Goal: Communication & Community: Answer question/provide support

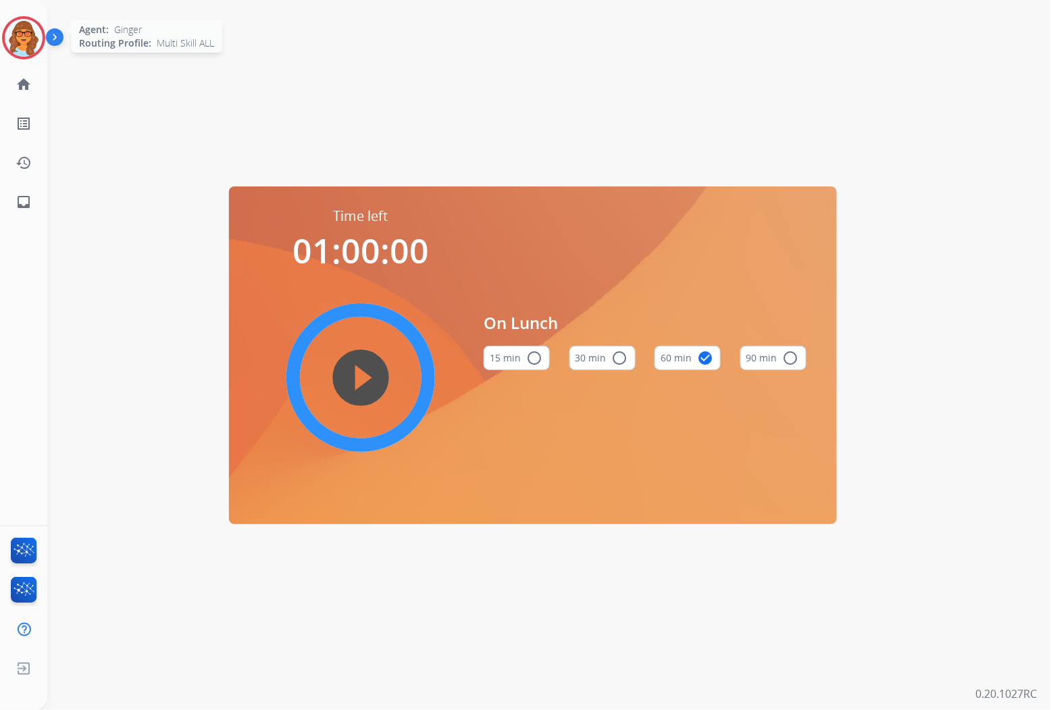
click at [20, 35] on img at bounding box center [24, 38] width 38 height 38
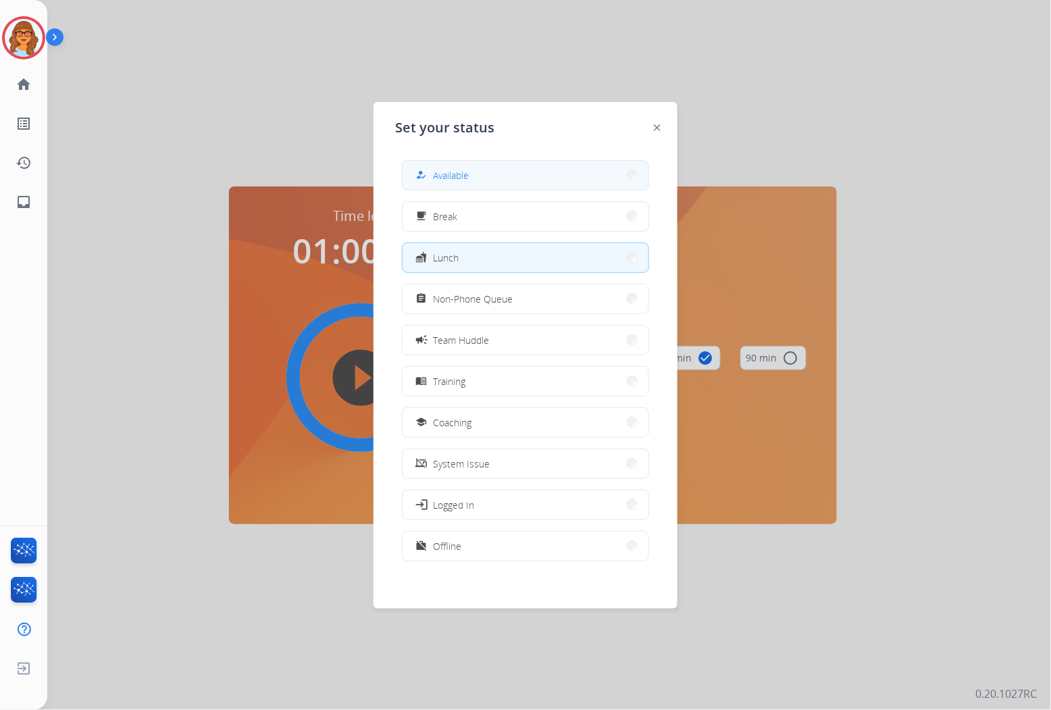
click at [454, 170] on span "Available" at bounding box center [451, 175] width 36 height 14
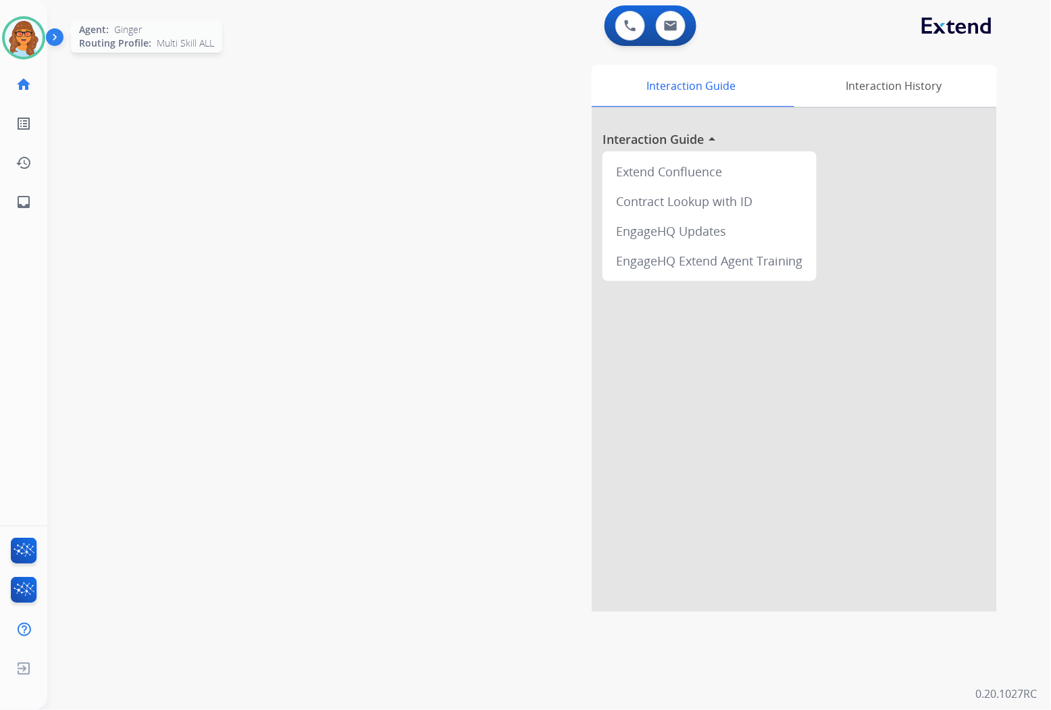
click at [29, 30] on img at bounding box center [24, 38] width 38 height 38
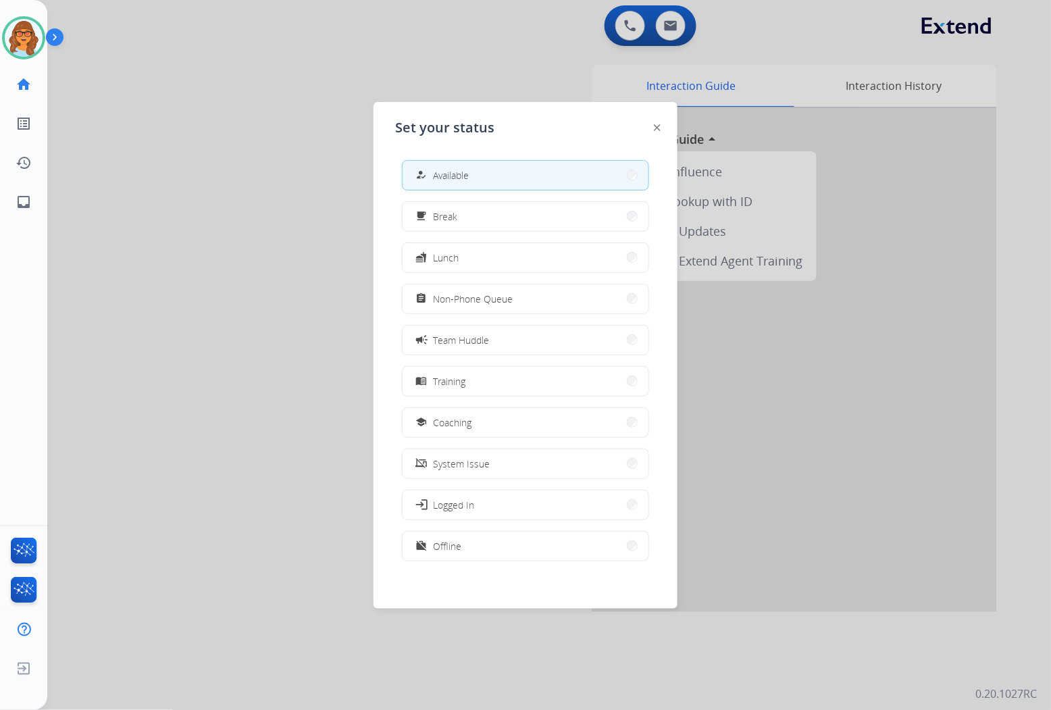
drag, startPoint x: 502, startPoint y: 299, endPoint x: 510, endPoint y: 313, distance: 16.7
click at [503, 300] on span "Non-Phone Queue" at bounding box center [473, 299] width 80 height 14
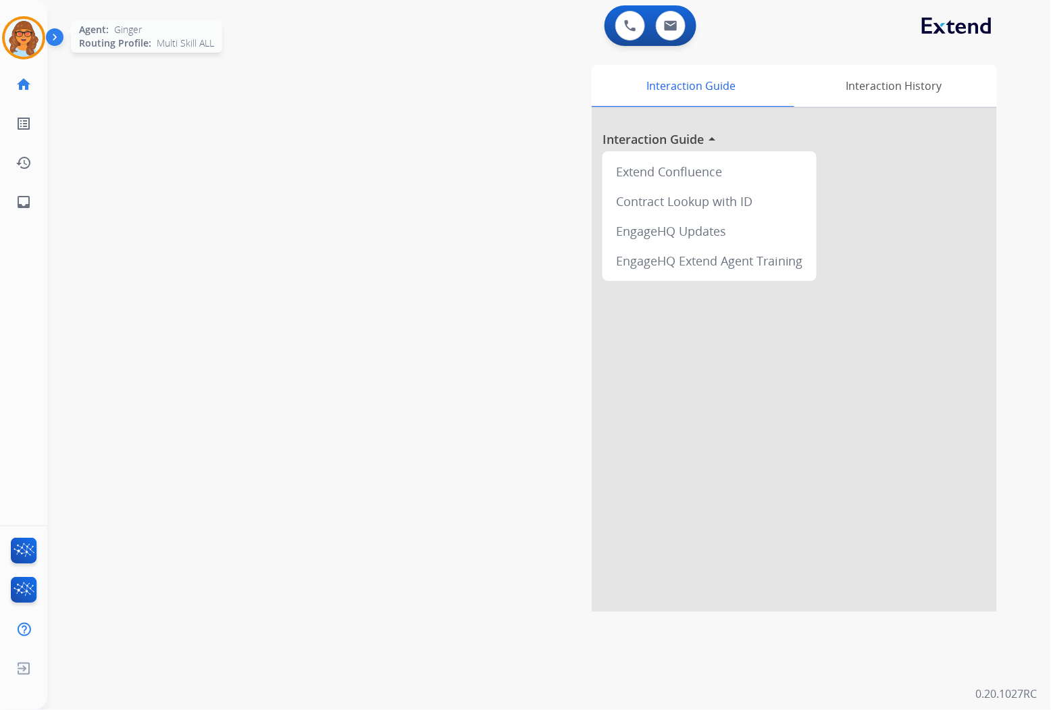
click at [19, 38] on img at bounding box center [24, 38] width 38 height 38
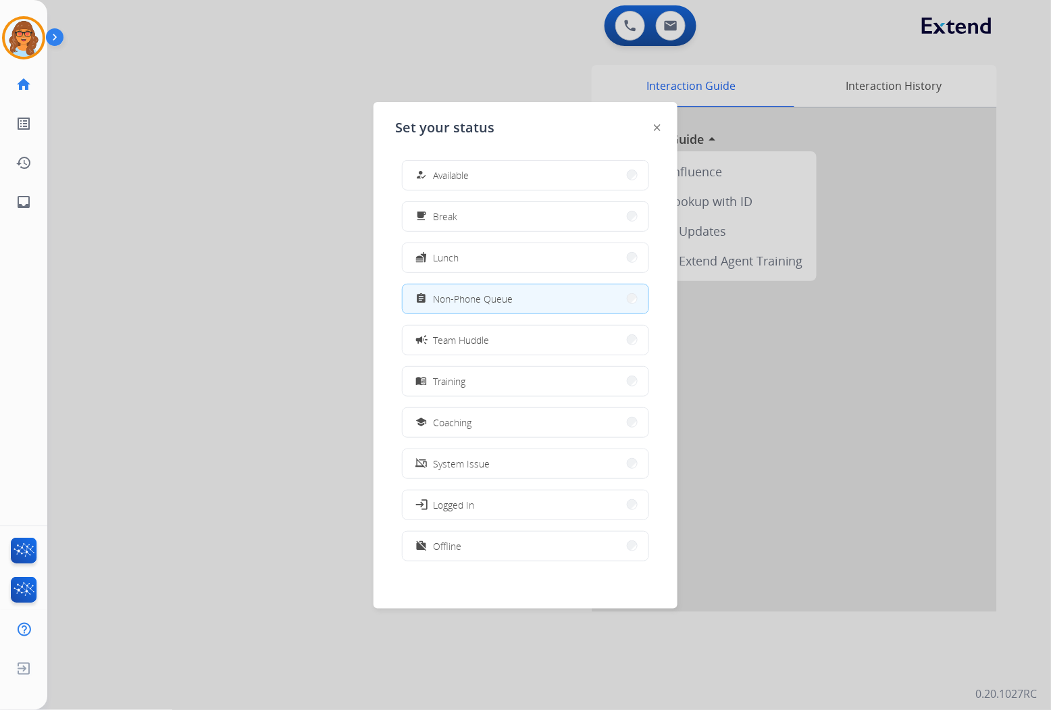
click at [241, 236] on div at bounding box center [525, 355] width 1051 height 710
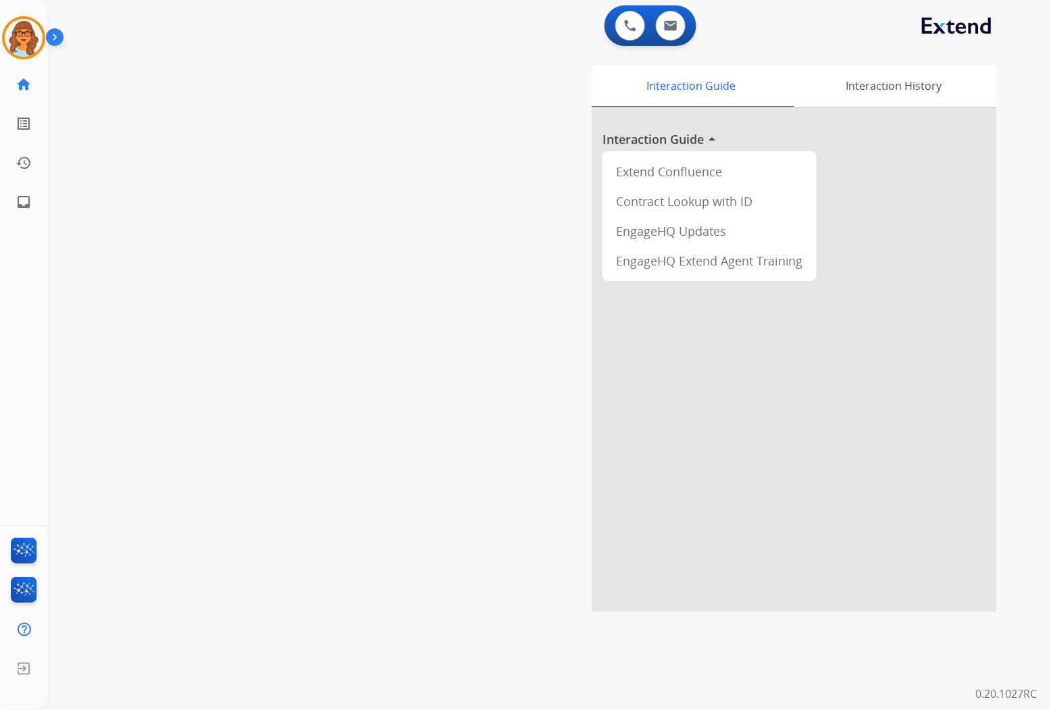
click at [429, 129] on div "Interaction Guide Interaction History Interaction Guide arrow_drop_up Extend Co…" at bounding box center [707, 338] width 580 height 547
click at [117, 386] on div "swap_horiz Break voice bridge close_fullscreen Connect 3-Way Call merge_type Se…" at bounding box center [532, 330] width 971 height 563
click at [670, 22] on img at bounding box center [671, 25] width 14 height 11
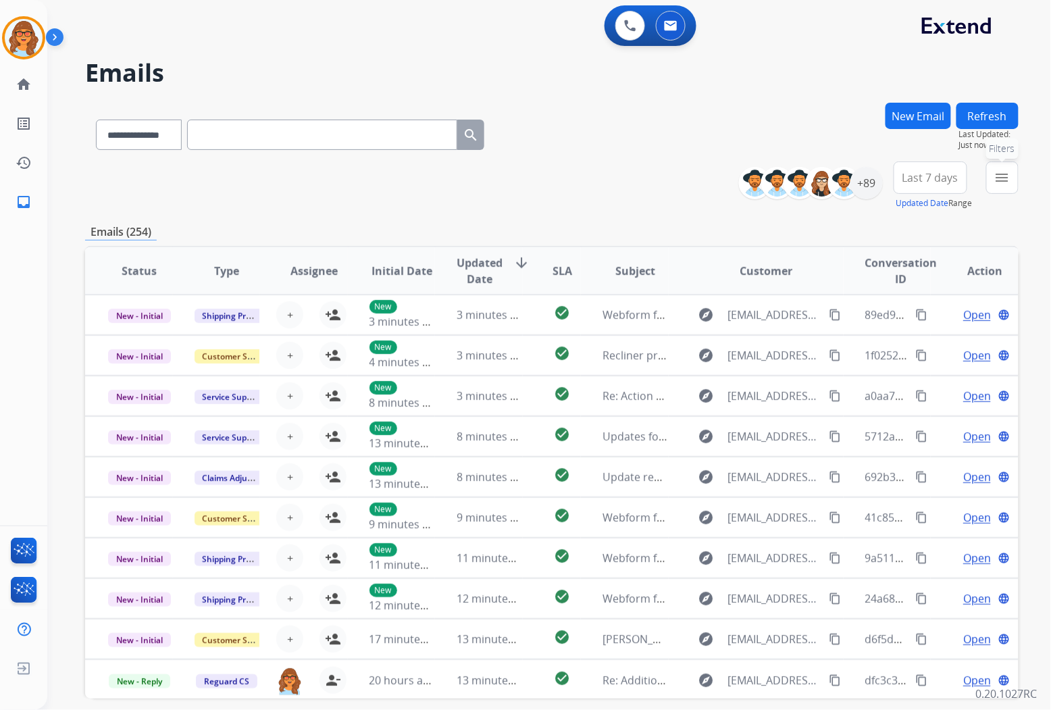
click at [1000, 178] on mat-icon "menu" at bounding box center [1002, 177] width 16 height 16
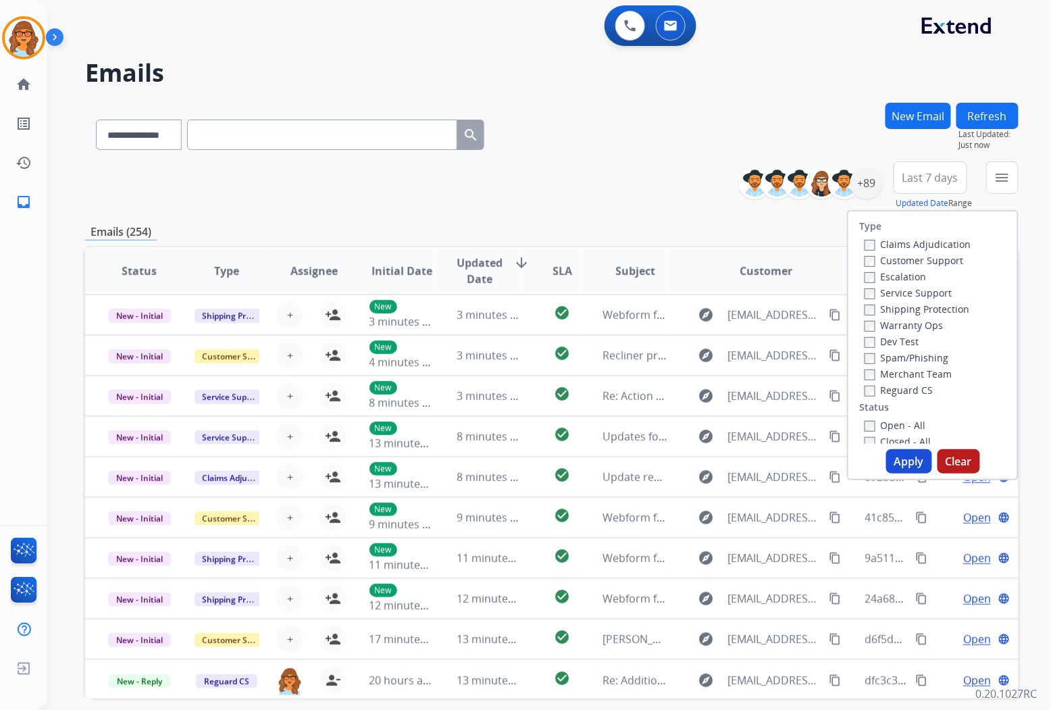
click at [937, 258] on label "Customer Support" at bounding box center [913, 260] width 99 height 13
click at [932, 307] on label "Shipping Protection" at bounding box center [916, 308] width 105 height 13
click at [899, 392] on label "Reguard CS" at bounding box center [898, 390] width 69 height 13
click at [888, 424] on label "Open - All" at bounding box center [894, 425] width 61 height 13
click at [901, 456] on button "Apply" at bounding box center [909, 461] width 46 height 24
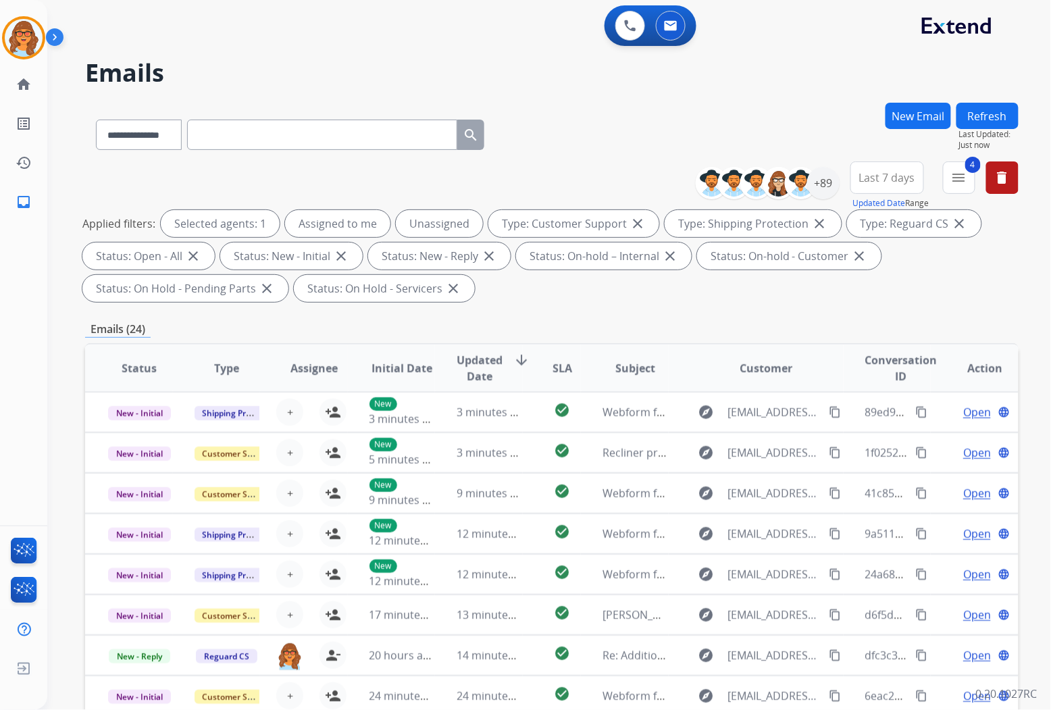
click at [399, 45] on div "0 Voice Interactions 0 Email Interactions" at bounding box center [540, 26] width 955 height 43
click at [963, 180] on mat-icon "menu" at bounding box center [959, 177] width 16 height 16
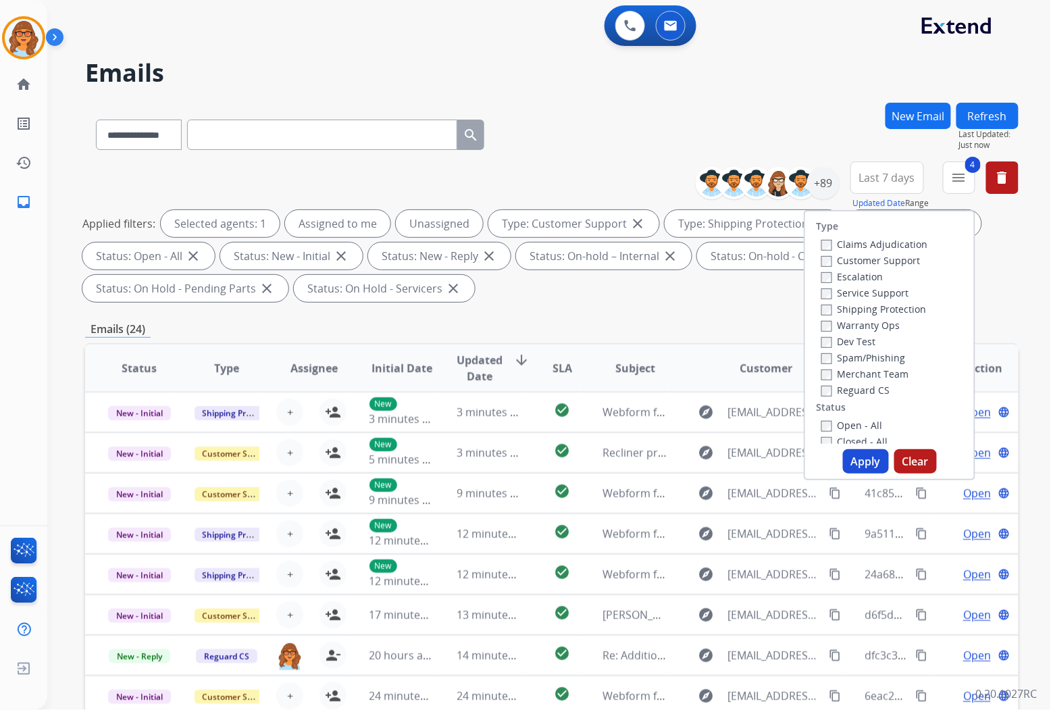
click at [860, 458] on button "Apply" at bounding box center [866, 461] width 46 height 24
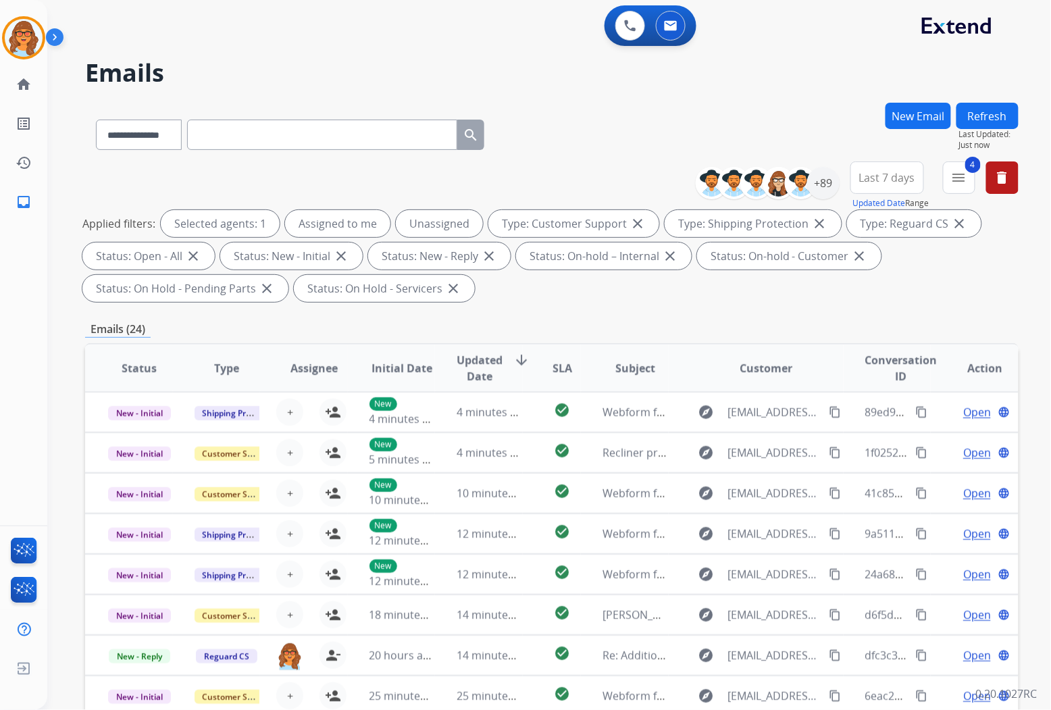
click at [890, 180] on span "Last 7 days" at bounding box center [887, 177] width 56 height 5
click at [886, 342] on div "Last 90 days" at bounding box center [882, 342] width 74 height 20
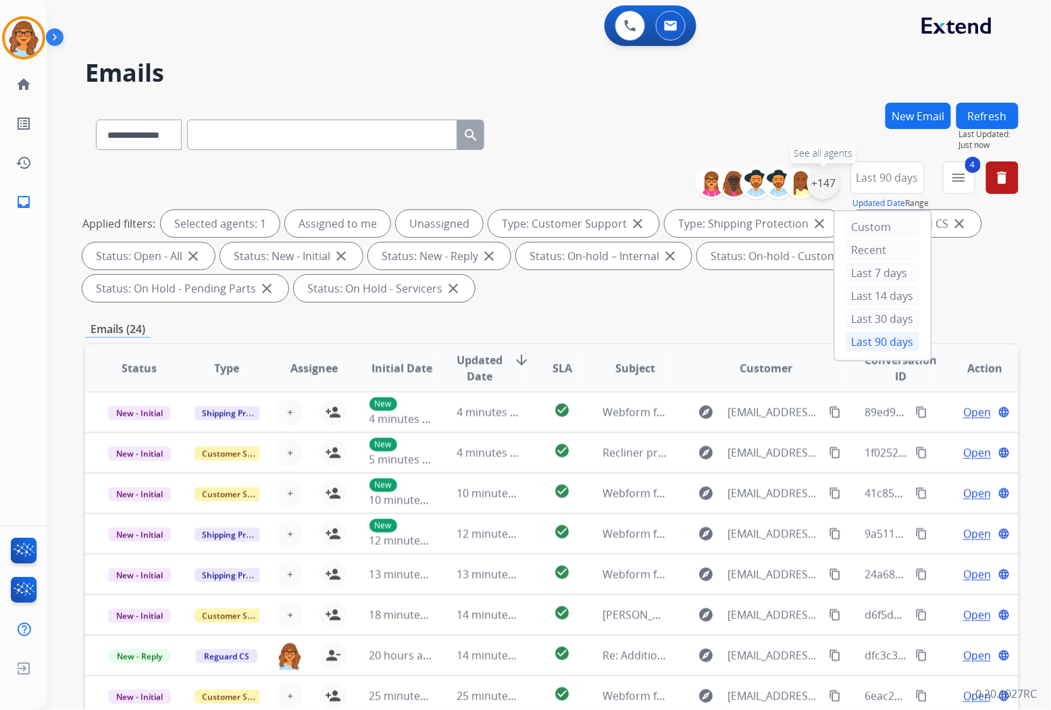
click at [828, 186] on div "+147" at bounding box center [823, 183] width 32 height 32
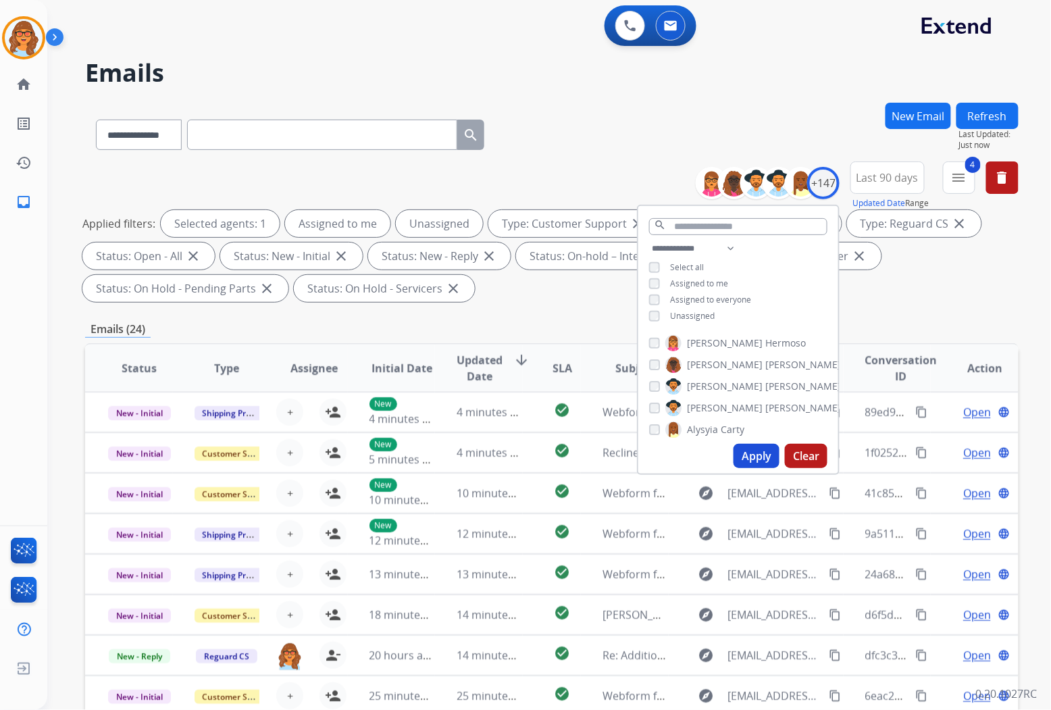
click at [706, 317] on span "Unassigned" at bounding box center [692, 315] width 45 height 11
click at [952, 267] on div "Applied filters: Selected agents: 1 Assigned to me Type: Customer Support close…" at bounding box center [548, 256] width 933 height 92
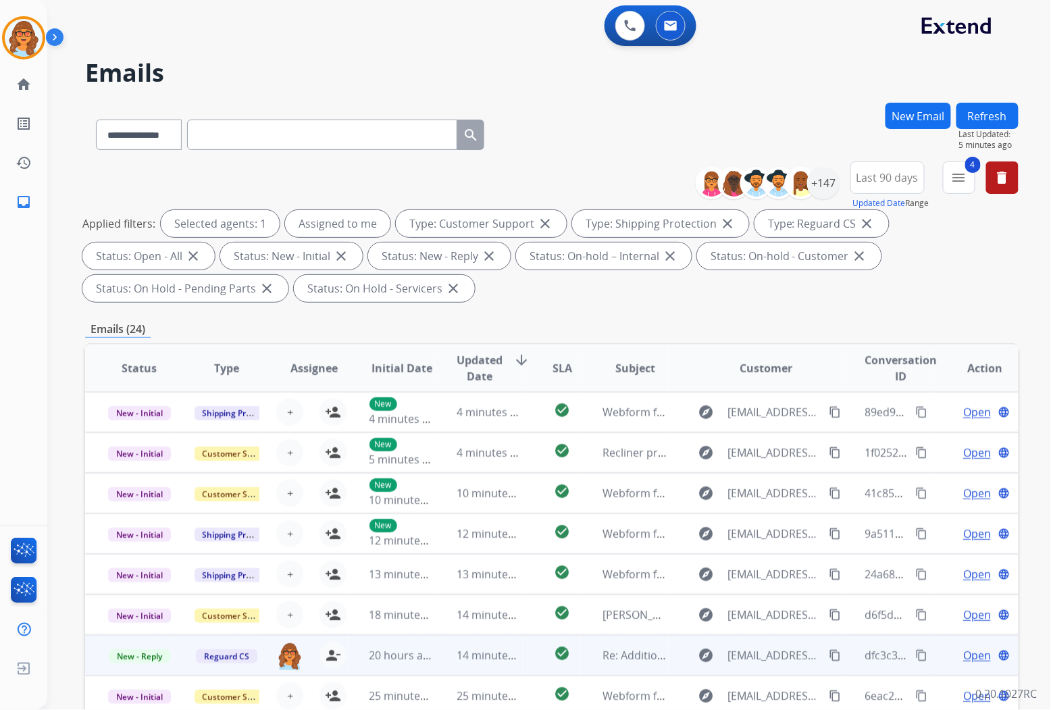
click at [978, 652] on span "Open" at bounding box center [977, 655] width 28 height 16
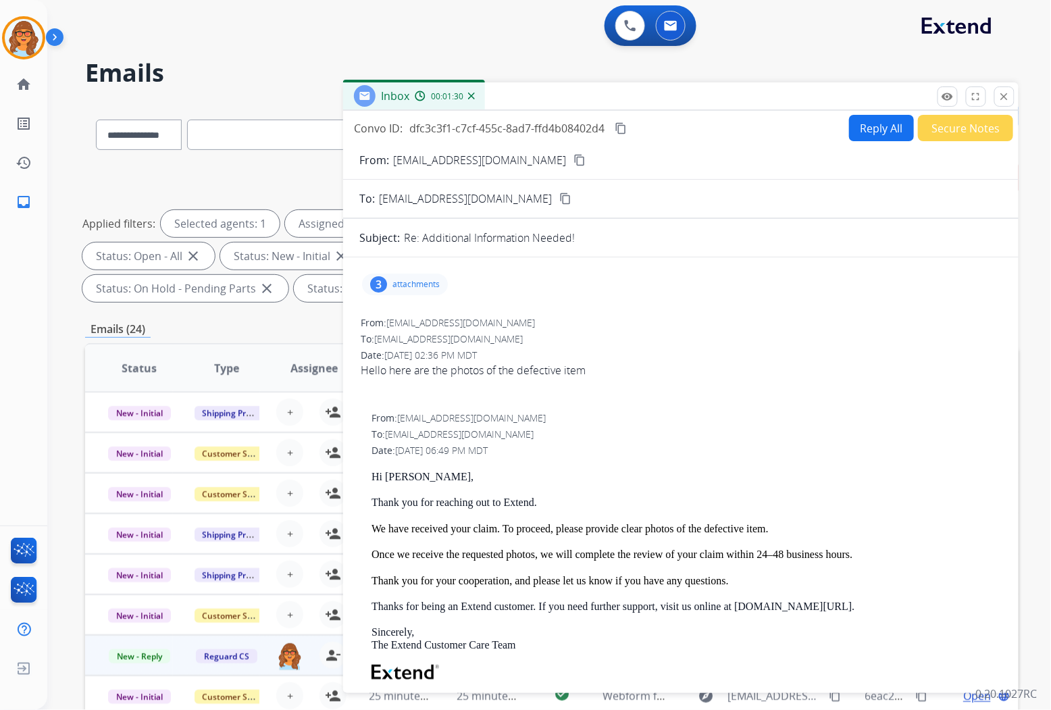
click at [380, 292] on div "3" at bounding box center [378, 284] width 17 height 16
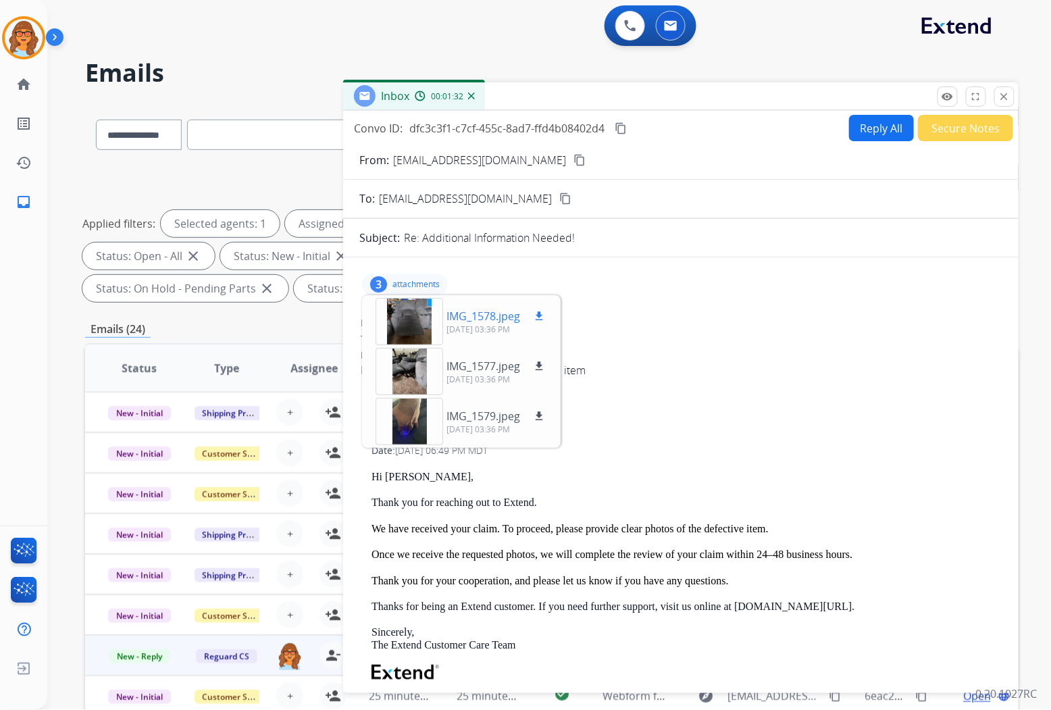
click at [407, 321] on div at bounding box center [409, 321] width 68 height 47
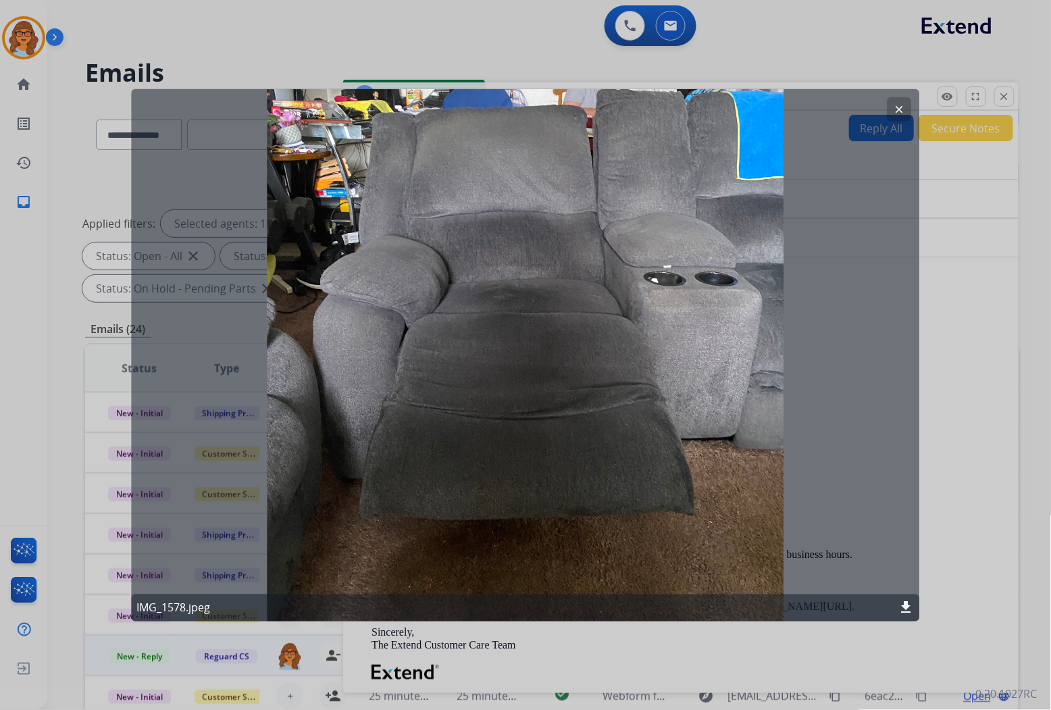
click at [898, 108] on mat-icon "clear" at bounding box center [899, 109] width 12 height 12
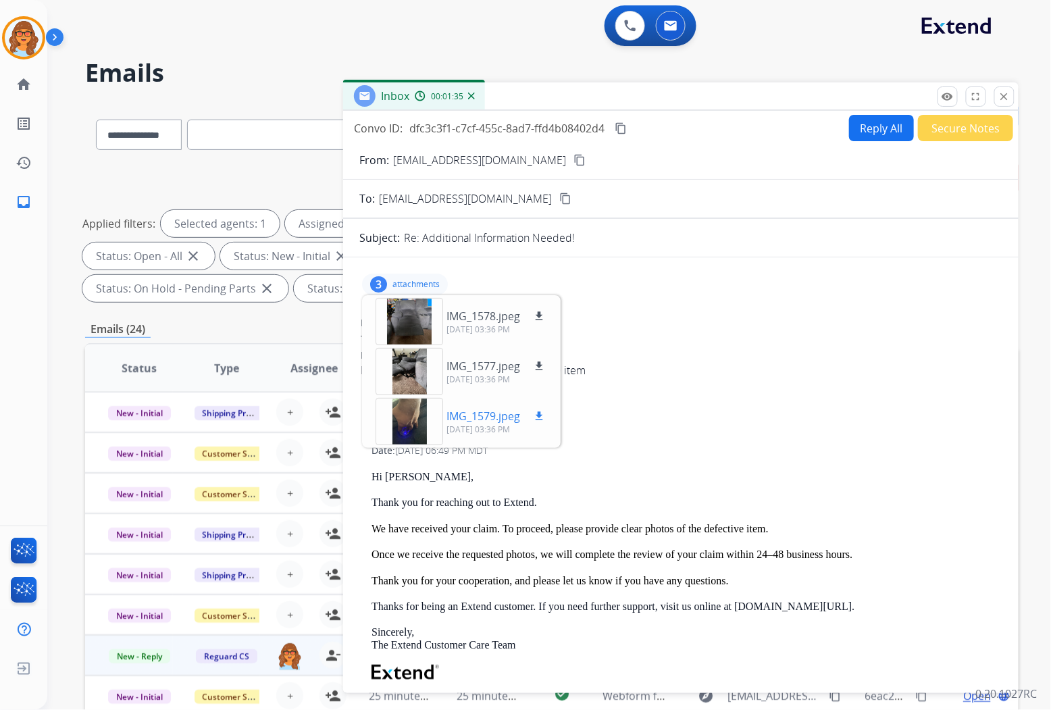
click at [402, 425] on div at bounding box center [409, 421] width 68 height 47
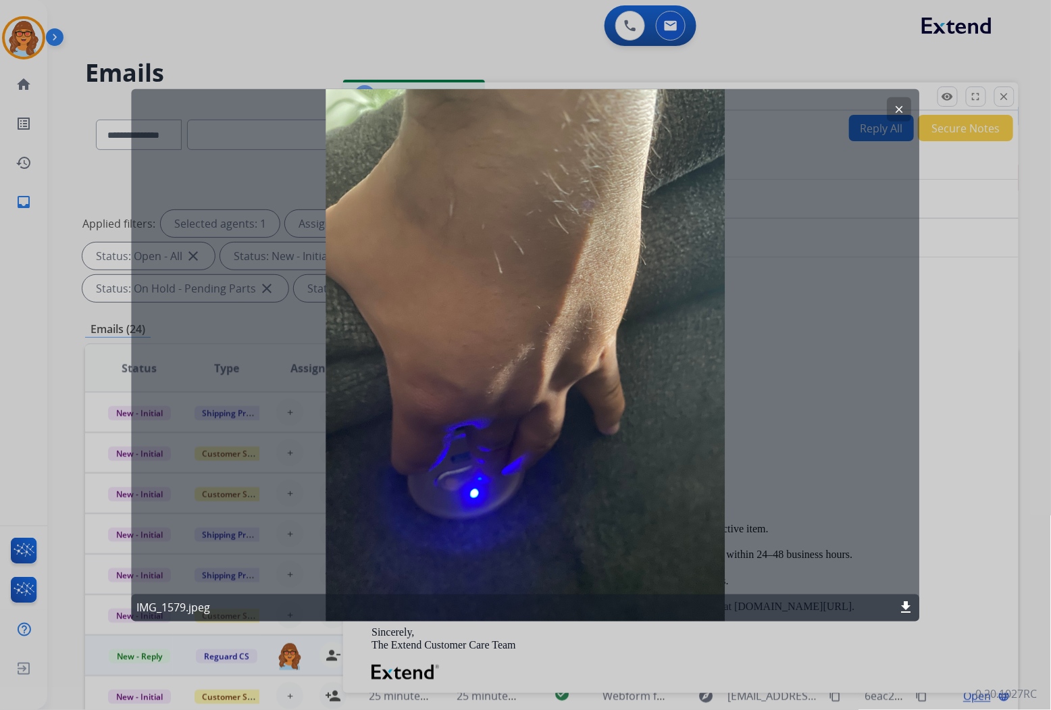
click at [897, 107] on mat-icon "clear" at bounding box center [899, 109] width 12 height 12
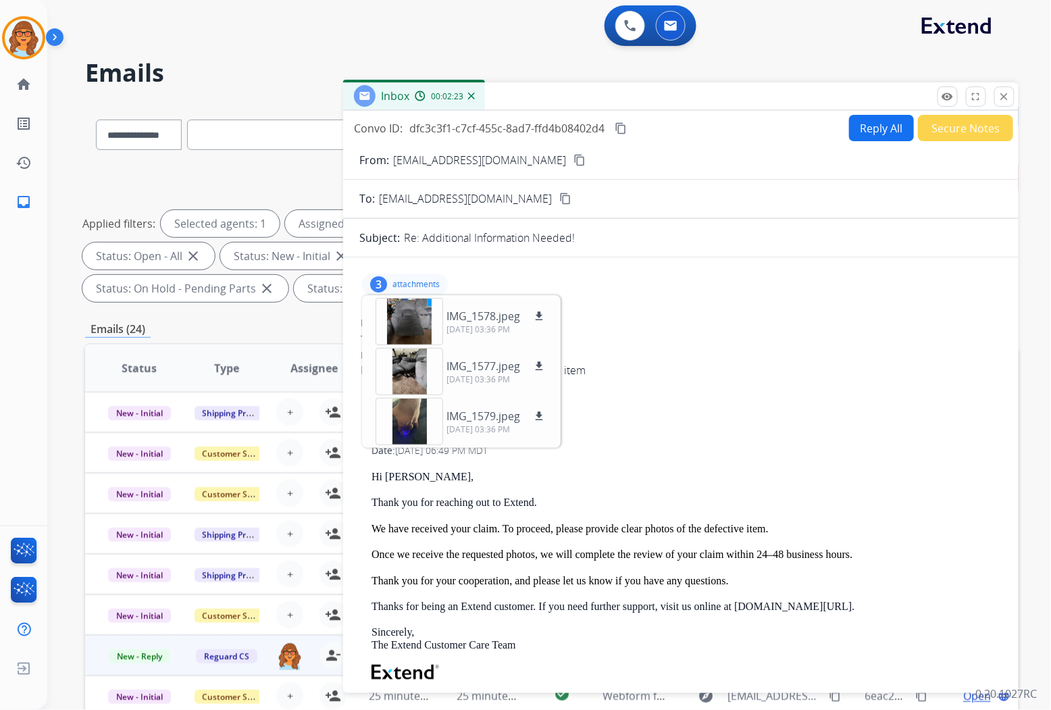
click at [602, 289] on div "3 attachments IMG_1578.jpeg download [DATE] 03:36 PM IMG_1577.jpeg download [DA…" at bounding box center [680, 284] width 643 height 32
click at [604, 340] on div "To: [EMAIL_ADDRESS][DOMAIN_NAME]" at bounding box center [681, 339] width 640 height 14
click at [417, 280] on p "attachments" at bounding box center [415, 284] width 47 height 11
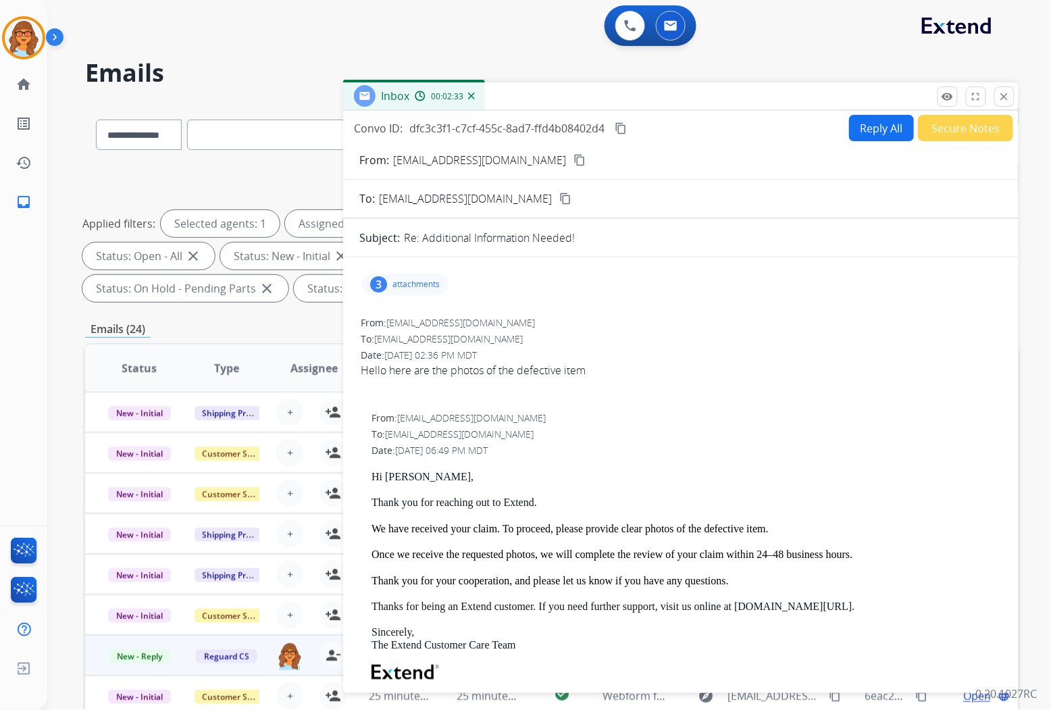
click at [883, 126] on button "Reply All" at bounding box center [881, 128] width 65 height 26
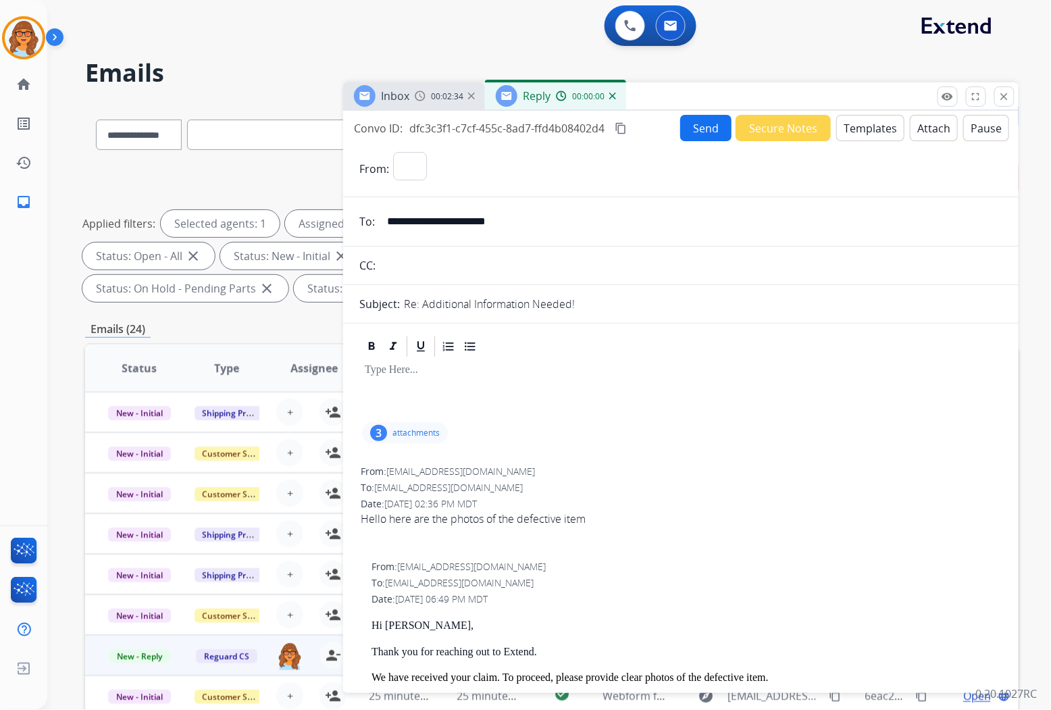
select select "**********"
click at [800, 124] on button "Secure Notes" at bounding box center [782, 128] width 95 height 26
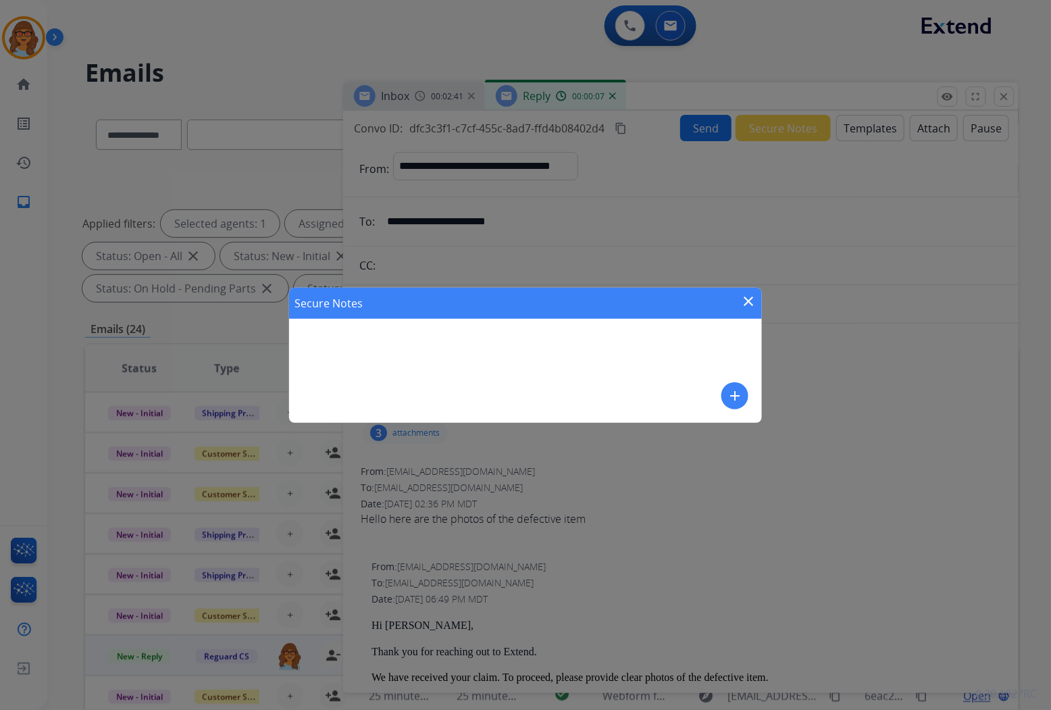
click at [733, 396] on mat-icon "add" at bounding box center [735, 396] width 16 height 16
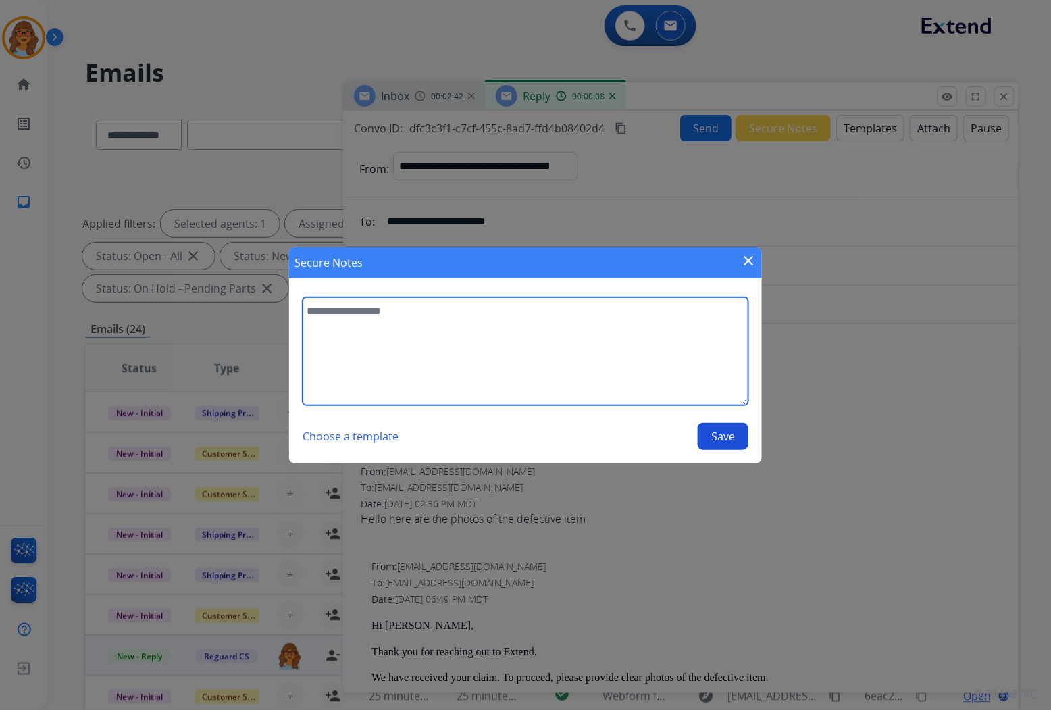
drag, startPoint x: 318, startPoint y: 316, endPoint x: 325, endPoint y: 317, distance: 6.9
click at [319, 316] on textarea at bounding box center [525, 351] width 446 height 108
type textarea "**********"
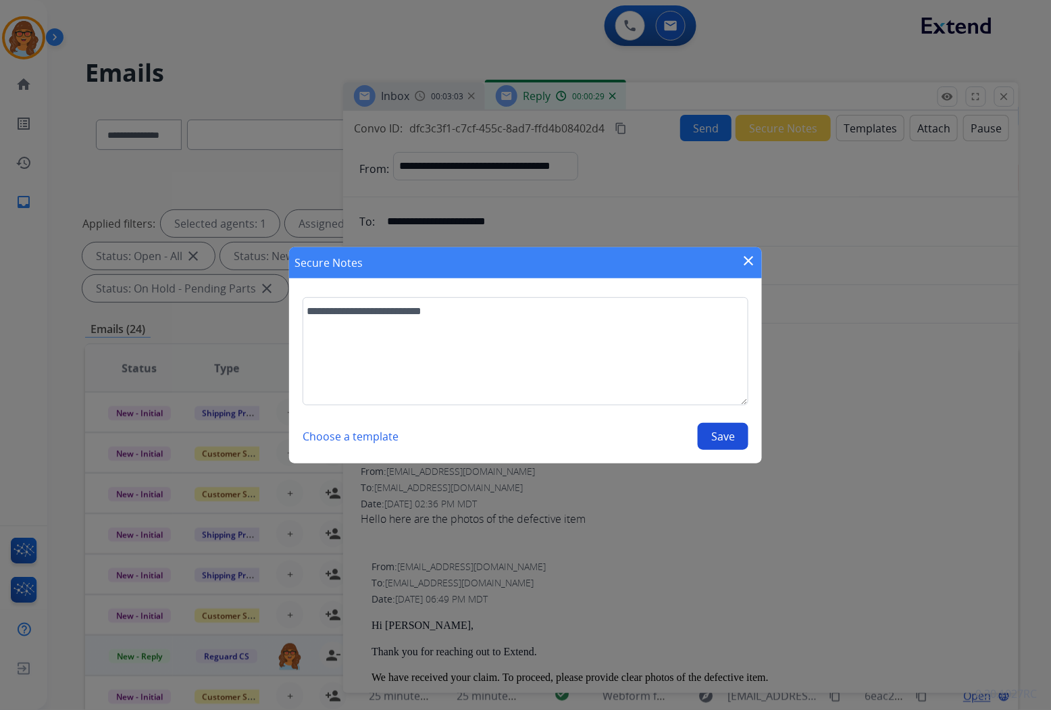
click at [726, 433] on button "Save" at bounding box center [722, 436] width 51 height 27
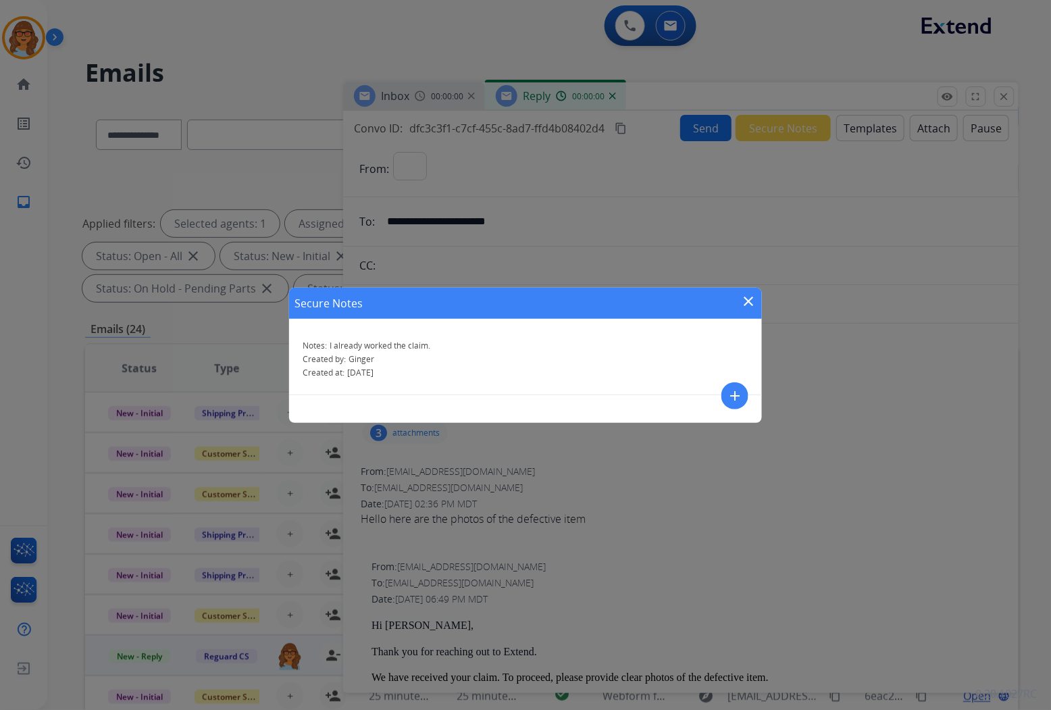
select select "**********"
click at [745, 300] on mat-icon "close" at bounding box center [748, 301] width 16 height 16
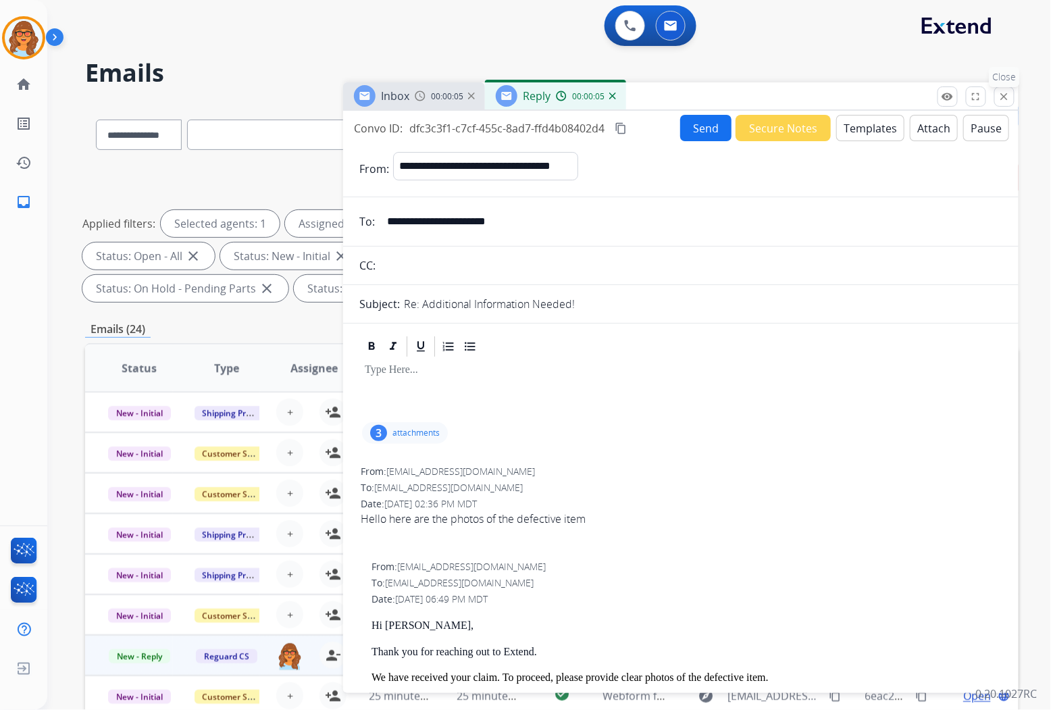
click at [999, 95] on mat-icon "close" at bounding box center [1004, 96] width 12 height 12
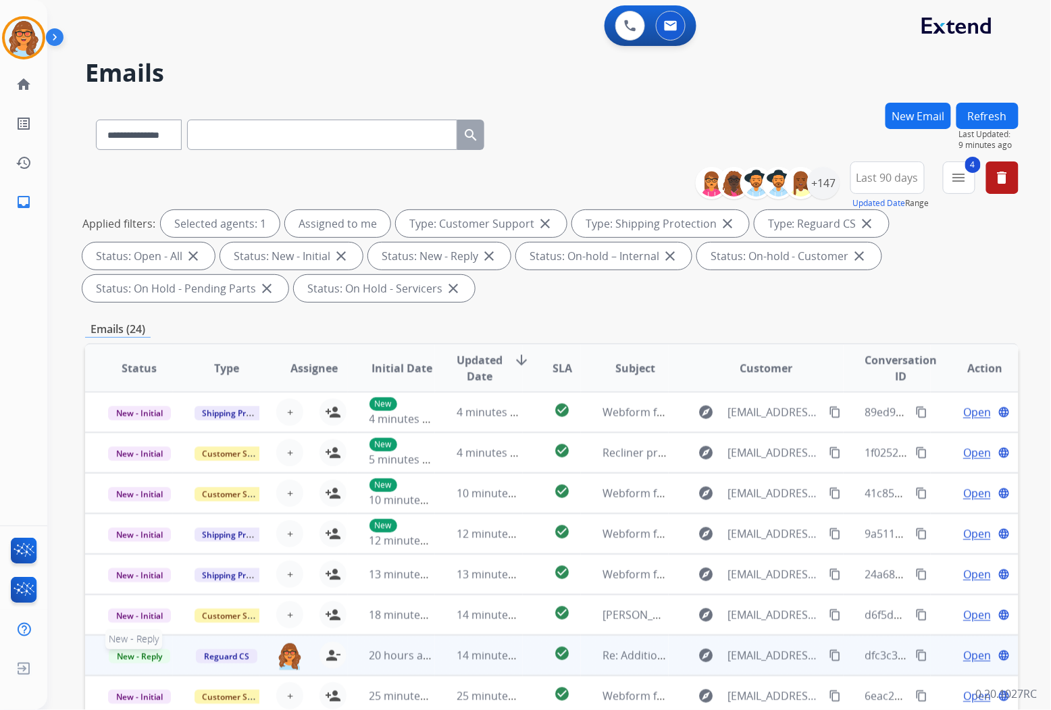
click at [142, 656] on span "New - Reply" at bounding box center [139, 656] width 61 height 14
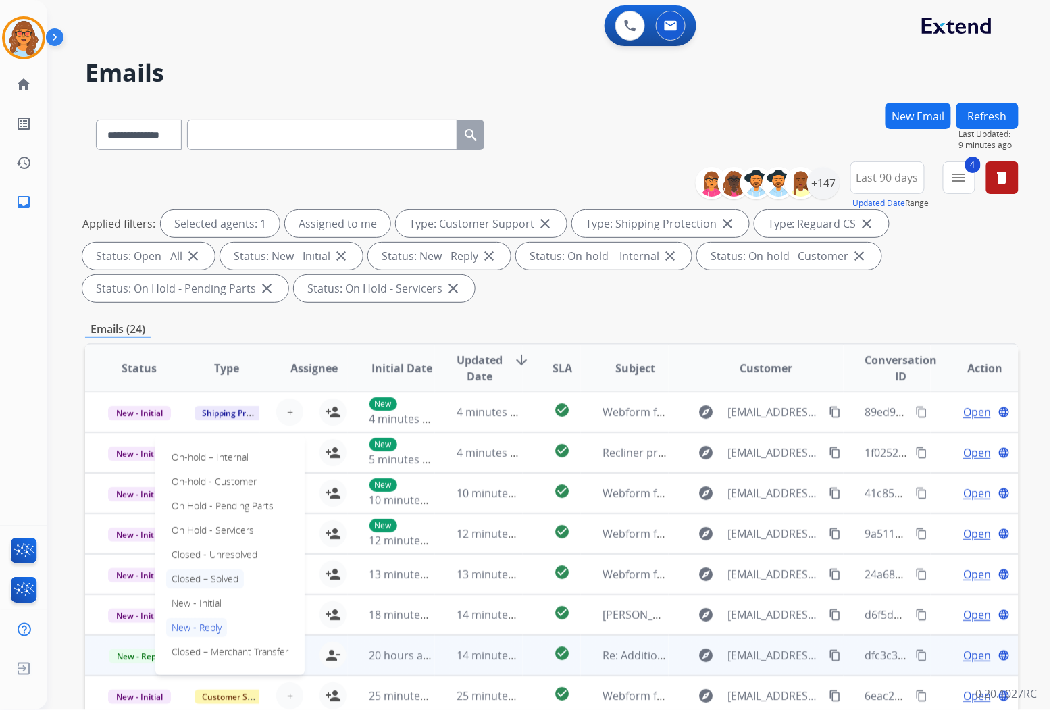
click at [230, 575] on p "Closed – Solved" at bounding box center [205, 578] width 78 height 19
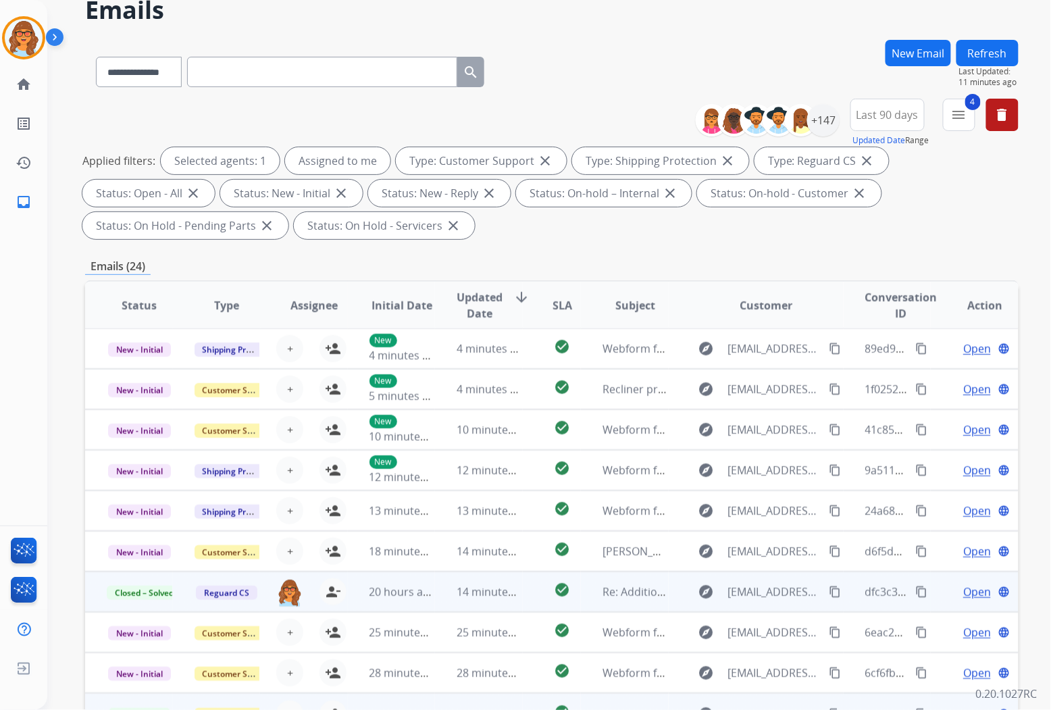
scroll to position [156, 0]
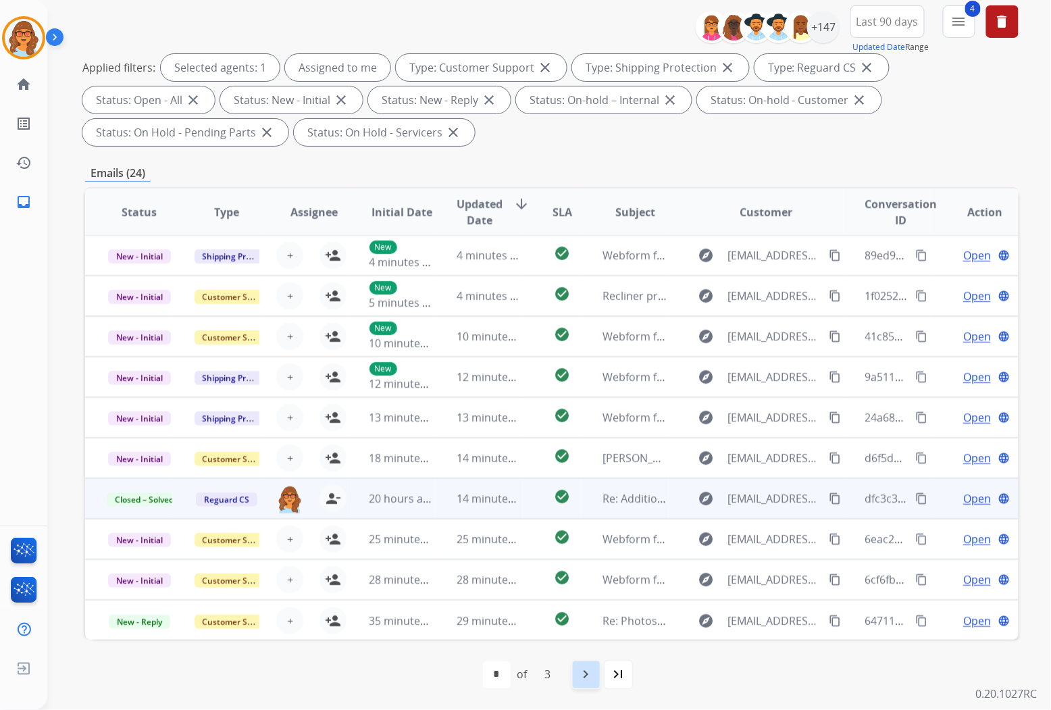
click at [582, 679] on mat-icon "navigate_next" at bounding box center [586, 674] width 16 height 16
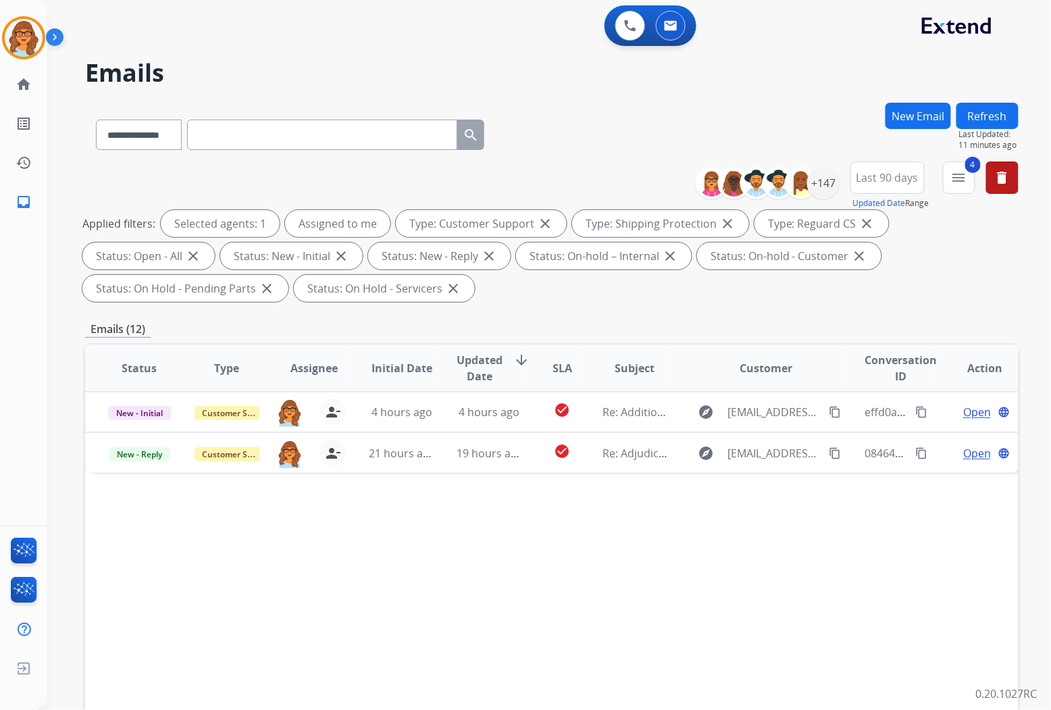
scroll to position [0, 0]
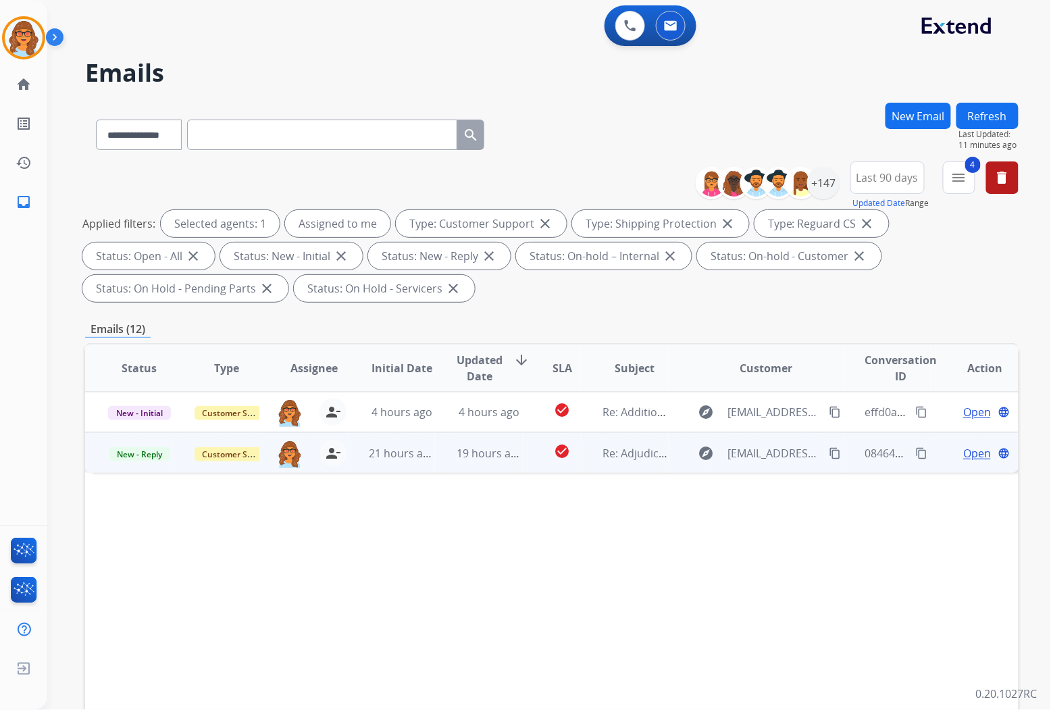
click at [968, 450] on span "Open" at bounding box center [977, 453] width 28 height 16
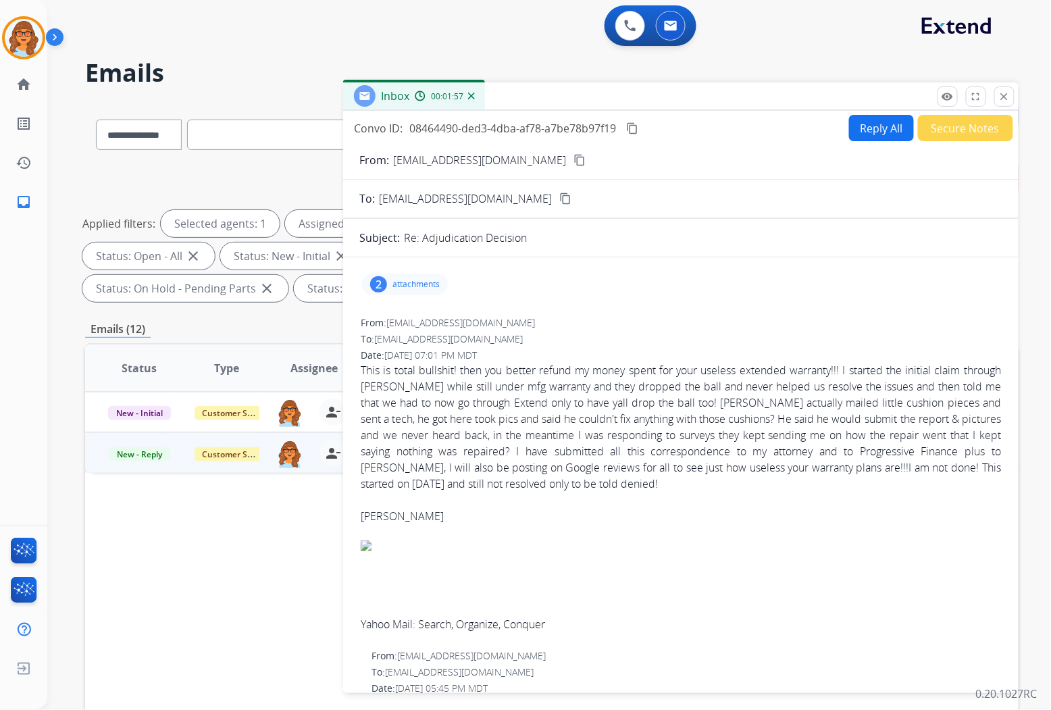
click at [964, 133] on button "Secure Notes" at bounding box center [965, 128] width 95 height 26
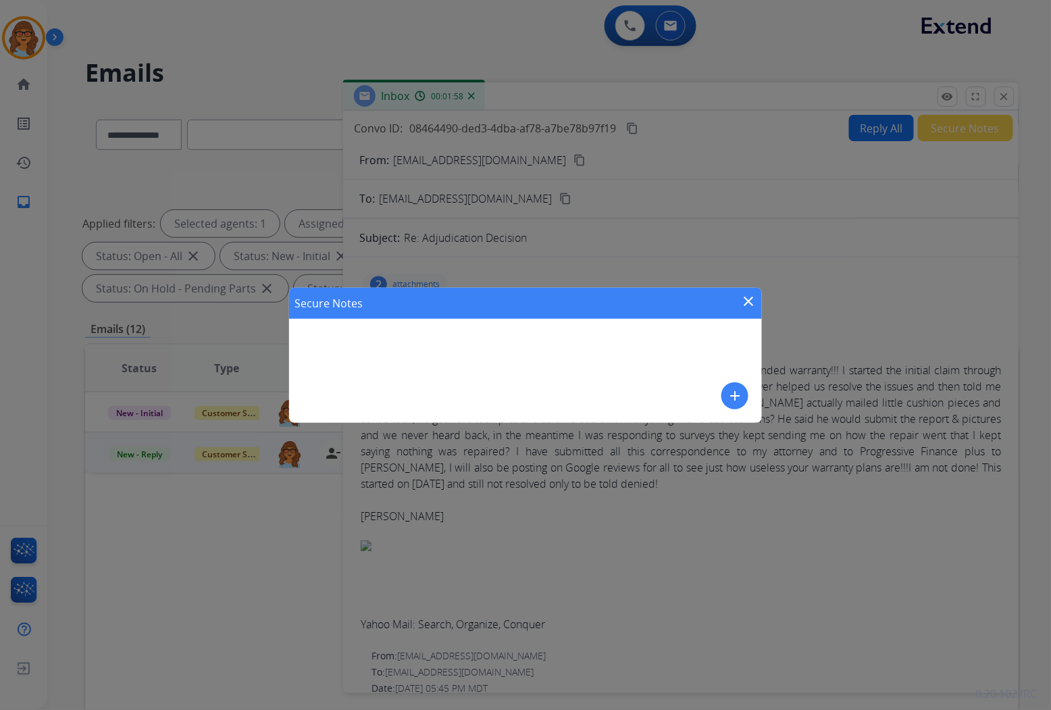
click at [737, 396] on mat-icon "add" at bounding box center [735, 396] width 16 height 16
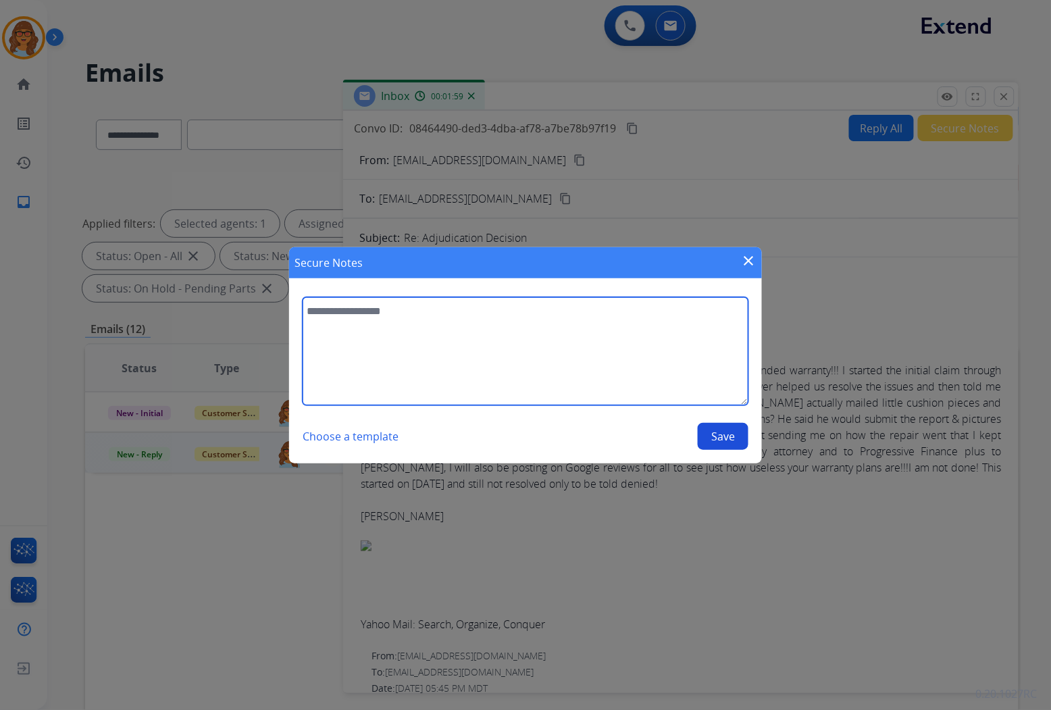
click at [361, 313] on textarea at bounding box center [525, 351] width 446 height 108
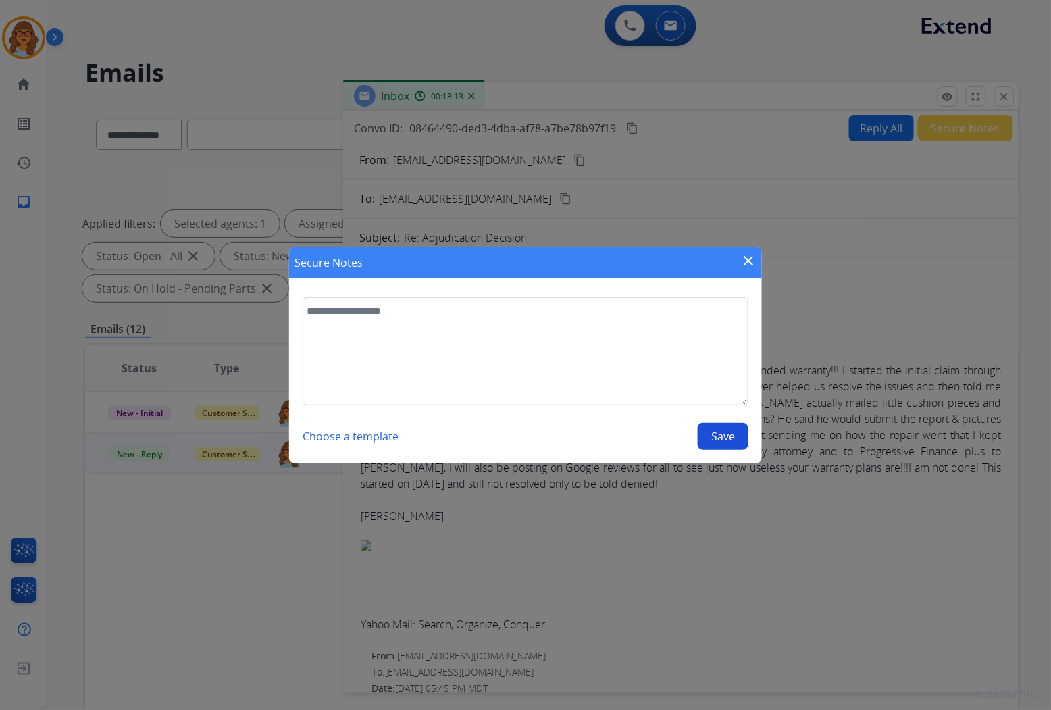
click at [212, 608] on div "Secure Notes close Choose a template Save" at bounding box center [525, 355] width 1051 height 710
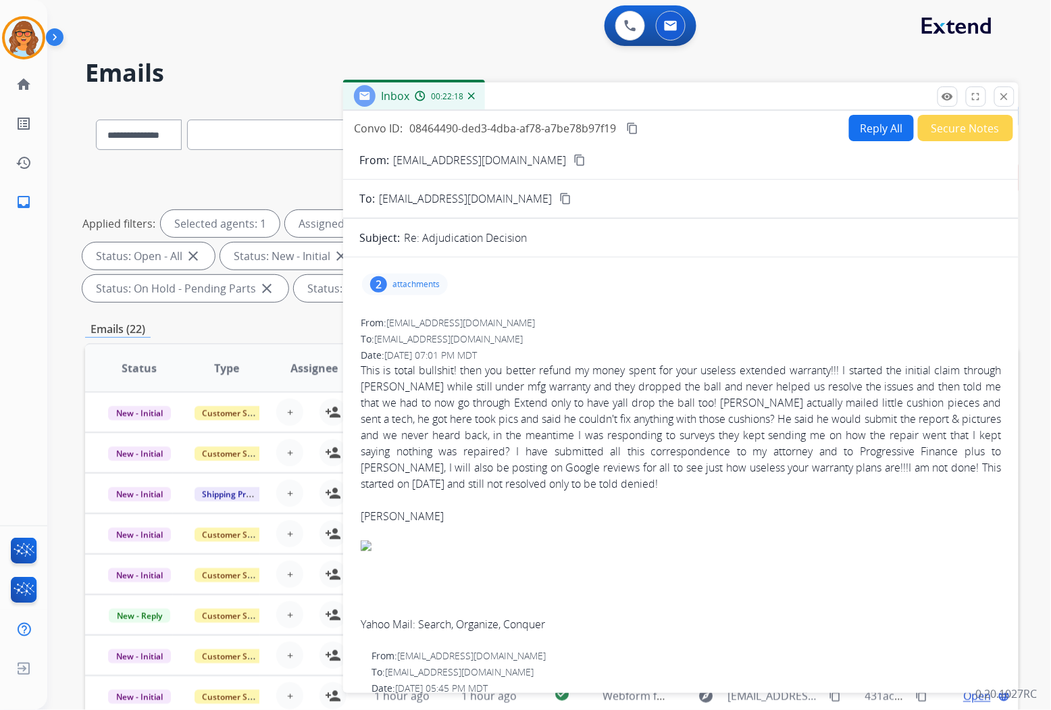
click at [883, 126] on button "Reply All" at bounding box center [881, 128] width 65 height 26
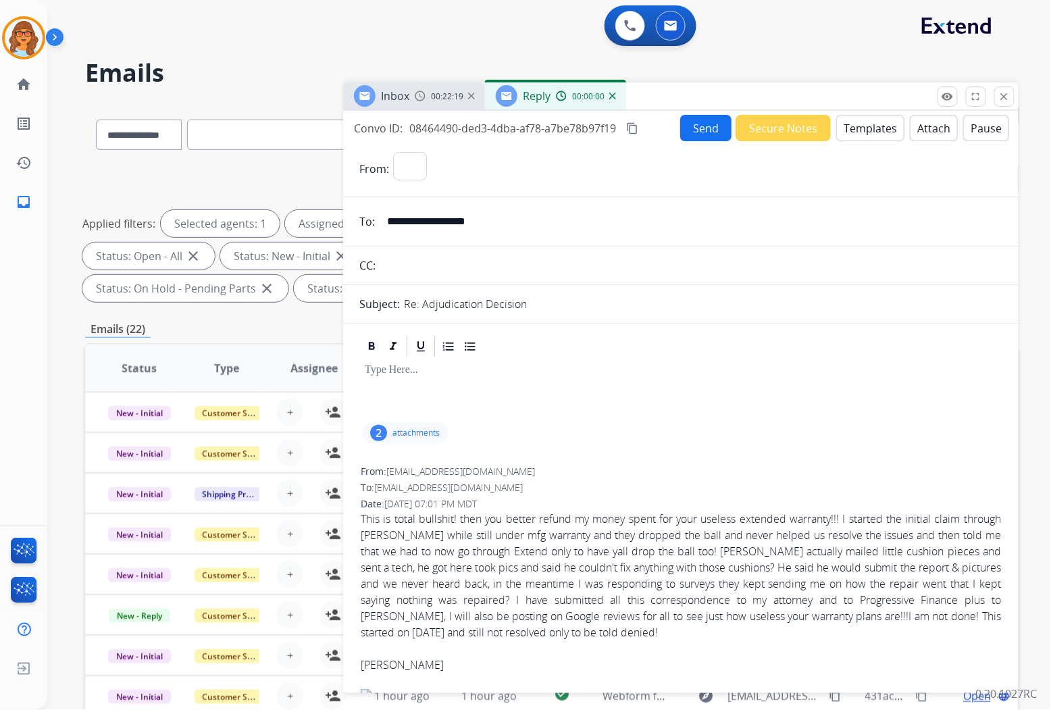
select select "**********"
click at [783, 128] on button "Secure Notes" at bounding box center [782, 128] width 95 height 26
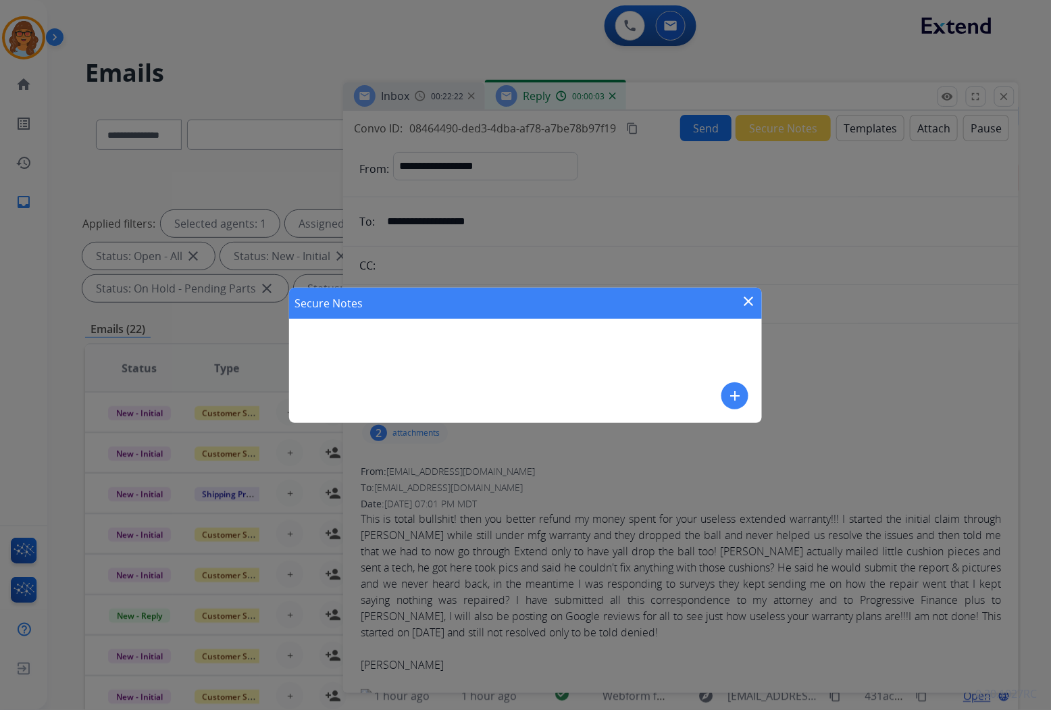
click at [739, 396] on mat-icon "add" at bounding box center [735, 396] width 16 height 16
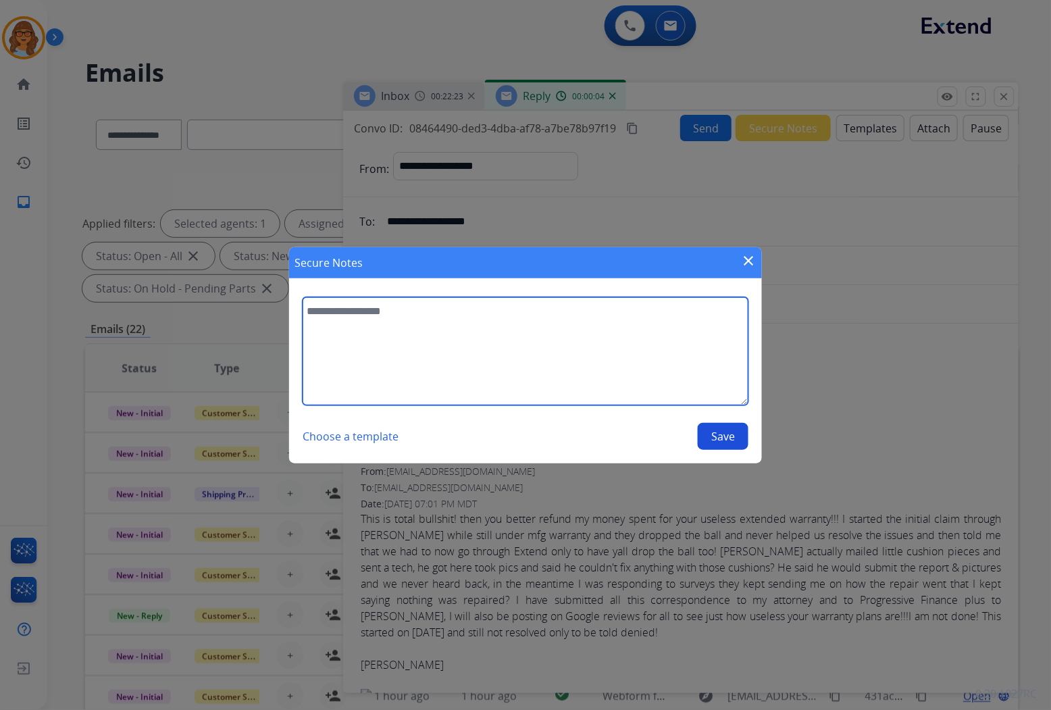
click at [326, 315] on textarea at bounding box center [525, 351] width 446 height 108
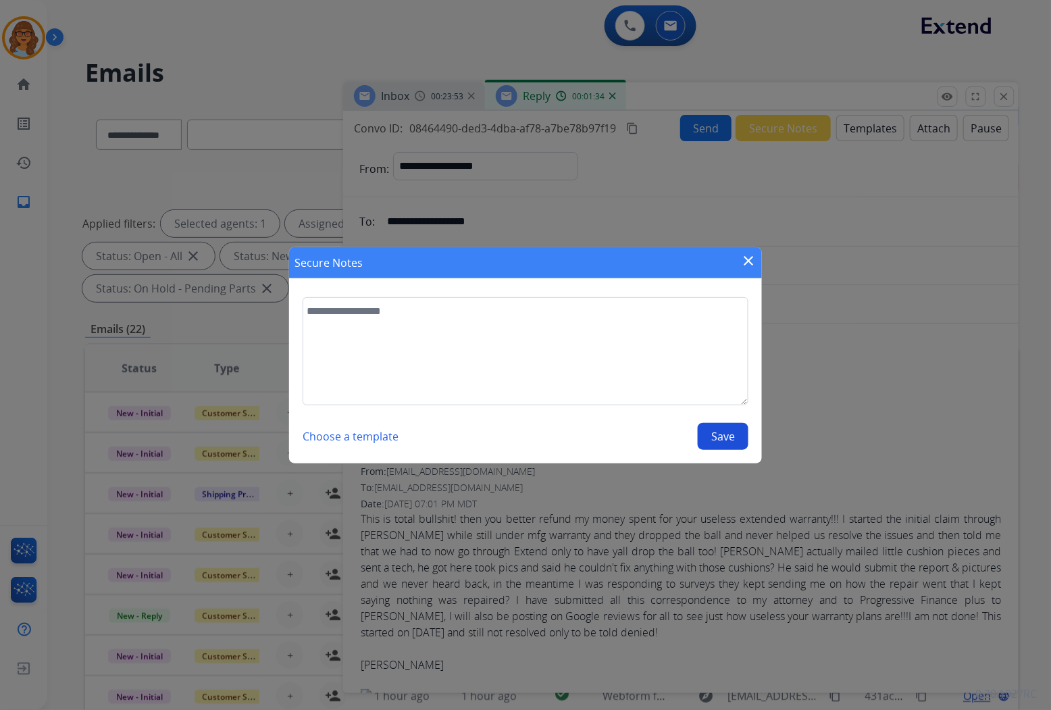
click at [754, 248] on div "Secure Notes close" at bounding box center [525, 262] width 473 height 31
click at [739, 258] on div "Secure Notes close" at bounding box center [525, 262] width 473 height 31
click at [747, 259] on mat-icon "close" at bounding box center [748, 261] width 16 height 16
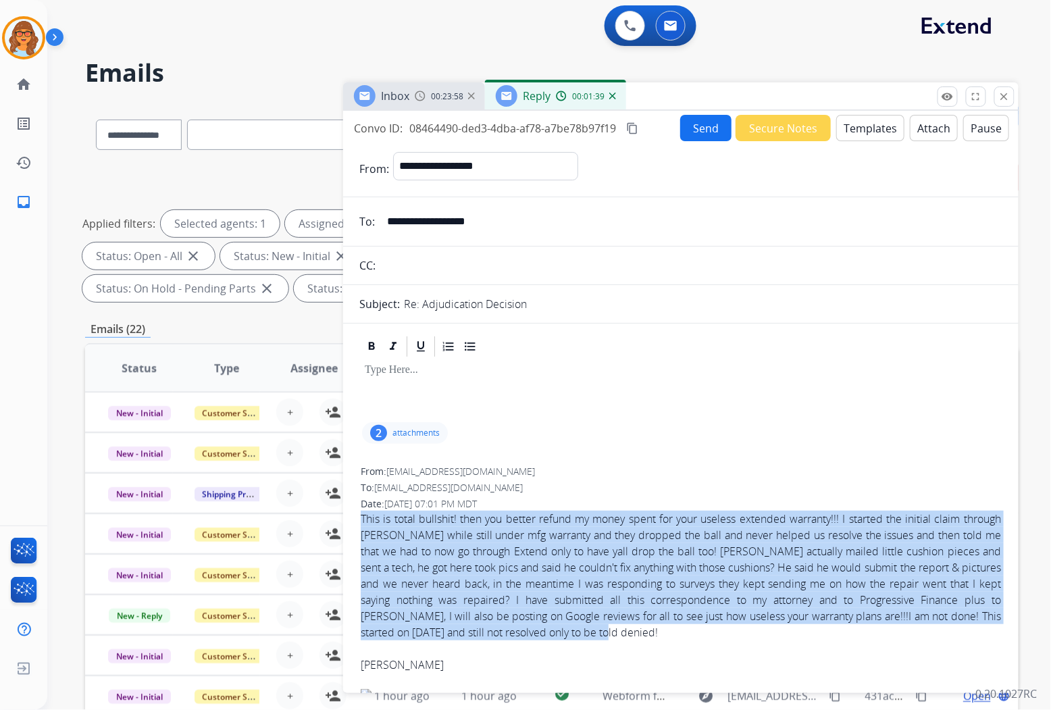
drag, startPoint x: 684, startPoint y: 628, endPoint x: 355, endPoint y: 521, distance: 345.9
drag, startPoint x: 355, startPoint y: 521, endPoint x: 400, endPoint y: 542, distance: 49.5
copy span "This is total bullshit! then you better refund my money spent for your useless …"
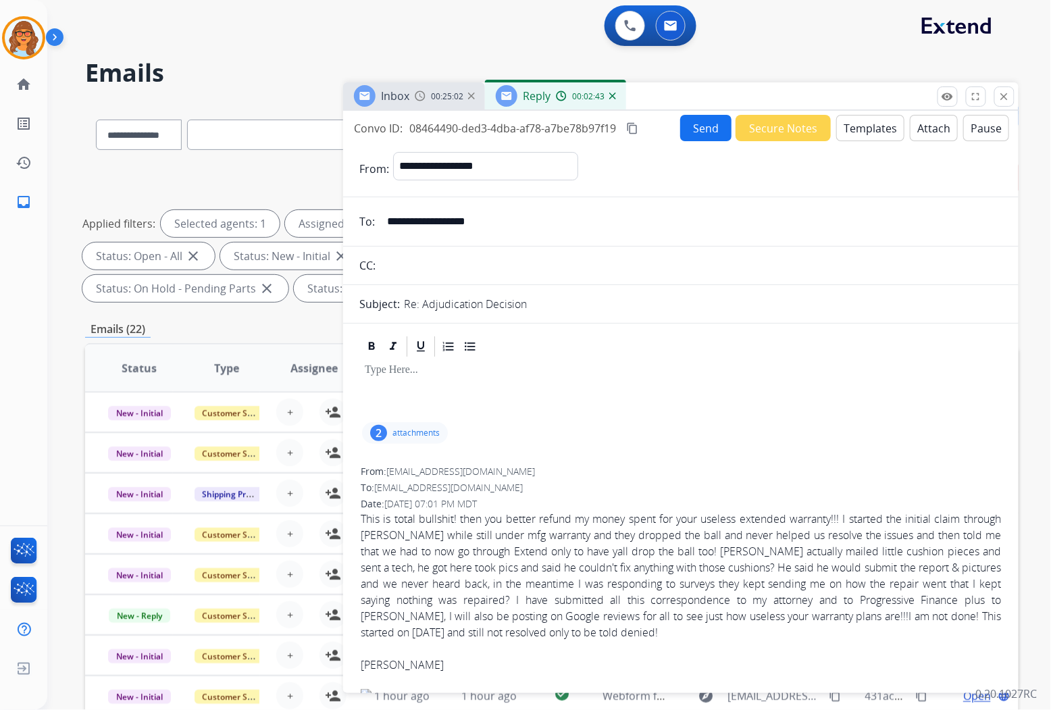
click at [683, 433] on div "2 attachments" at bounding box center [680, 433] width 643 height 32
click at [778, 132] on button "Secure Notes" at bounding box center [782, 128] width 95 height 26
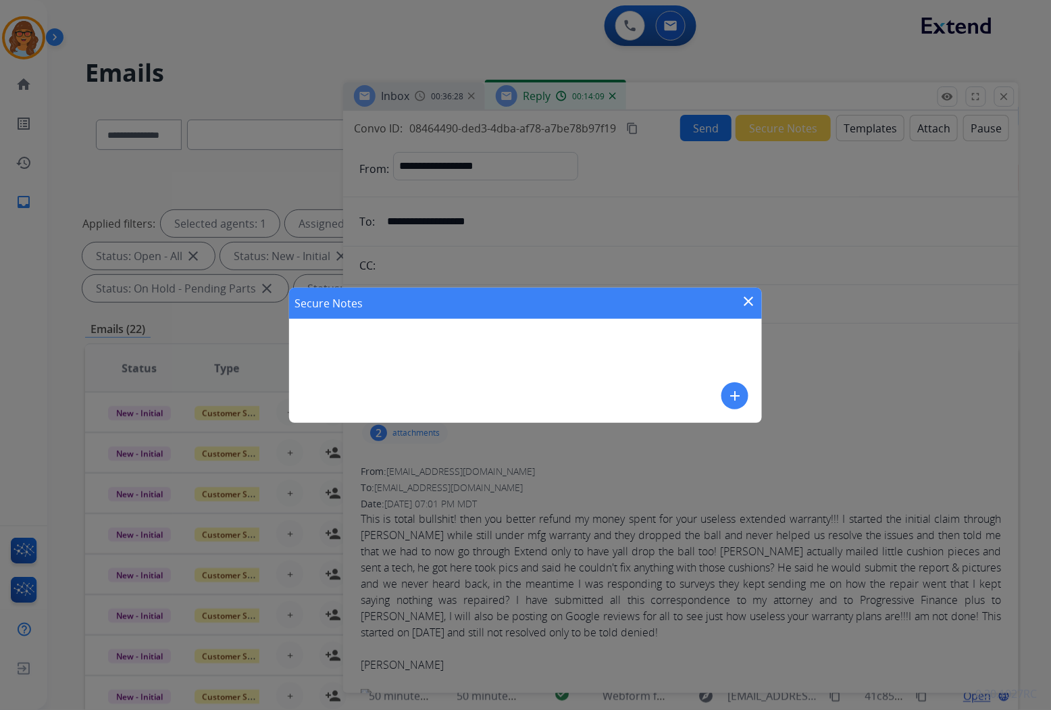
click at [733, 394] on mat-icon "add" at bounding box center [735, 396] width 16 height 16
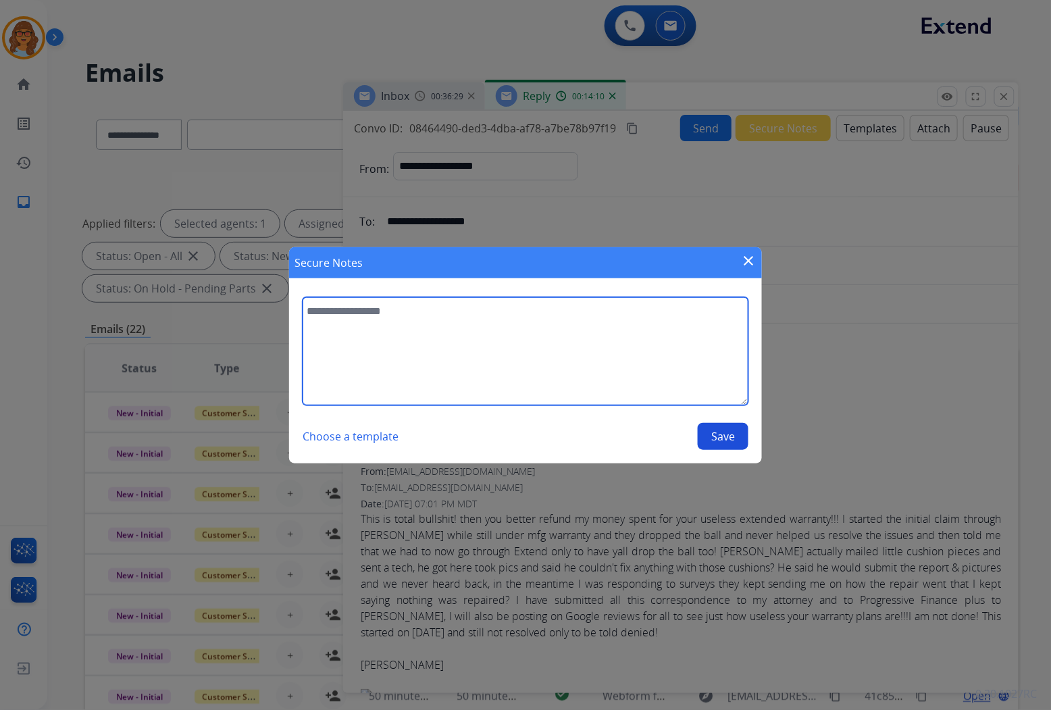
click at [347, 319] on textarea at bounding box center [525, 351] width 446 height 108
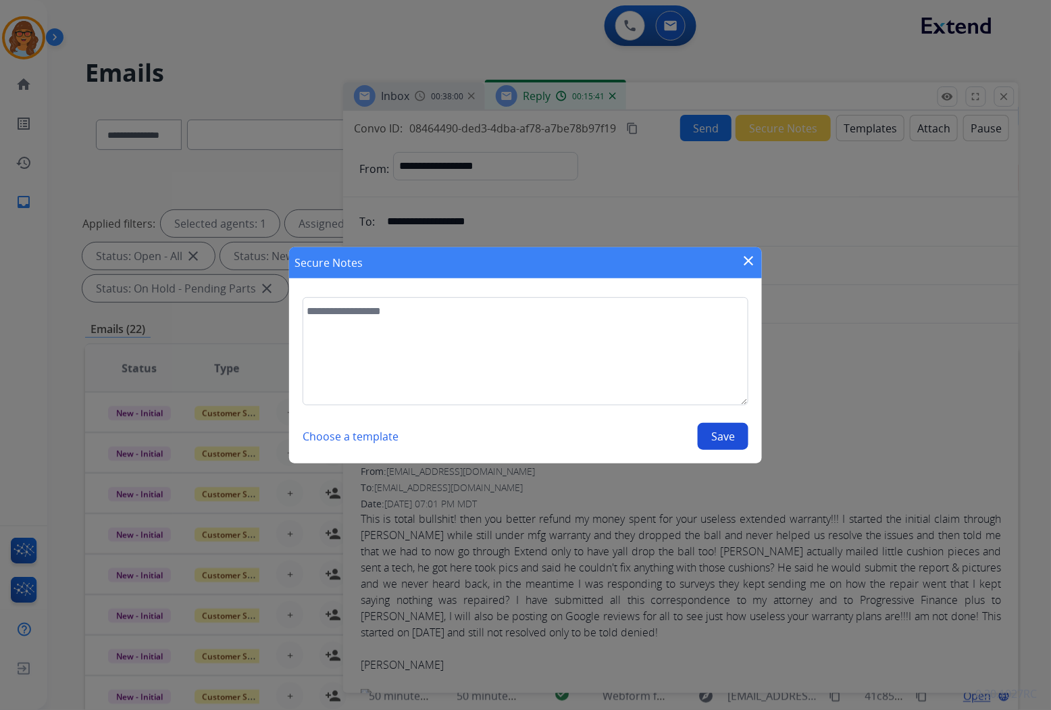
click at [747, 257] on mat-icon "close" at bounding box center [748, 261] width 16 height 16
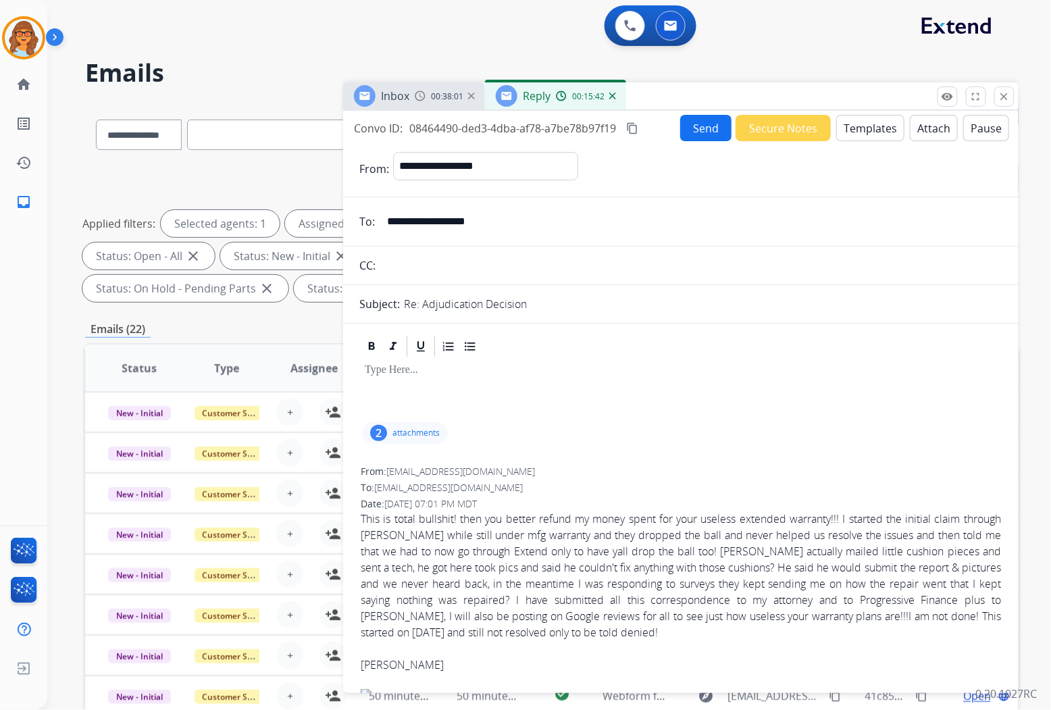
click at [633, 124] on mat-icon "content_copy" at bounding box center [632, 128] width 12 height 12
click at [792, 130] on button "Secure Notes" at bounding box center [782, 128] width 95 height 26
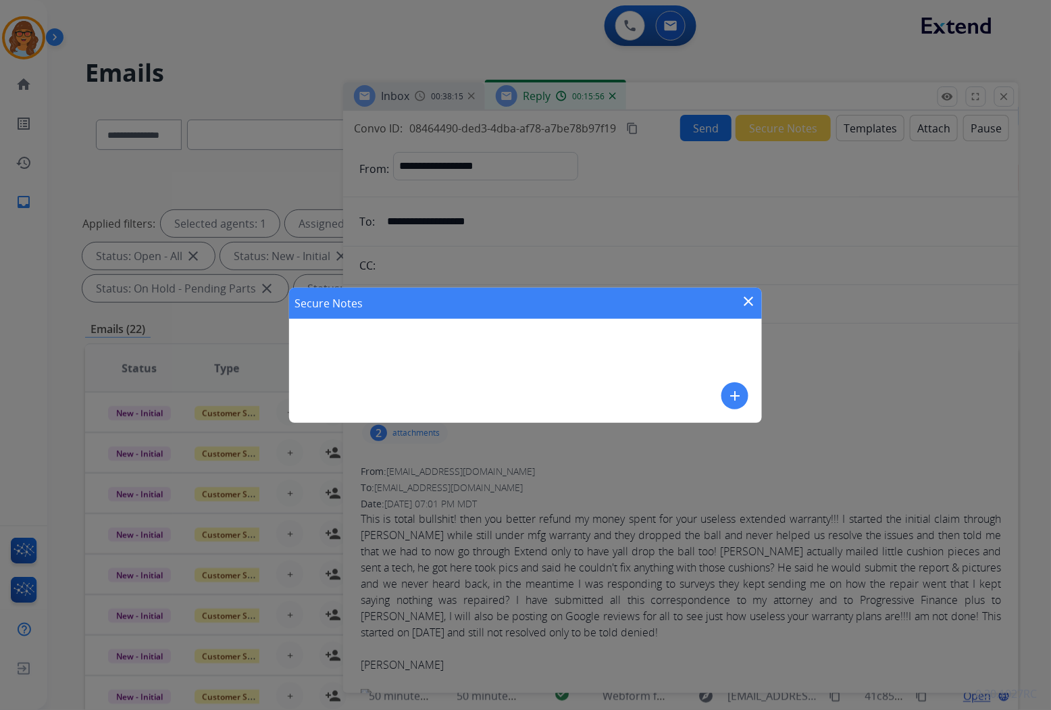
click at [728, 390] on mat-icon "add" at bounding box center [735, 396] width 16 height 16
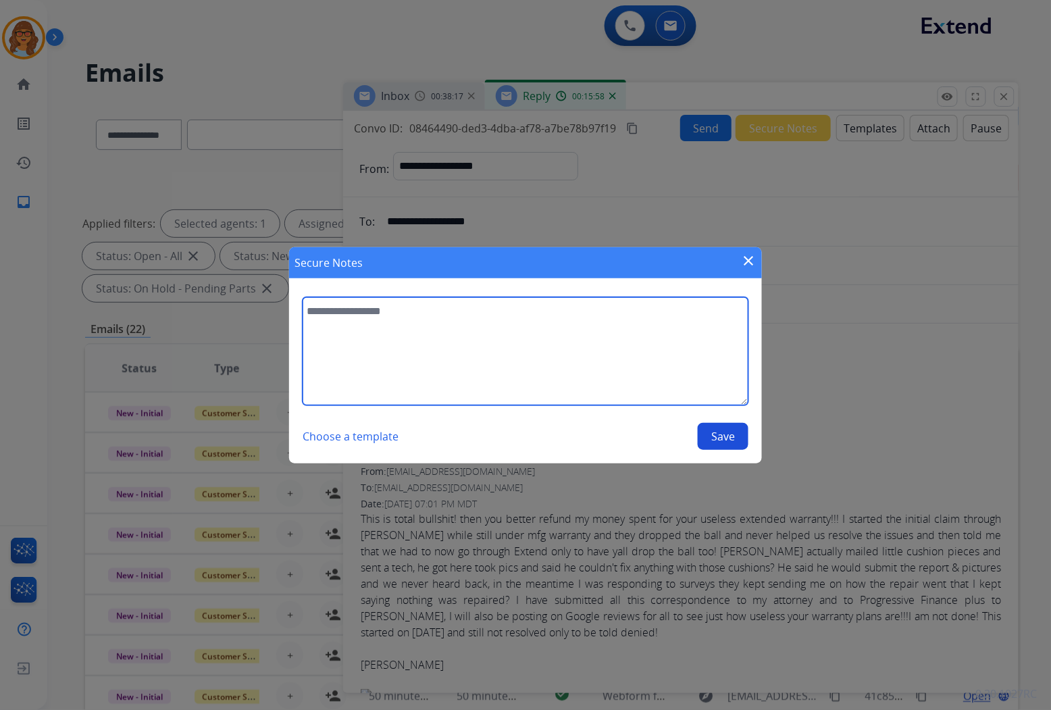
click at [308, 311] on textarea at bounding box center [525, 351] width 446 height 108
paste textarea "**********"
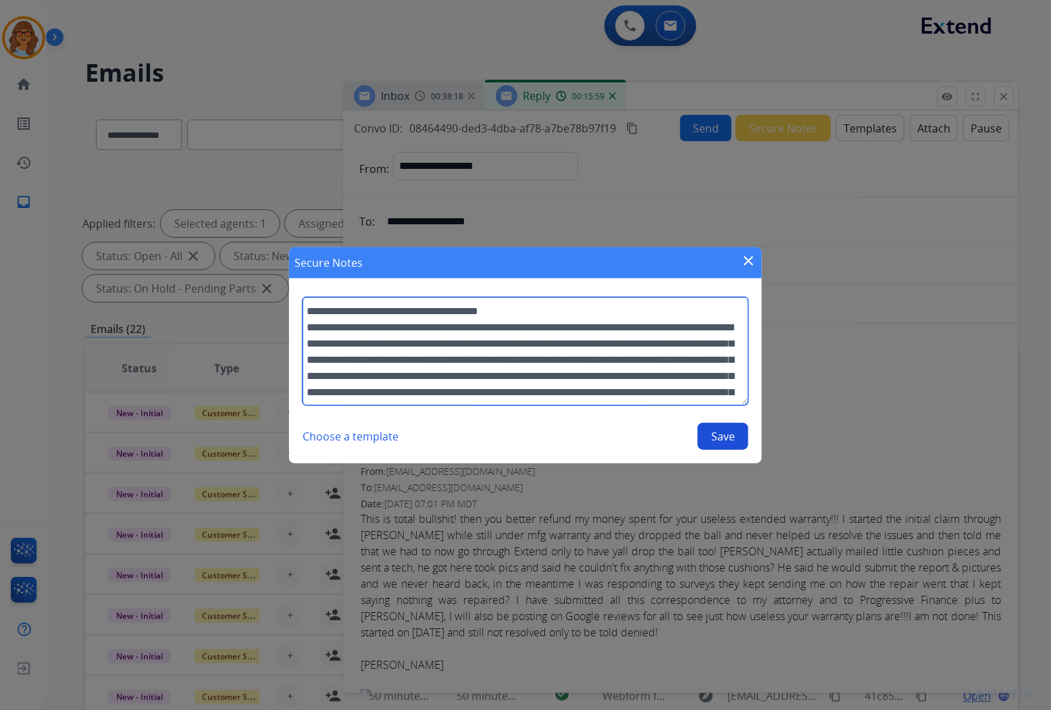
scroll to position [221, 0]
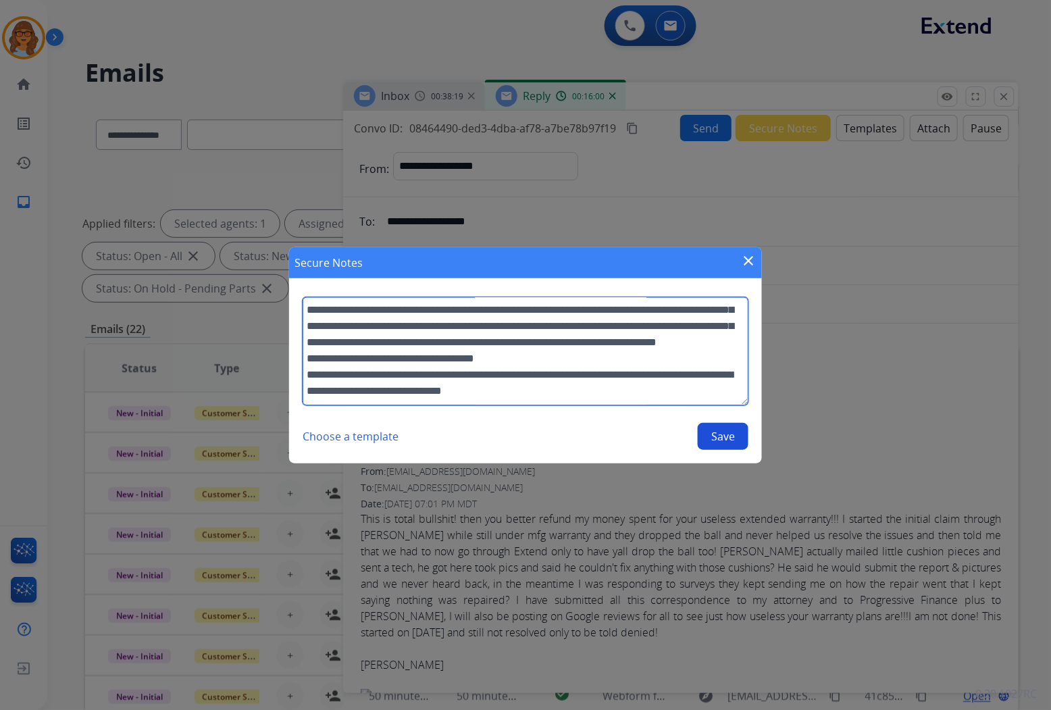
type textarea "**********"
click at [720, 444] on button "Save" at bounding box center [722, 436] width 51 height 27
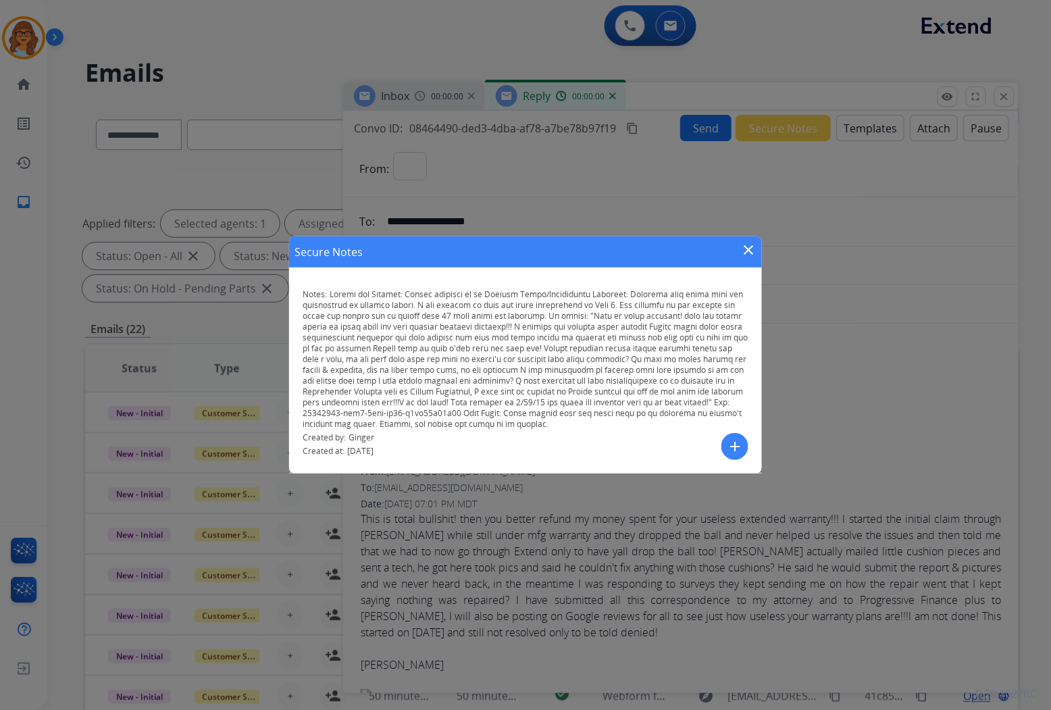
select select "**********"
click at [747, 253] on mat-icon "close" at bounding box center [748, 250] width 16 height 16
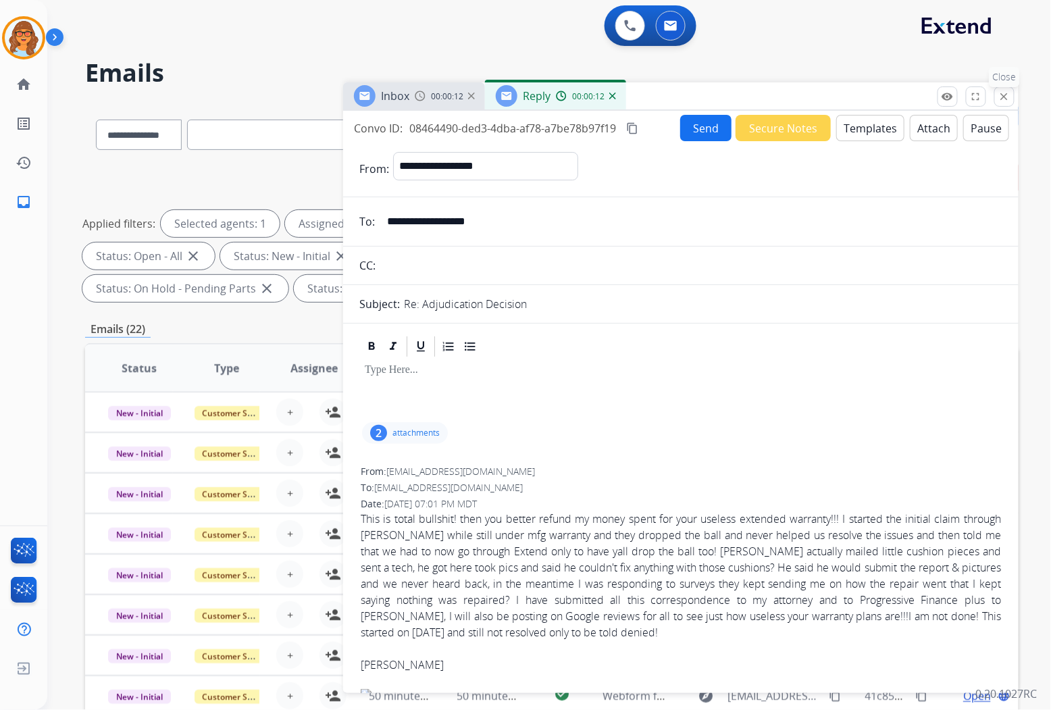
click at [1003, 93] on mat-icon "close" at bounding box center [1004, 96] width 12 height 12
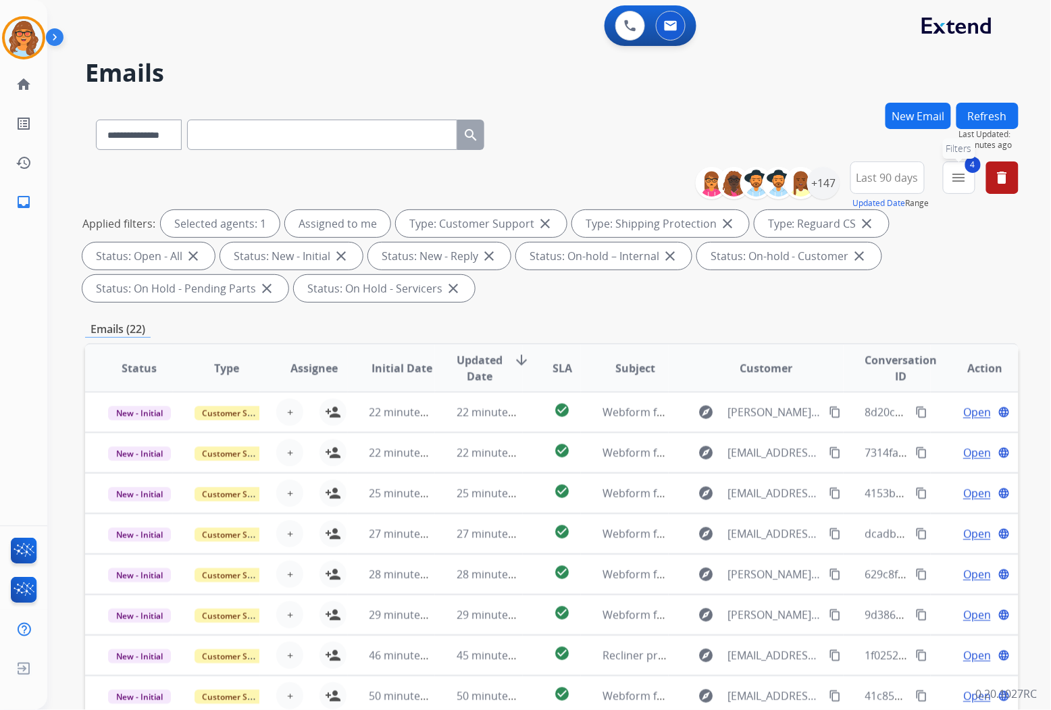
click at [962, 182] on mat-icon "menu" at bounding box center [959, 177] width 16 height 16
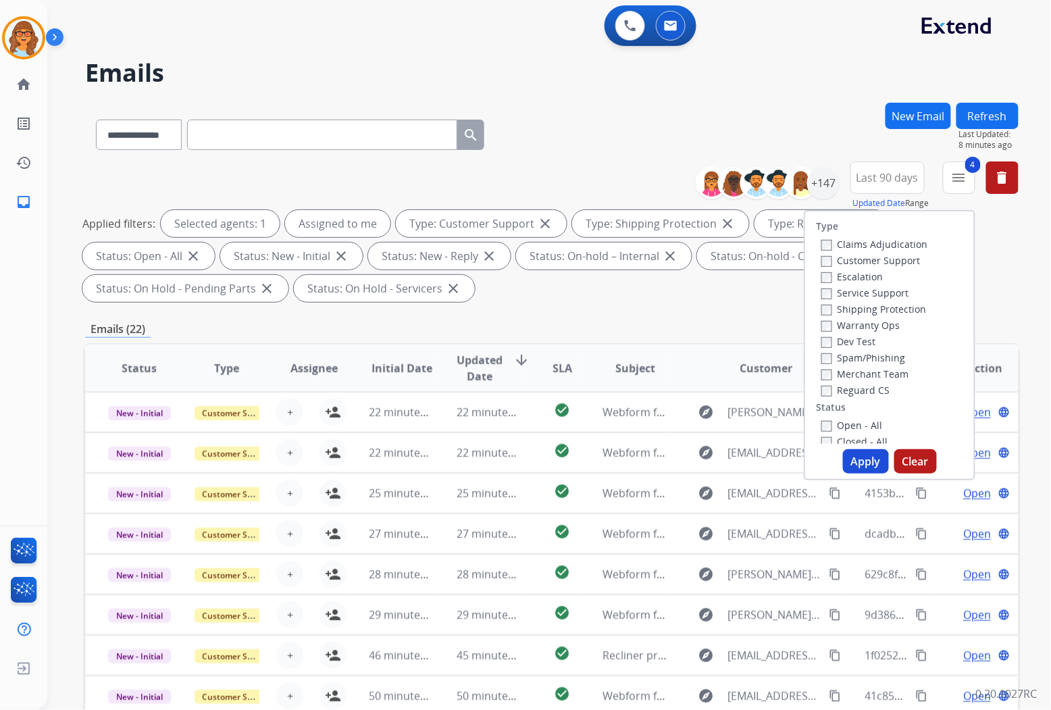
click at [853, 460] on button "Apply" at bounding box center [866, 461] width 46 height 24
select select "*"
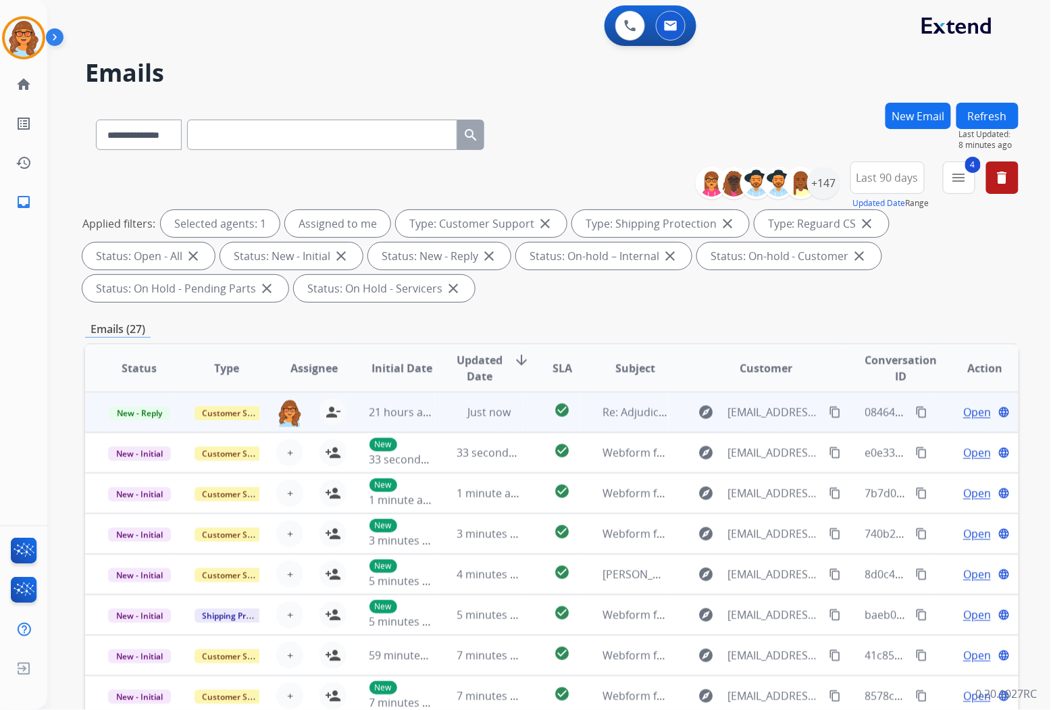
click at [968, 407] on span "Open" at bounding box center [977, 412] width 28 height 16
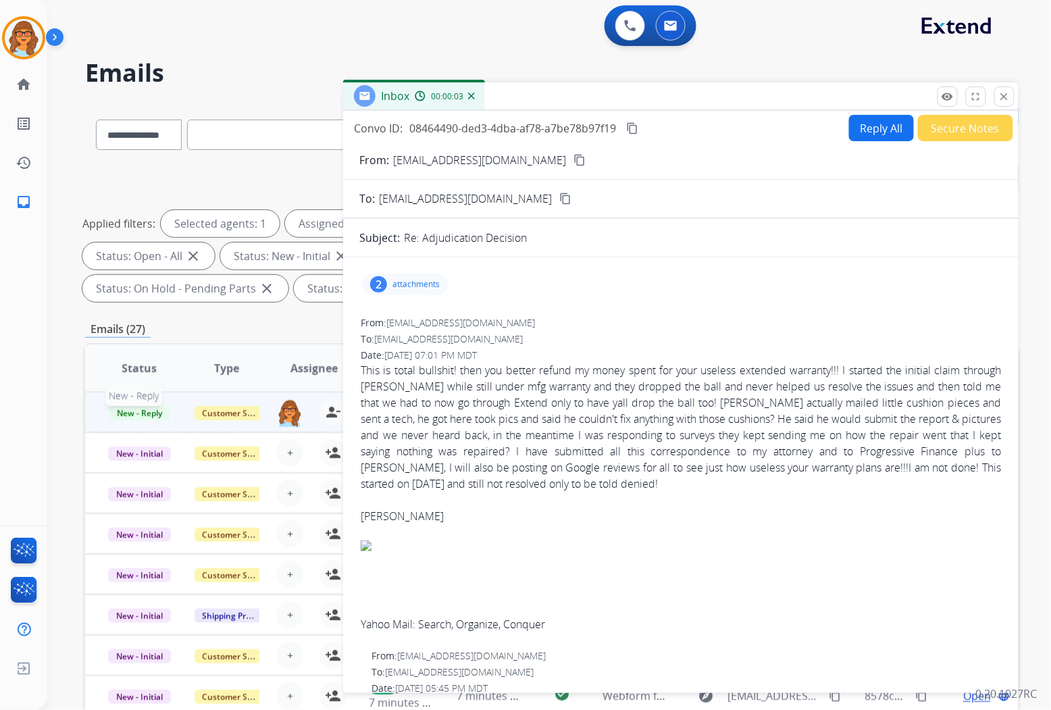
click at [143, 413] on span "New - Reply" at bounding box center [139, 413] width 61 height 14
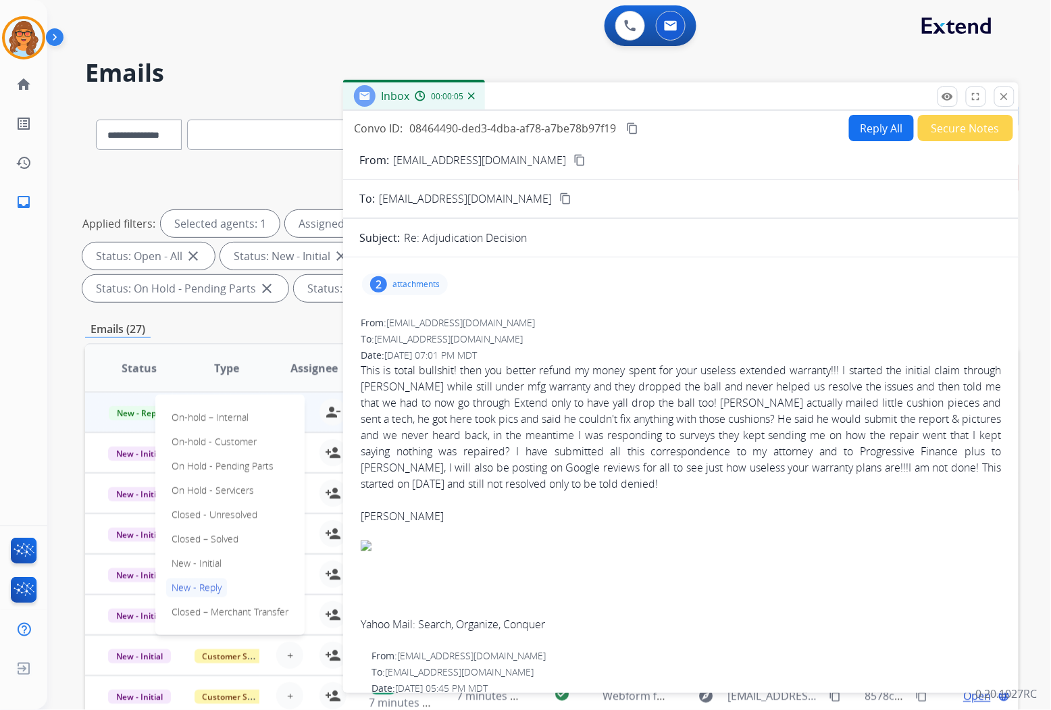
click at [174, 352] on th "Type" at bounding box center [217, 367] width 88 height 47
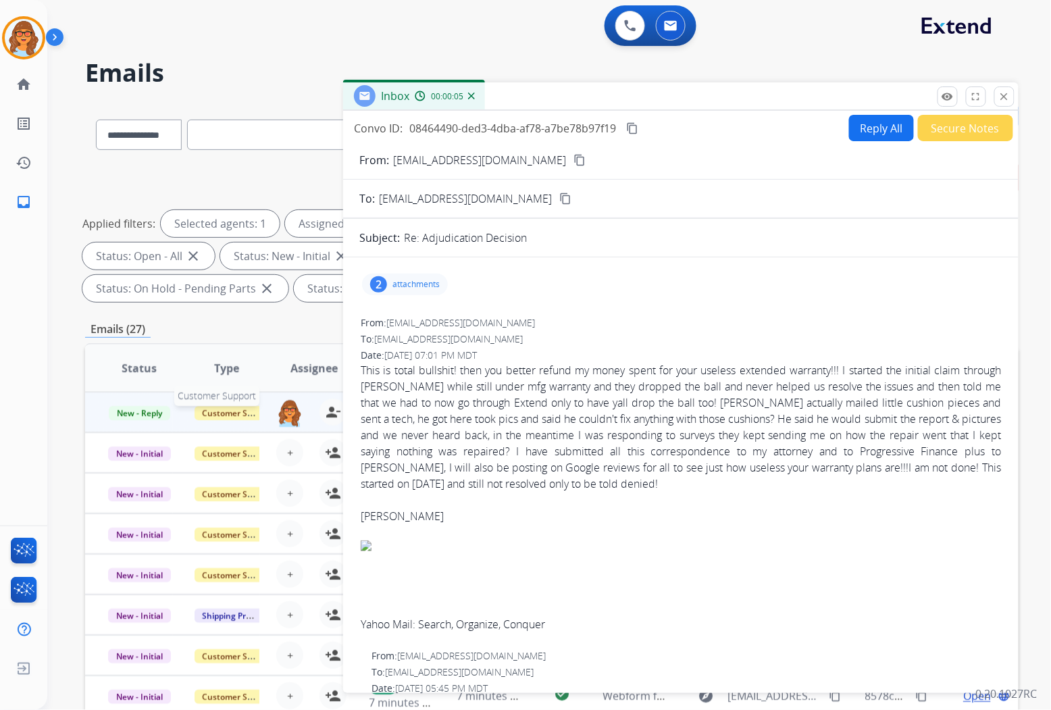
click at [232, 413] on span "Customer Support" at bounding box center [238, 413] width 88 height 14
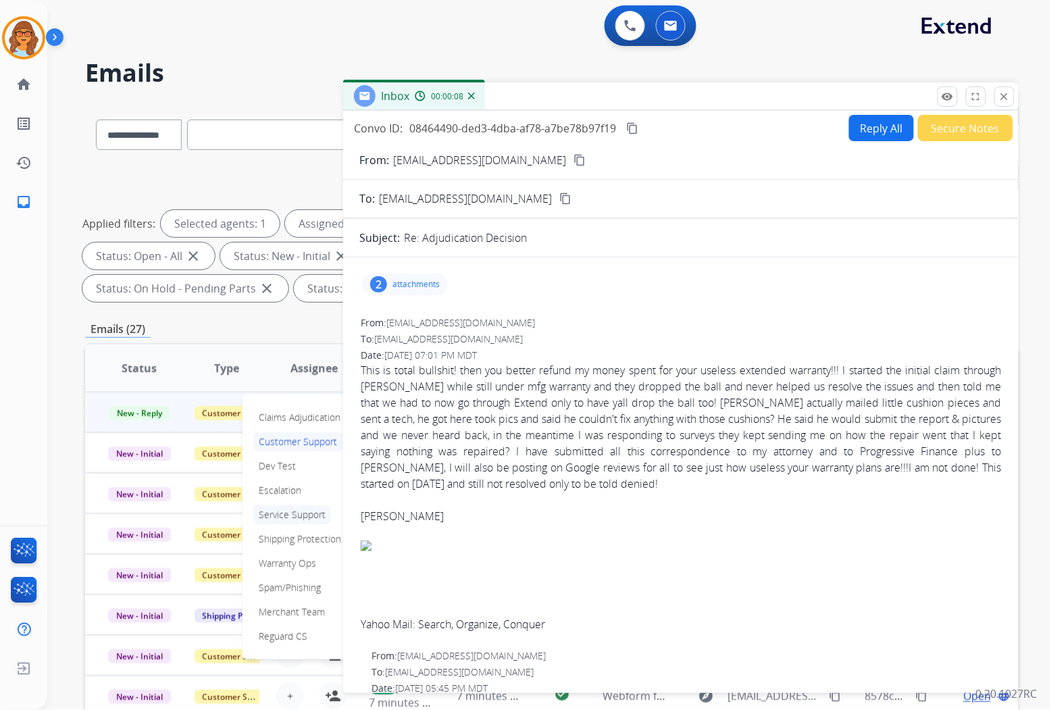
click at [288, 511] on p "Service Support" at bounding box center [292, 514] width 78 height 19
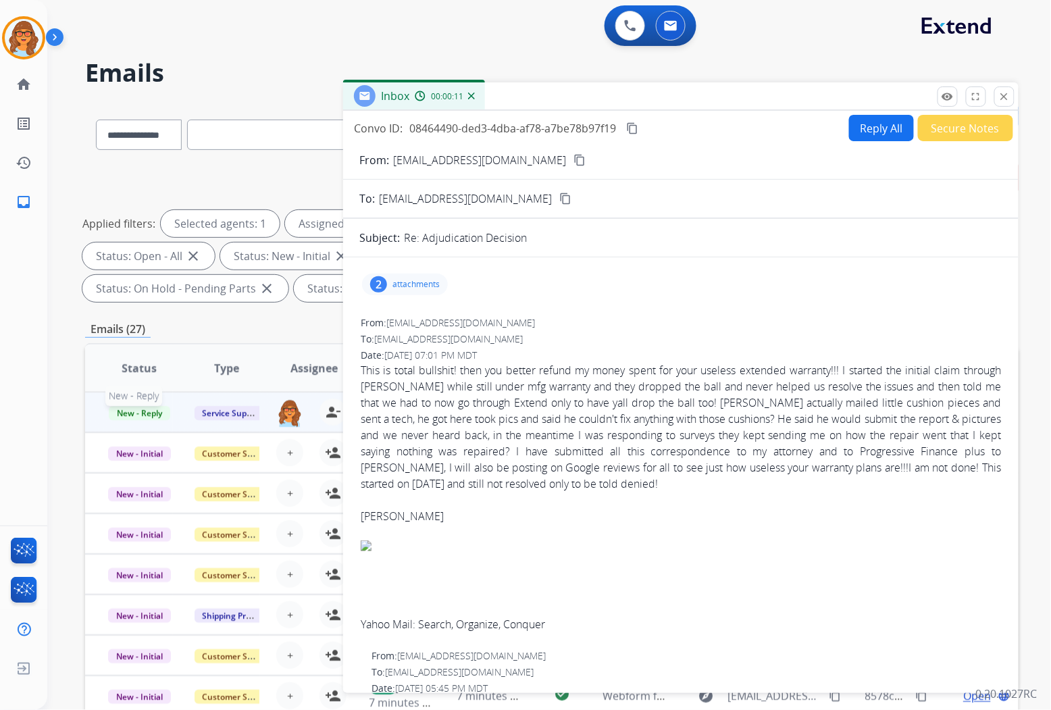
click at [145, 412] on span "New - Reply" at bounding box center [139, 413] width 61 height 14
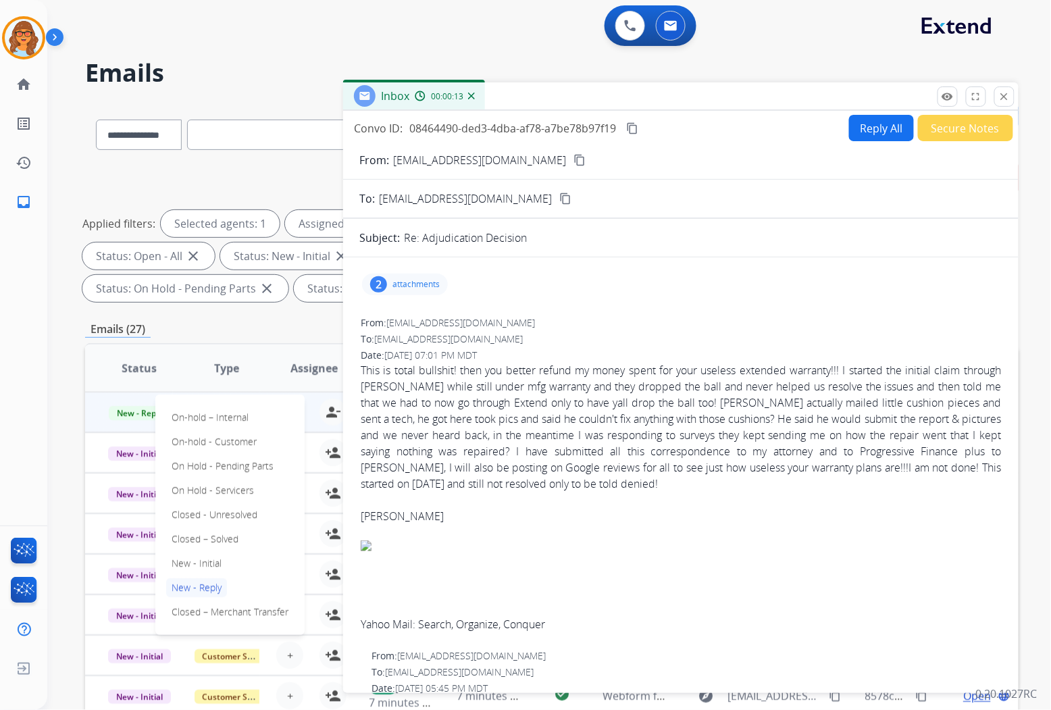
click at [203, 314] on div "**********" at bounding box center [551, 484] width 933 height 763
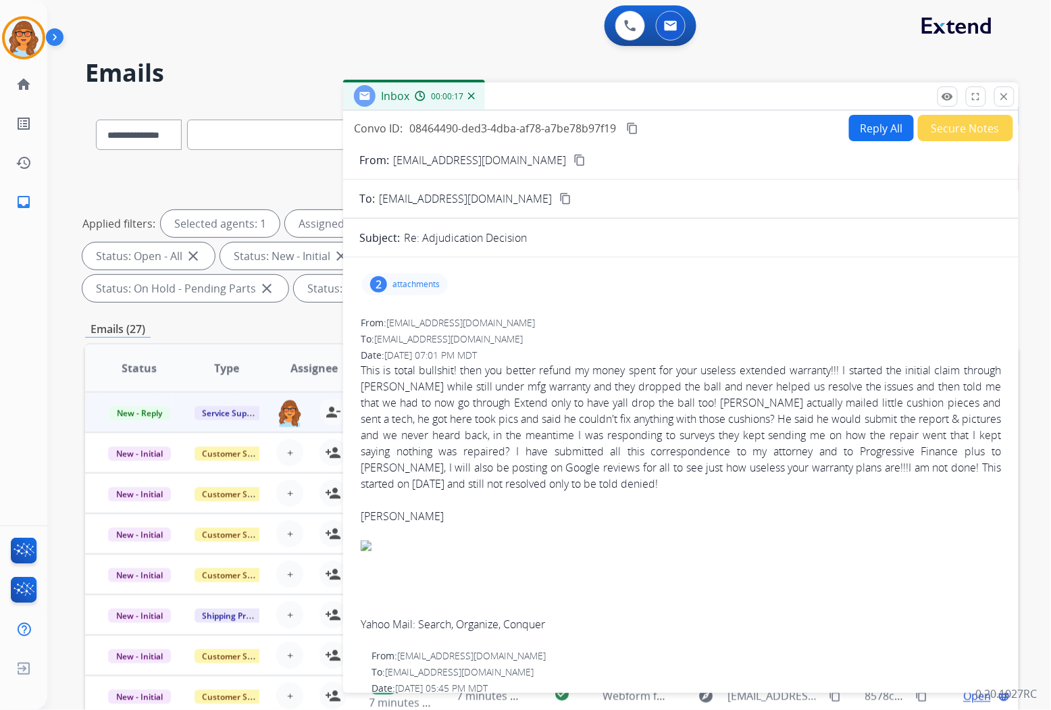
click at [968, 125] on button "Secure Notes" at bounding box center [965, 128] width 95 height 26
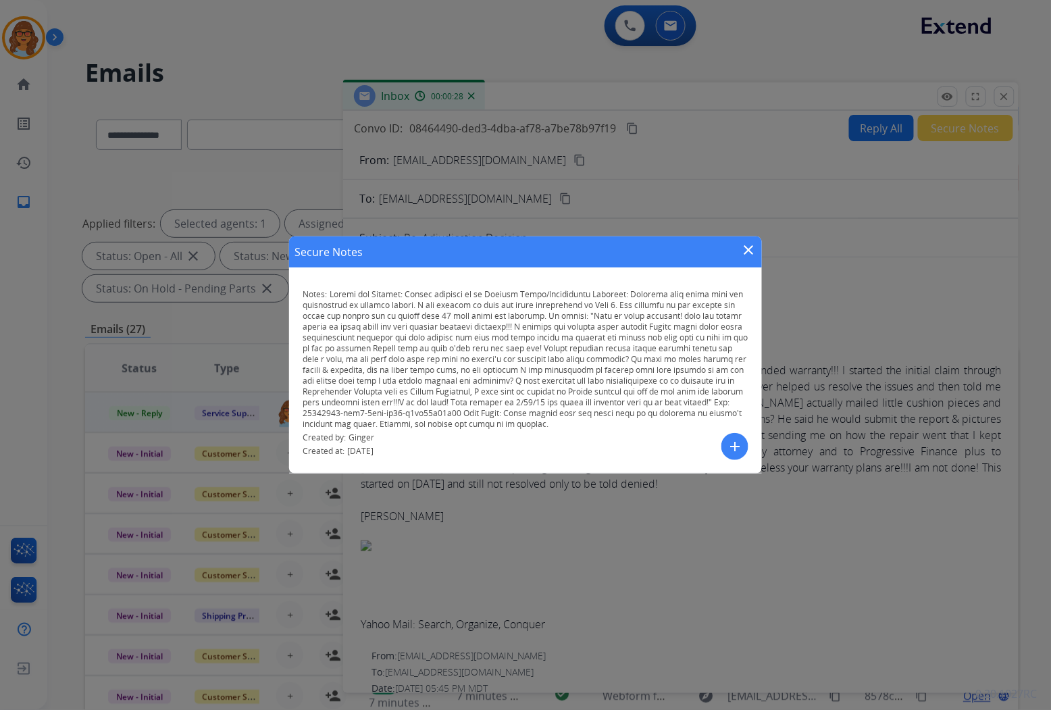
click at [743, 248] on mat-icon "close" at bounding box center [748, 250] width 16 height 16
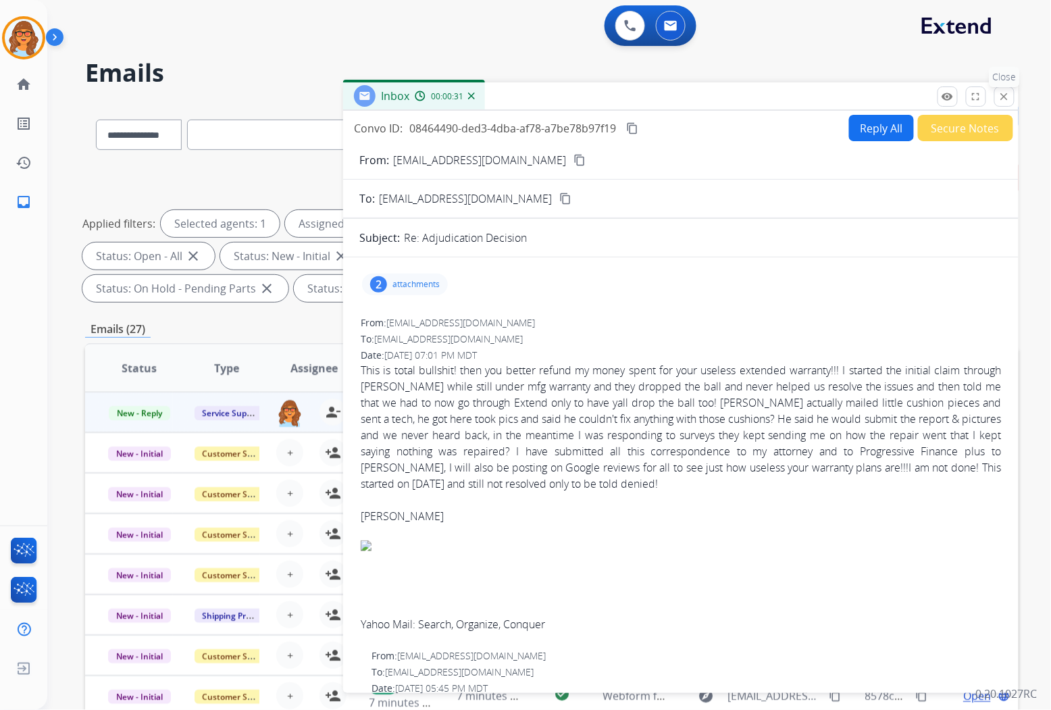
click at [1007, 98] on mat-icon "close" at bounding box center [1004, 96] width 12 height 12
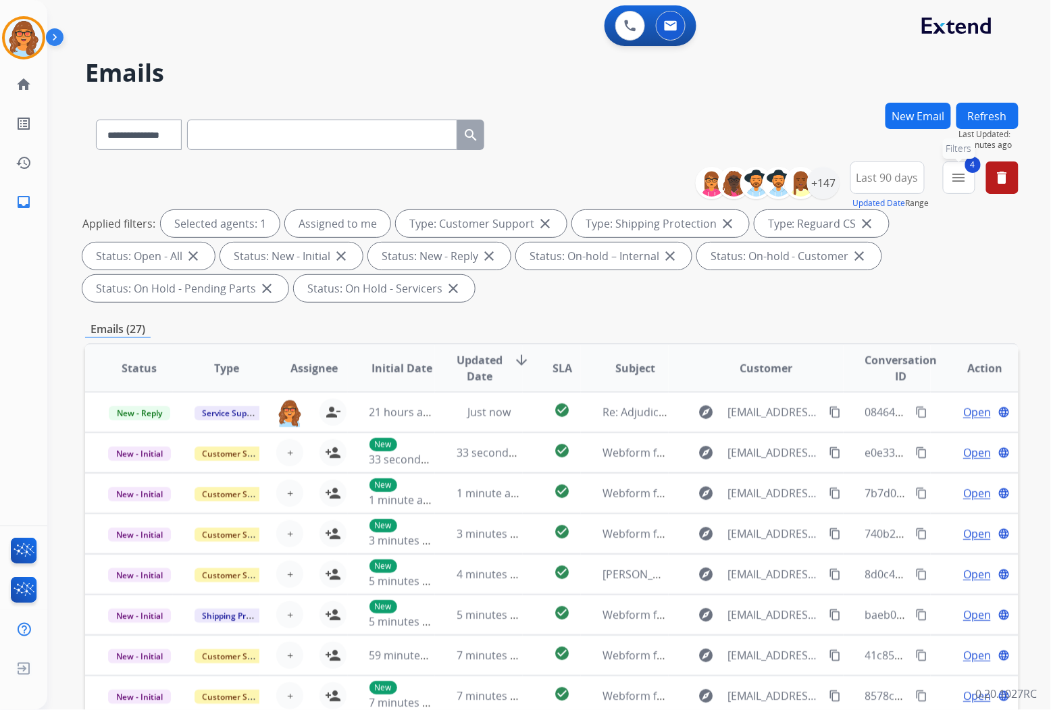
click at [968, 186] on button "4 menu Filters" at bounding box center [959, 177] width 32 height 32
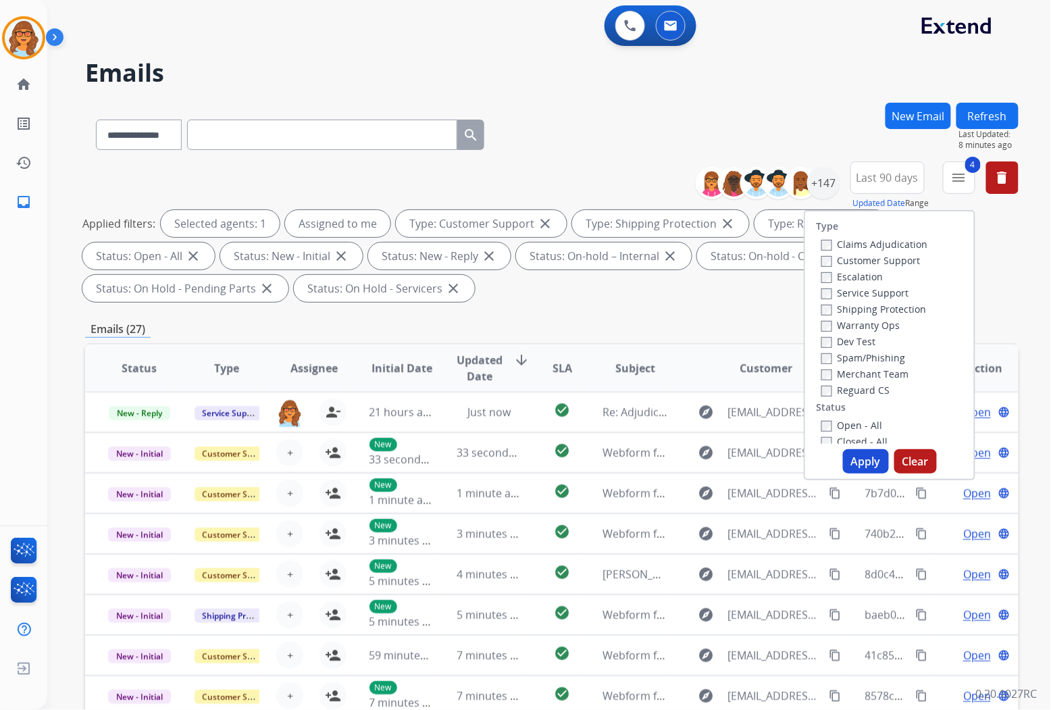
click at [849, 450] on button "Apply" at bounding box center [866, 461] width 46 height 24
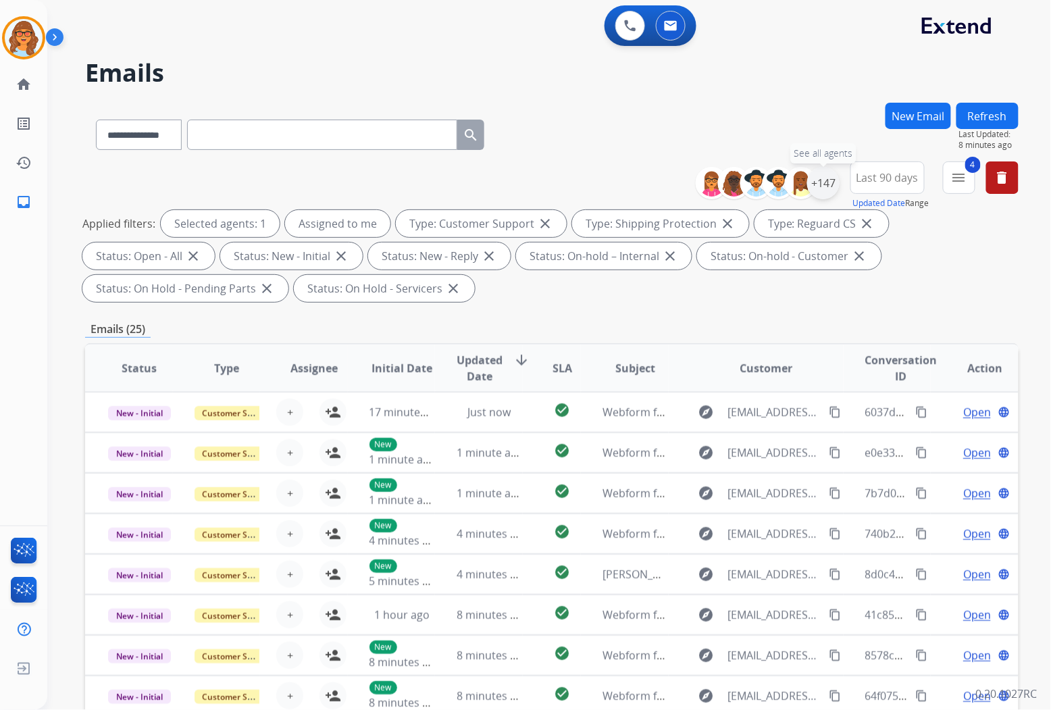
click at [822, 174] on div "+147" at bounding box center [823, 183] width 32 height 32
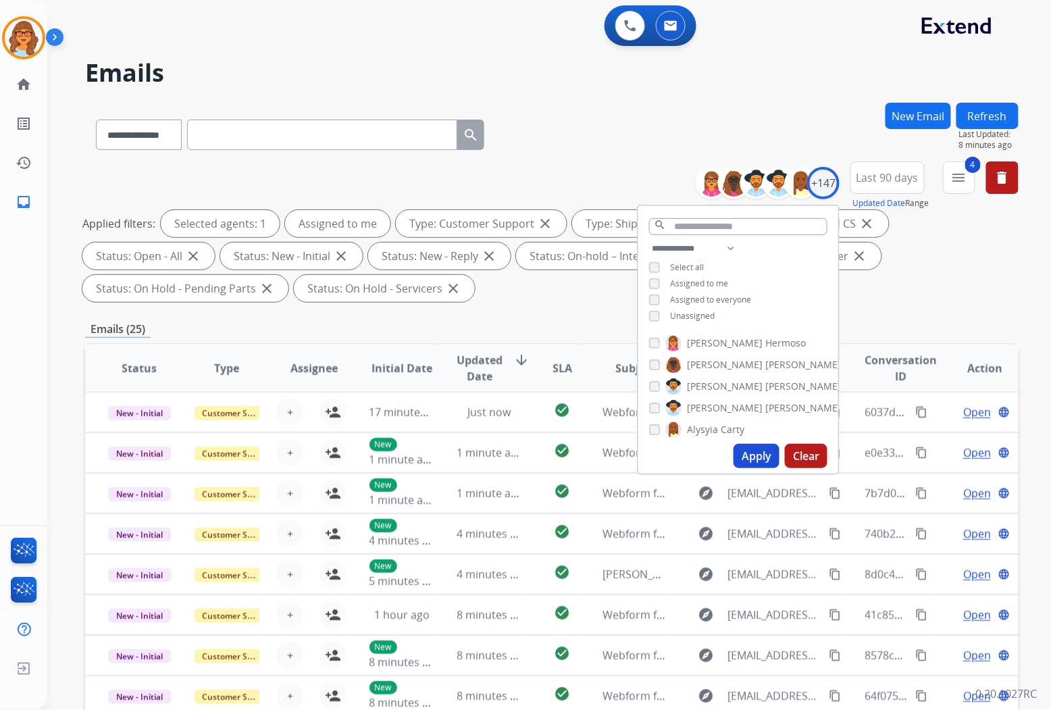
click at [758, 462] on button "Apply" at bounding box center [756, 456] width 46 height 24
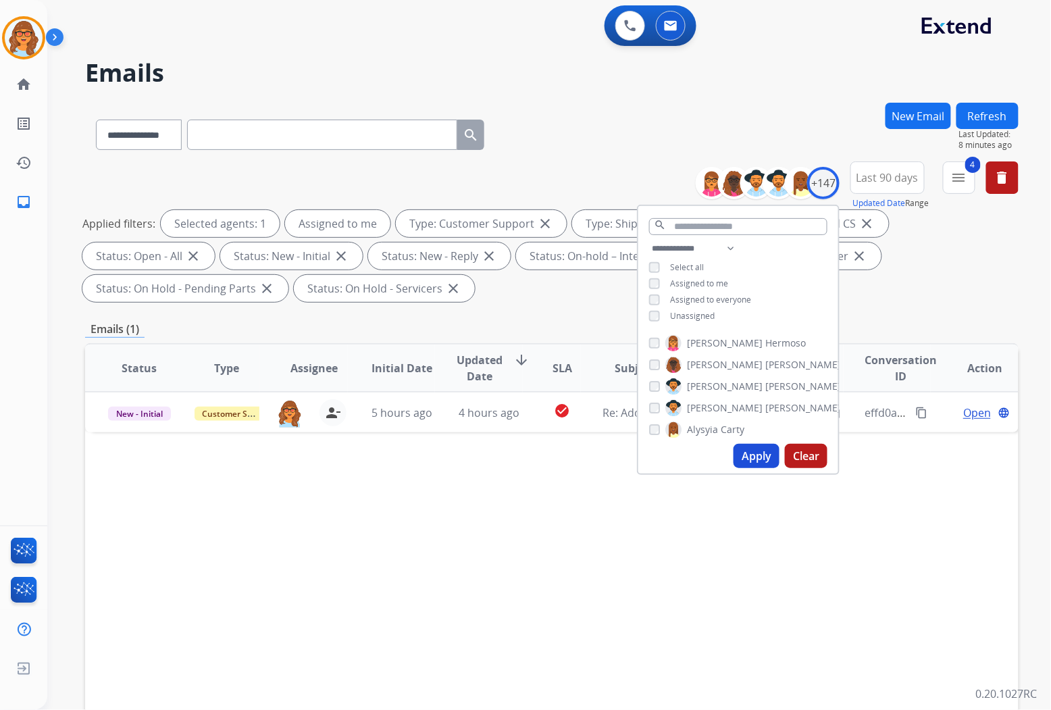
click at [562, 539] on div "Status Type Assignee Initial Date Updated Date arrow_downward SLA Subject Custo…" at bounding box center [551, 569] width 933 height 452
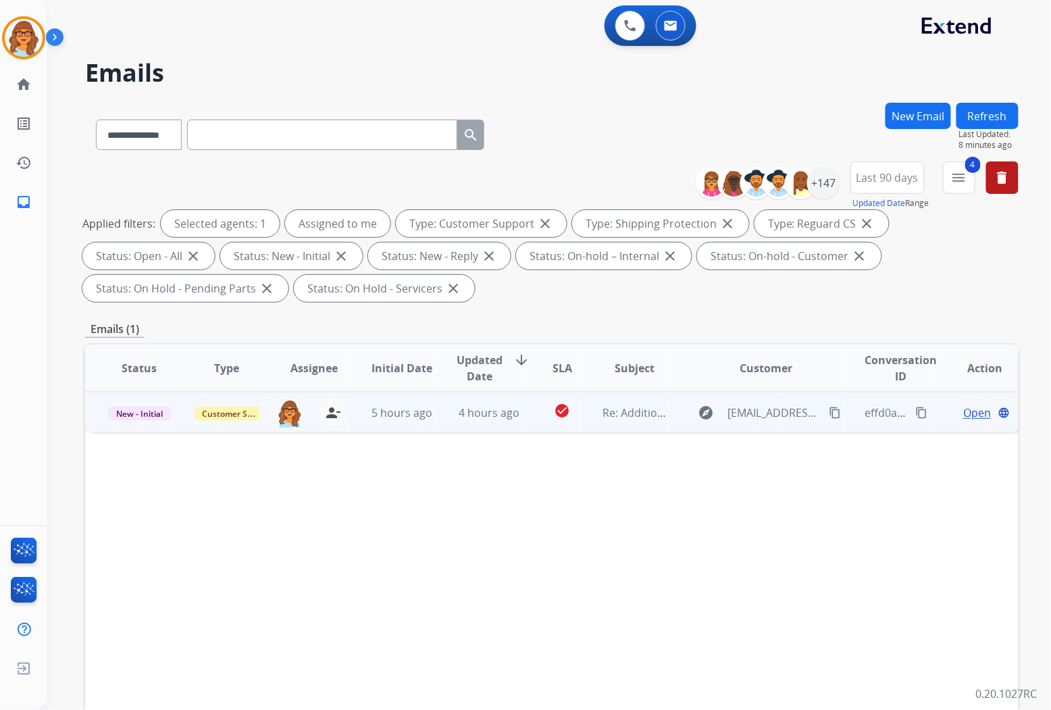
click at [964, 408] on span "Open" at bounding box center [977, 412] width 28 height 16
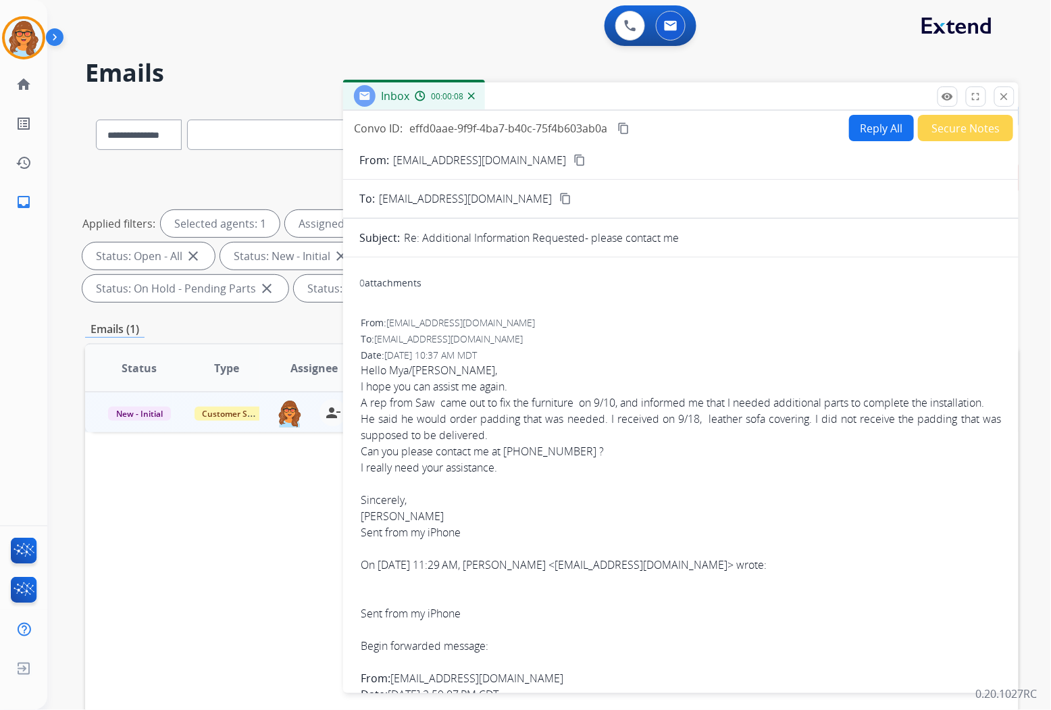
click at [878, 131] on button "Reply All" at bounding box center [881, 128] width 65 height 26
select select "**********"
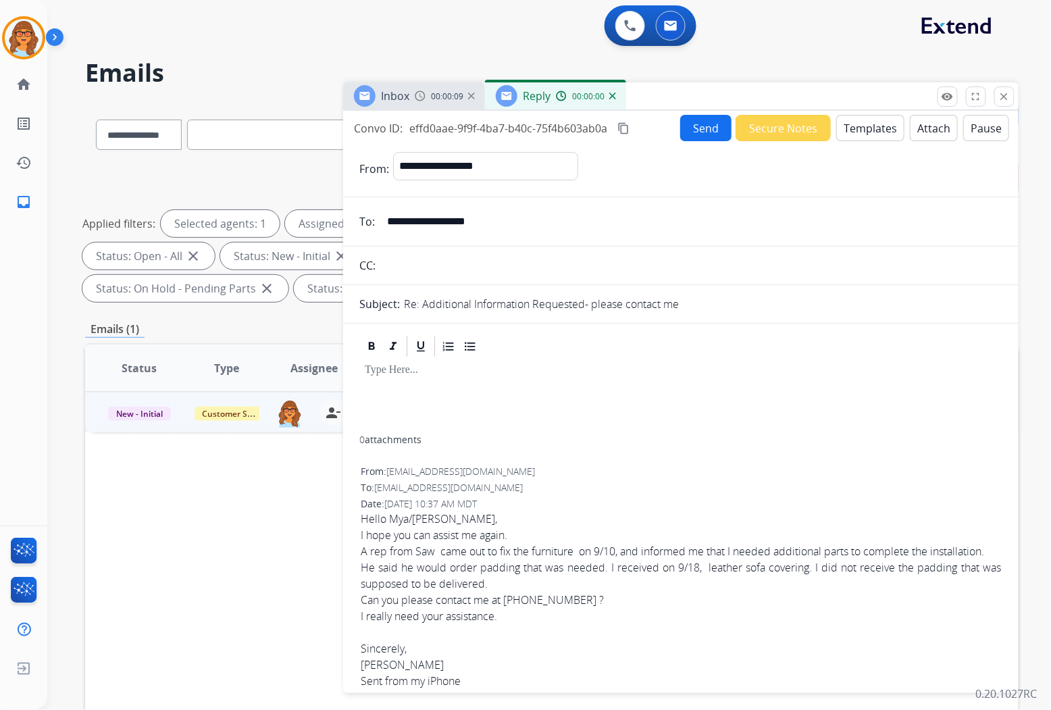
click at [872, 122] on button "Templates" at bounding box center [870, 128] width 68 height 26
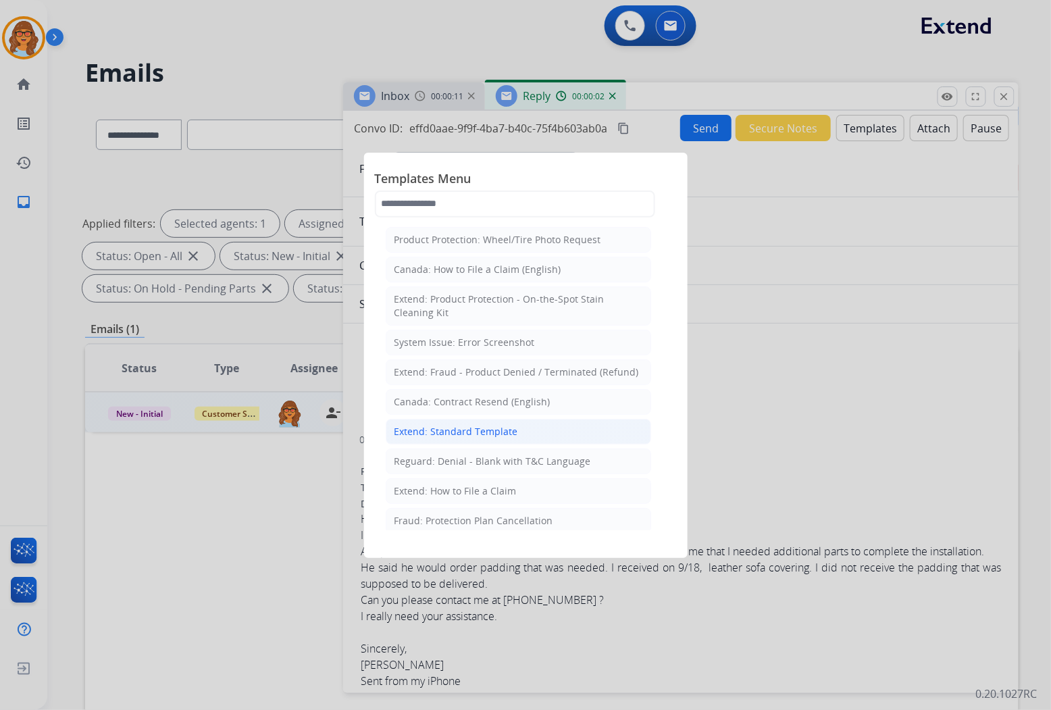
click at [442, 431] on div "Extend: Standard Template" at bounding box center [456, 432] width 124 height 14
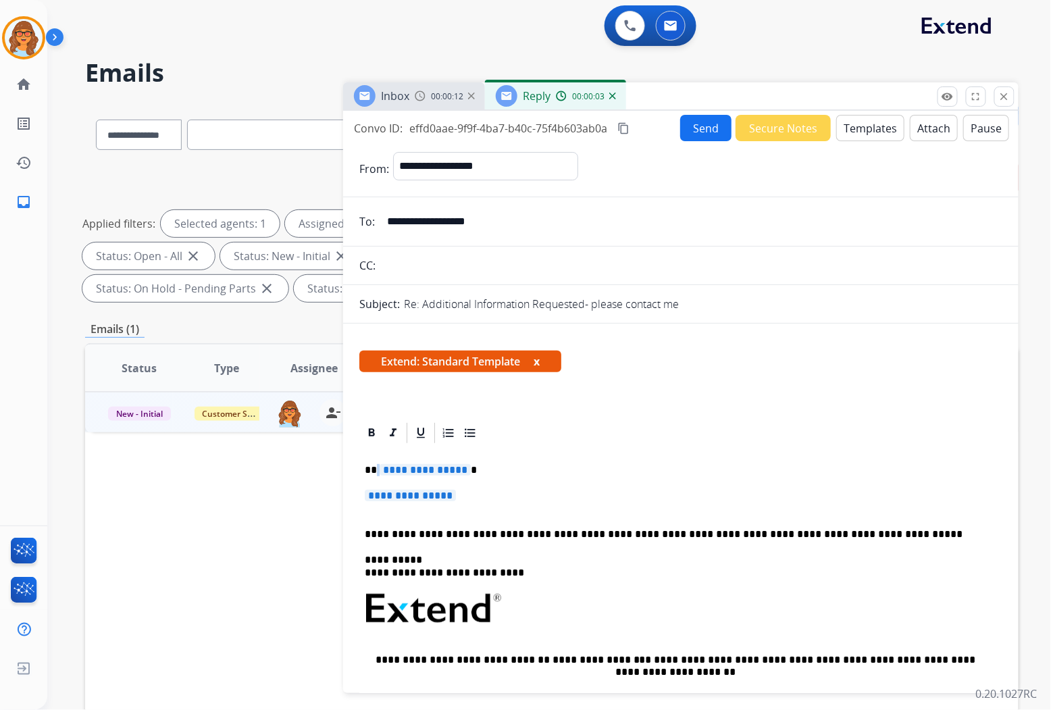
drag, startPoint x: 378, startPoint y: 463, endPoint x: 490, endPoint y: 468, distance: 111.5
click at [379, 464] on p "**********" at bounding box center [675, 470] width 621 height 12
click at [365, 498] on div "**********" at bounding box center [680, 648] width 643 height 406
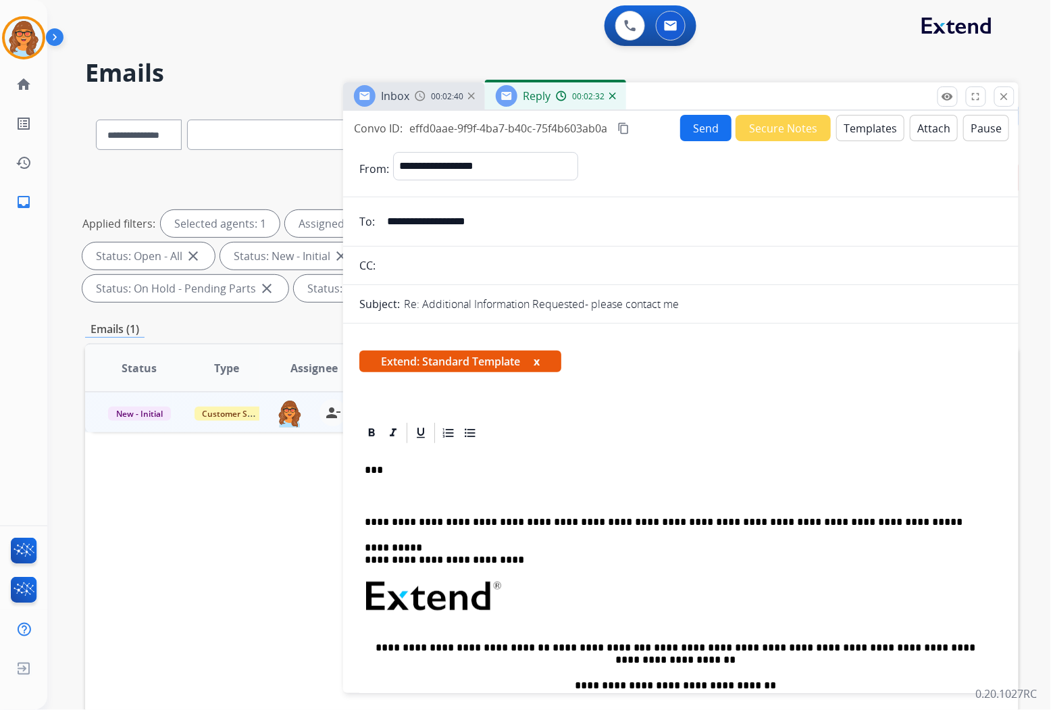
drag, startPoint x: 390, startPoint y: 227, endPoint x: 510, endPoint y: 236, distance: 119.9
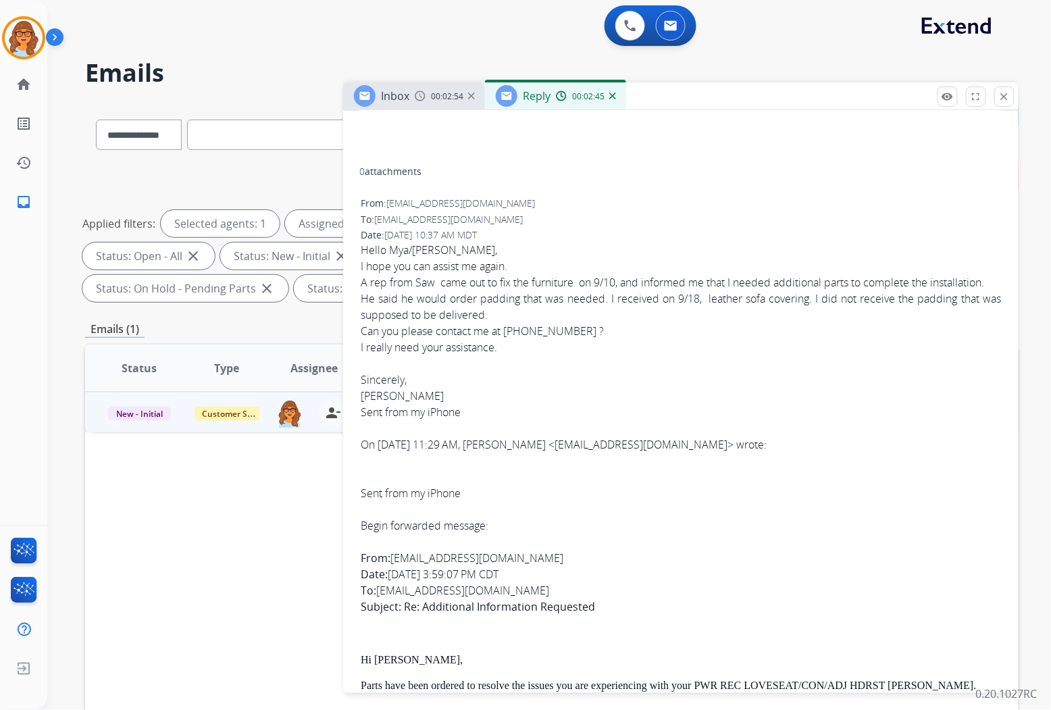
scroll to position [675, 0]
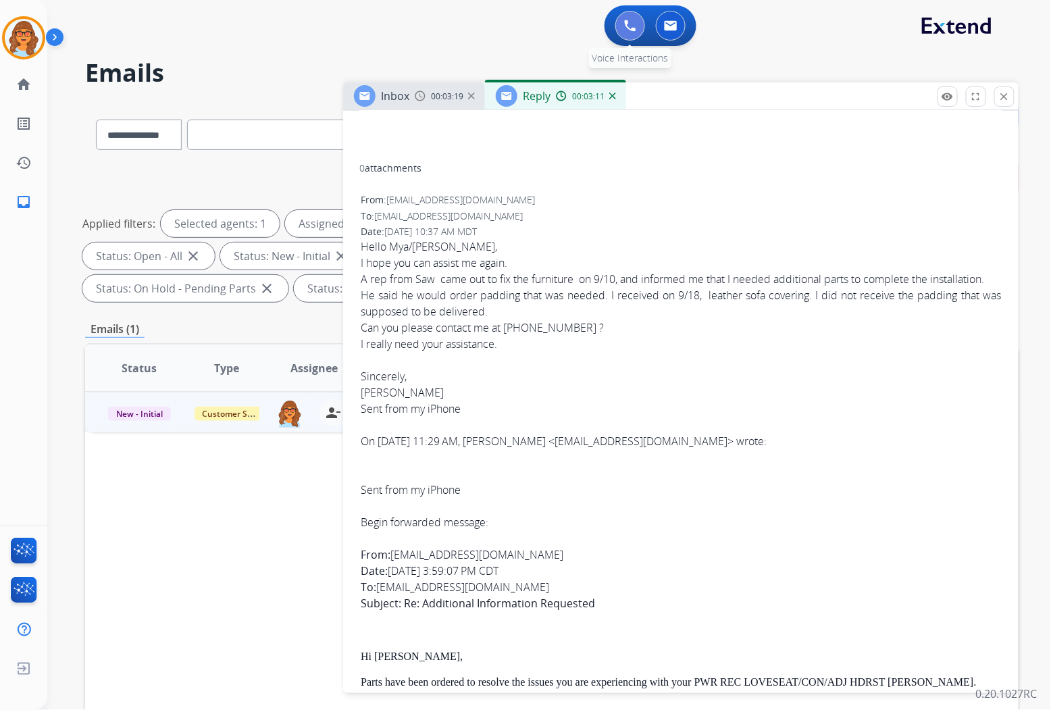
click at [636, 27] on button at bounding box center [630, 26] width 30 height 30
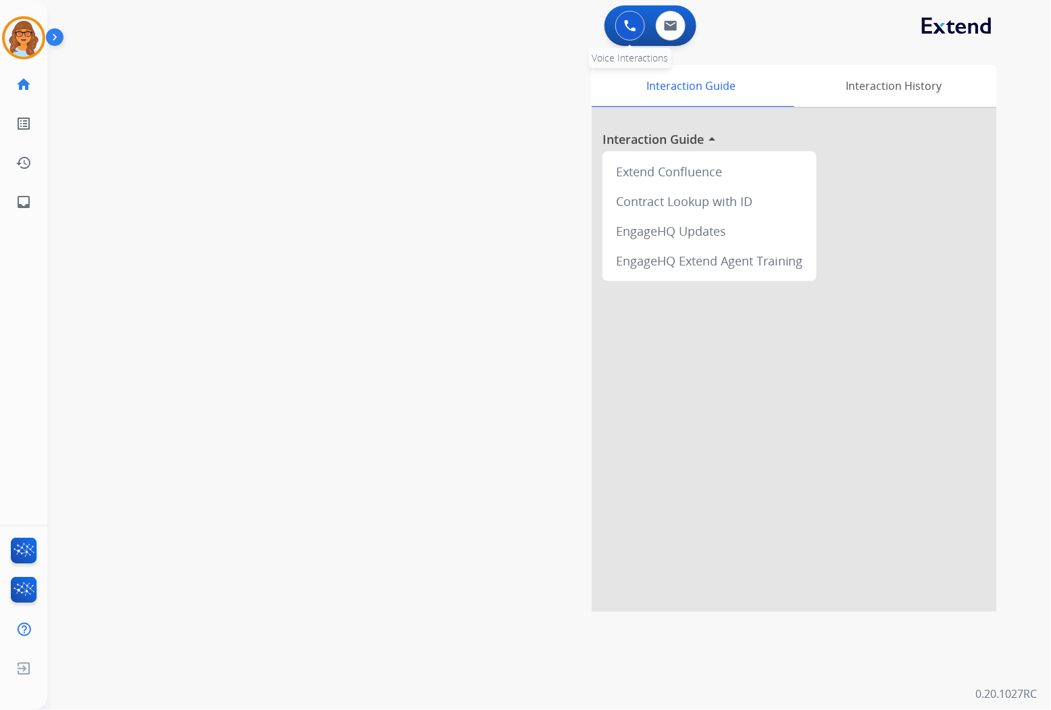
click at [630, 29] on img at bounding box center [630, 26] width 12 height 12
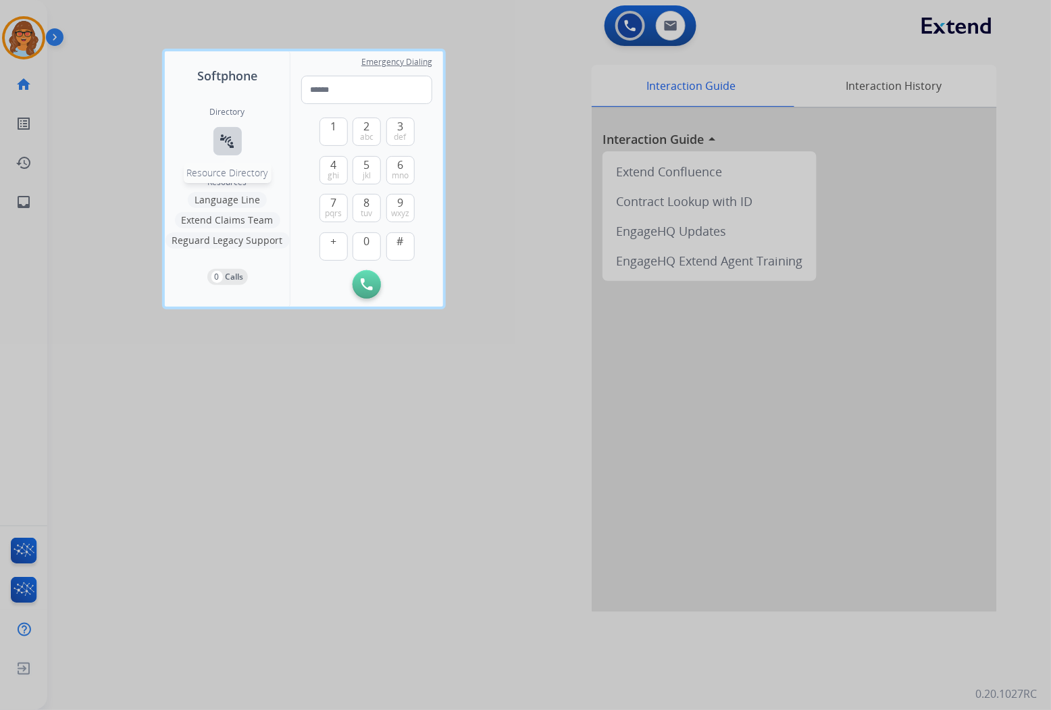
click at [233, 142] on mat-icon "connect_without_contact" at bounding box center [227, 141] width 16 height 16
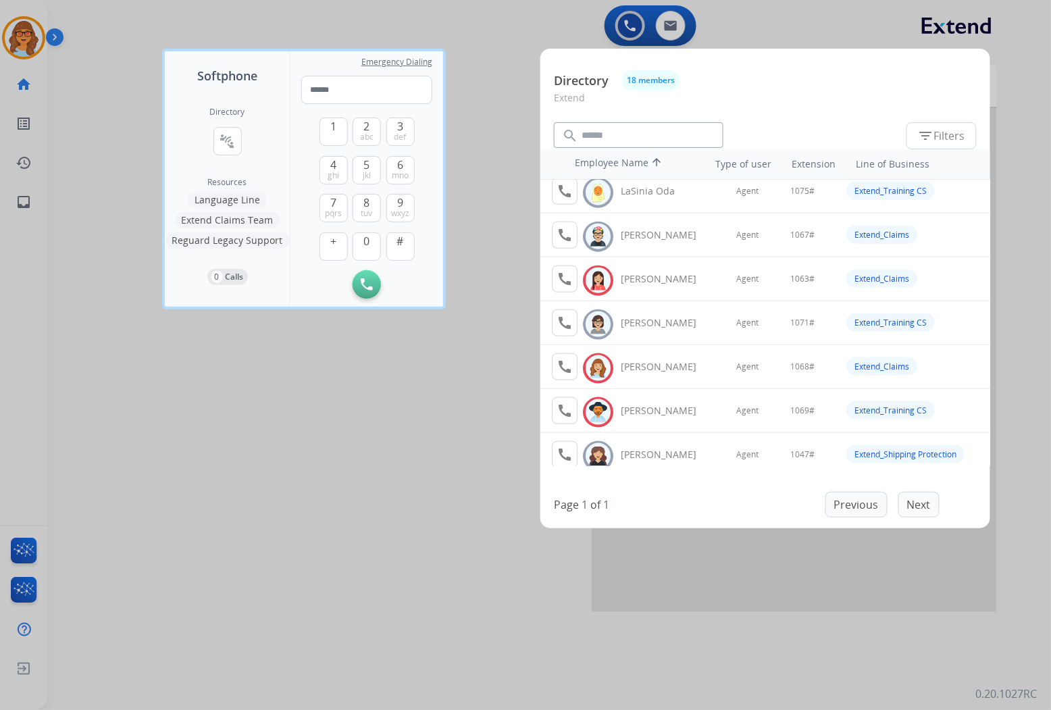
scroll to position [450, 0]
click at [379, 454] on div at bounding box center [525, 355] width 1051 height 710
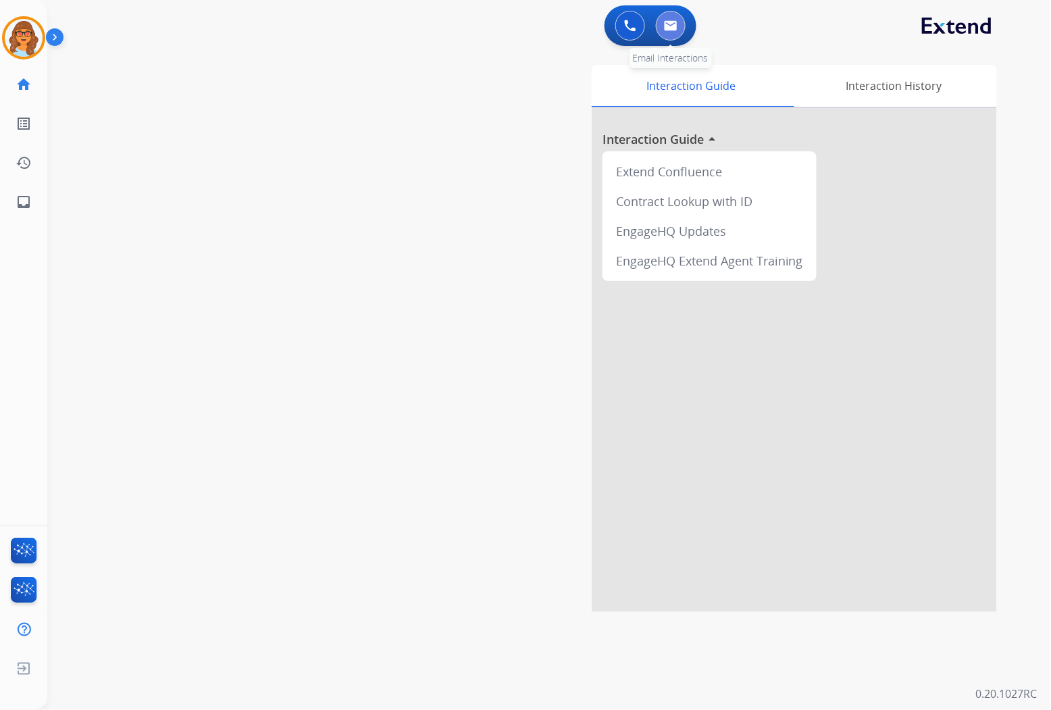
click at [670, 31] on button at bounding box center [671, 26] width 30 height 30
select select "**********"
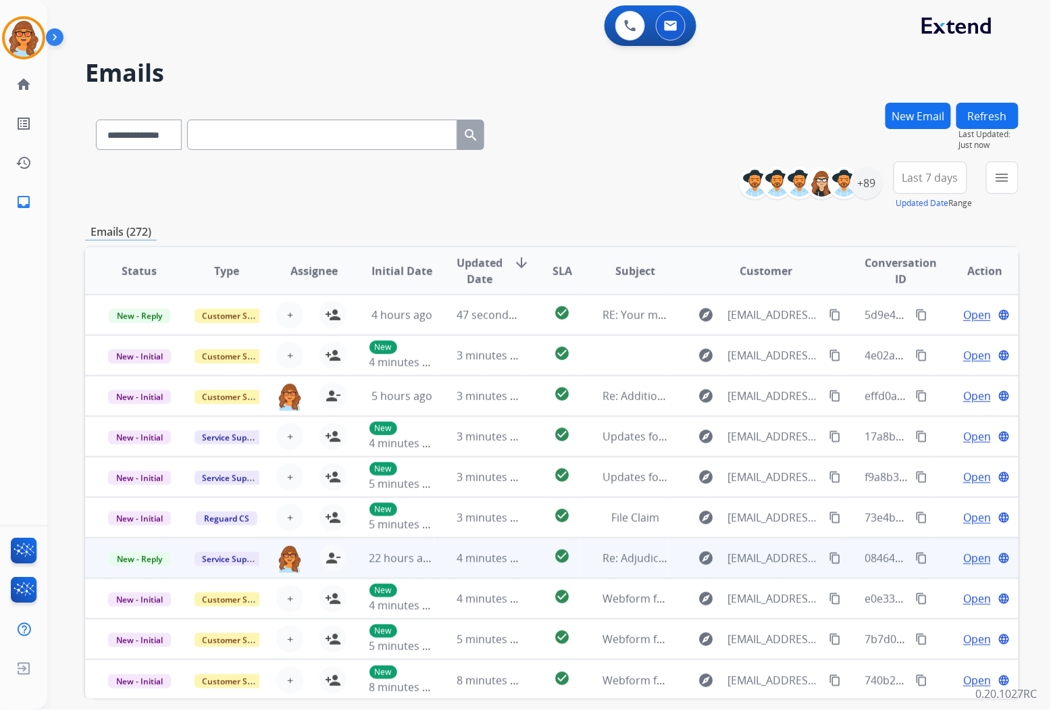
click at [964, 555] on span "Open" at bounding box center [977, 558] width 28 height 16
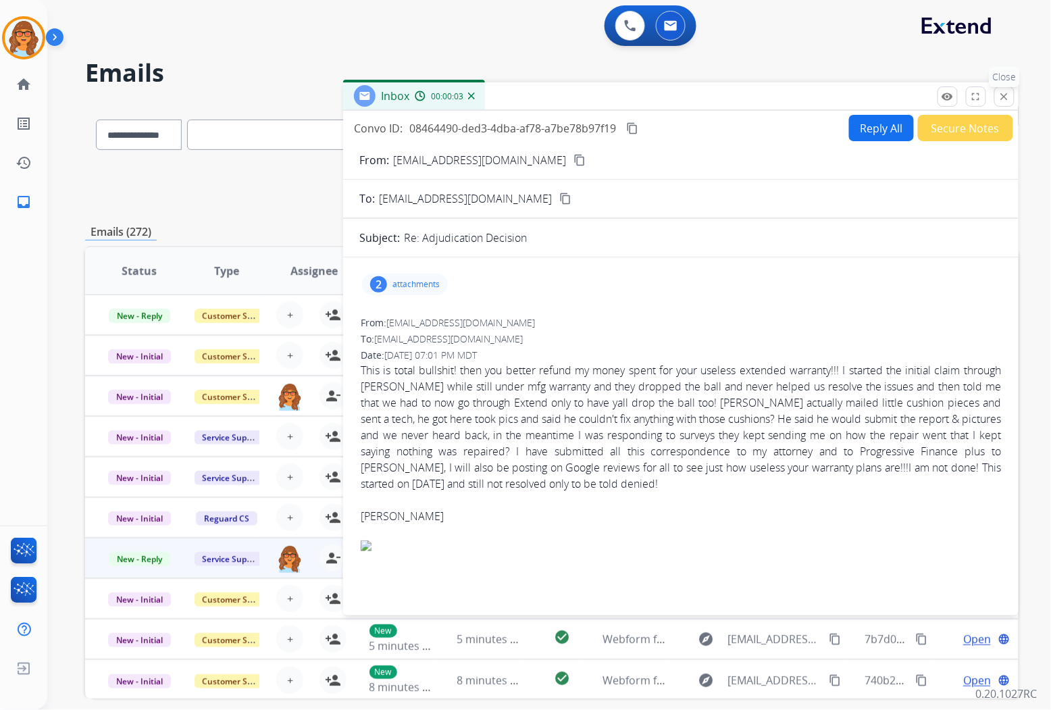
click at [1006, 96] on mat-icon "close" at bounding box center [1004, 96] width 12 height 12
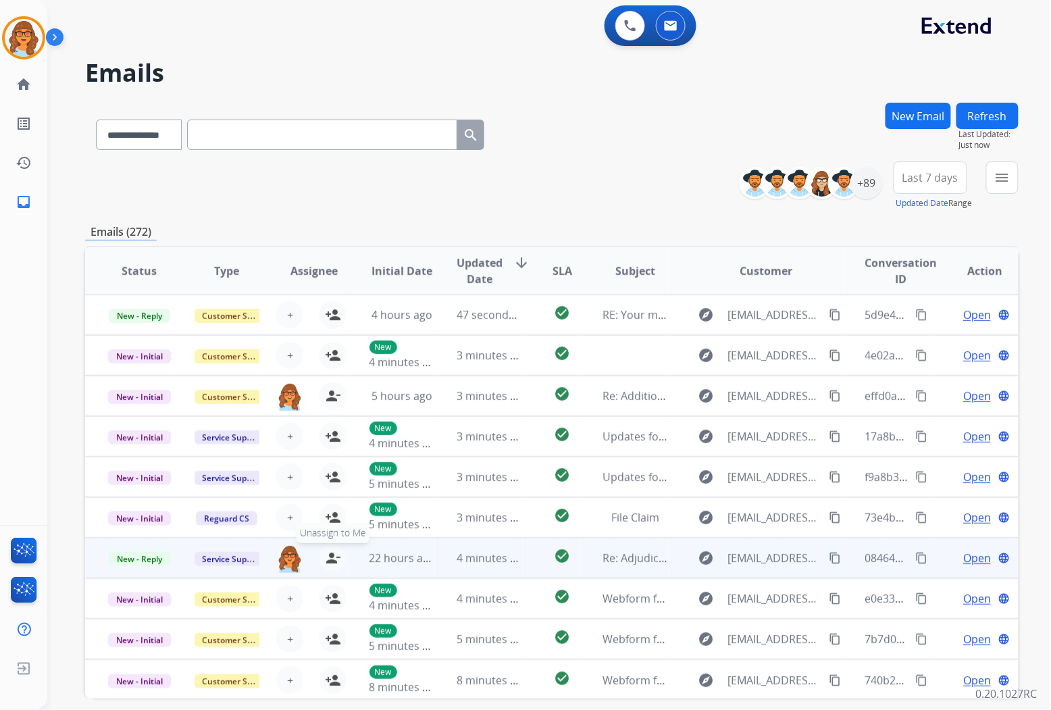
click at [340, 554] on button "person_remove [PERSON_NAME] to Me" at bounding box center [332, 557] width 27 height 27
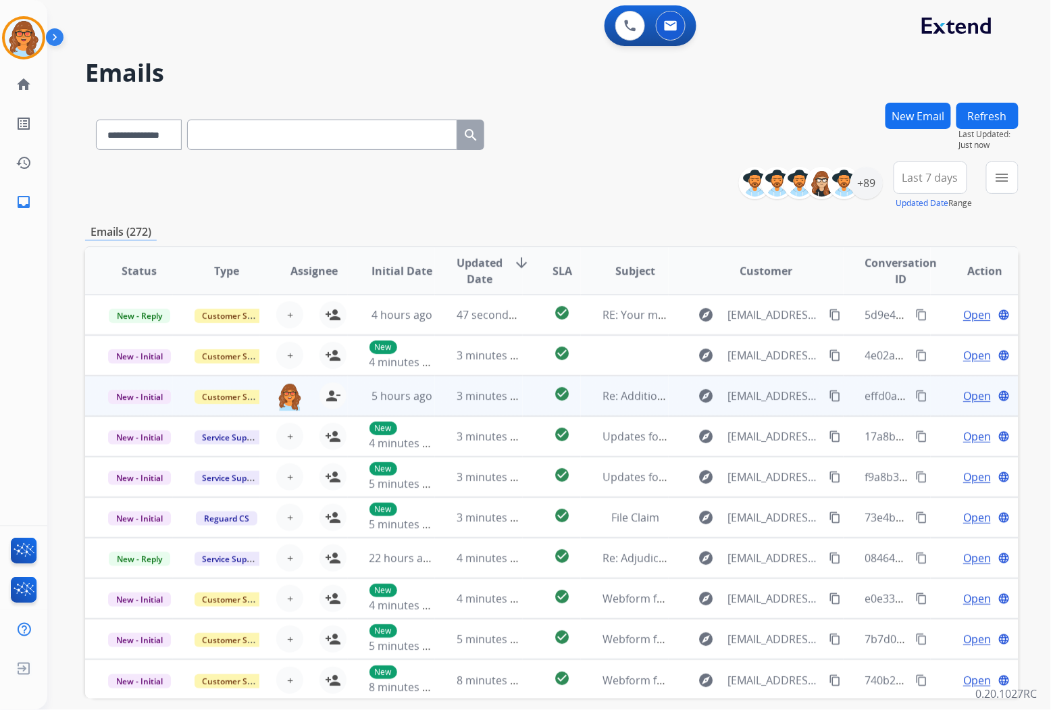
click at [966, 399] on span "Open" at bounding box center [977, 396] width 28 height 16
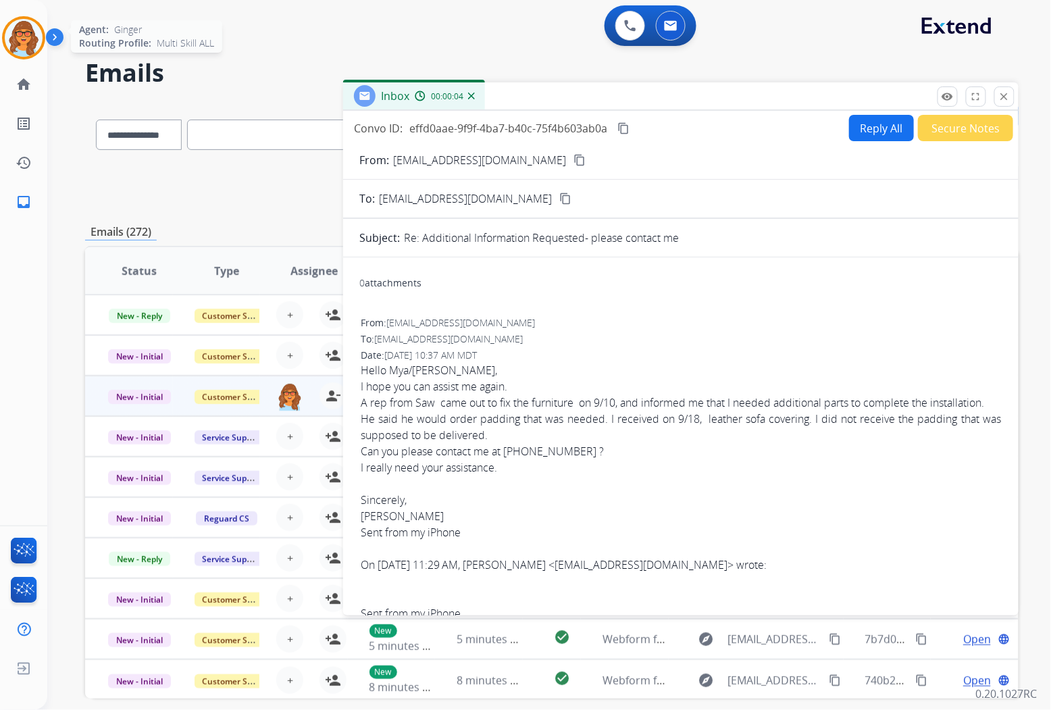
click at [30, 24] on img at bounding box center [24, 38] width 38 height 38
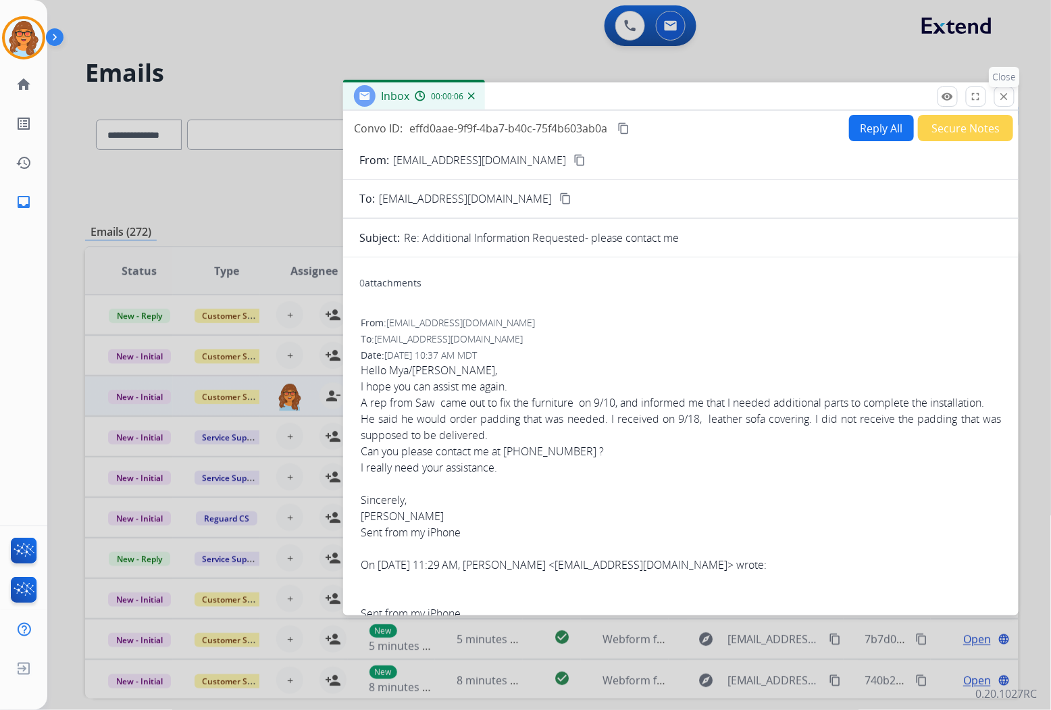
click at [1003, 98] on mat-icon "close" at bounding box center [1004, 96] width 12 height 12
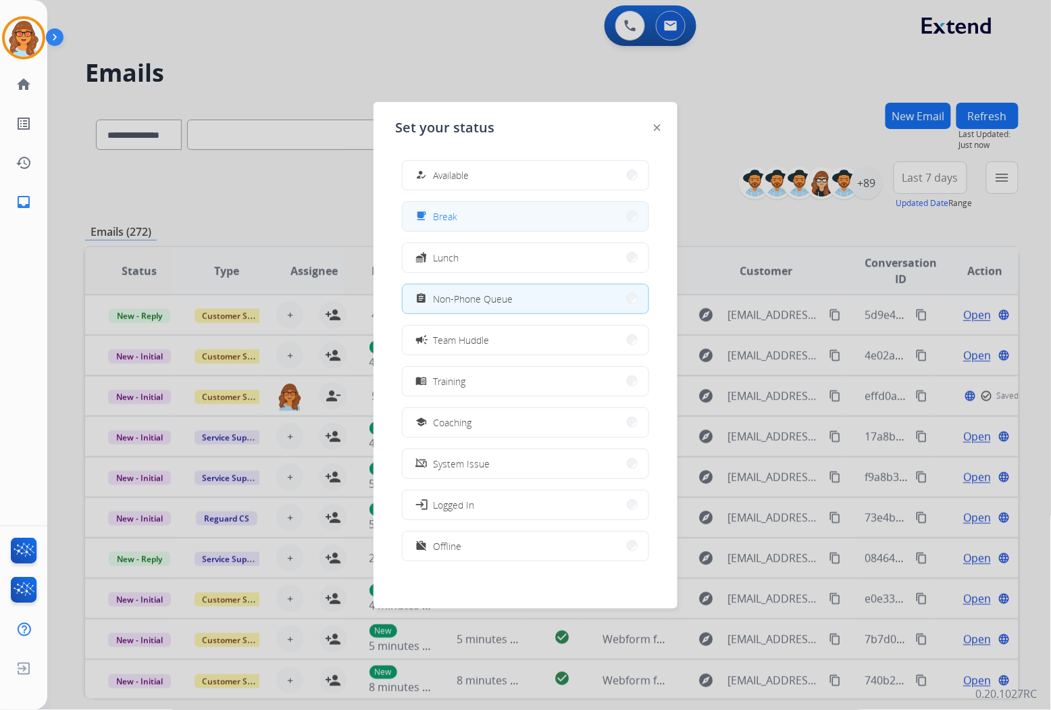
click at [447, 218] on span "Break" at bounding box center [445, 216] width 24 height 14
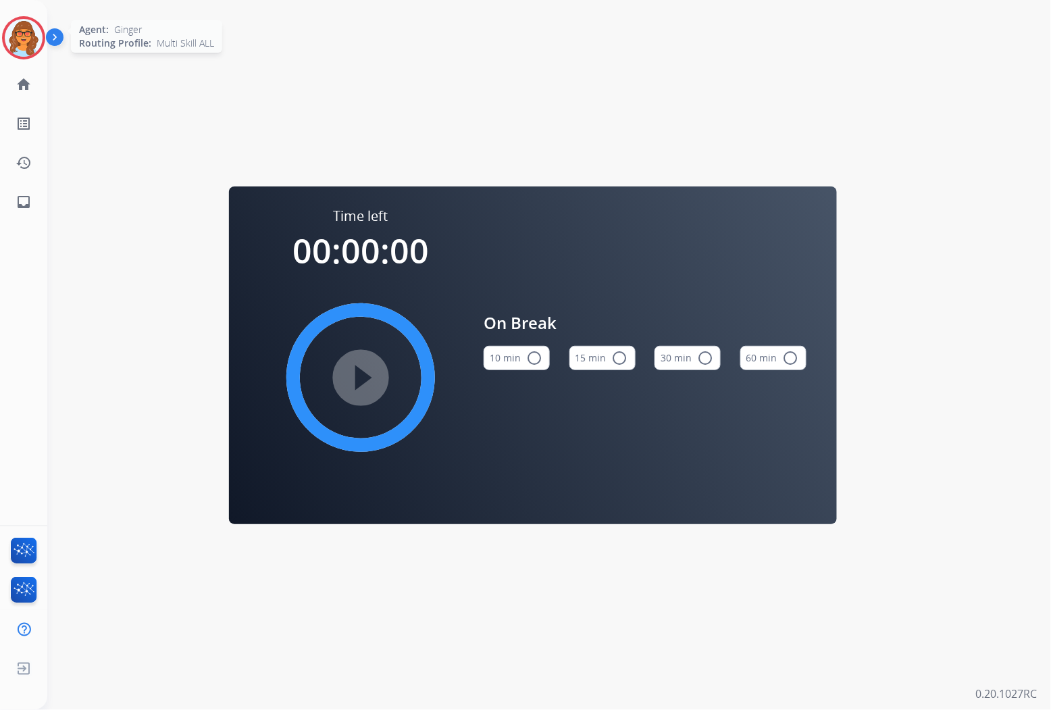
click at [32, 38] on img at bounding box center [24, 38] width 38 height 38
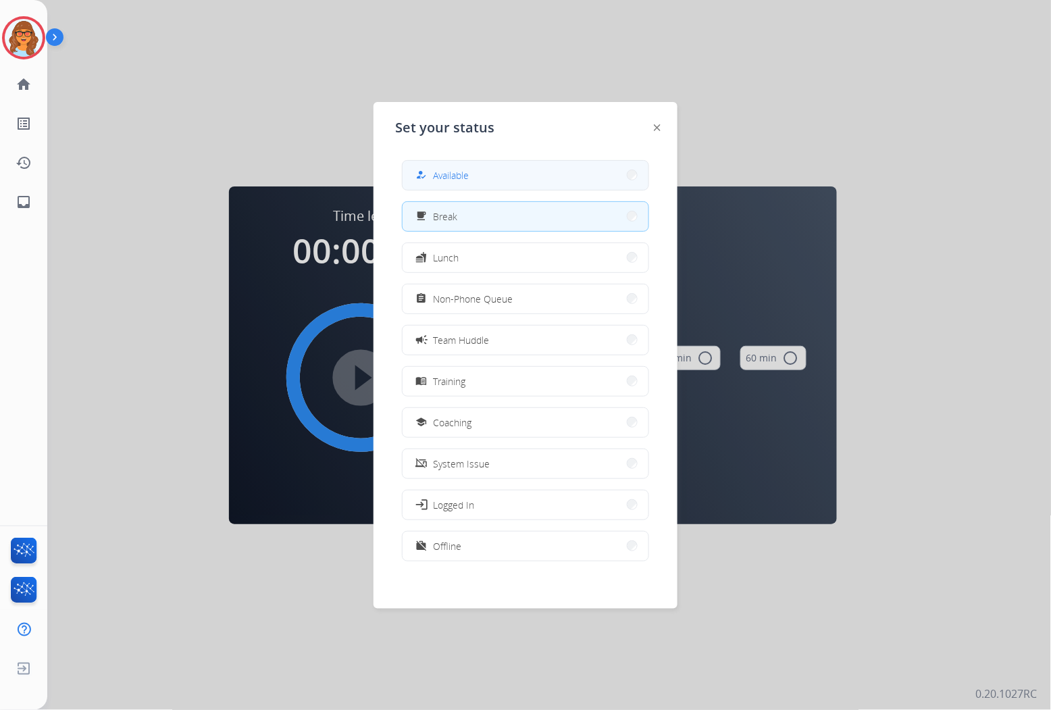
click at [503, 180] on button "how_to_reg Available" at bounding box center [525, 175] width 246 height 29
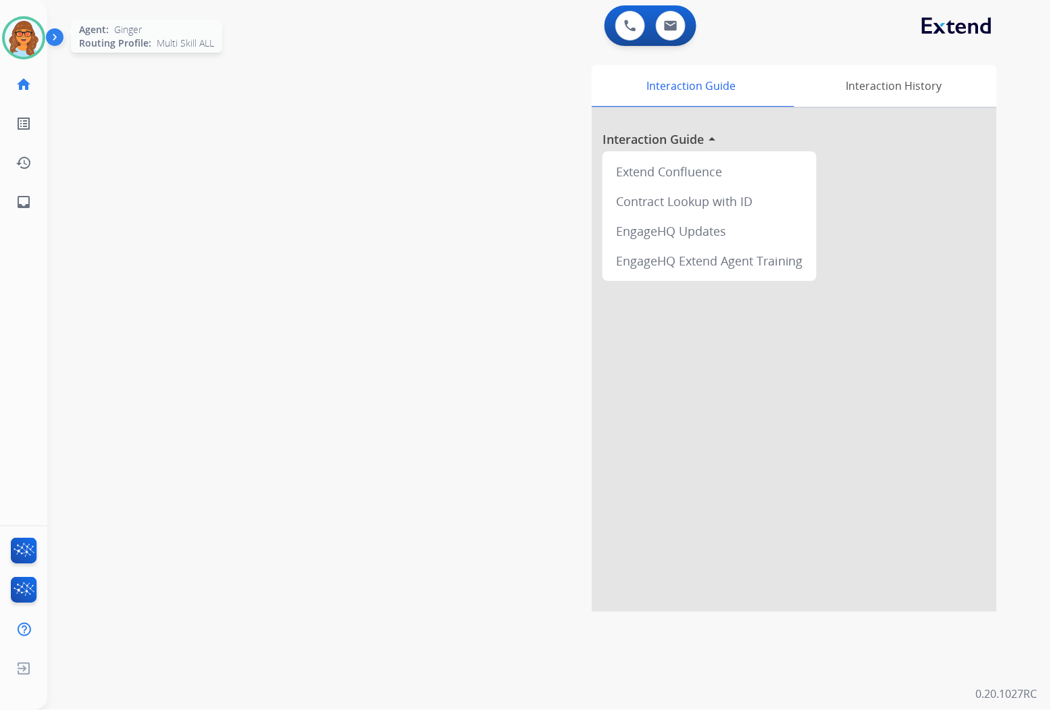
click at [44, 48] on div "Agent: [PERSON_NAME] Profile: Multi Skill ALL" at bounding box center [23, 37] width 43 height 43
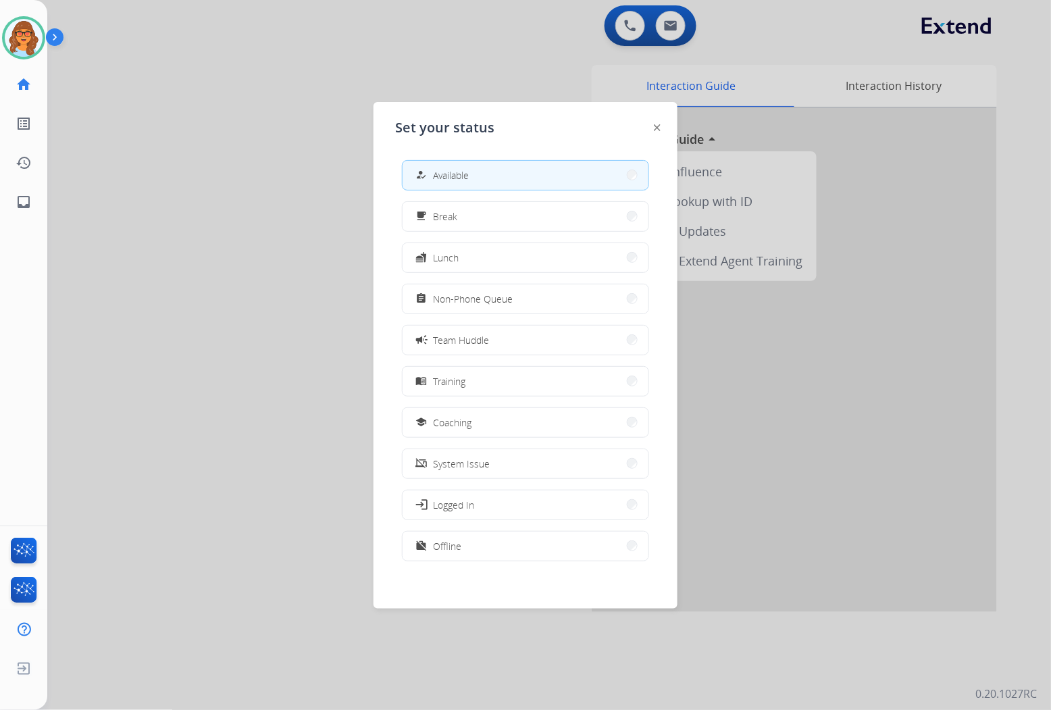
drag, startPoint x: 479, startPoint y: 300, endPoint x: 462, endPoint y: 294, distance: 18.6
click at [481, 300] on span "Non-Phone Queue" at bounding box center [473, 299] width 80 height 14
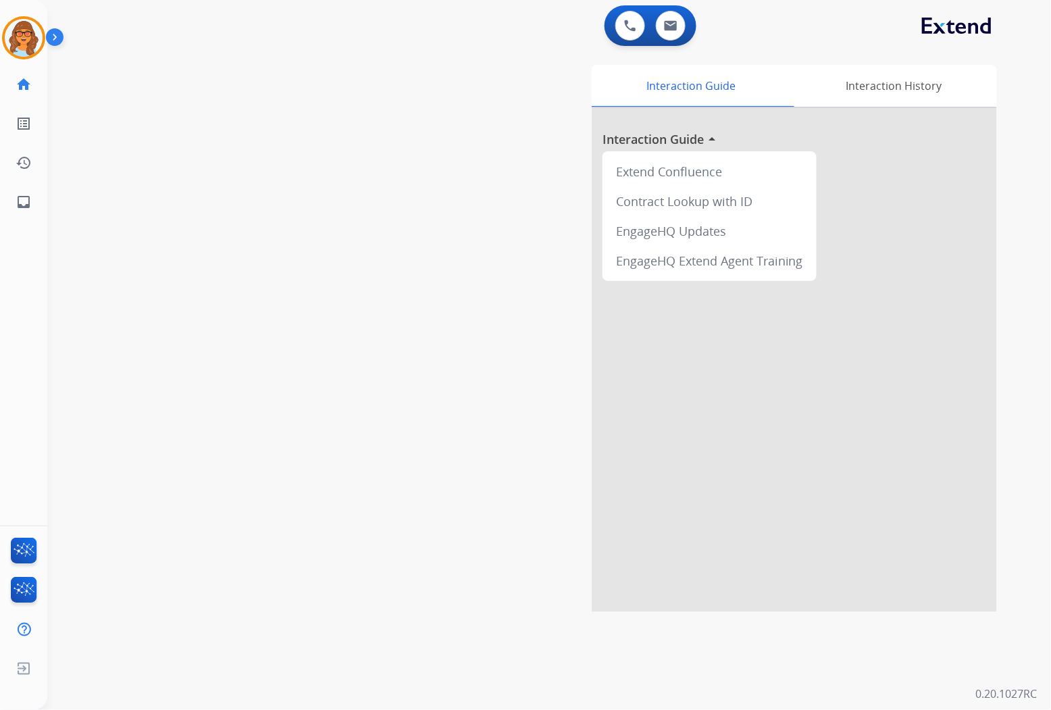
click at [292, 113] on div "swap_horiz Break voice bridge close_fullscreen Connect 3-Way Call merge_type Se…" at bounding box center [532, 330] width 971 height 563
click at [433, 356] on div "Interaction Guide Interaction History Interaction Guide arrow_drop_up Extend Co…" at bounding box center [707, 338] width 580 height 547
click at [37, 41] on img at bounding box center [24, 38] width 38 height 38
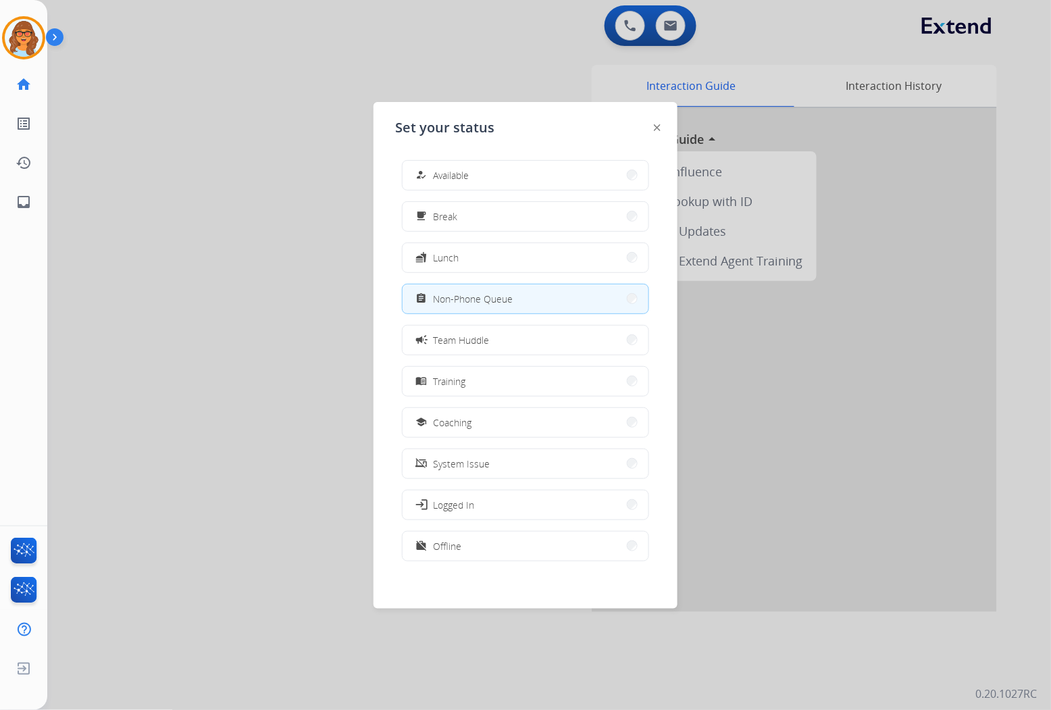
click at [257, 240] on div at bounding box center [525, 355] width 1051 height 710
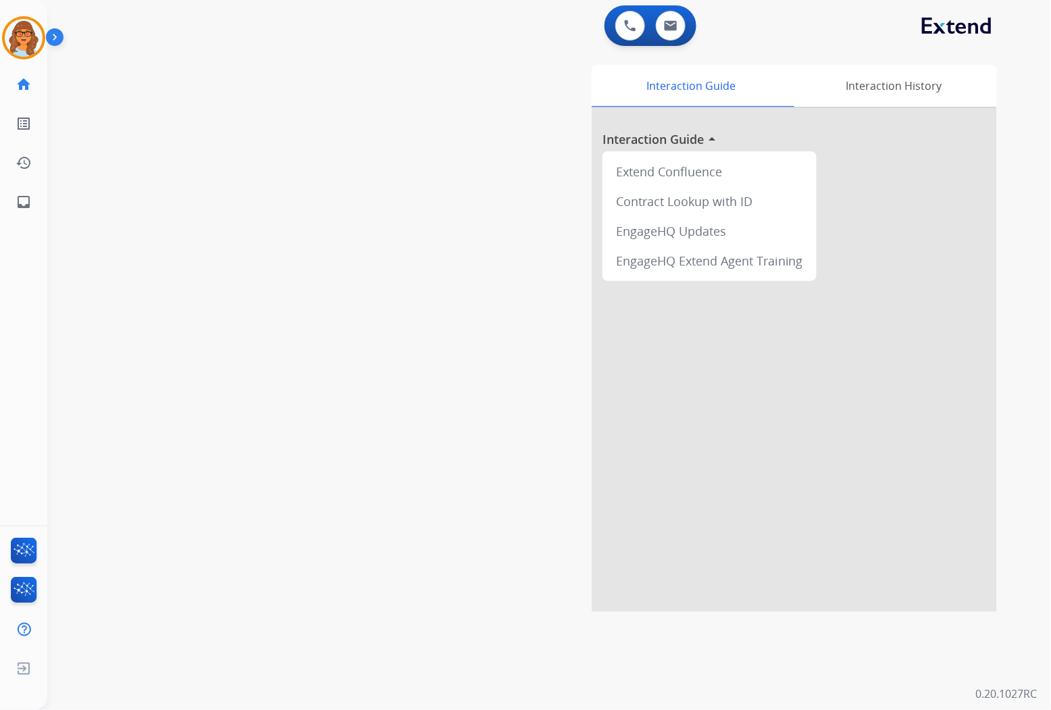
click at [512, 390] on div "Interaction Guide Interaction History Interaction Guide arrow_drop_up Extend Co…" at bounding box center [707, 338] width 580 height 547
click at [22, 35] on img at bounding box center [24, 38] width 38 height 38
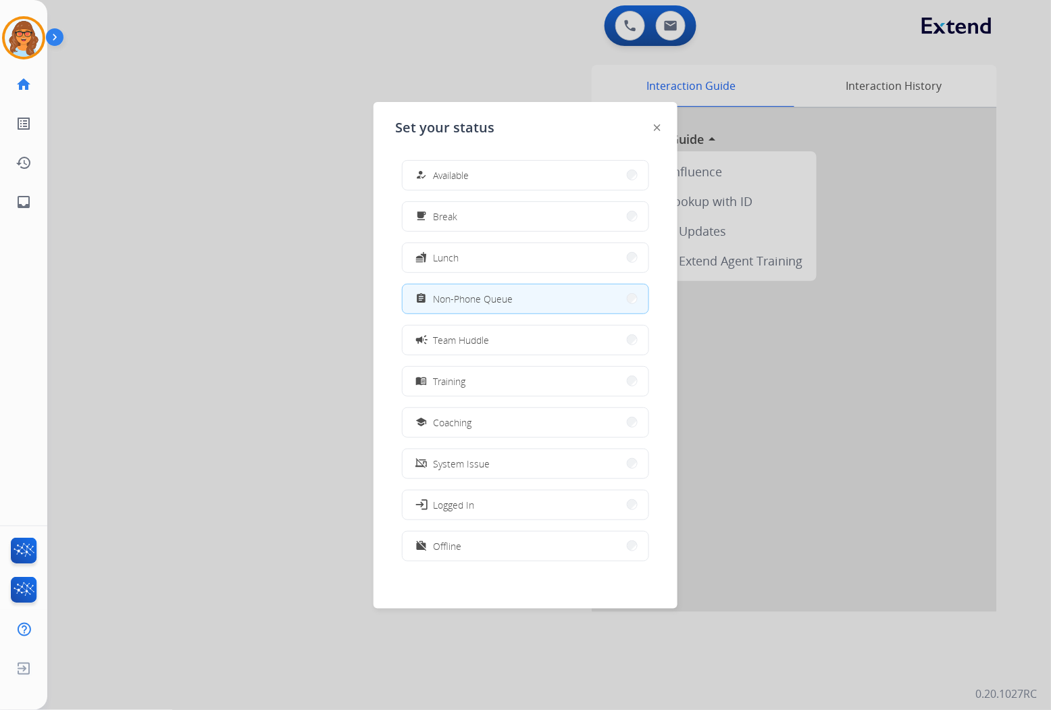
click at [321, 191] on div at bounding box center [525, 355] width 1051 height 710
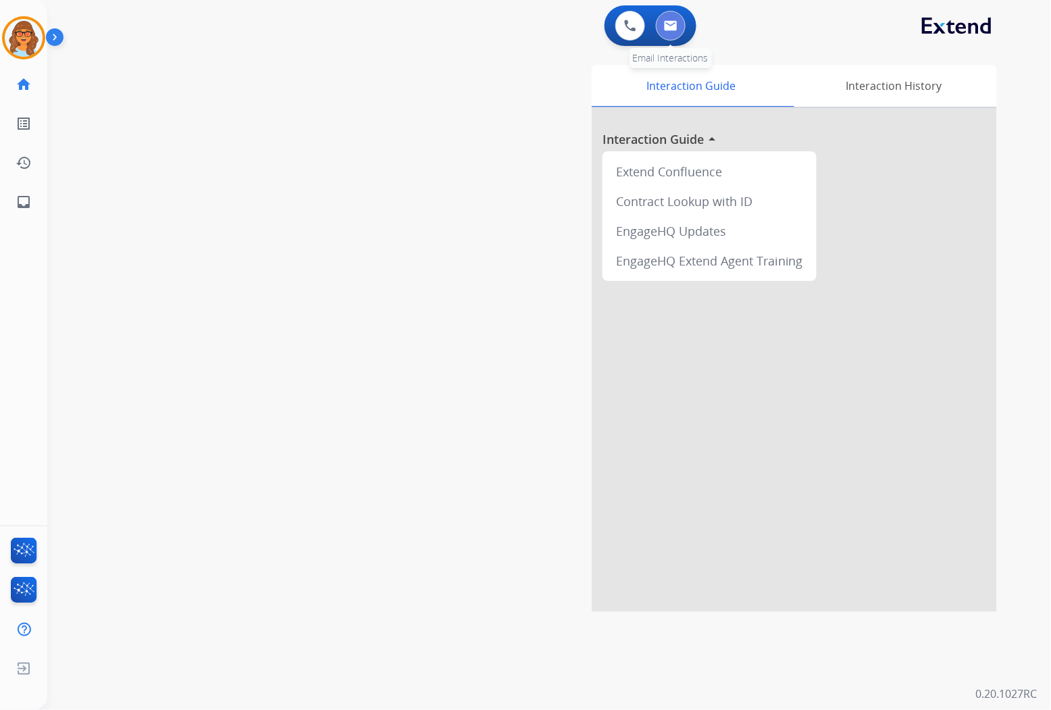
click at [672, 23] on img at bounding box center [671, 25] width 14 height 11
select select "**********"
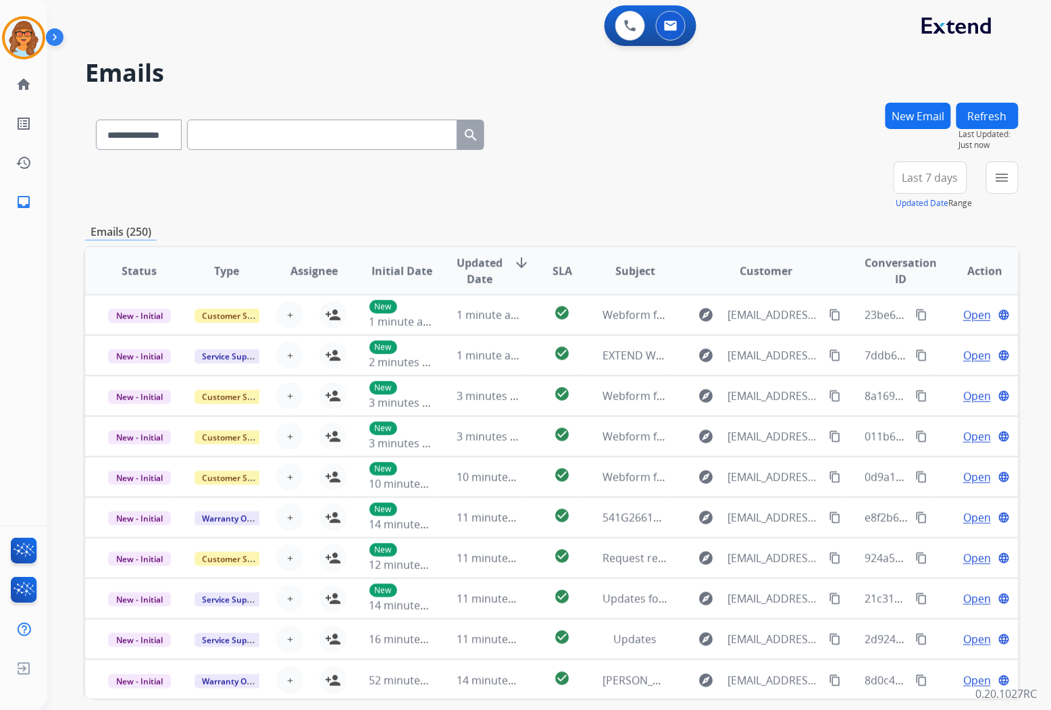
click at [930, 111] on button "New Email" at bounding box center [917, 116] width 65 height 26
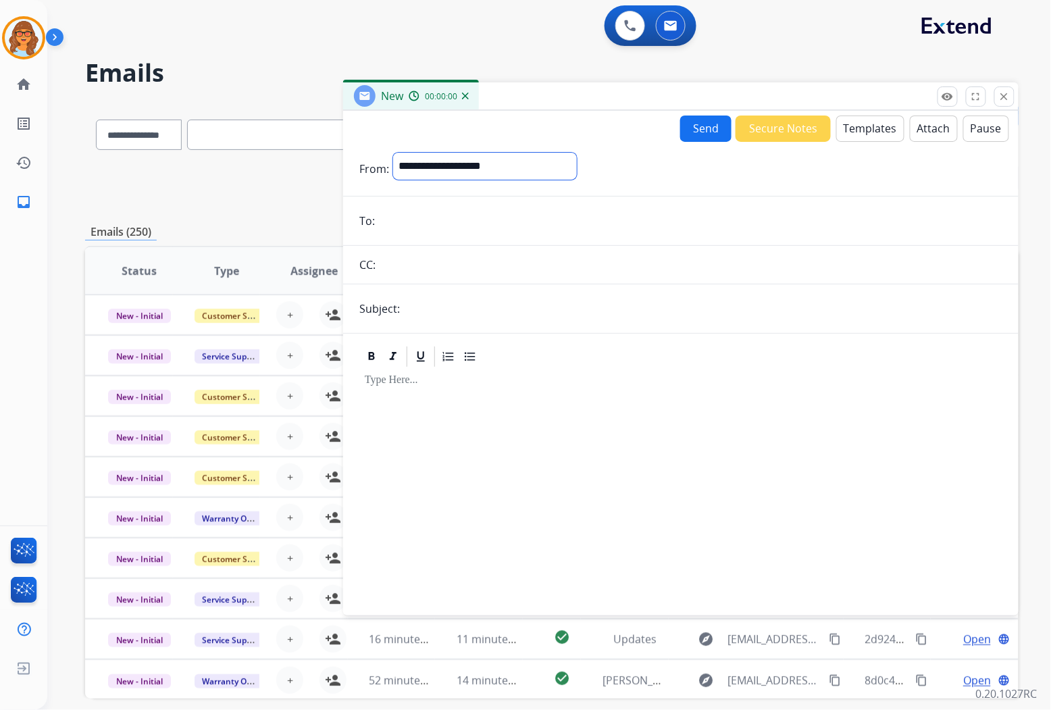
click at [509, 165] on select "**********" at bounding box center [485, 166] width 184 height 27
click at [393, 153] on select "**********" at bounding box center [485, 166] width 184 height 27
drag, startPoint x: 544, startPoint y: 161, endPoint x: 435, endPoint y: 158, distance: 108.7
click at [435, 158] on select "**********" at bounding box center [485, 166] width 184 height 27
select select "**********"
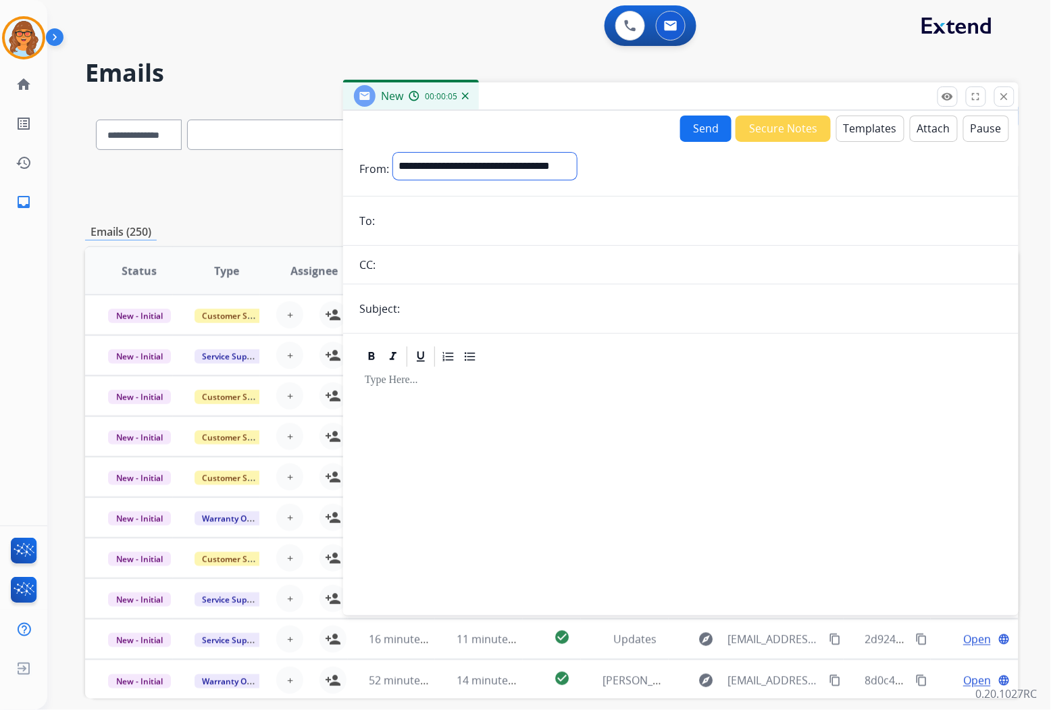
click at [393, 153] on select "**********" at bounding box center [485, 166] width 184 height 27
click at [410, 217] on input "email" at bounding box center [690, 222] width 623 height 27
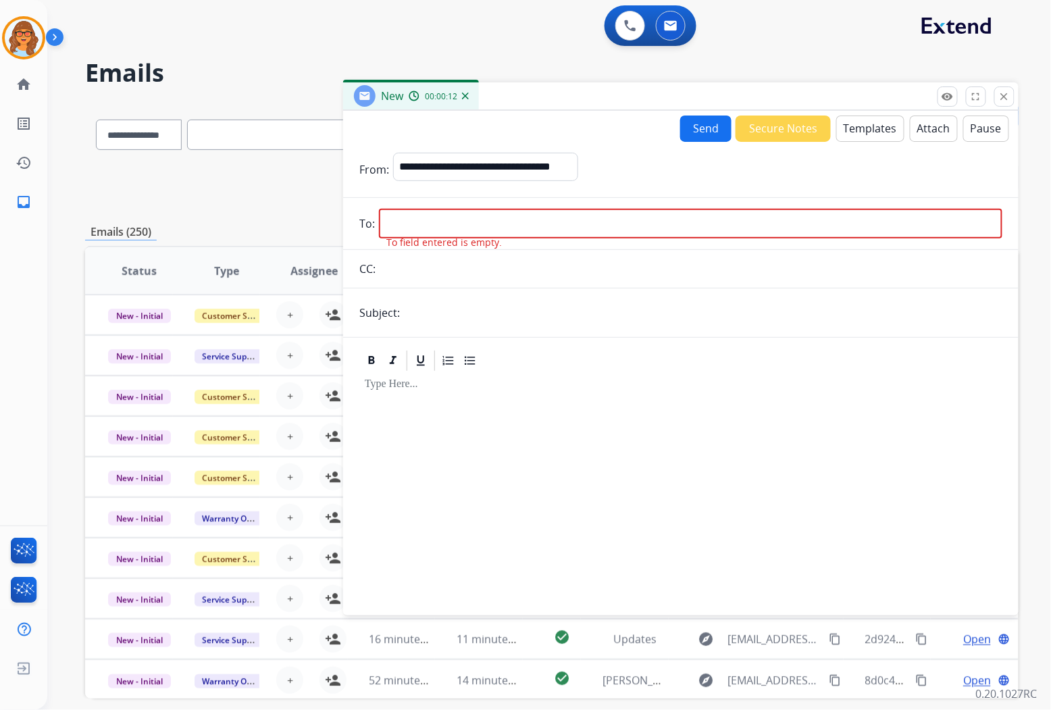
click at [390, 216] on input "email" at bounding box center [690, 224] width 623 height 30
paste input "**********"
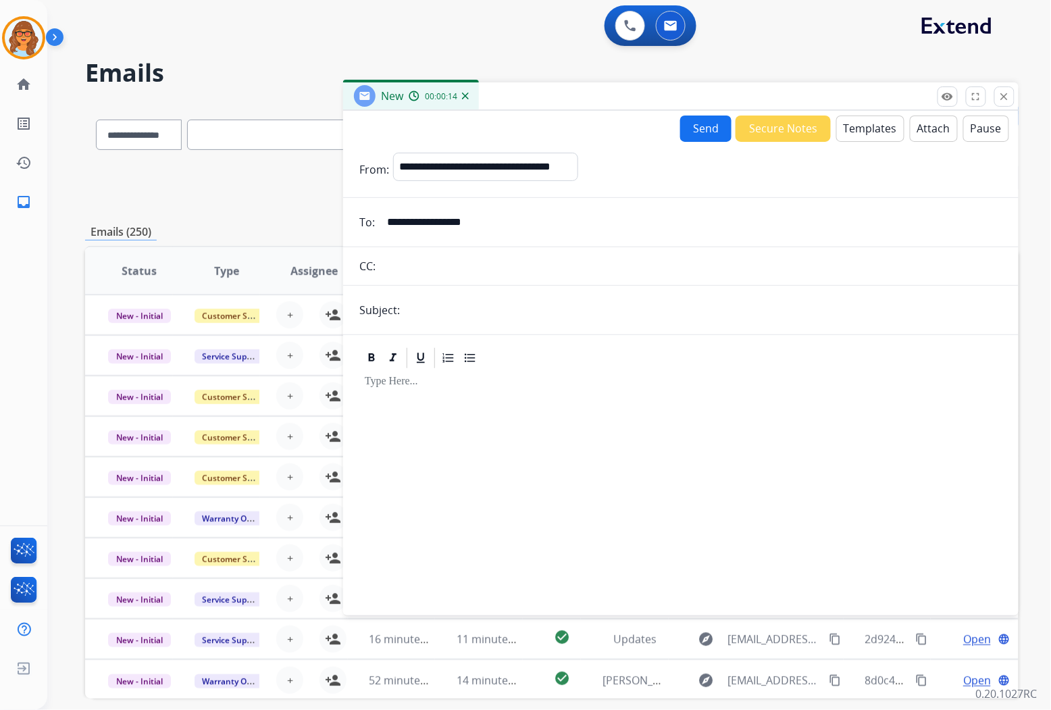
type input "**********"
drag, startPoint x: 415, startPoint y: 305, endPoint x: 427, endPoint y: 309, distance: 12.8
click at [415, 305] on input "text" at bounding box center [703, 309] width 598 height 27
type input "**********"
click at [862, 127] on button "Templates" at bounding box center [870, 128] width 68 height 26
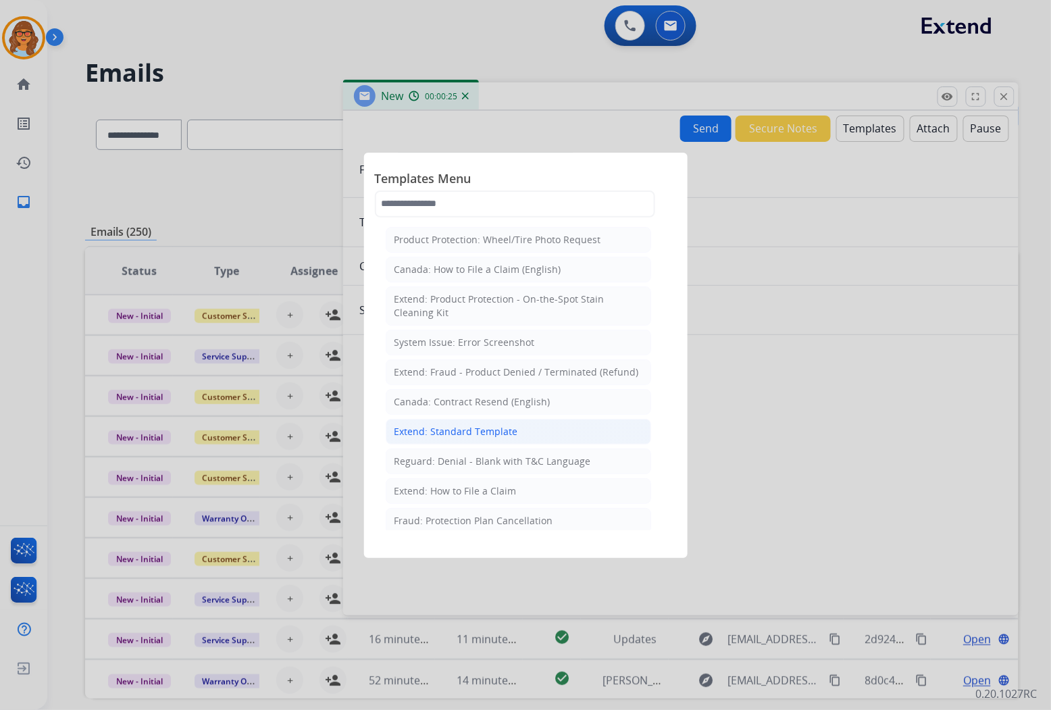
click at [480, 433] on div "Extend: Standard Template" at bounding box center [456, 432] width 124 height 14
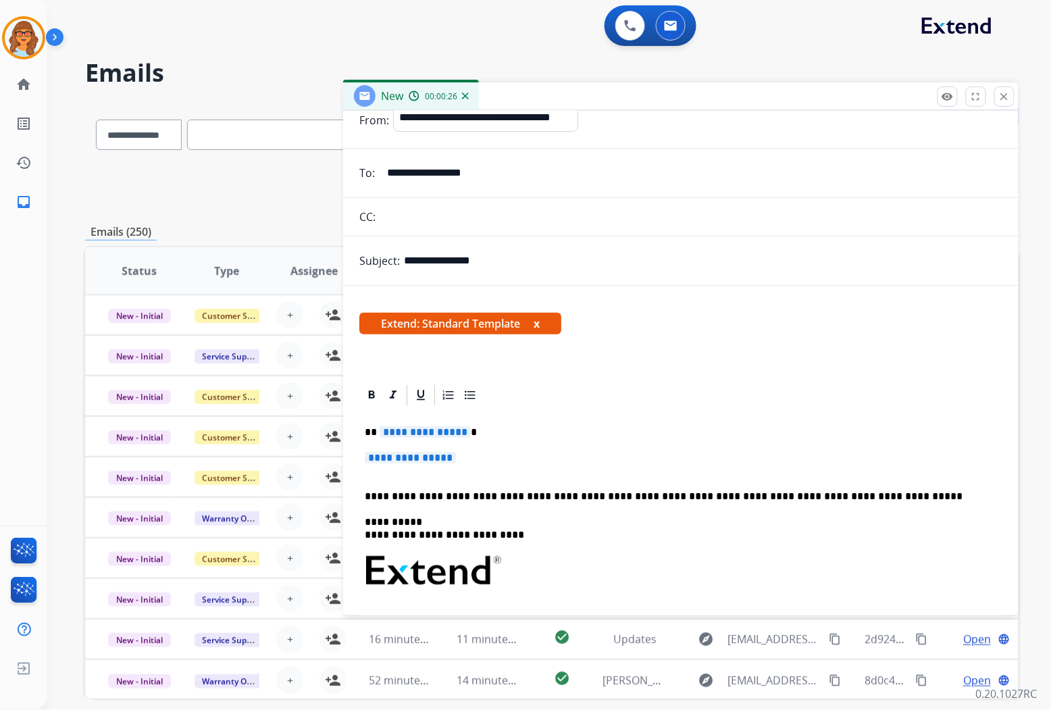
scroll to position [75, 0]
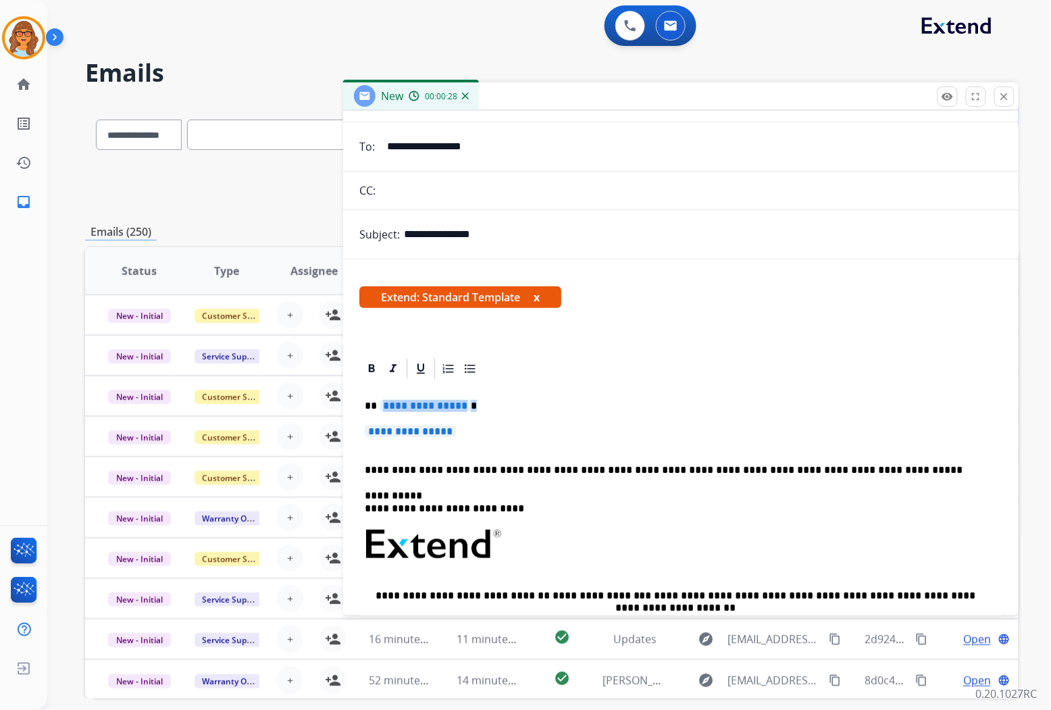
drag, startPoint x: 382, startPoint y: 402, endPoint x: 529, endPoint y: 412, distance: 147.5
click at [529, 412] on div "**********" at bounding box center [680, 576] width 643 height 390
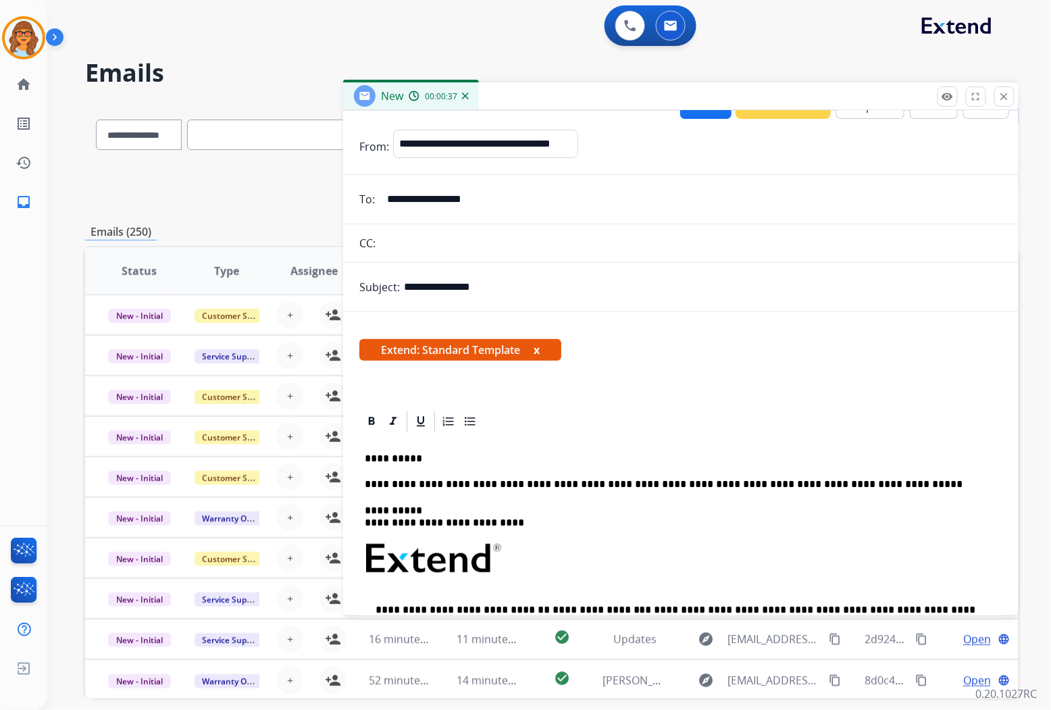
scroll to position [0, 0]
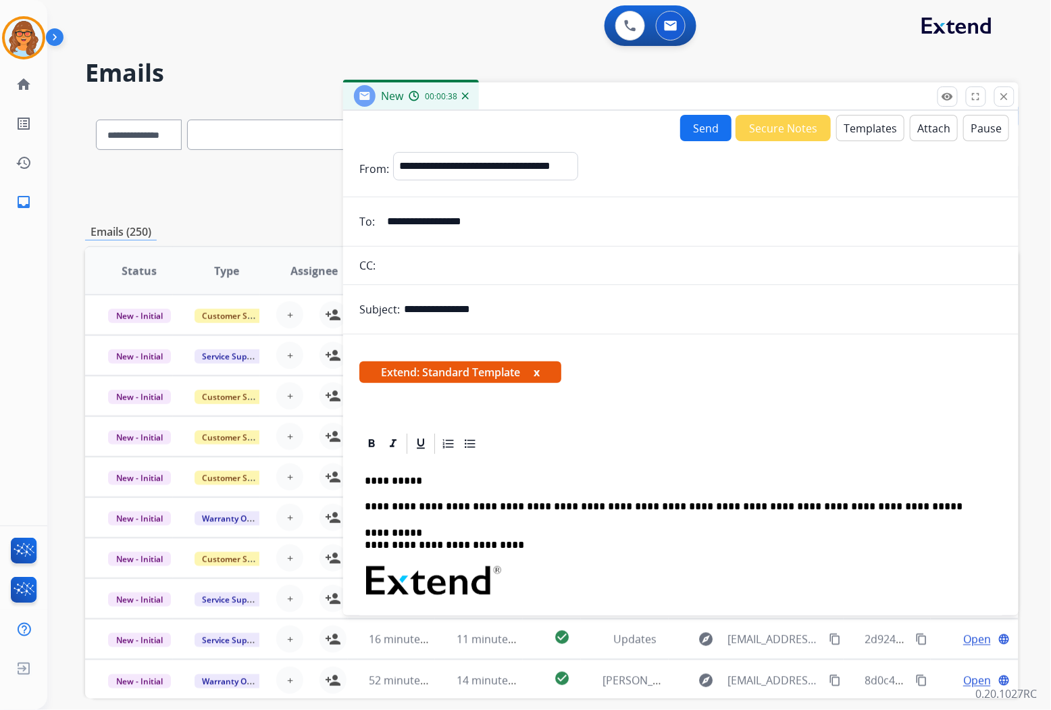
click at [874, 119] on button "Templates" at bounding box center [870, 128] width 68 height 26
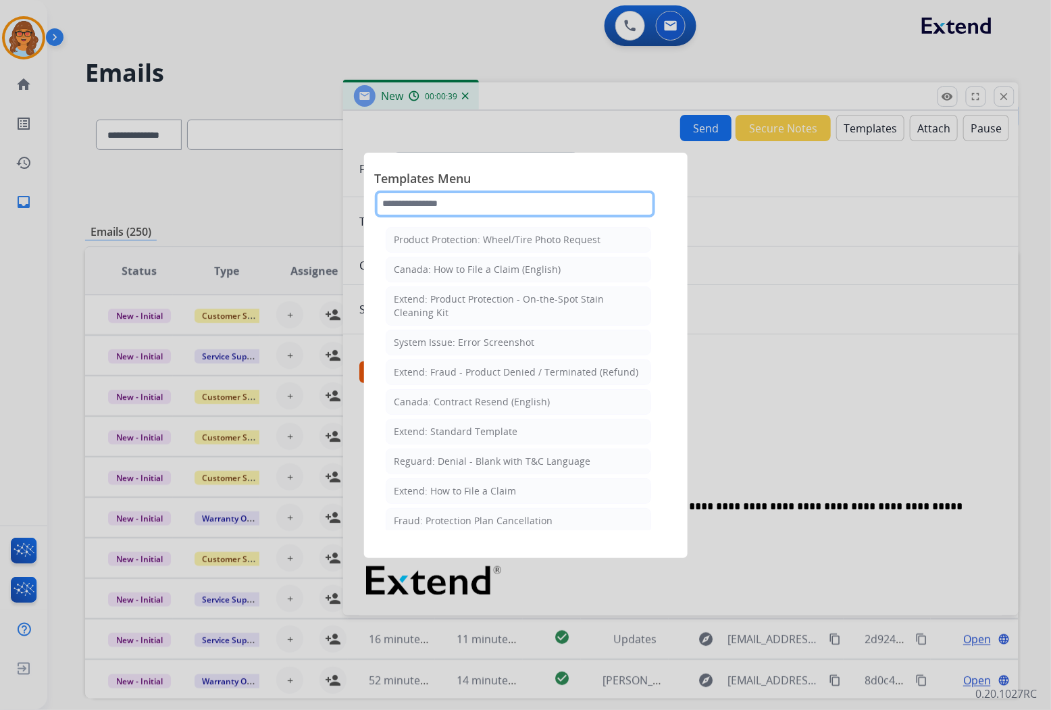
click at [437, 208] on input "text" at bounding box center [515, 203] width 280 height 27
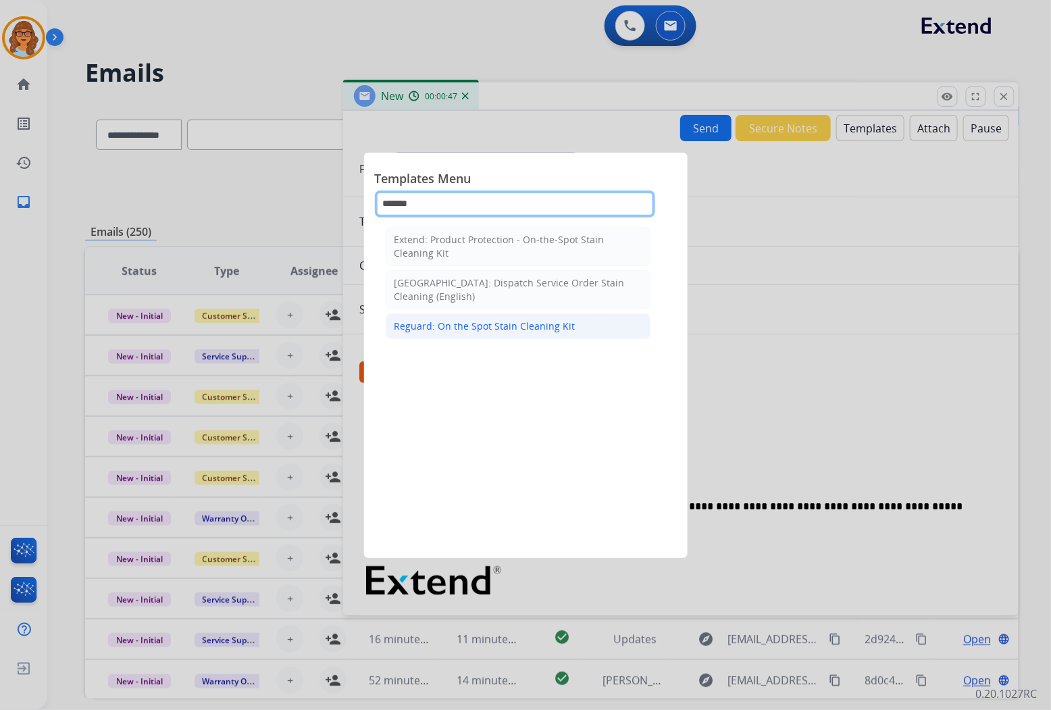
type input "*******"
click at [504, 324] on div "Reguard: On the Spot Stain Cleaning Kit" at bounding box center [484, 326] width 181 height 14
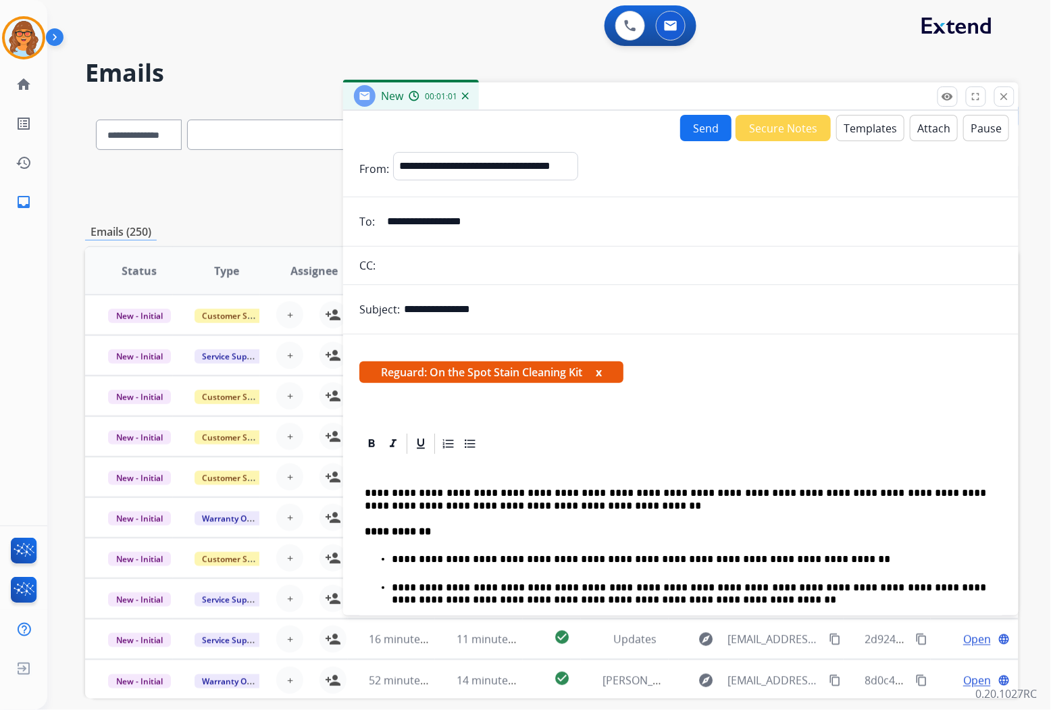
click at [388, 465] on p at bounding box center [675, 467] width 621 height 12
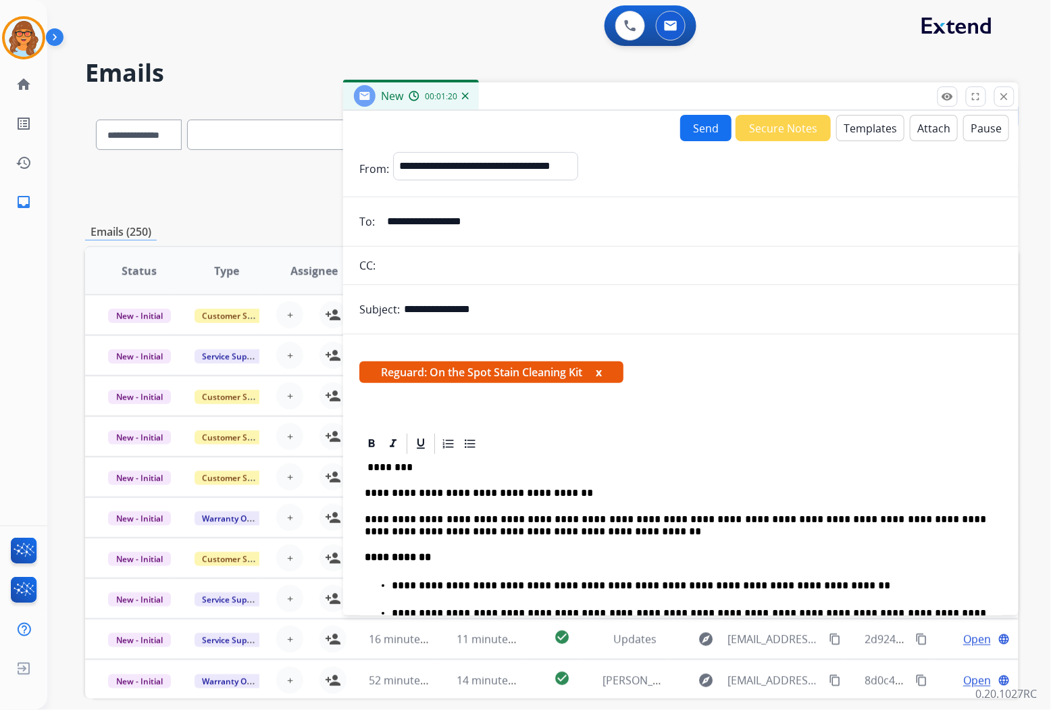
click at [658, 478] on div "**********" at bounding box center [680, 661] width 643 height 411
click at [699, 130] on button "Send" at bounding box center [705, 128] width 51 height 26
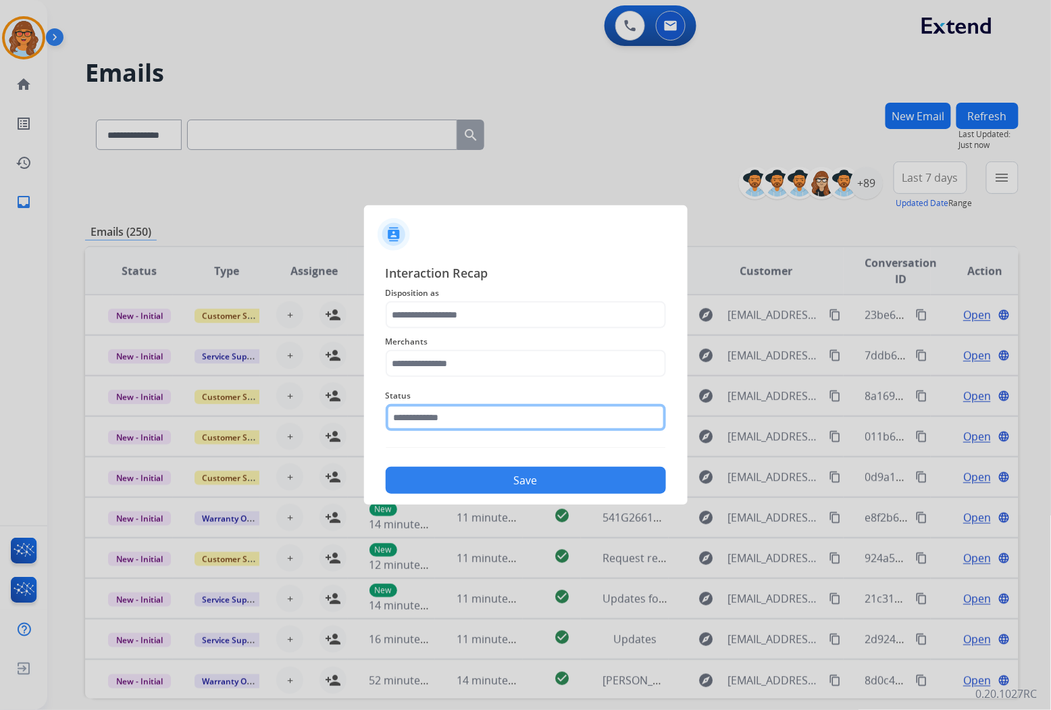
click at [490, 419] on input "text" at bounding box center [526, 417] width 280 height 27
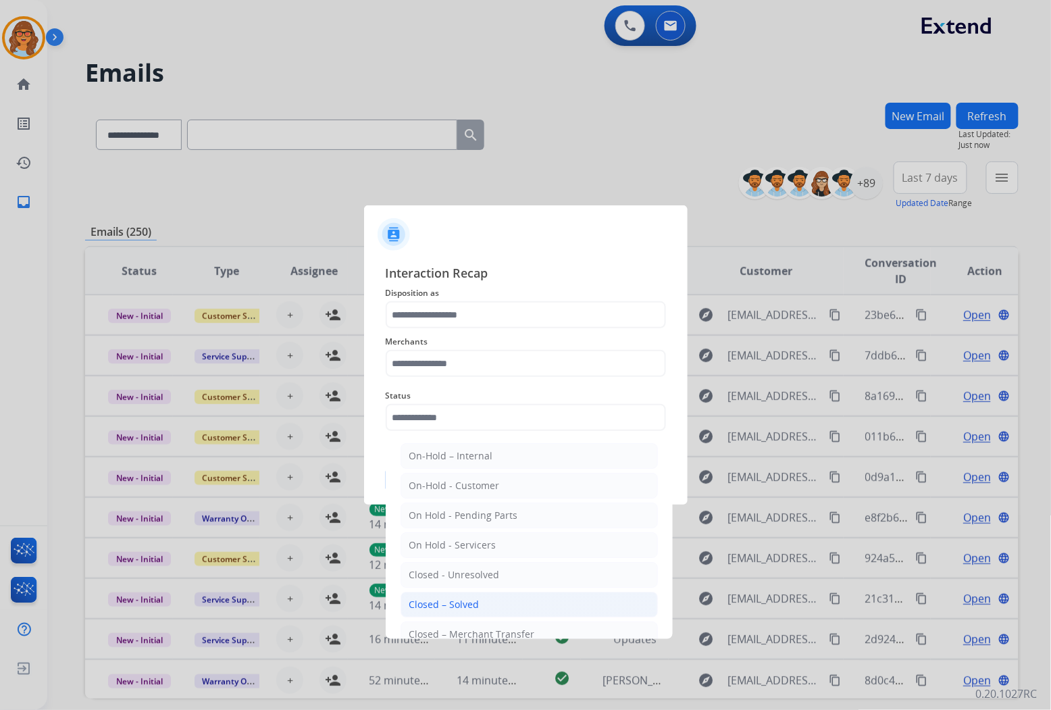
click at [475, 604] on div "Closed – Solved" at bounding box center [444, 605] width 70 height 14
type input "**********"
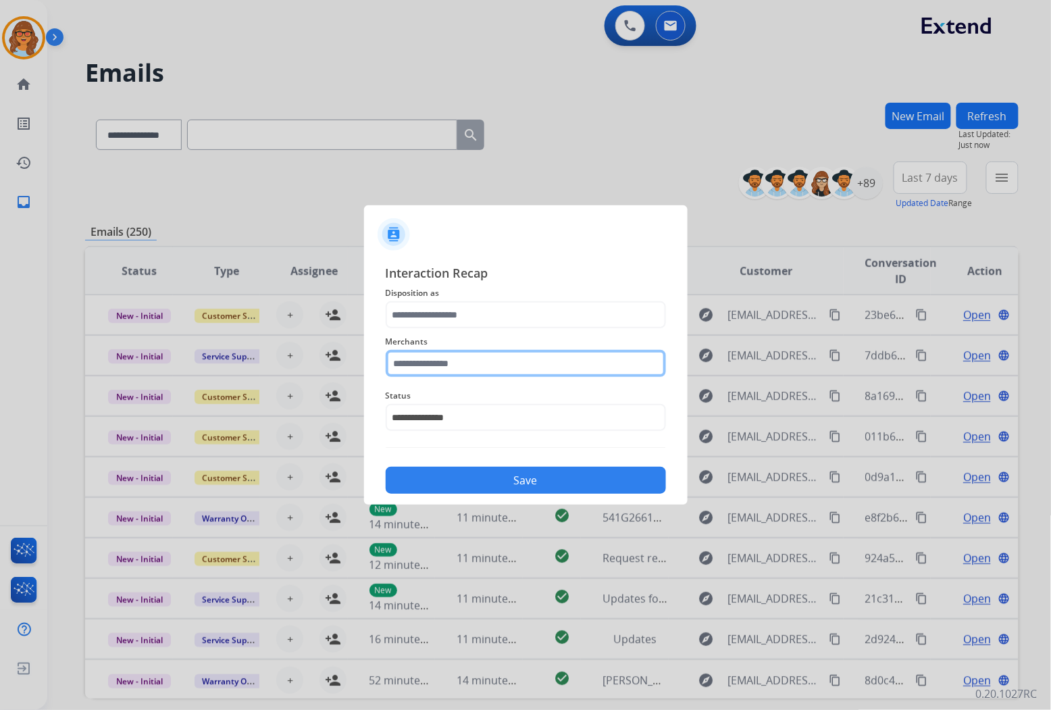
click at [455, 365] on input "text" at bounding box center [526, 363] width 280 height 27
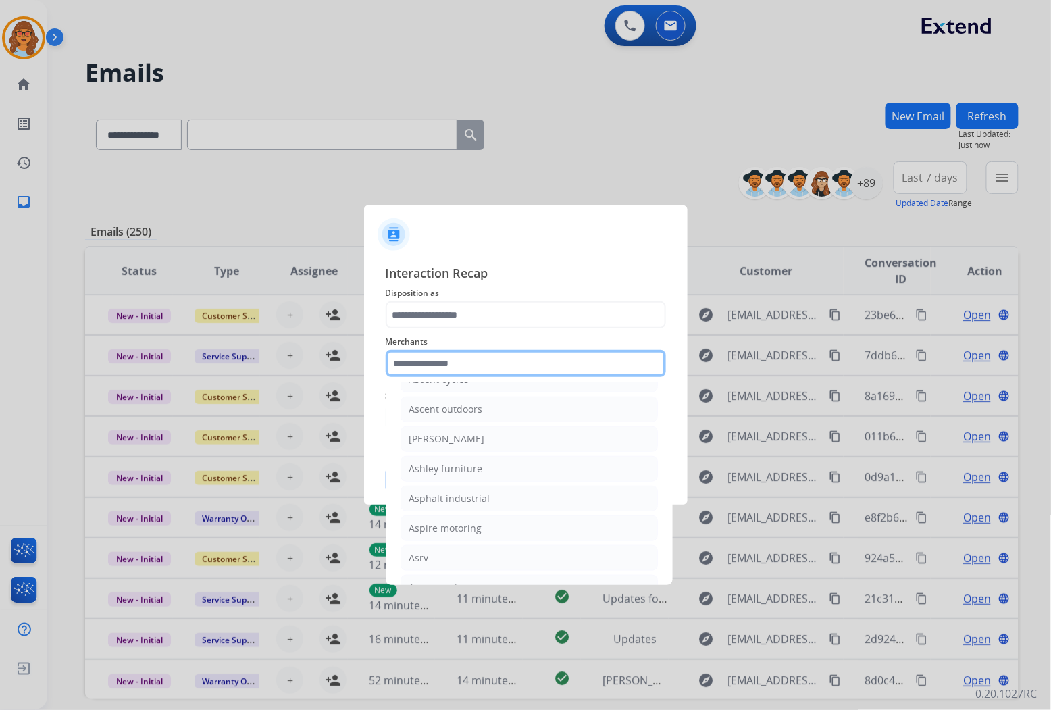
scroll to position [1950, 0]
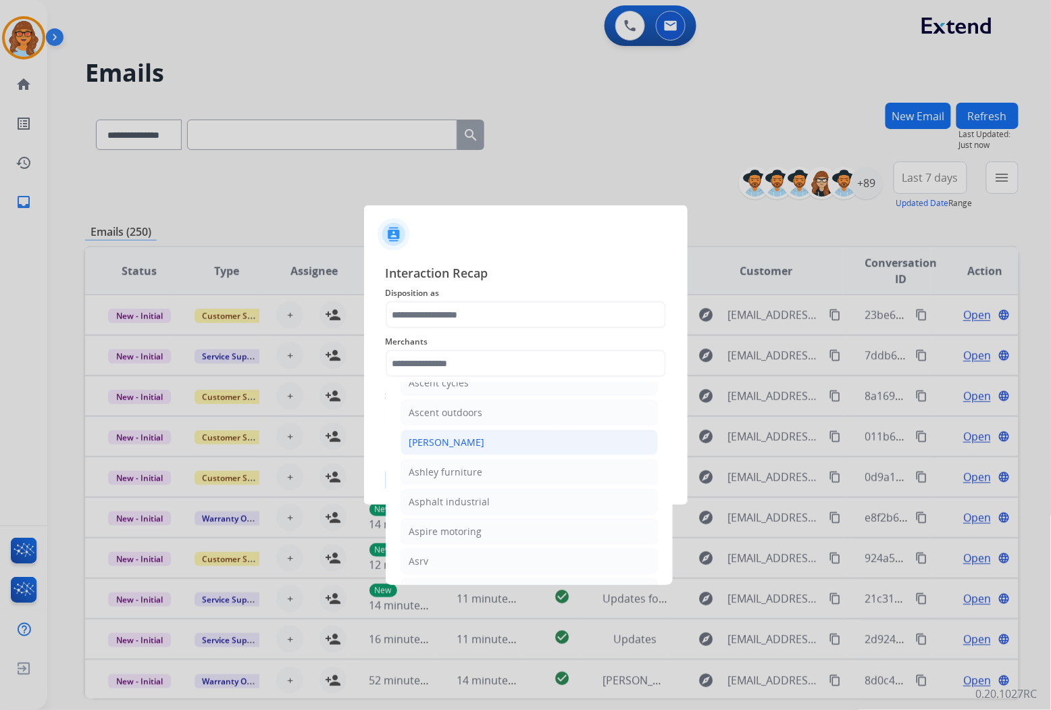
click at [459, 449] on div "[PERSON_NAME]" at bounding box center [447, 443] width 76 height 14
type input "**********"
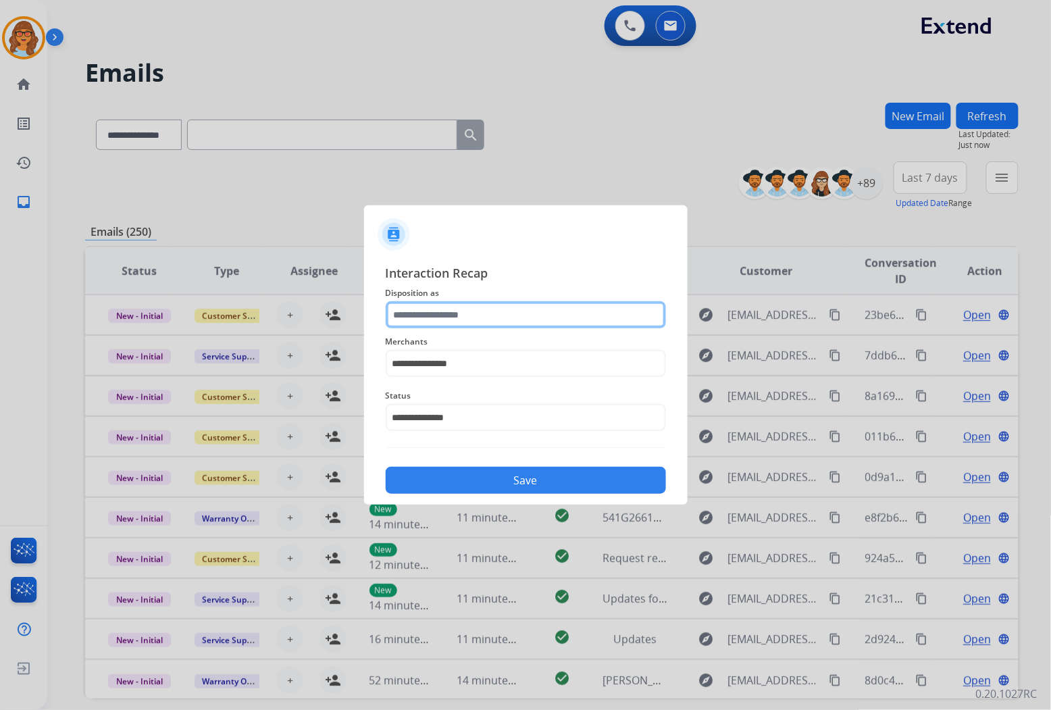
click at [459, 306] on input "text" at bounding box center [526, 314] width 280 height 27
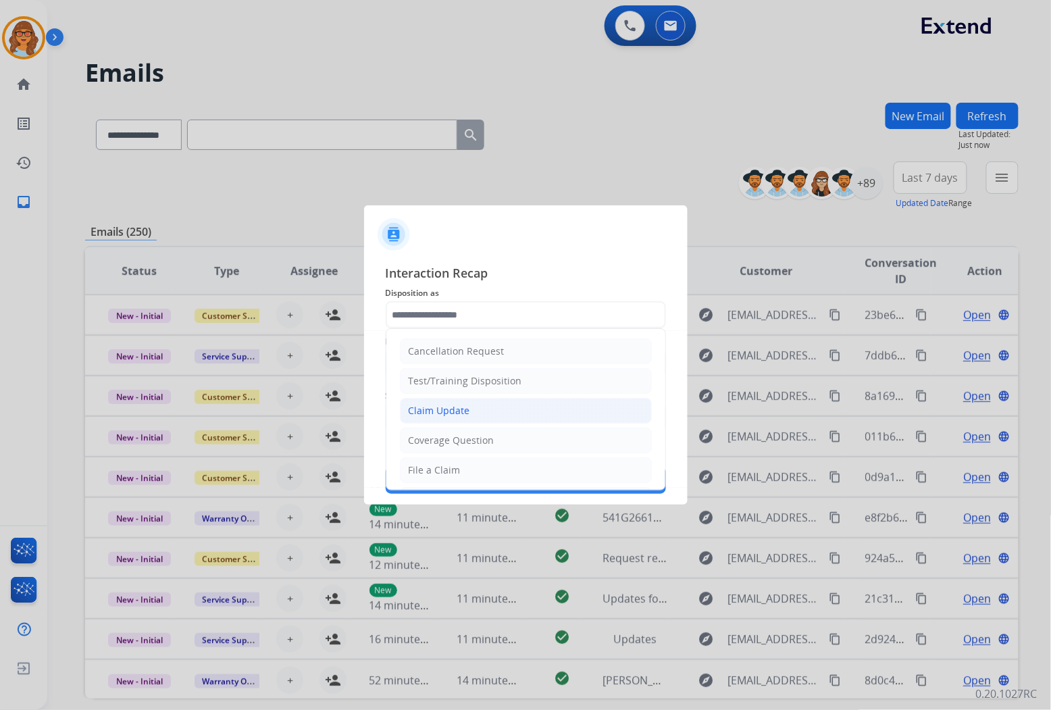
click at [475, 404] on li "Claim Update" at bounding box center [526, 411] width 252 height 26
type input "**********"
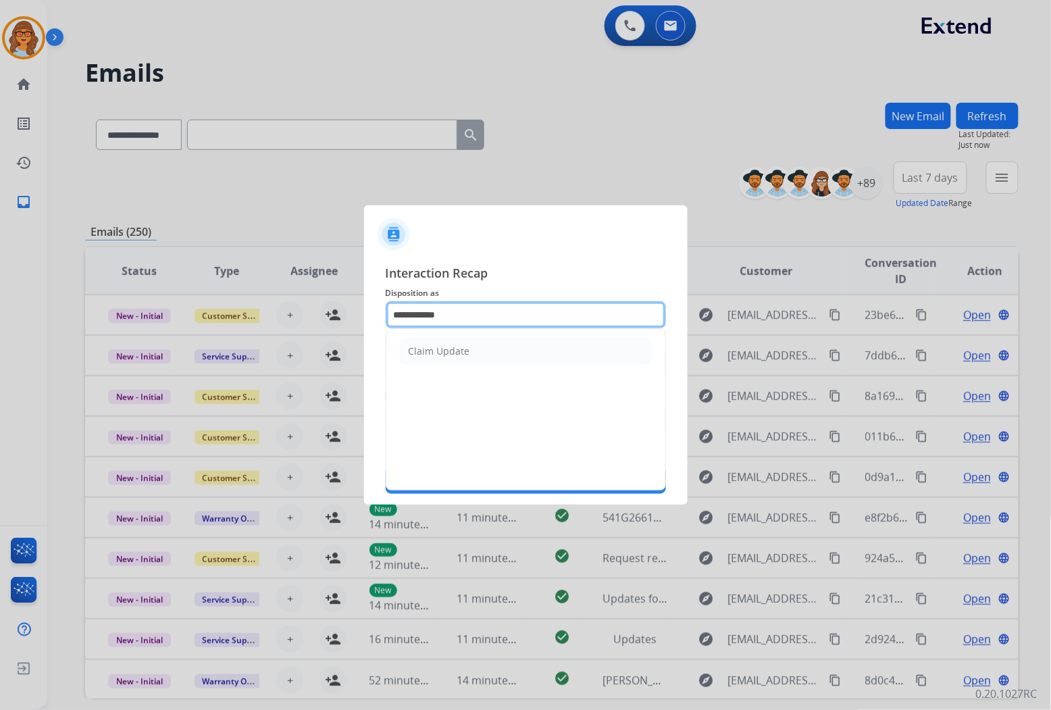
drag, startPoint x: 456, startPoint y: 315, endPoint x: 356, endPoint y: 315, distance: 100.6
click at [0, 315] on app-contact-recap-modal "**********" at bounding box center [0, 355] width 0 height 710
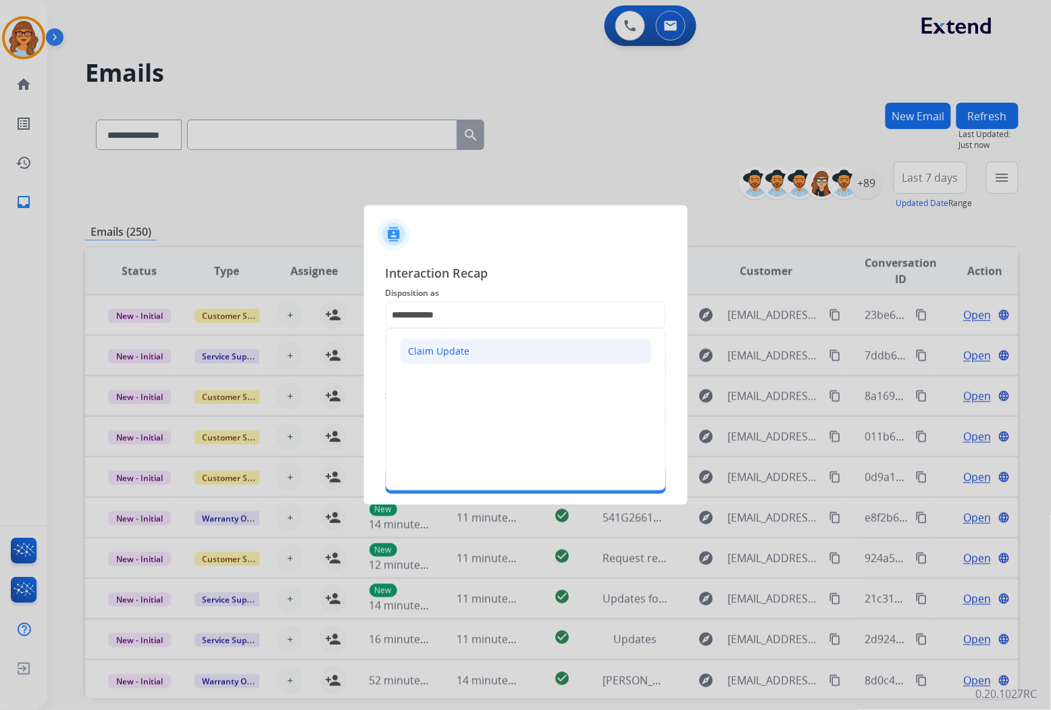
click at [464, 345] on div "Claim Update" at bounding box center [438, 351] width 61 height 14
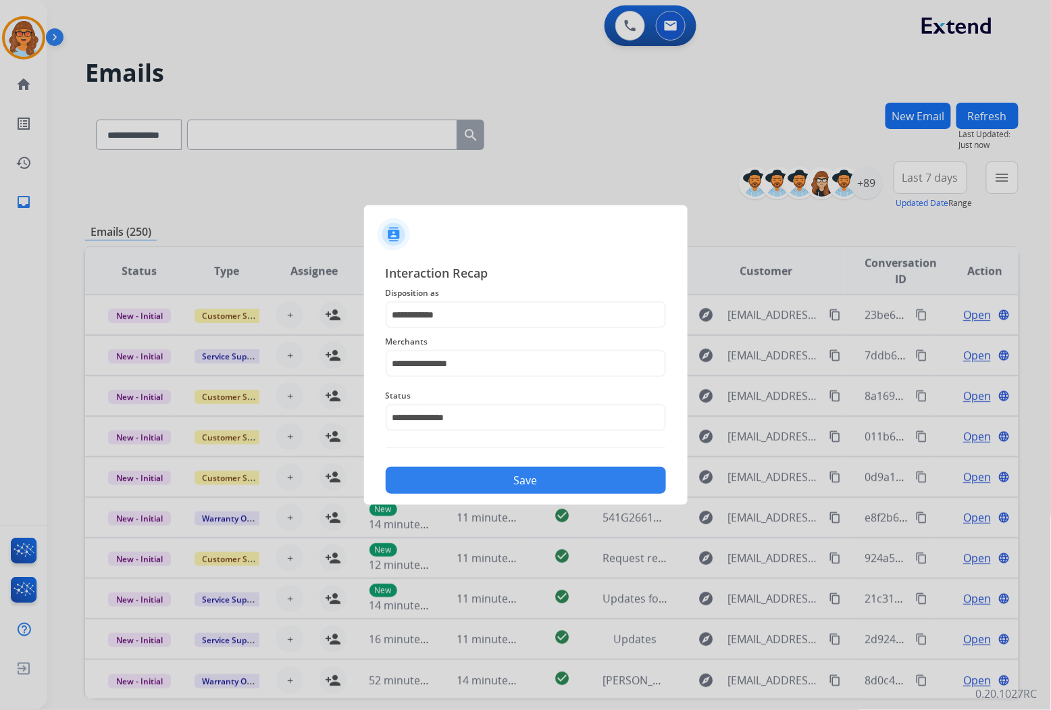
click at [540, 481] on button "Save" at bounding box center [526, 480] width 280 height 27
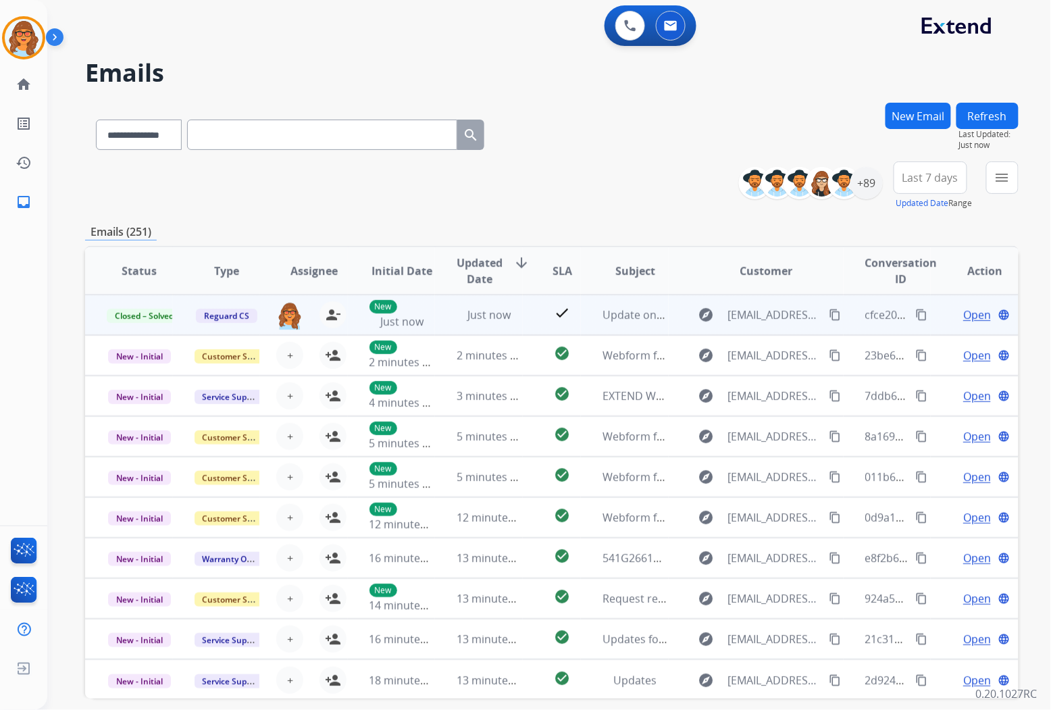
click at [916, 313] on mat-icon "content_copy" at bounding box center [922, 315] width 12 height 12
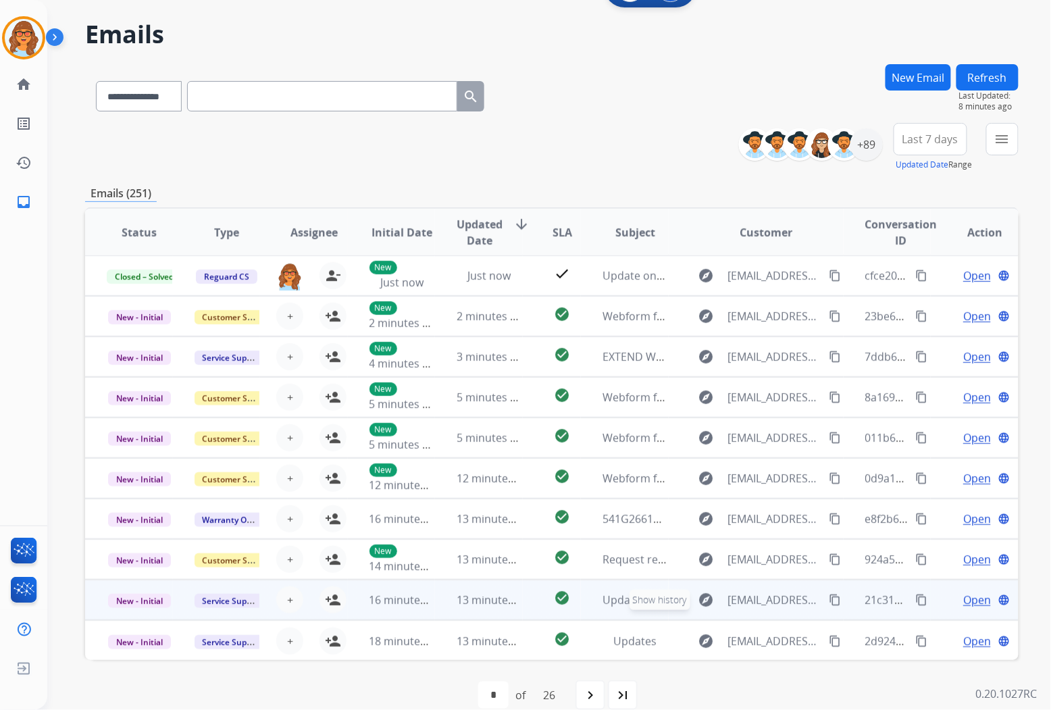
scroll to position [58, 0]
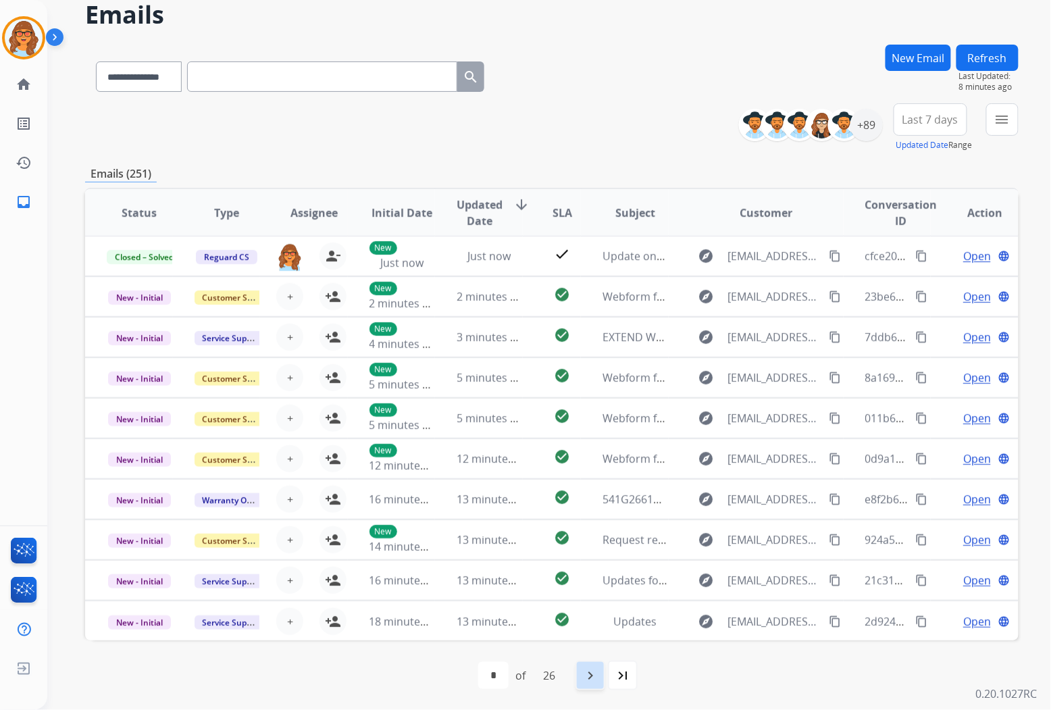
click at [590, 677] on mat-icon "navigate_next" at bounding box center [590, 675] width 16 height 16
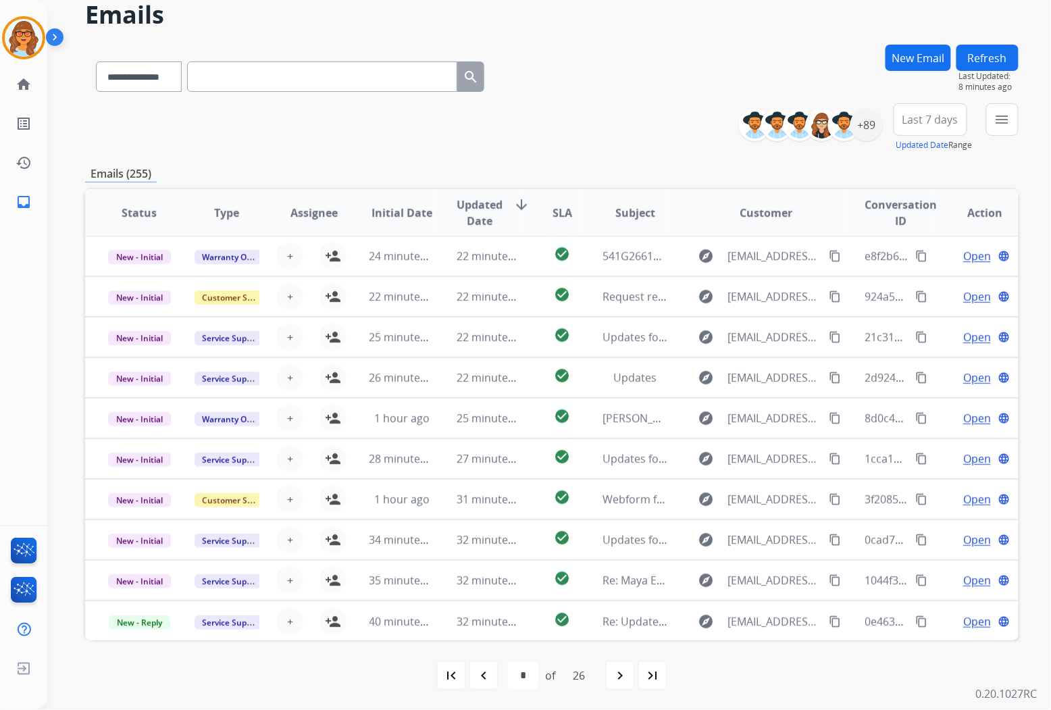
click at [922, 122] on span "Last 7 days" at bounding box center [930, 119] width 56 height 5
click at [926, 286] on div "Last 90 days" at bounding box center [926, 283] width 74 height 20
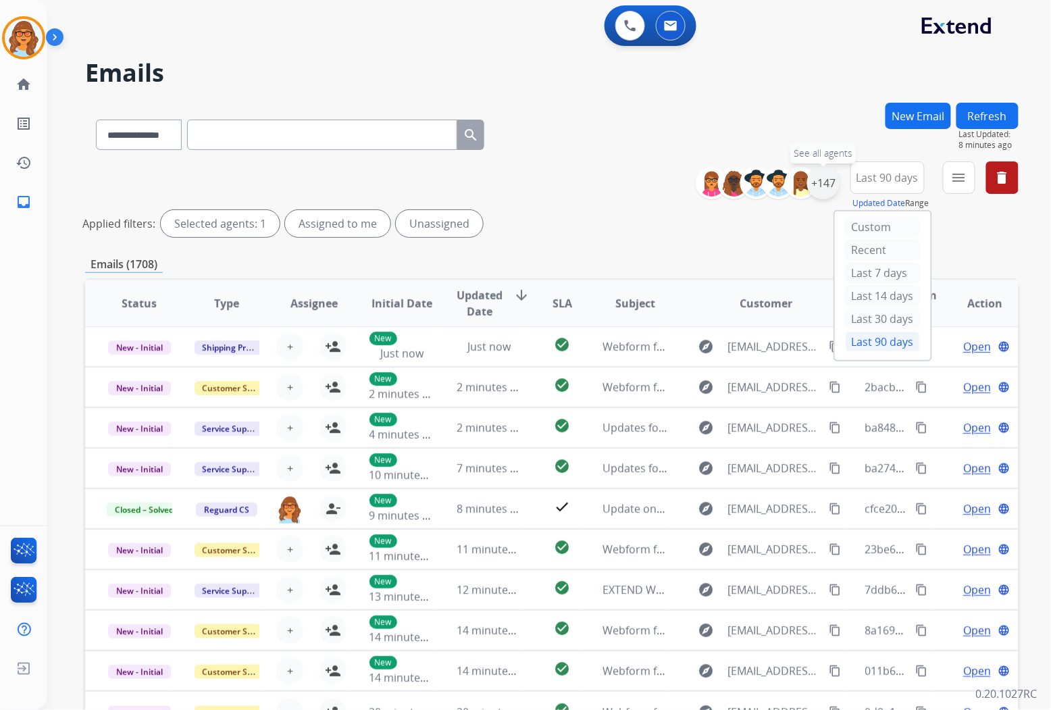
click at [822, 183] on div "+147" at bounding box center [823, 183] width 32 height 32
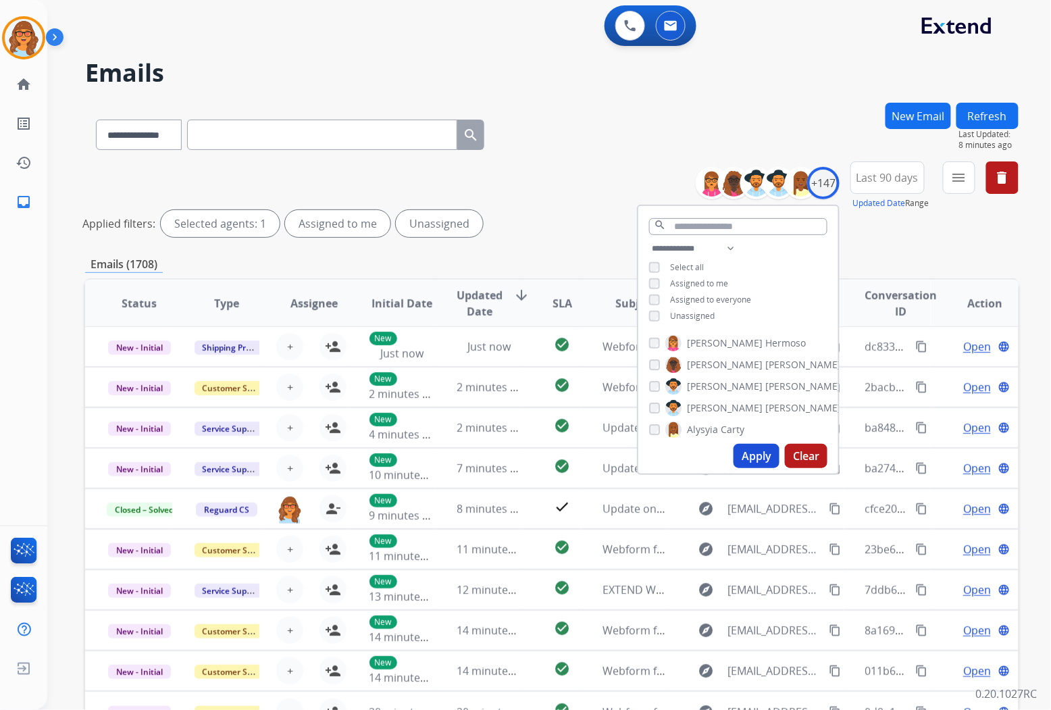
click at [659, 315] on div "Unassigned" at bounding box center [682, 316] width 66 height 11
click at [751, 461] on button "Apply" at bounding box center [756, 456] width 46 height 24
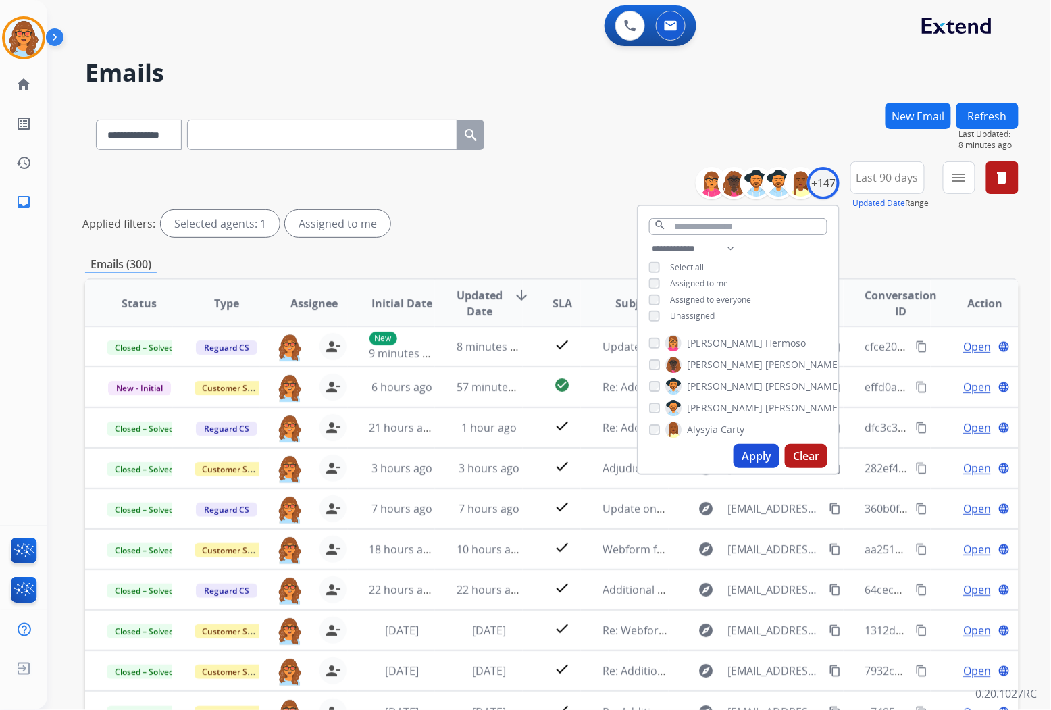
click at [891, 242] on div "**********" at bounding box center [551, 201] width 933 height 81
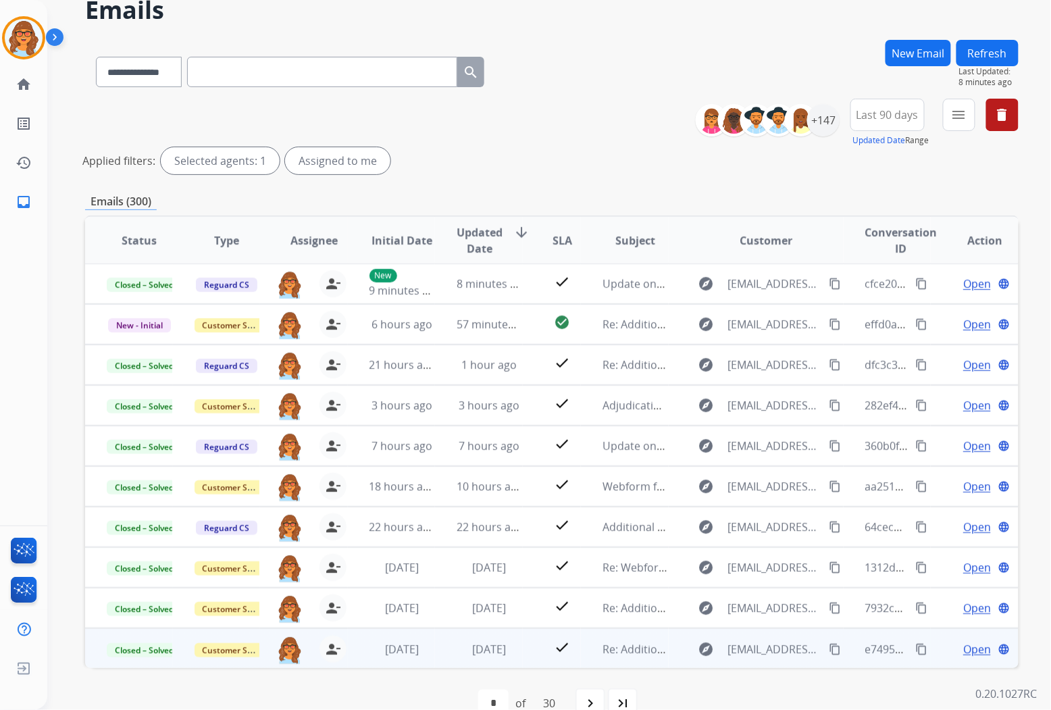
scroll to position [90, 0]
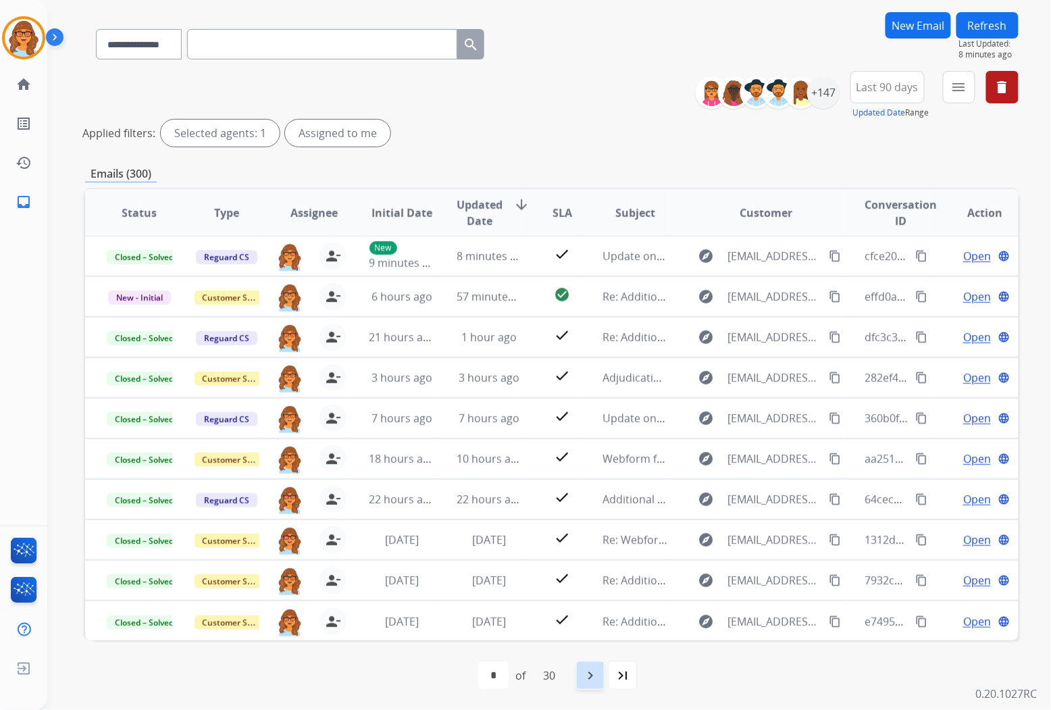
click at [584, 668] on mat-icon "navigate_next" at bounding box center [590, 675] width 16 height 16
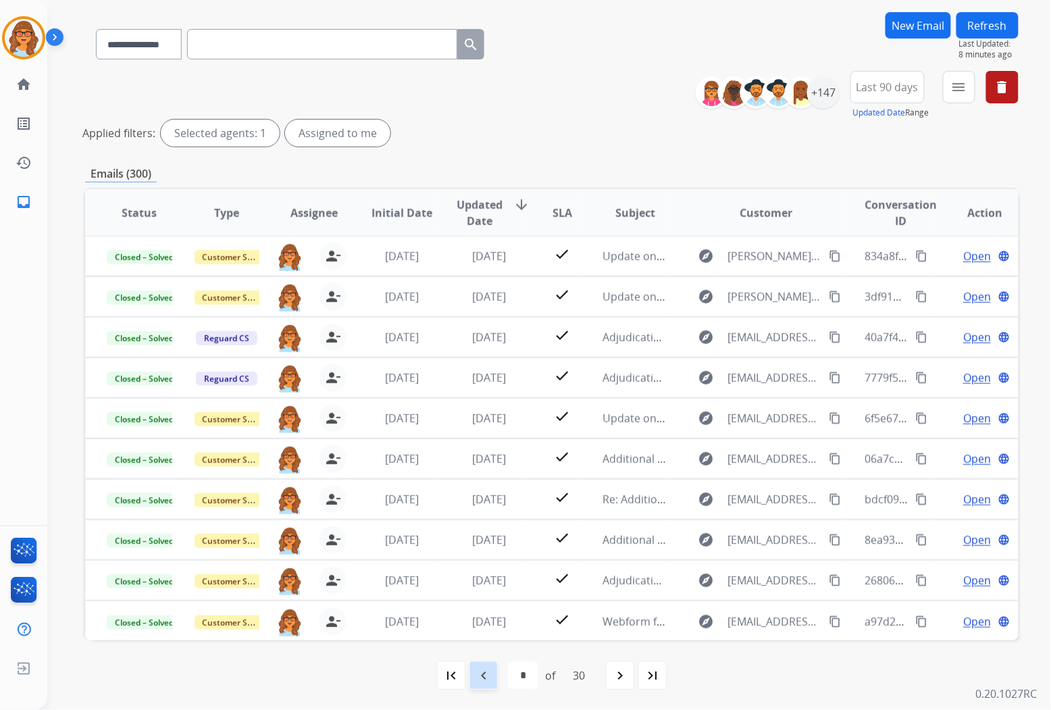
click at [485, 673] on mat-icon "navigate_before" at bounding box center [483, 675] width 16 height 16
select select "*"
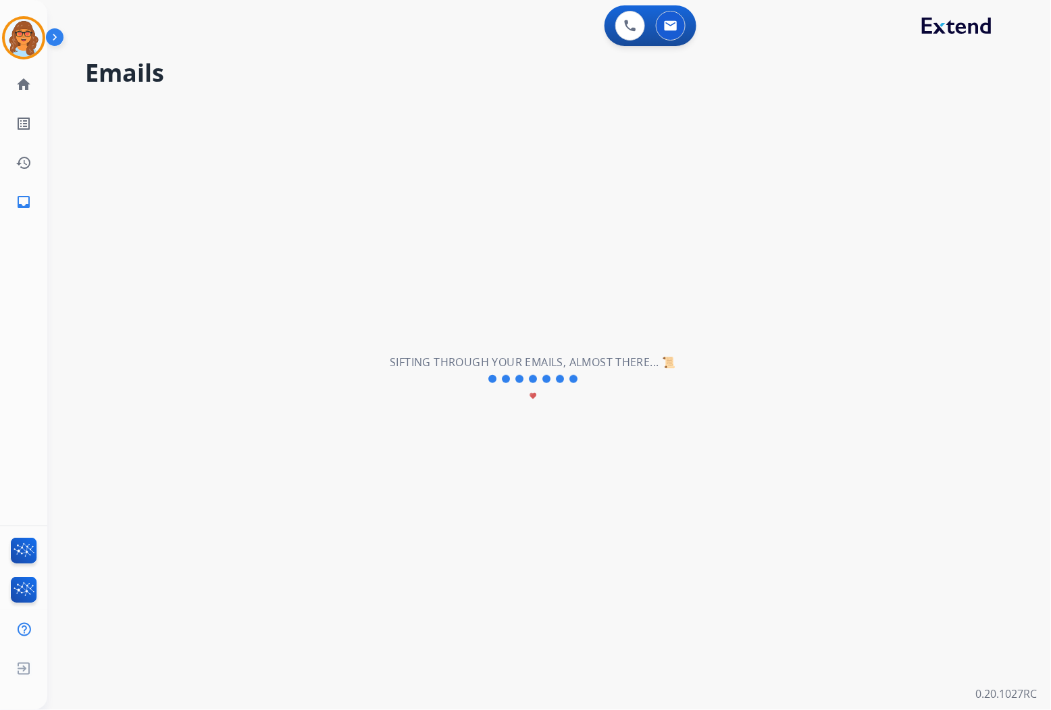
scroll to position [0, 0]
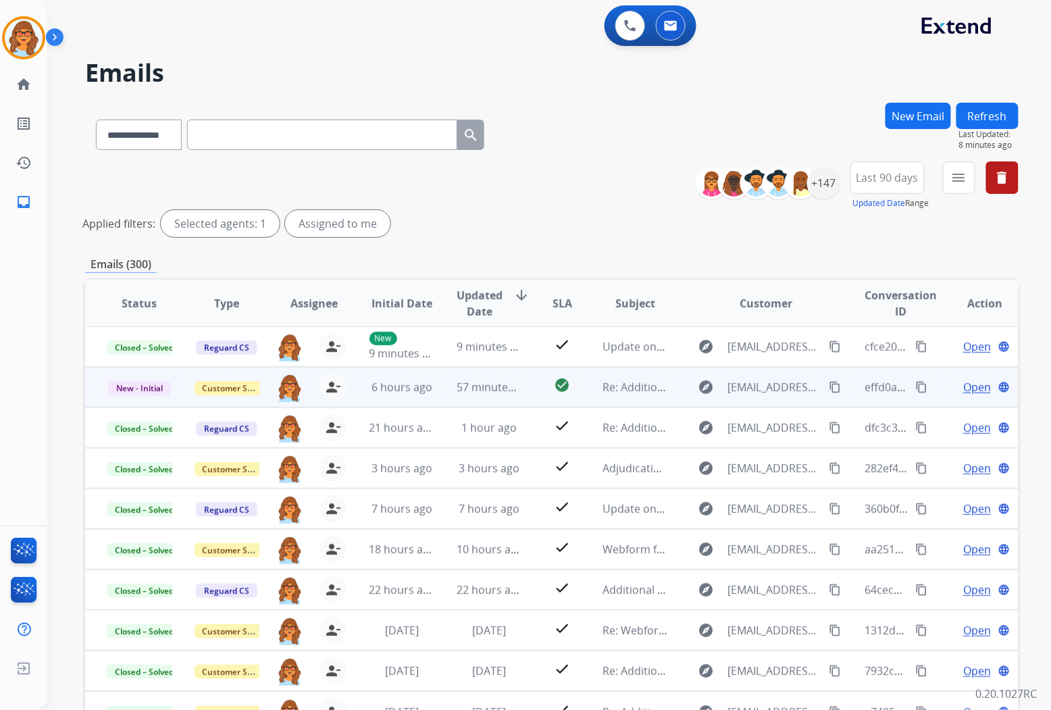
click at [968, 380] on span "Open" at bounding box center [977, 387] width 28 height 16
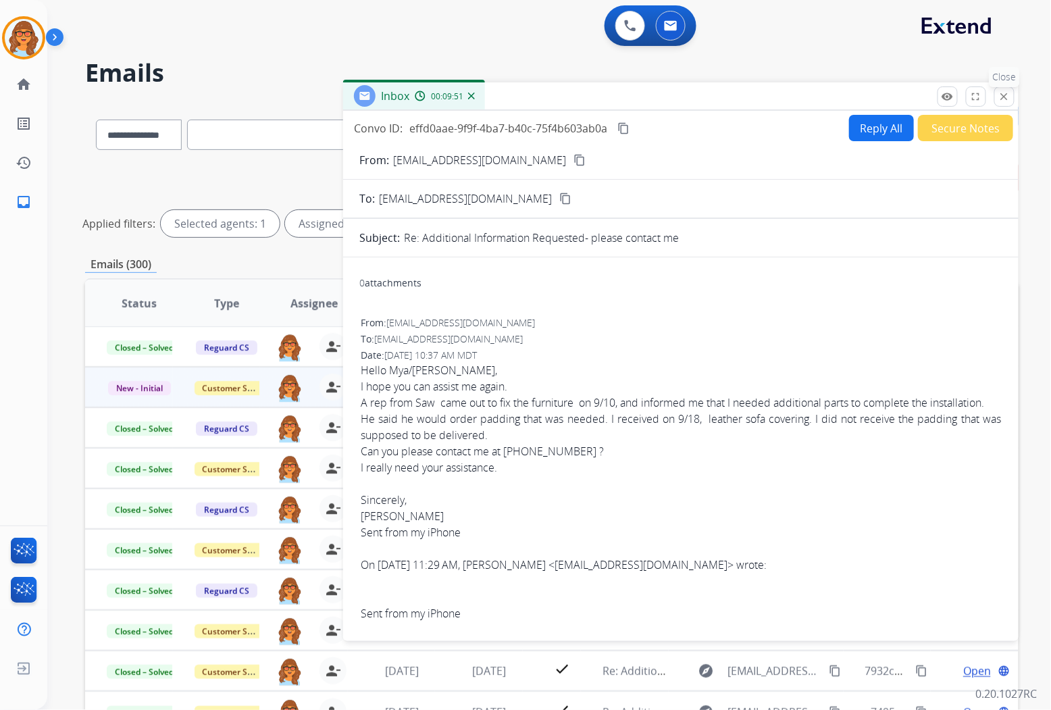
click at [999, 103] on button "close Close" at bounding box center [1004, 96] width 20 height 20
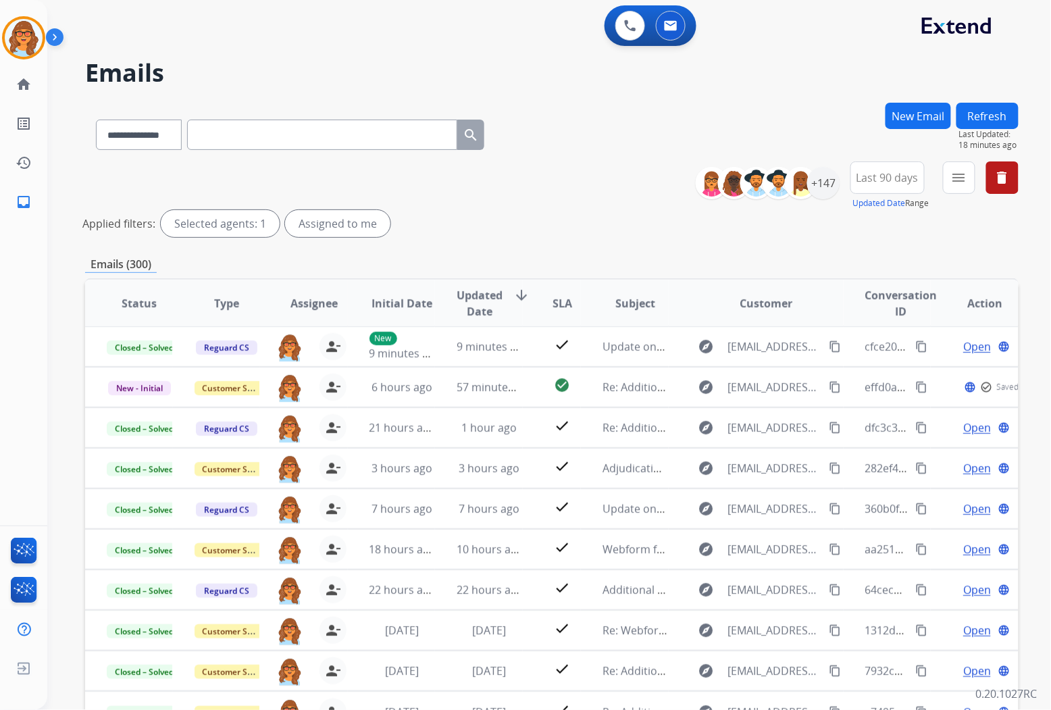
click at [226, 131] on input "text" at bounding box center [322, 135] width 270 height 30
paste input "**********"
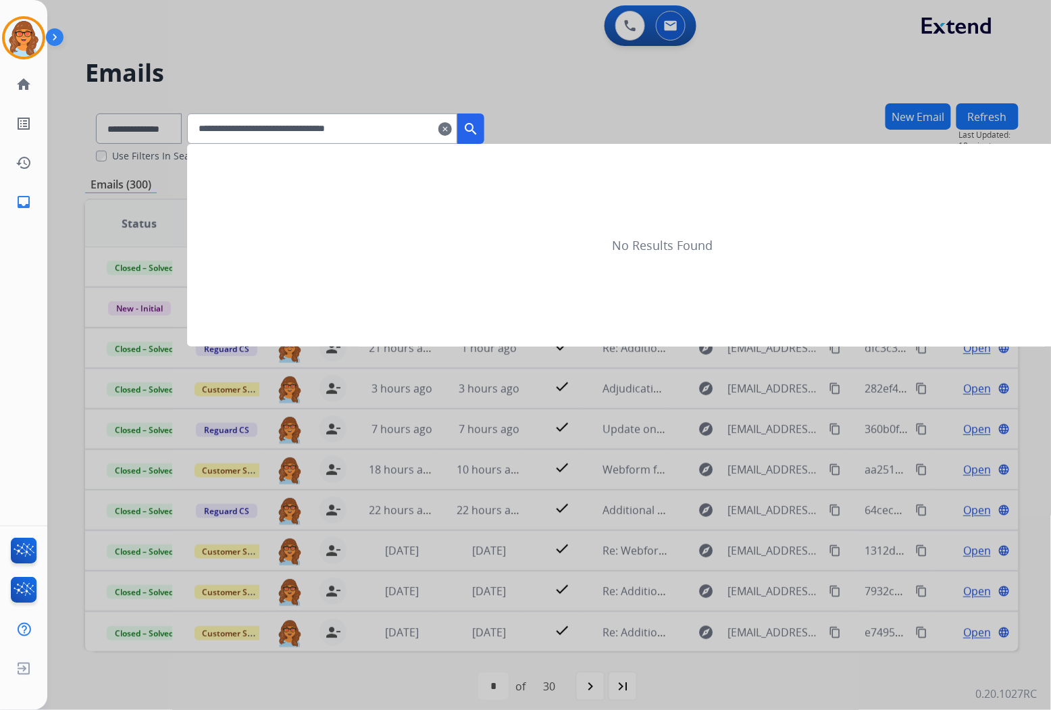
click at [479, 125] on mat-icon "search" at bounding box center [471, 129] width 16 height 16
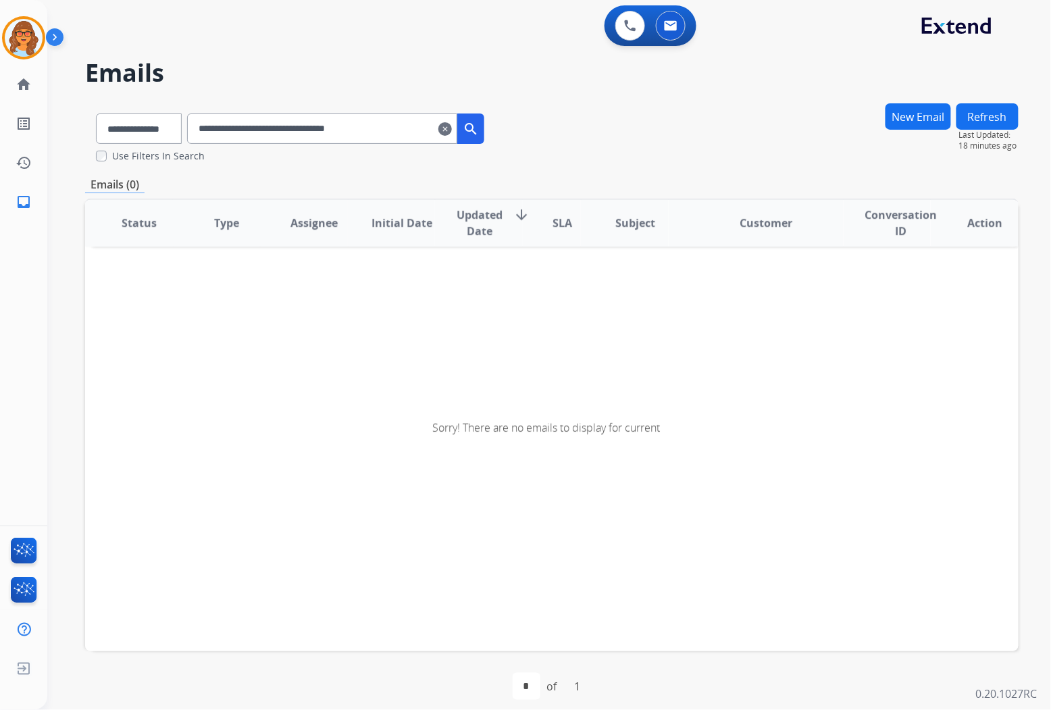
click at [484, 122] on button "search" at bounding box center [470, 128] width 27 height 30
click at [408, 126] on input "**********" at bounding box center [322, 128] width 270 height 30
type input "**********"
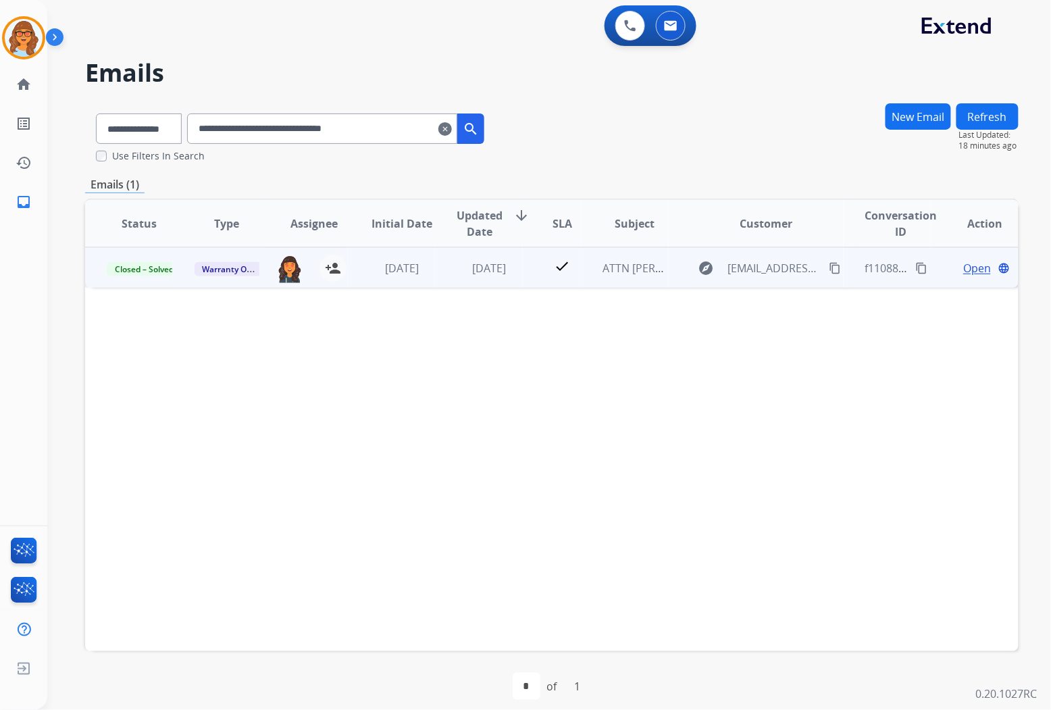
click at [963, 264] on span "Open" at bounding box center [977, 268] width 28 height 16
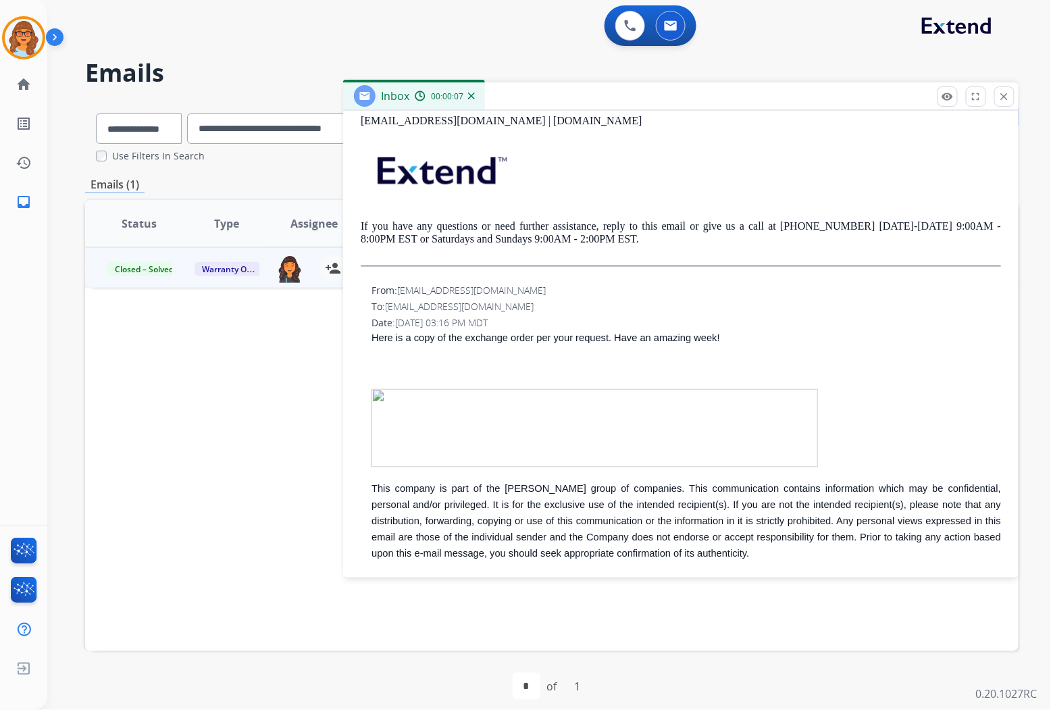
scroll to position [500, 0]
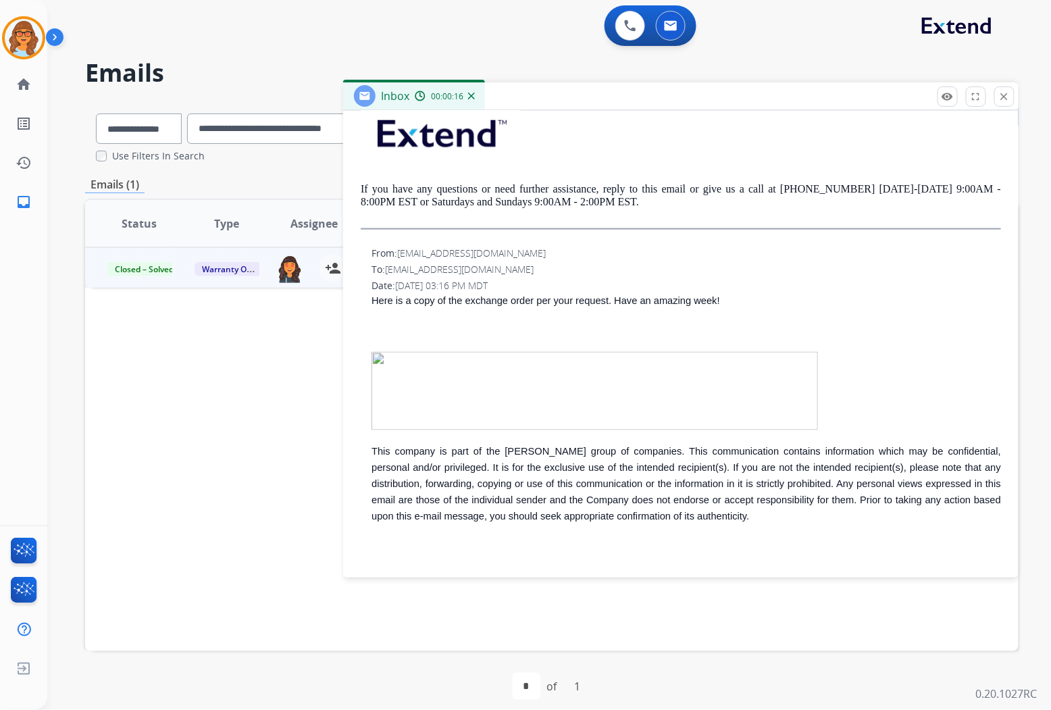
click at [377, 352] on img at bounding box center [594, 391] width 446 height 78
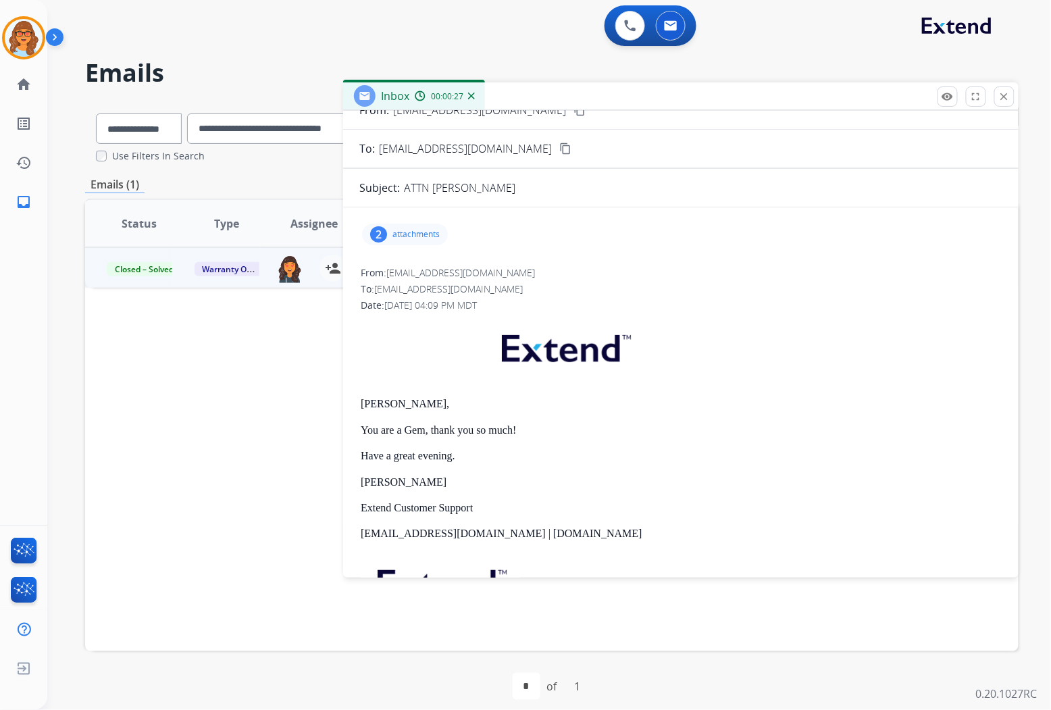
scroll to position [0, 0]
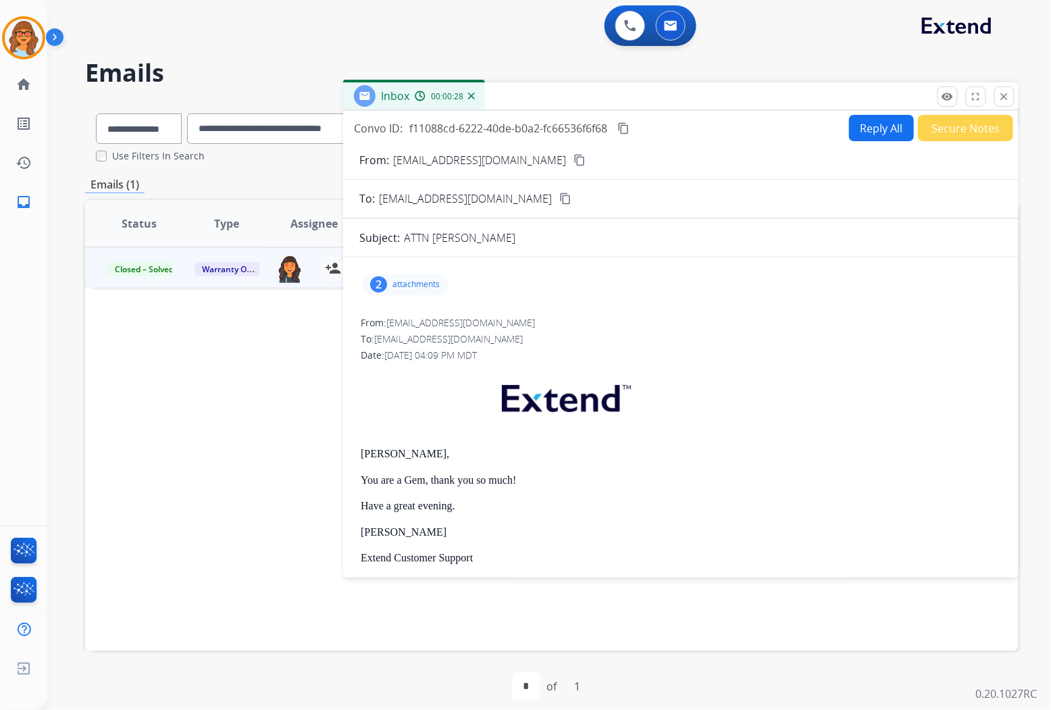
click at [378, 282] on div "2" at bounding box center [378, 284] width 17 height 16
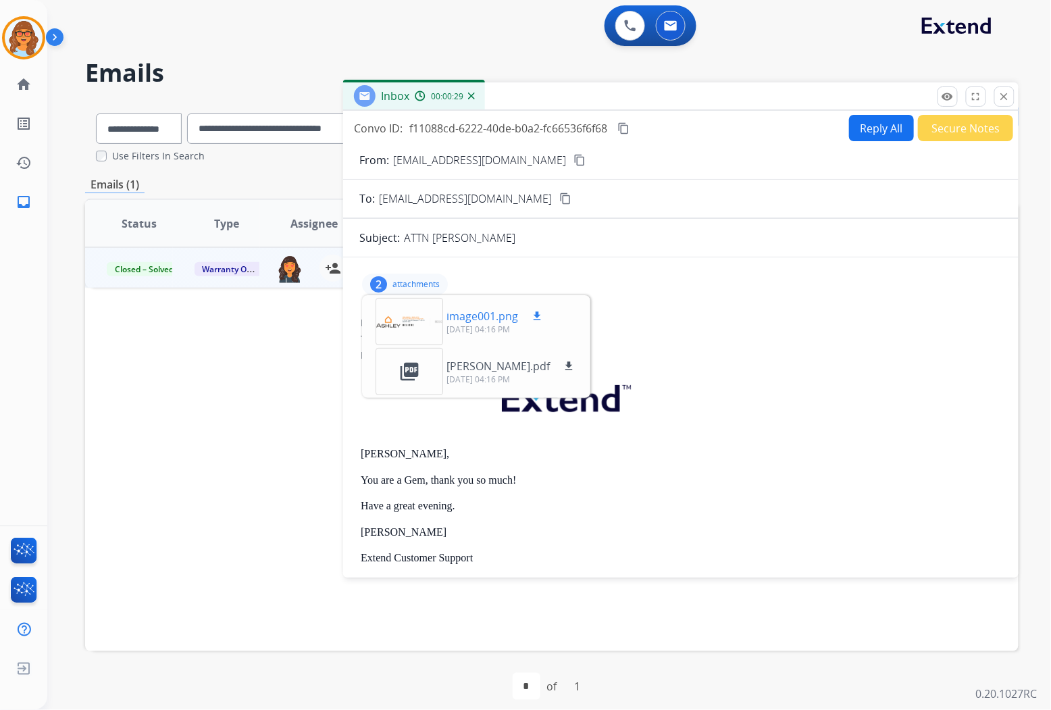
click at [404, 321] on div at bounding box center [409, 321] width 68 height 47
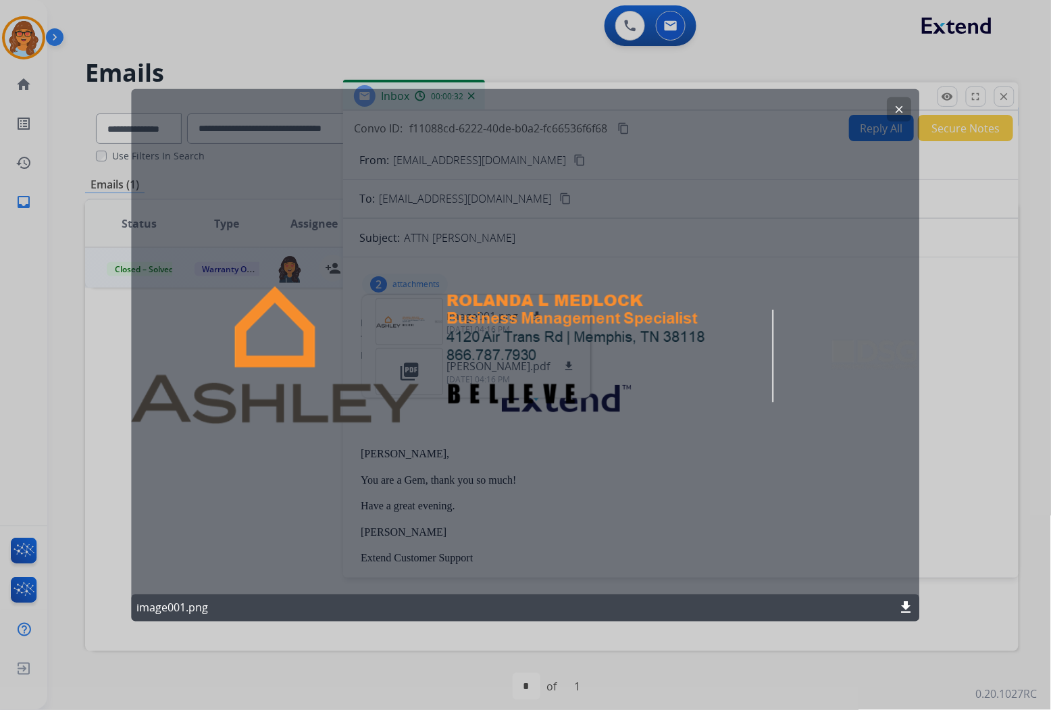
click at [899, 105] on mat-icon "clear" at bounding box center [899, 109] width 12 height 12
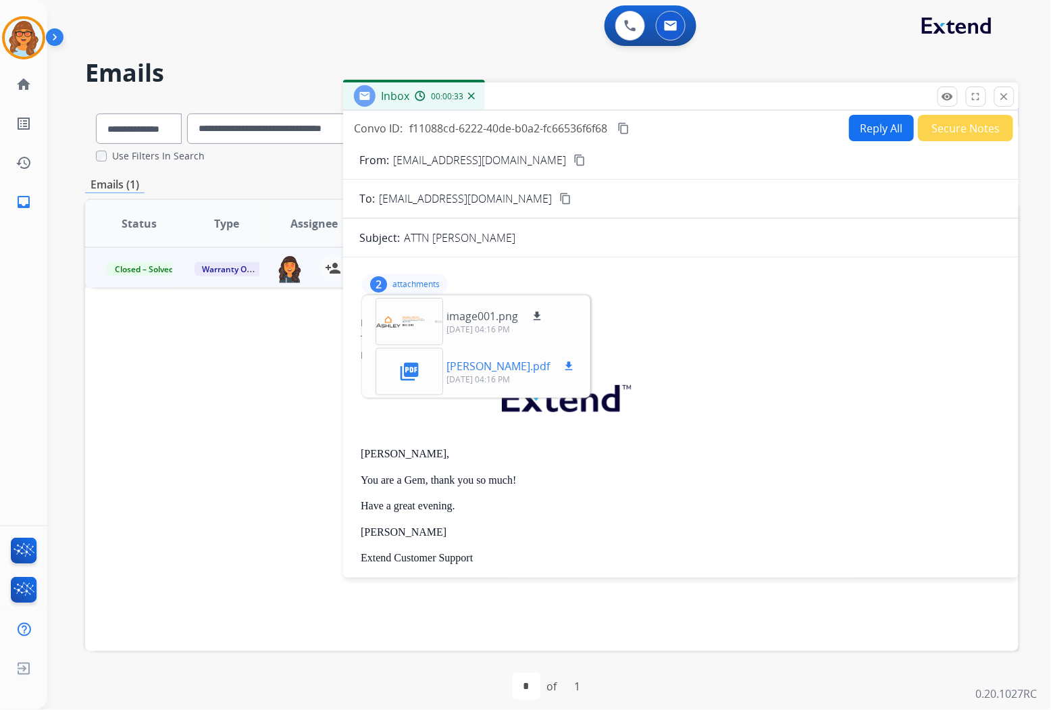
click at [394, 373] on div "picture_as_pdf" at bounding box center [409, 371] width 68 height 47
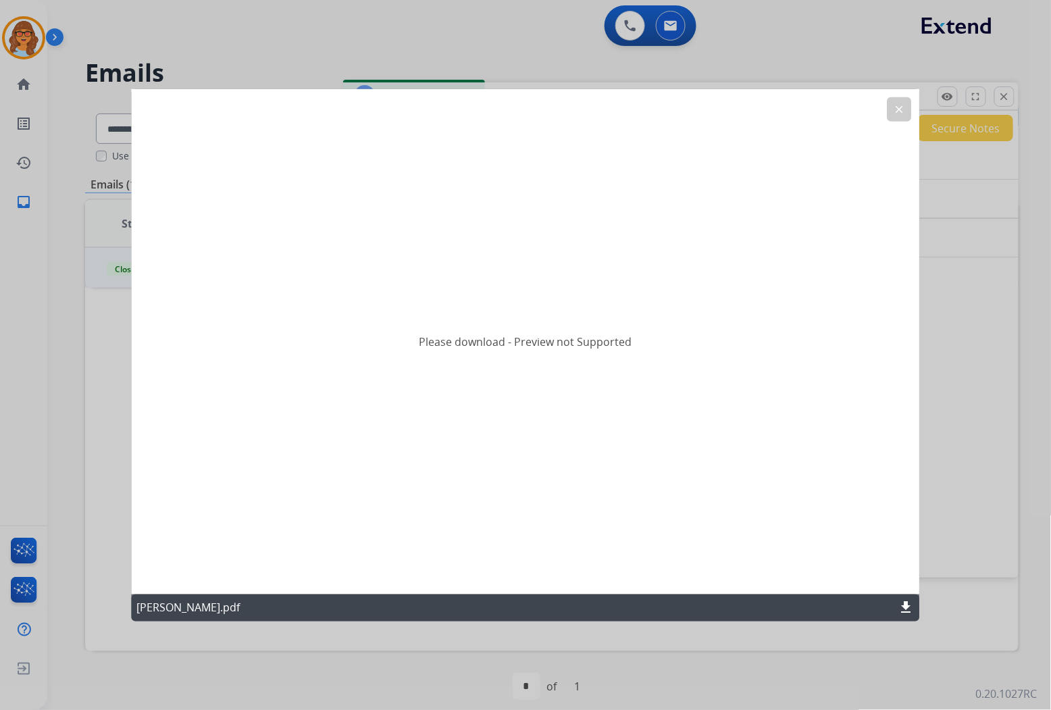
click at [907, 608] on mat-icon "download" at bounding box center [906, 608] width 16 height 16
click at [901, 106] on mat-icon "clear" at bounding box center [899, 109] width 12 height 12
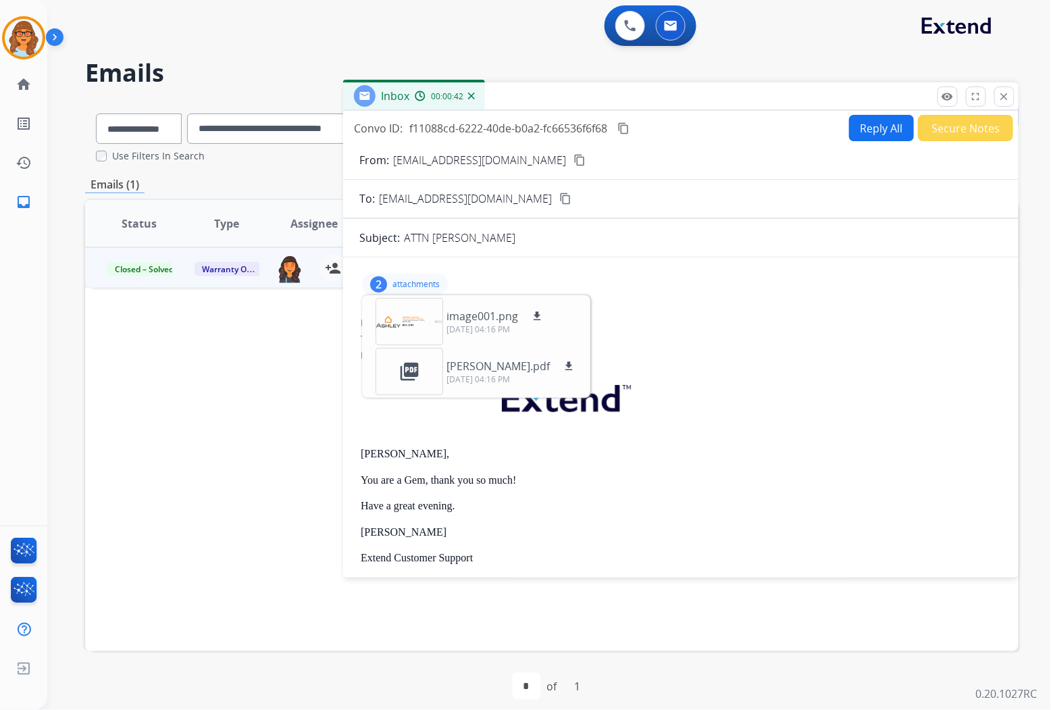
click at [646, 275] on div "2 attachments image001.png download [DATE] 04:16 PM picture_as_pdf [PERSON_NAME…" at bounding box center [680, 284] width 643 height 32
click at [1006, 95] on mat-icon "close" at bounding box center [1004, 96] width 12 height 12
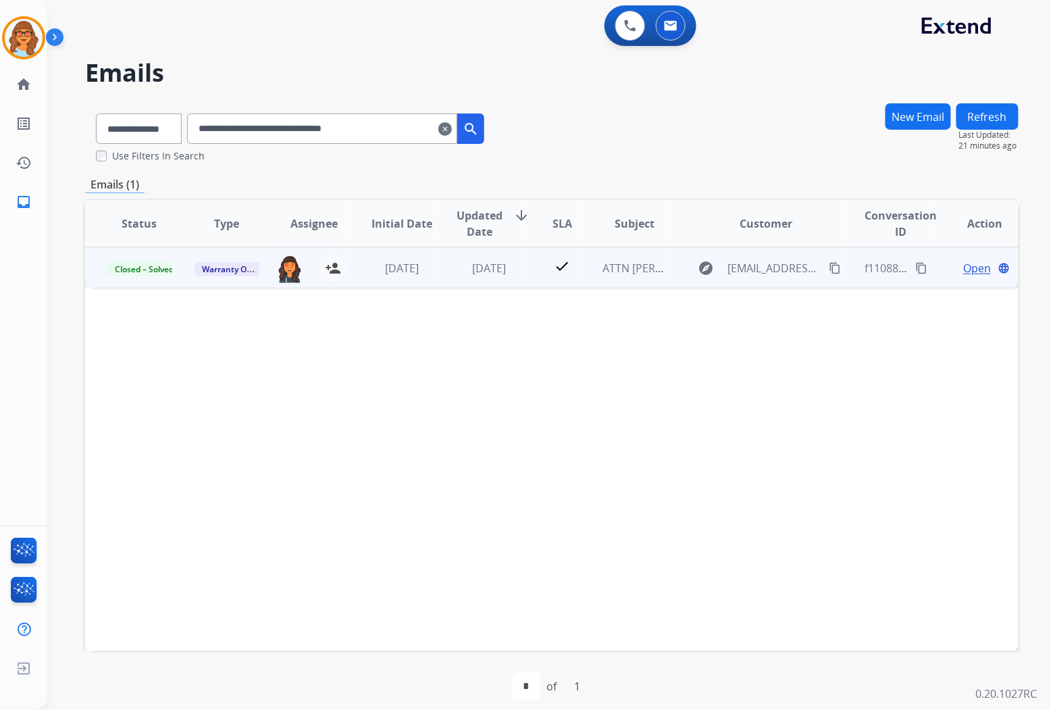
click at [971, 277] on td "Open language" at bounding box center [974, 267] width 88 height 41
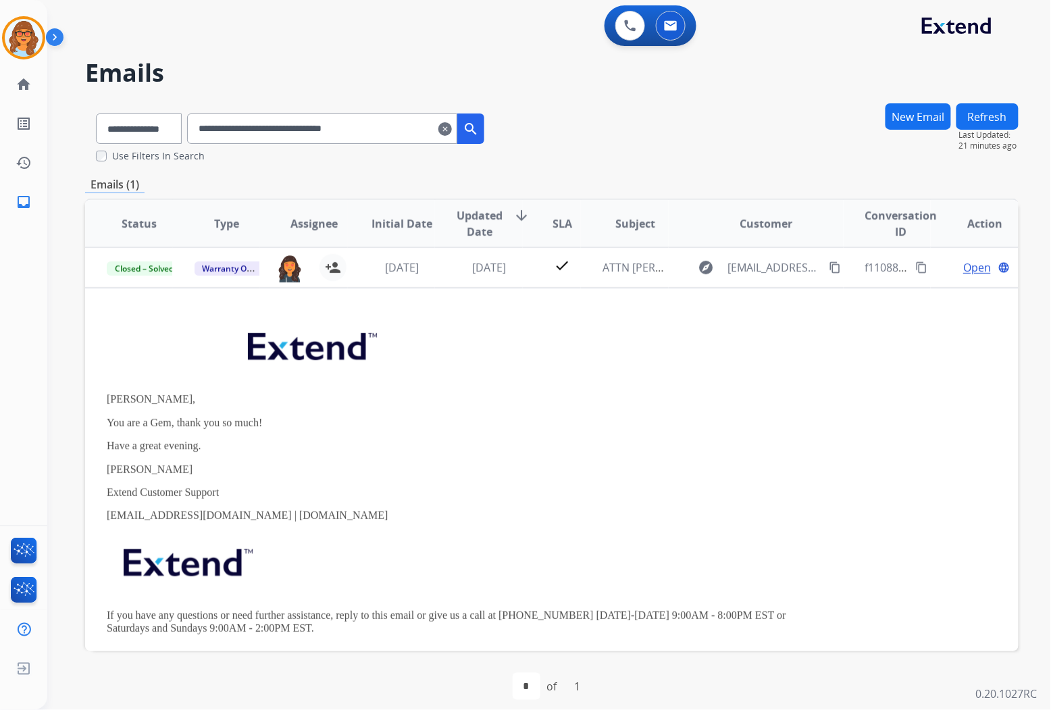
click at [452, 130] on mat-icon "clear" at bounding box center [445, 129] width 14 height 16
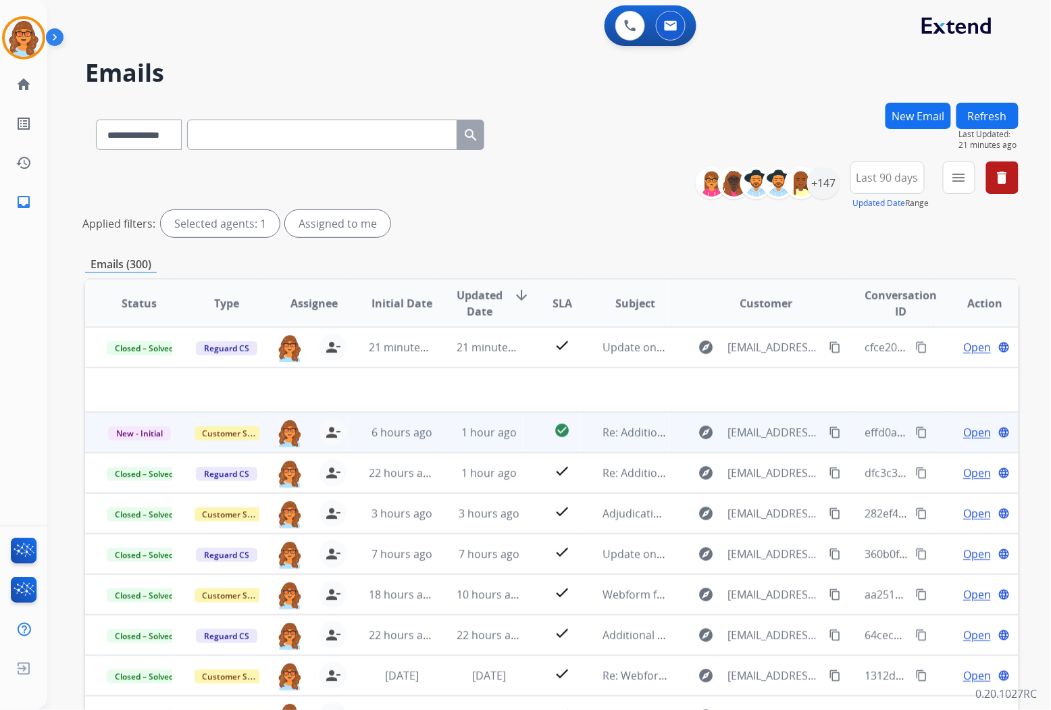
click at [964, 432] on span "Open" at bounding box center [977, 432] width 28 height 16
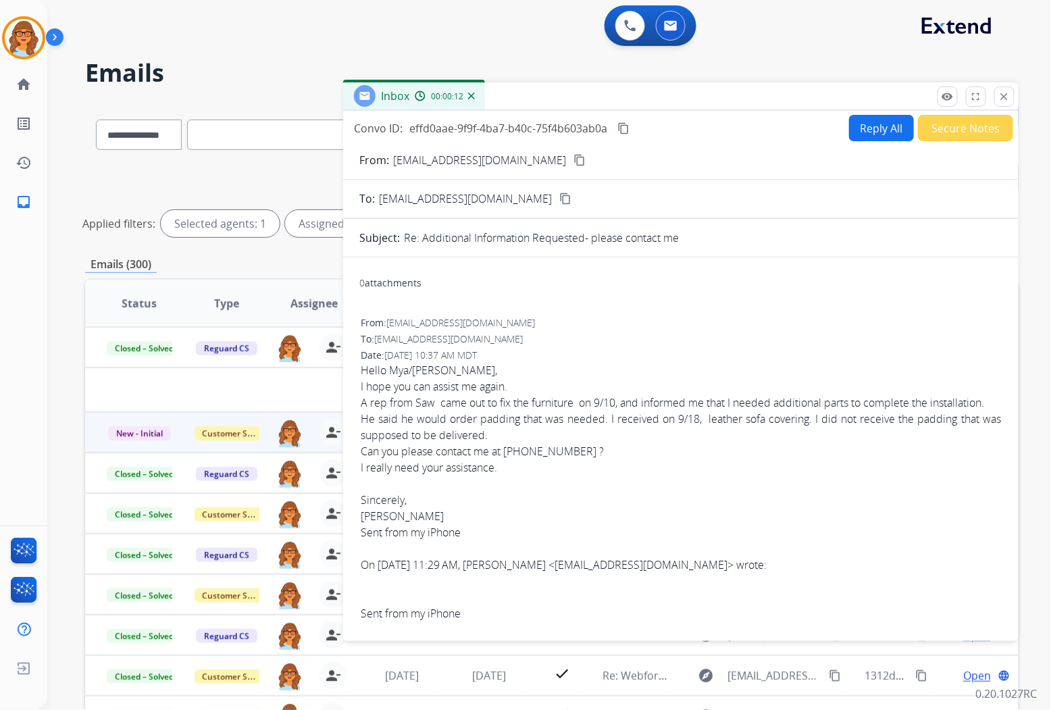
click at [867, 128] on button "Reply All" at bounding box center [881, 128] width 65 height 26
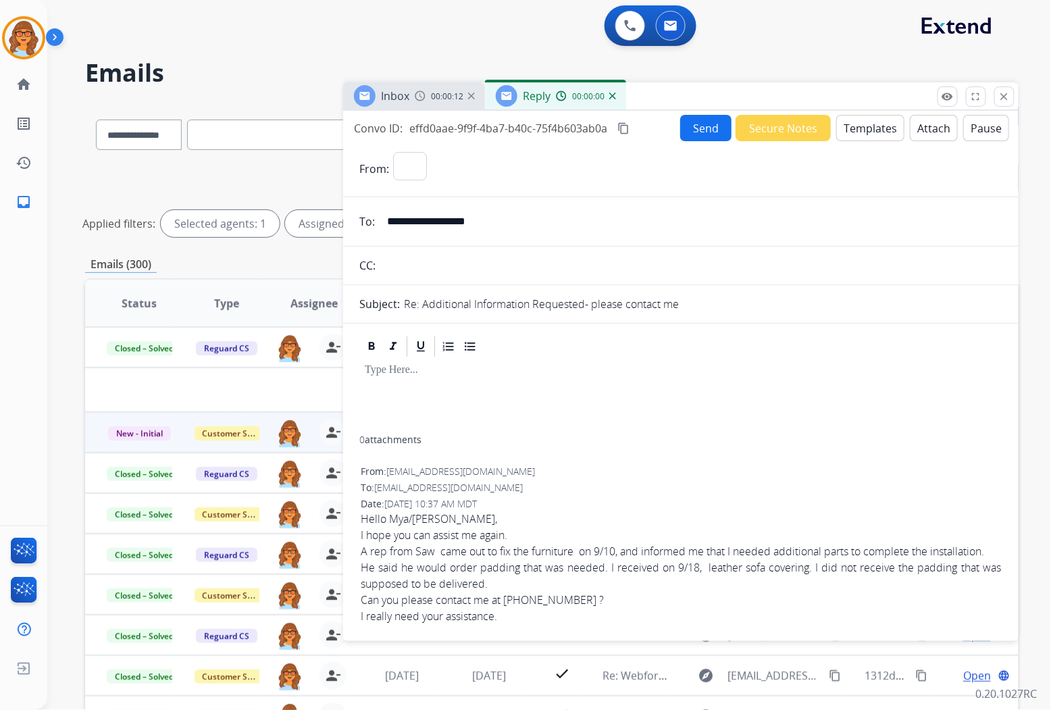
select select "**********"
click at [873, 129] on button "Templates" at bounding box center [870, 128] width 68 height 26
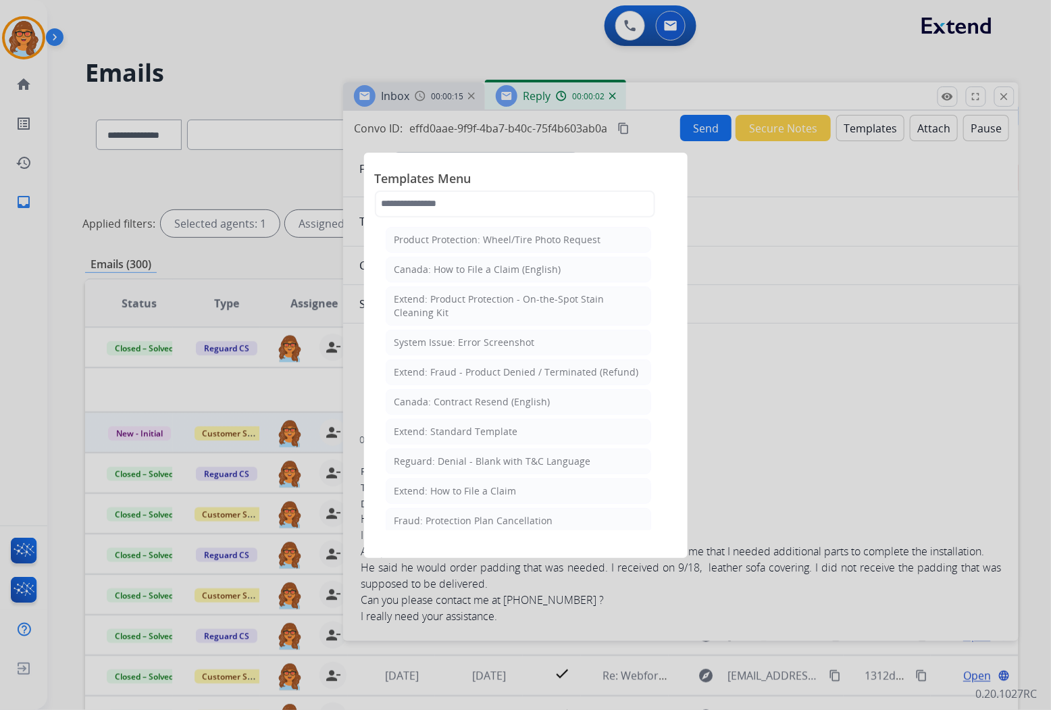
click at [440, 437] on div "Extend: Standard Template" at bounding box center [456, 432] width 124 height 14
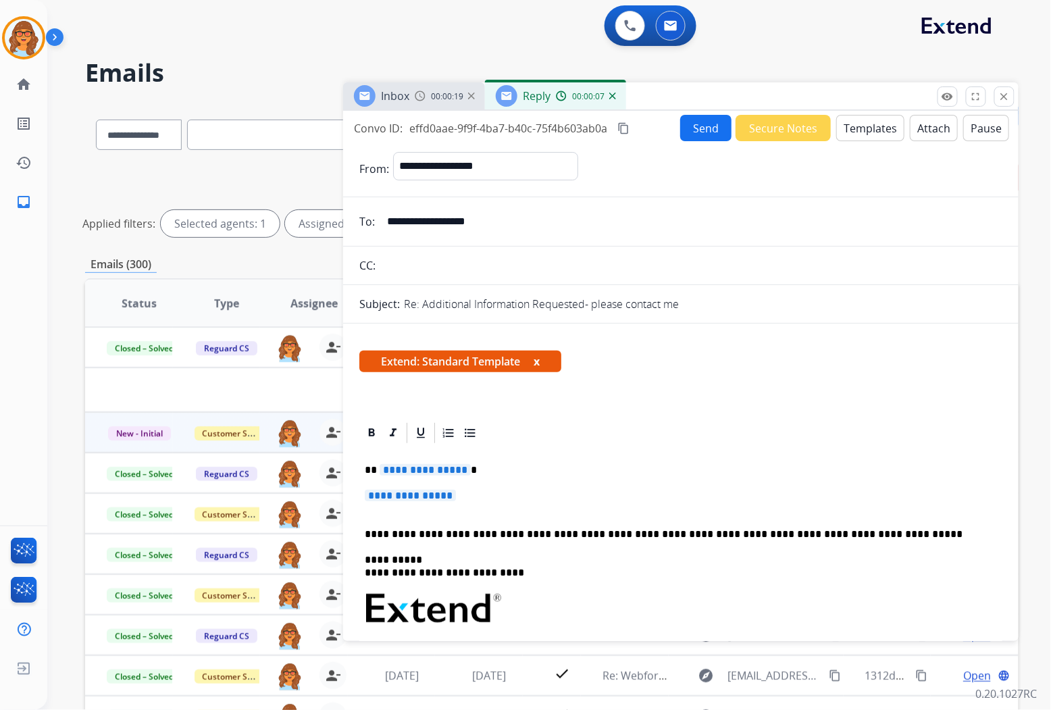
click at [392, 467] on span "**********" at bounding box center [424, 469] width 91 height 11
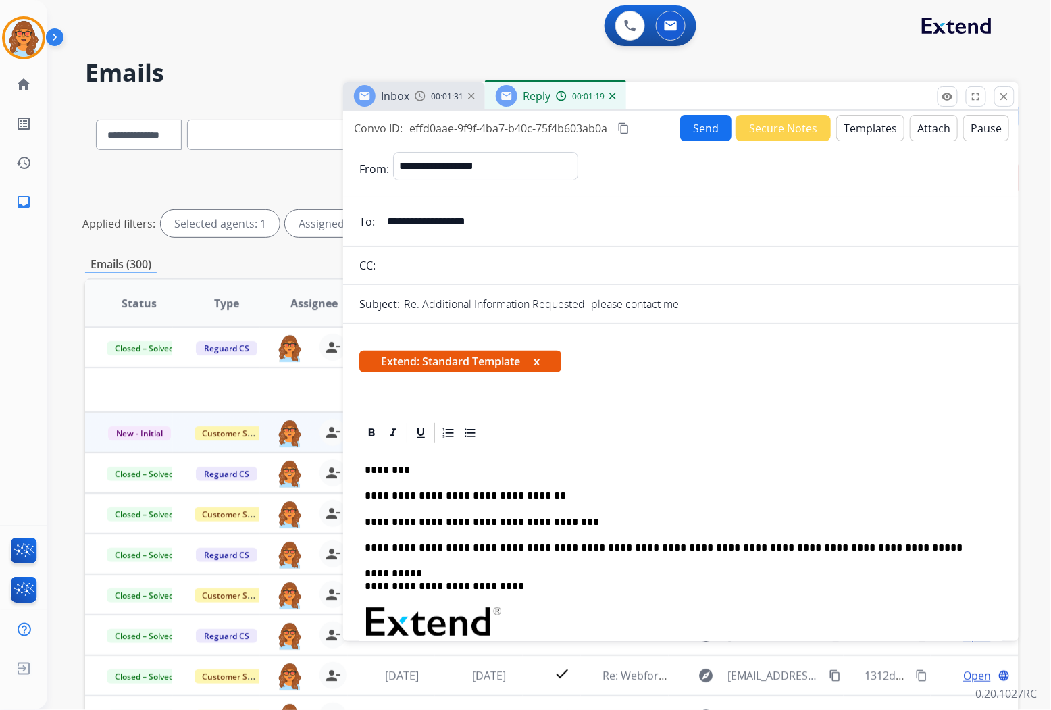
click at [552, 521] on p "**********" at bounding box center [675, 522] width 621 height 12
click at [625, 518] on p "**********" at bounding box center [675, 522] width 621 height 12
click at [855, 523] on p "**********" at bounding box center [675, 522] width 621 height 12
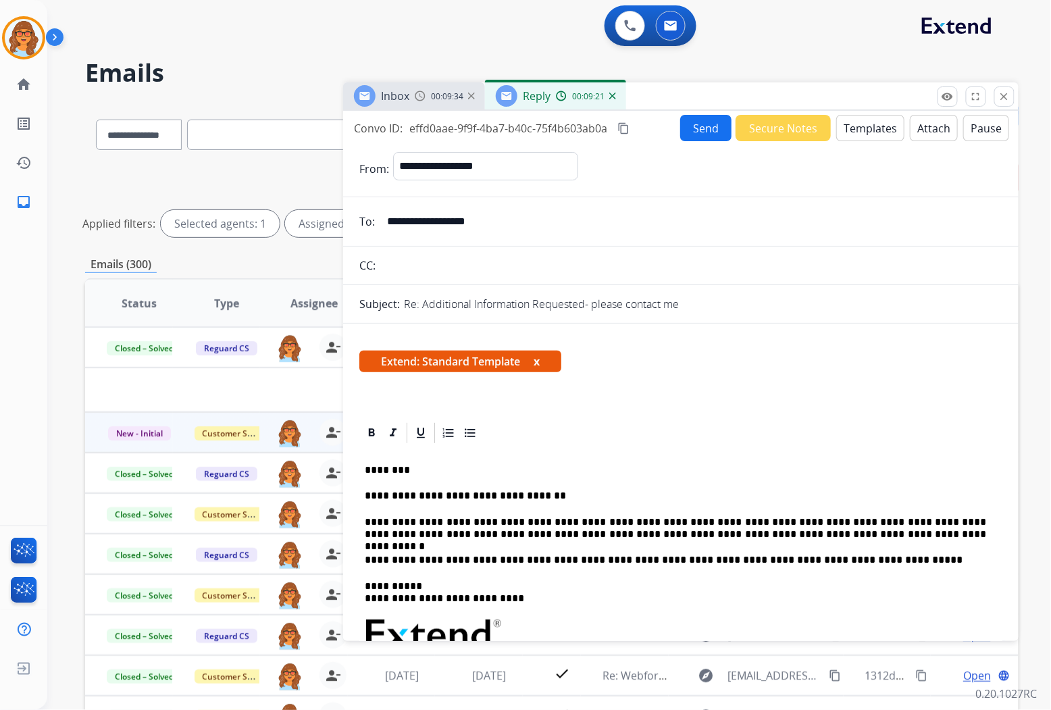
click at [589, 436] on div at bounding box center [680, 433] width 643 height 24
click at [760, 531] on p "**********" at bounding box center [675, 528] width 621 height 25
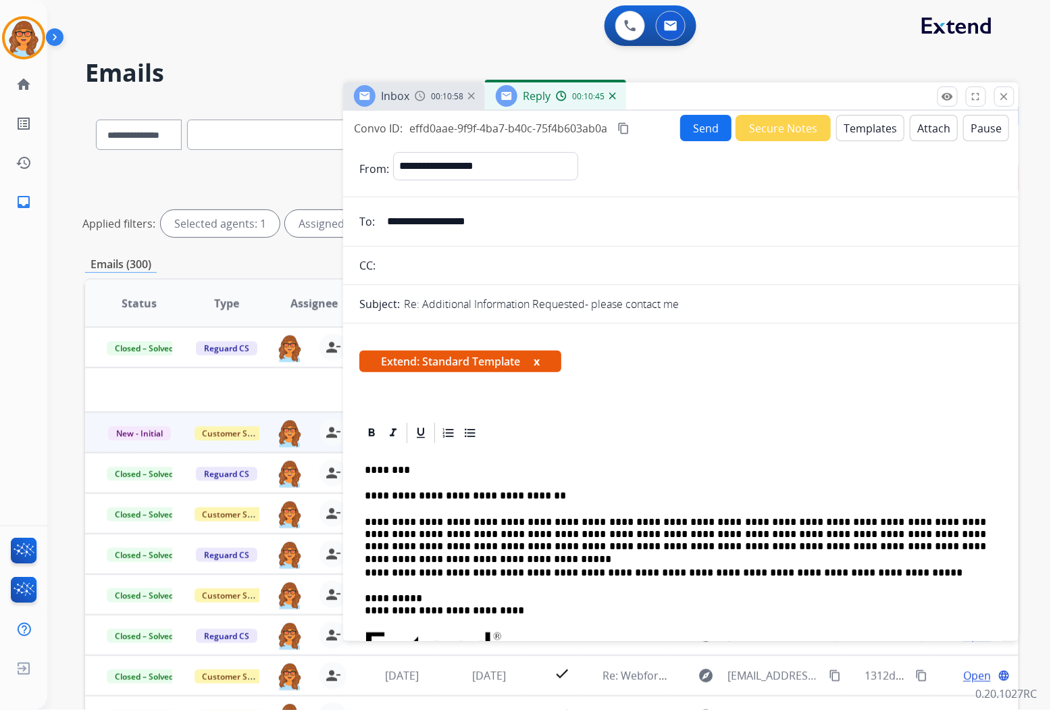
click at [562, 452] on div "**********" at bounding box center [680, 667] width 643 height 445
click at [685, 129] on button "Send" at bounding box center [705, 128] width 51 height 26
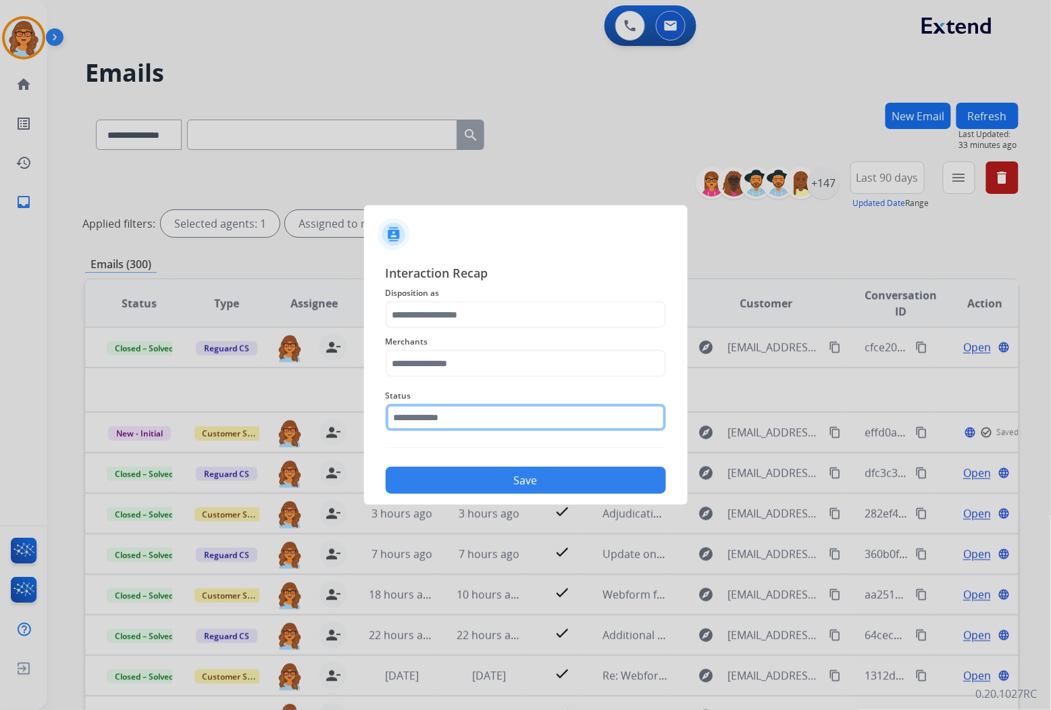
click at [446, 413] on input "text" at bounding box center [526, 417] width 280 height 27
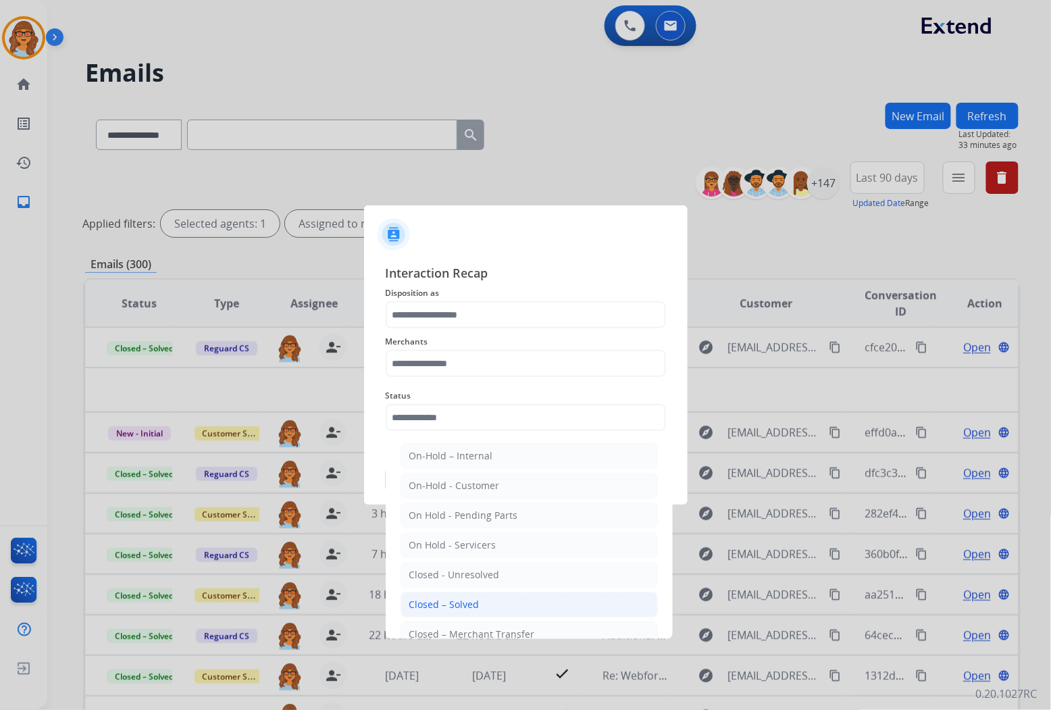
click at [458, 604] on div "Closed – Solved" at bounding box center [444, 605] width 70 height 14
type input "**********"
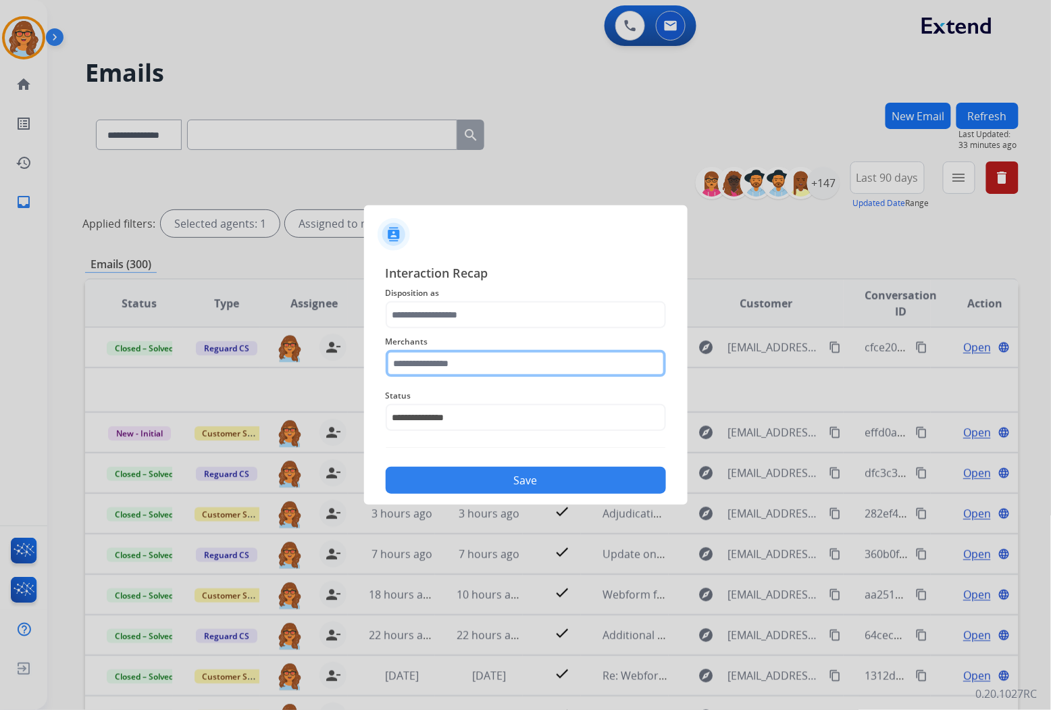
click at [440, 365] on input "text" at bounding box center [526, 363] width 280 height 27
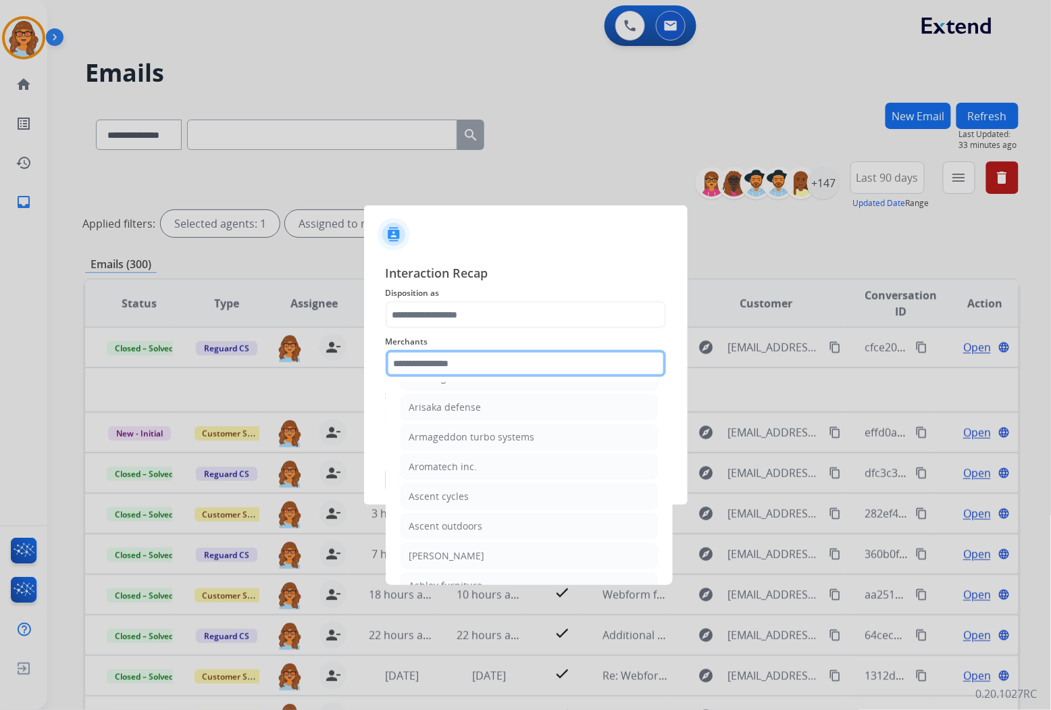
scroll to position [1875, 0]
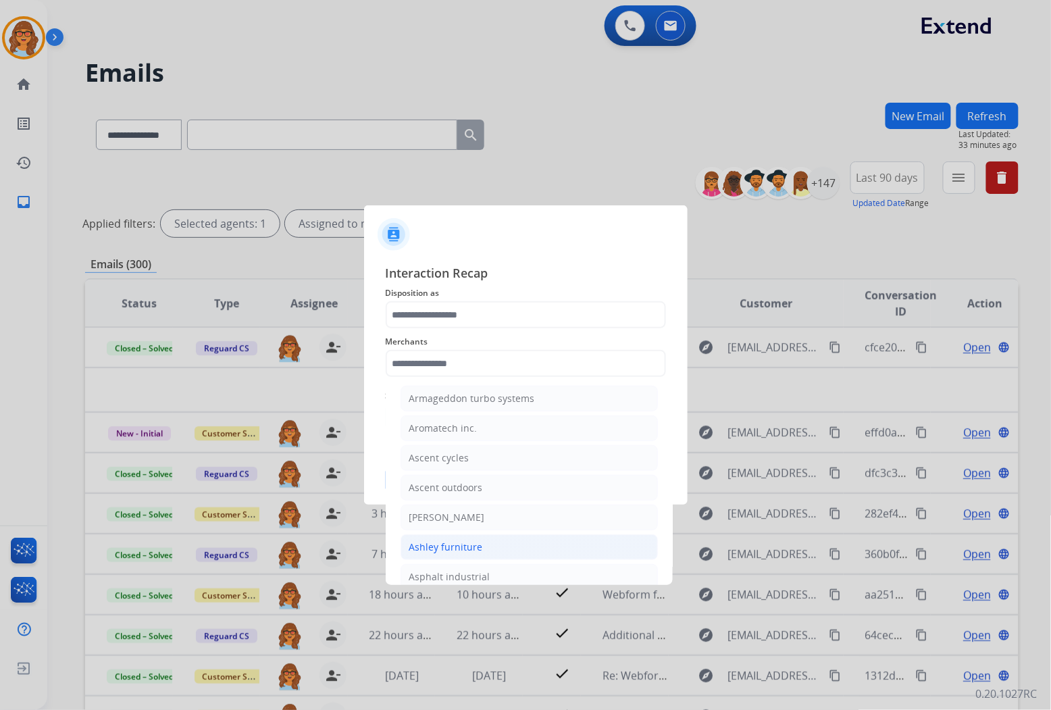
click at [440, 554] on div "Ashley furniture" at bounding box center [446, 547] width 74 height 14
type input "**********"
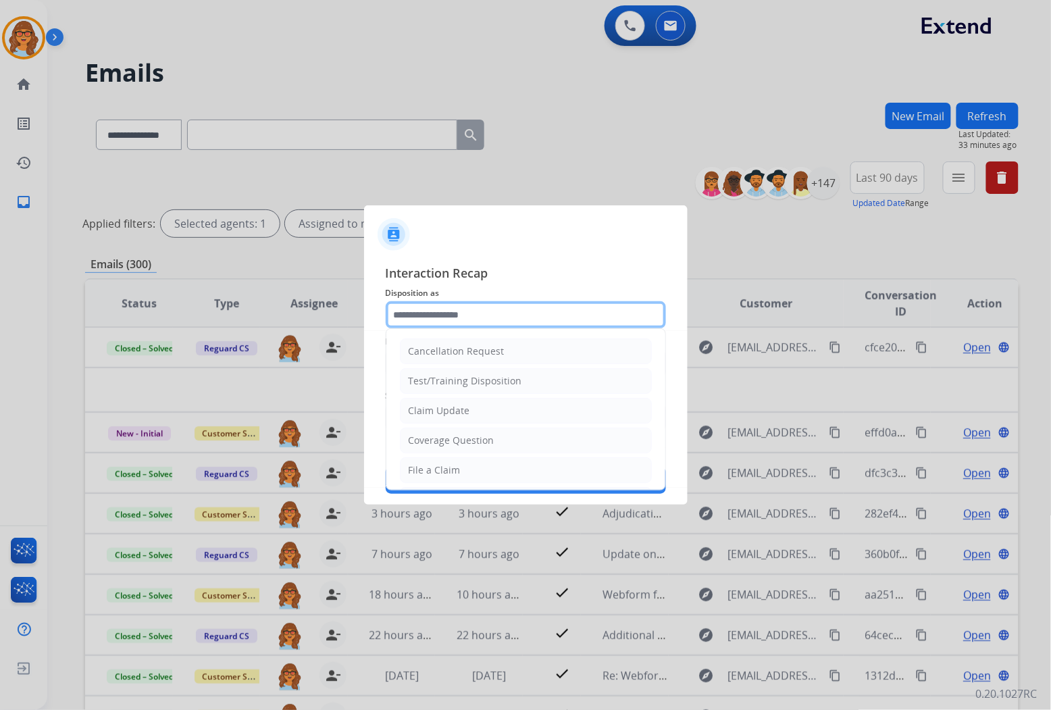
click at [454, 306] on input "text" at bounding box center [526, 314] width 280 height 27
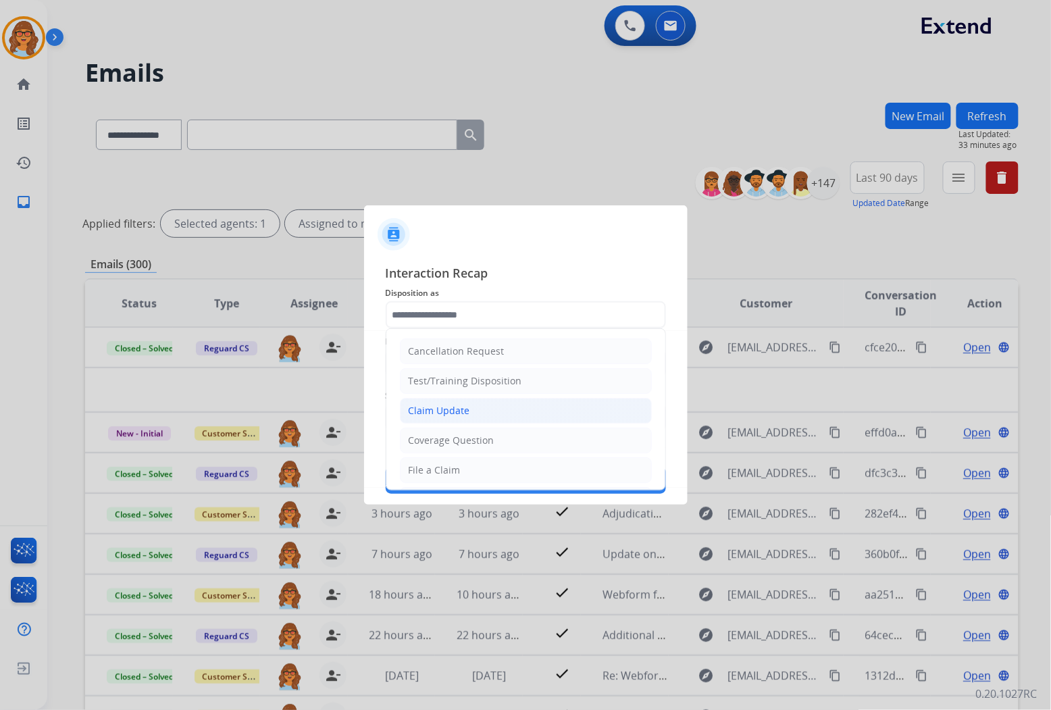
click at [468, 404] on div "Claim Update" at bounding box center [438, 411] width 61 height 14
type input "**********"
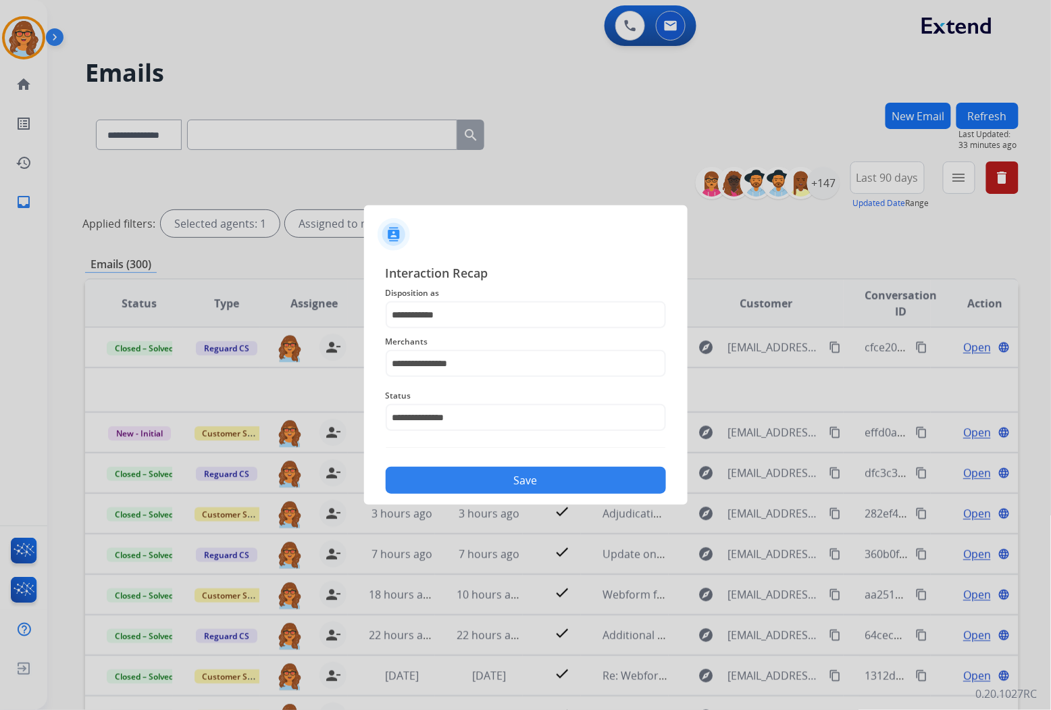
click at [555, 479] on button "Save" at bounding box center [526, 480] width 280 height 27
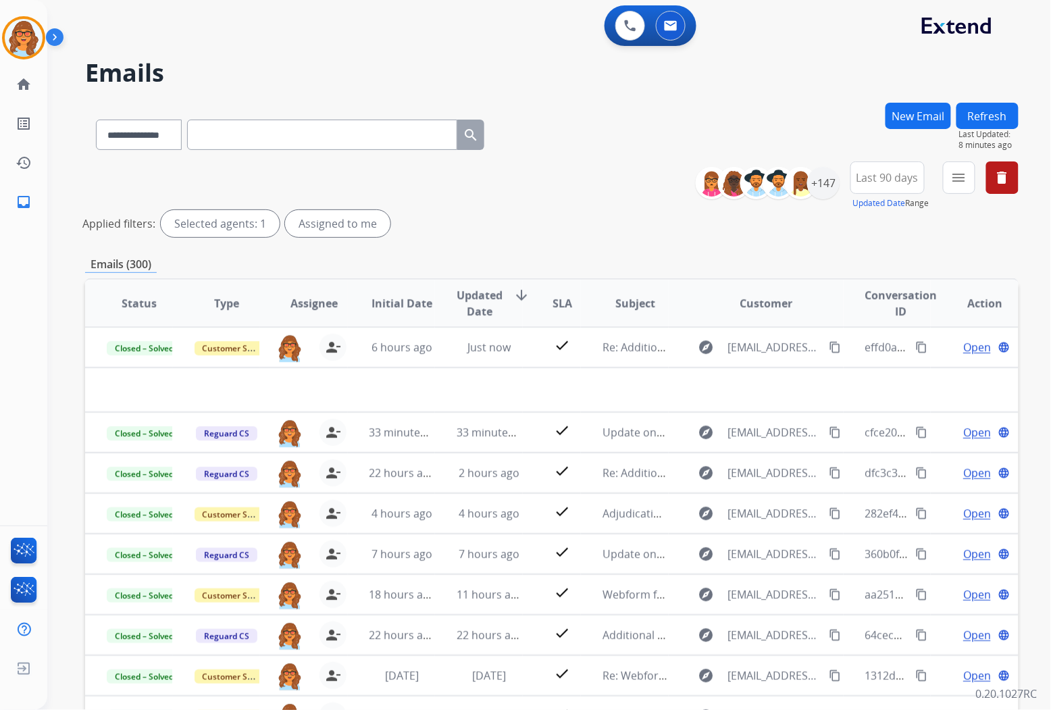
click at [462, 34] on div "0 Voice Interactions 0 Email Interactions" at bounding box center [540, 26] width 955 height 43
click at [32, 38] on img at bounding box center [24, 38] width 38 height 38
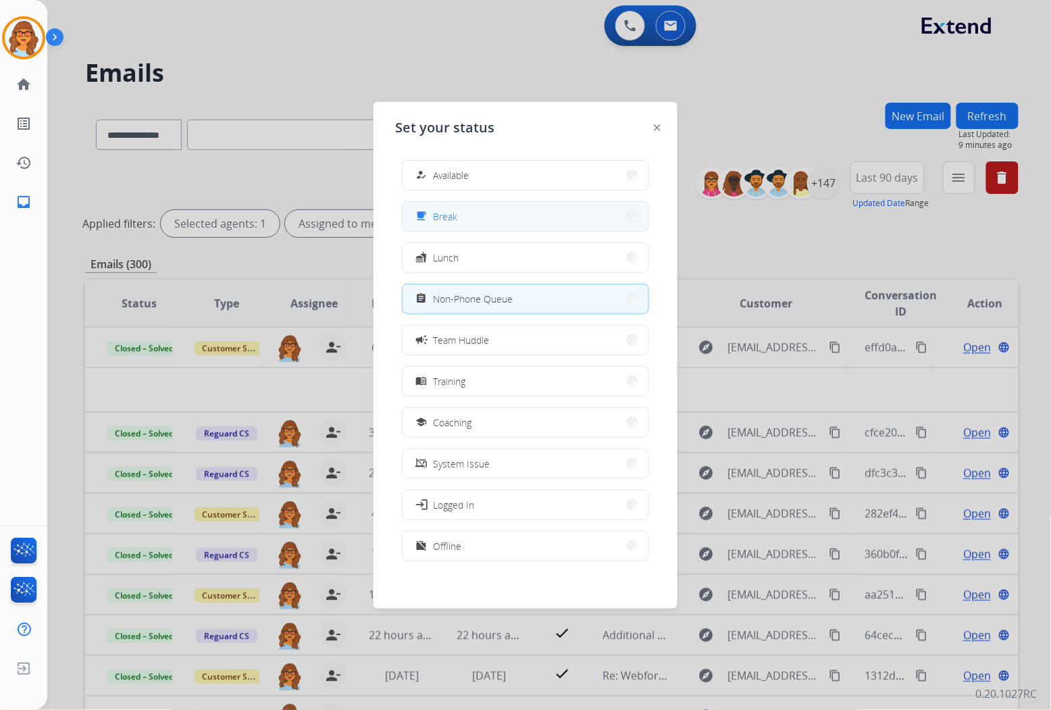
click at [463, 216] on button "free_breakfast Break" at bounding box center [525, 216] width 246 height 29
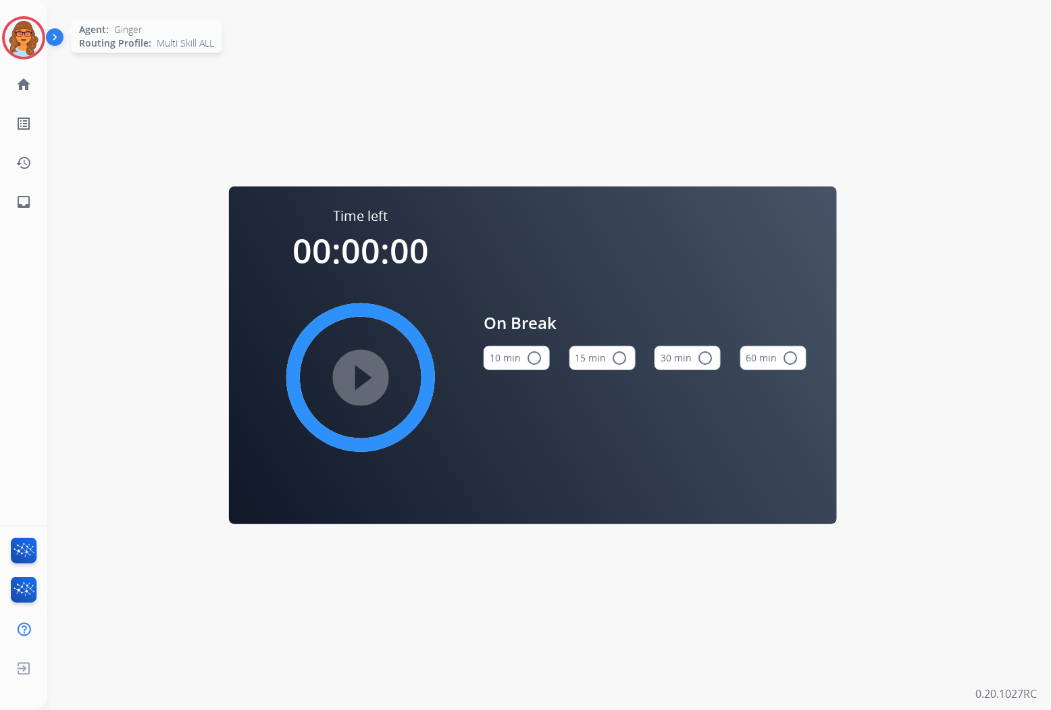
click at [44, 34] on div at bounding box center [23, 37] width 43 height 43
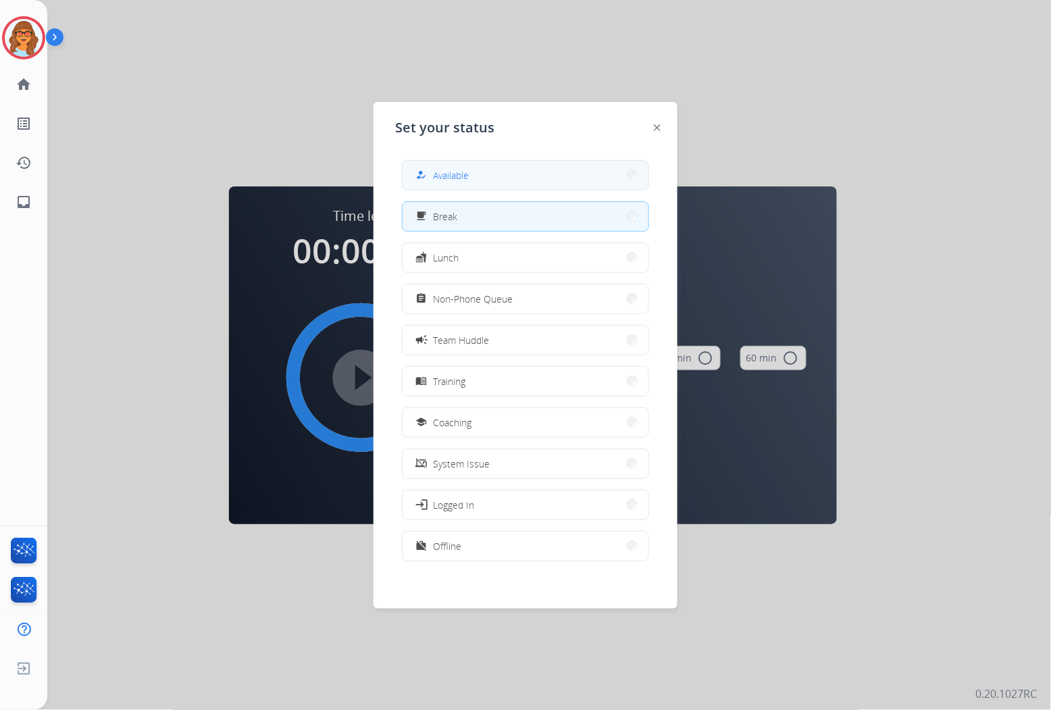
click at [430, 169] on div "how_to_reg" at bounding box center [423, 175] width 20 height 16
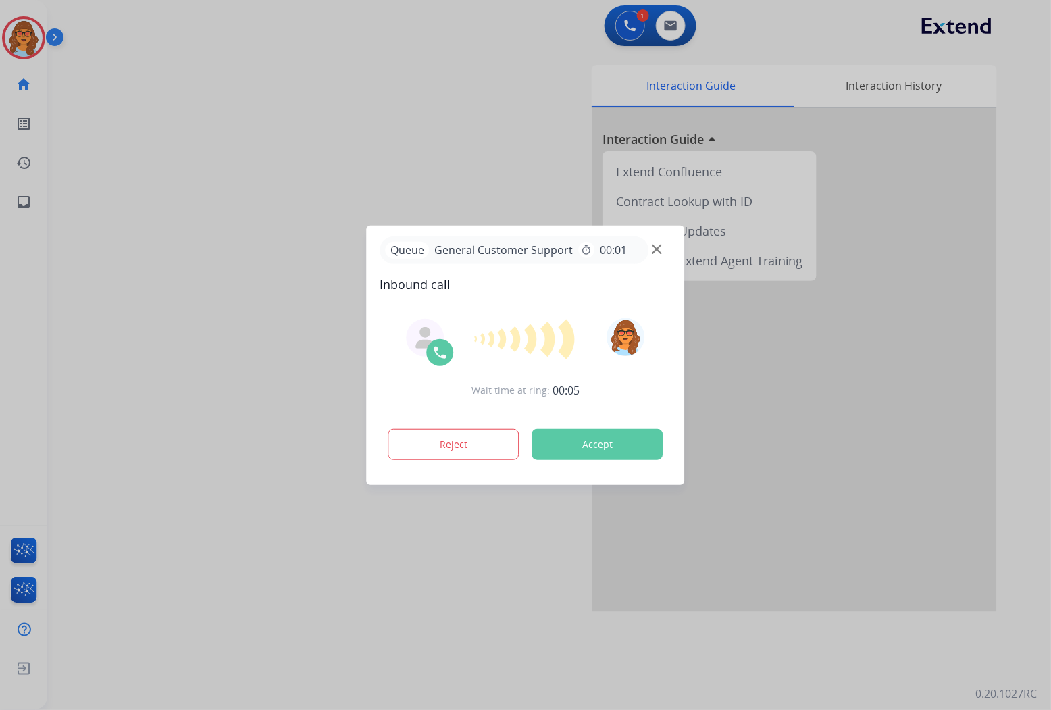
click at [28, 42] on div at bounding box center [525, 355] width 1051 height 710
click at [666, 247] on div "Queue General Customer Support timer 00:01" at bounding box center [525, 250] width 291 height 28
click at [659, 246] on img at bounding box center [657, 249] width 10 height 10
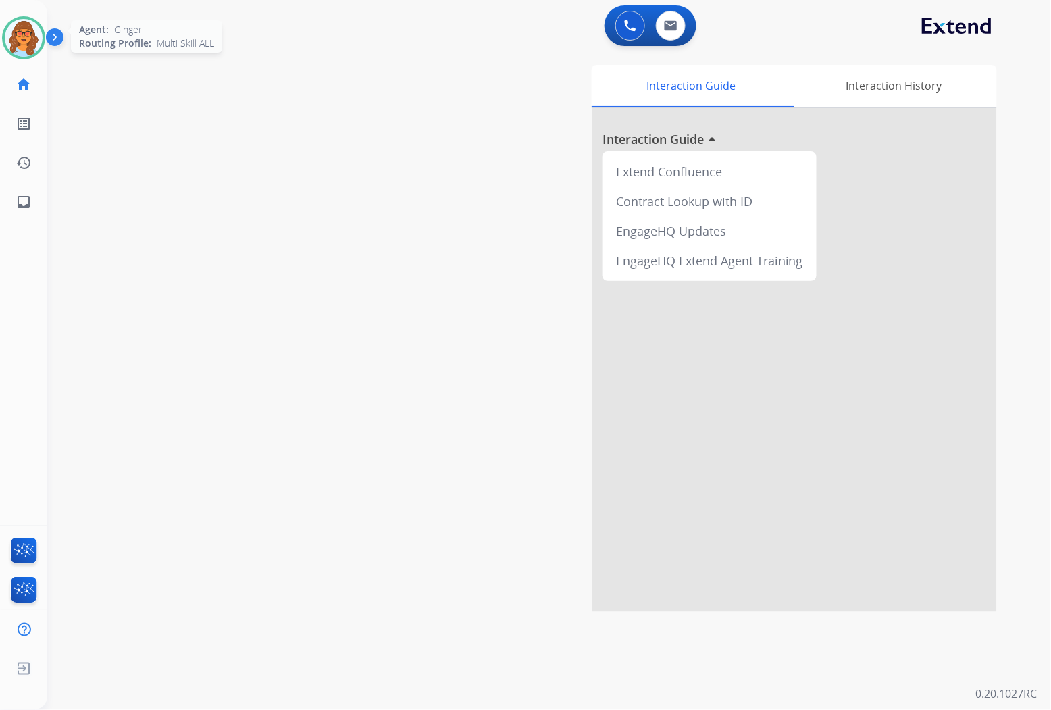
click at [24, 27] on img at bounding box center [24, 38] width 38 height 38
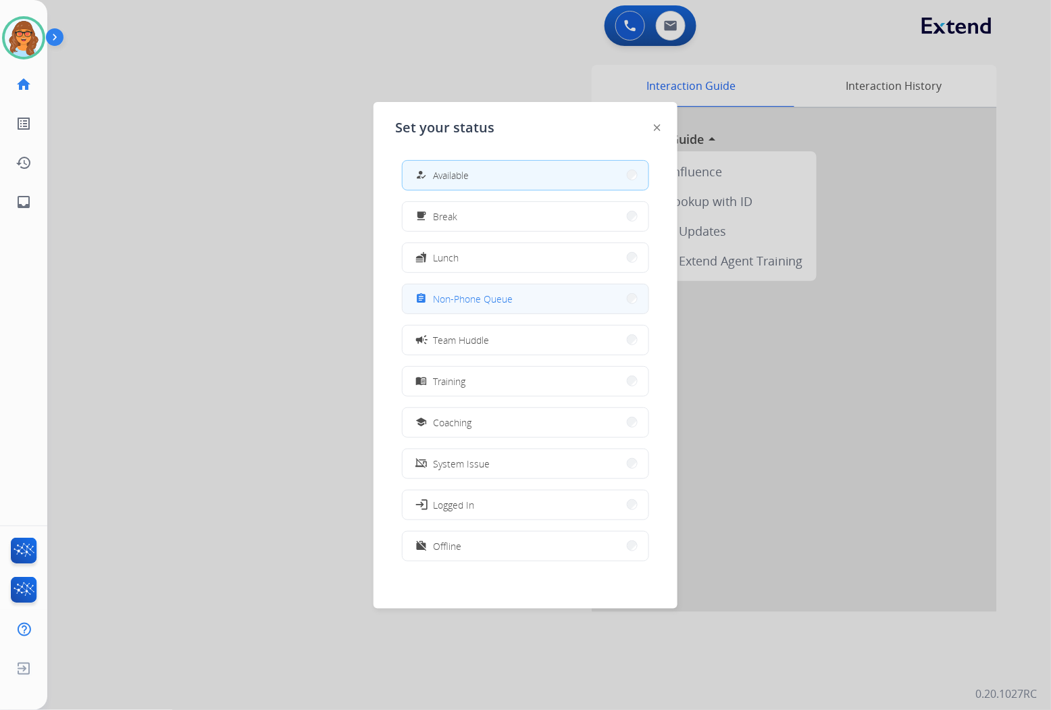
click at [477, 300] on span "Non-Phone Queue" at bounding box center [473, 299] width 80 height 14
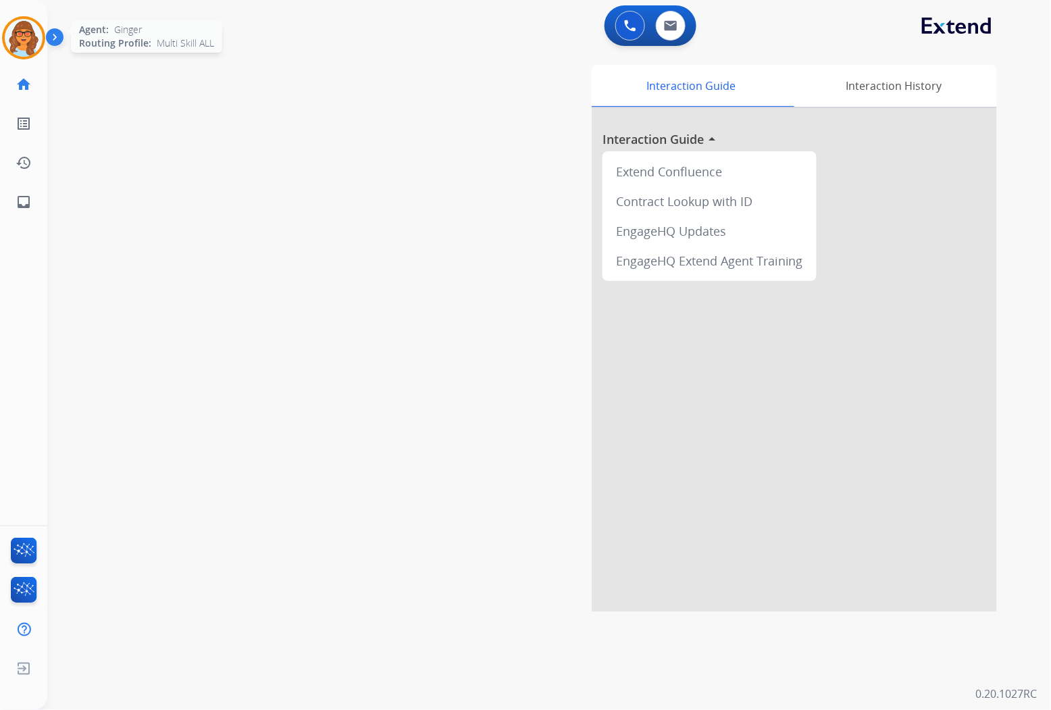
click at [25, 31] on img at bounding box center [24, 38] width 38 height 38
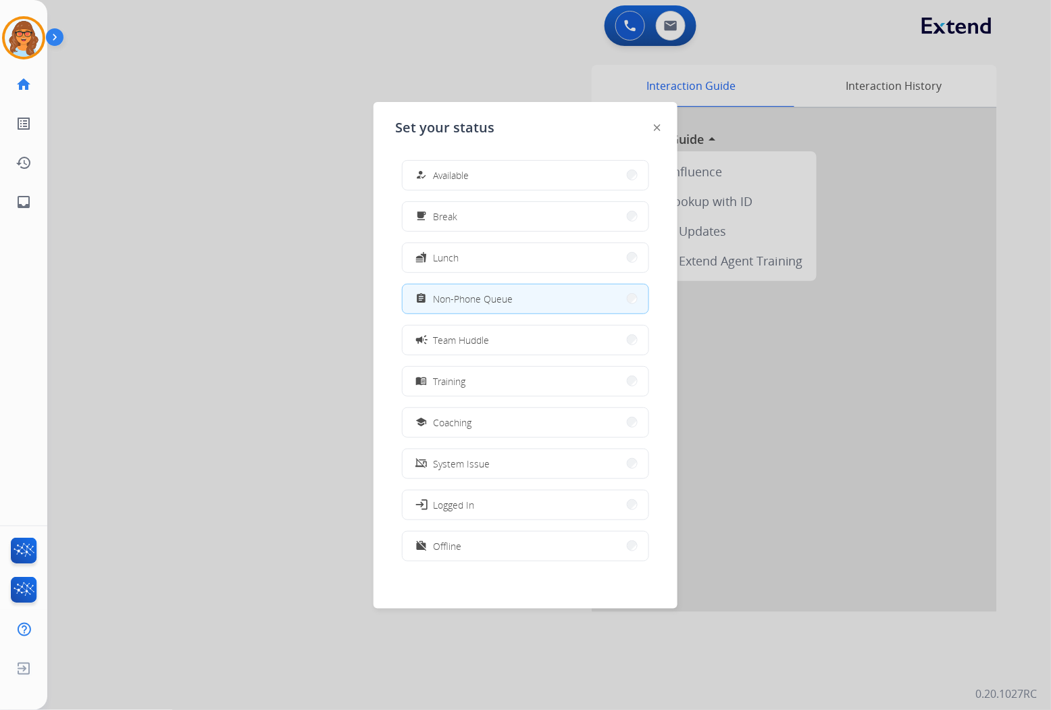
click at [892, 373] on div at bounding box center [525, 355] width 1051 height 710
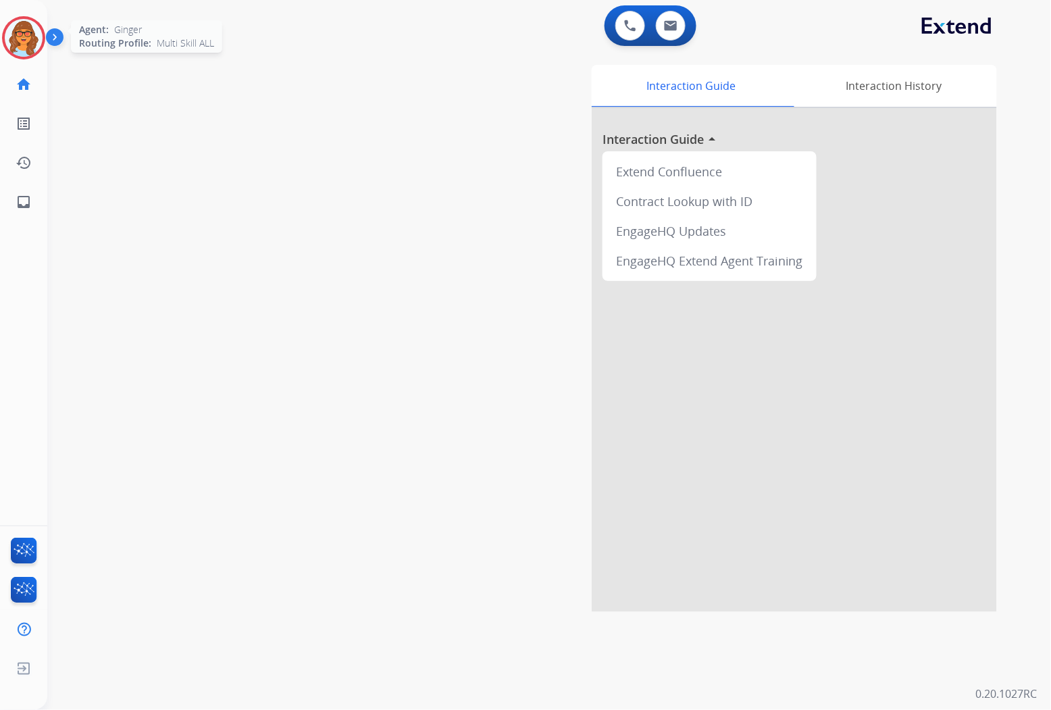
click at [10, 36] on img at bounding box center [24, 38] width 38 height 38
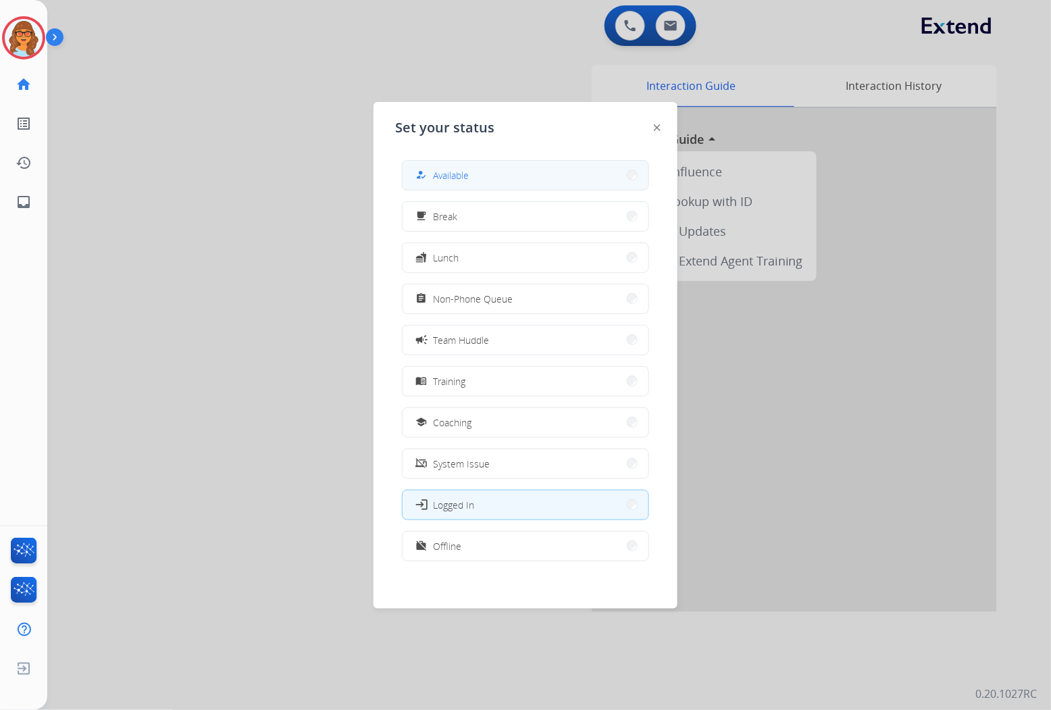
click at [451, 169] on span "Available" at bounding box center [451, 175] width 36 height 14
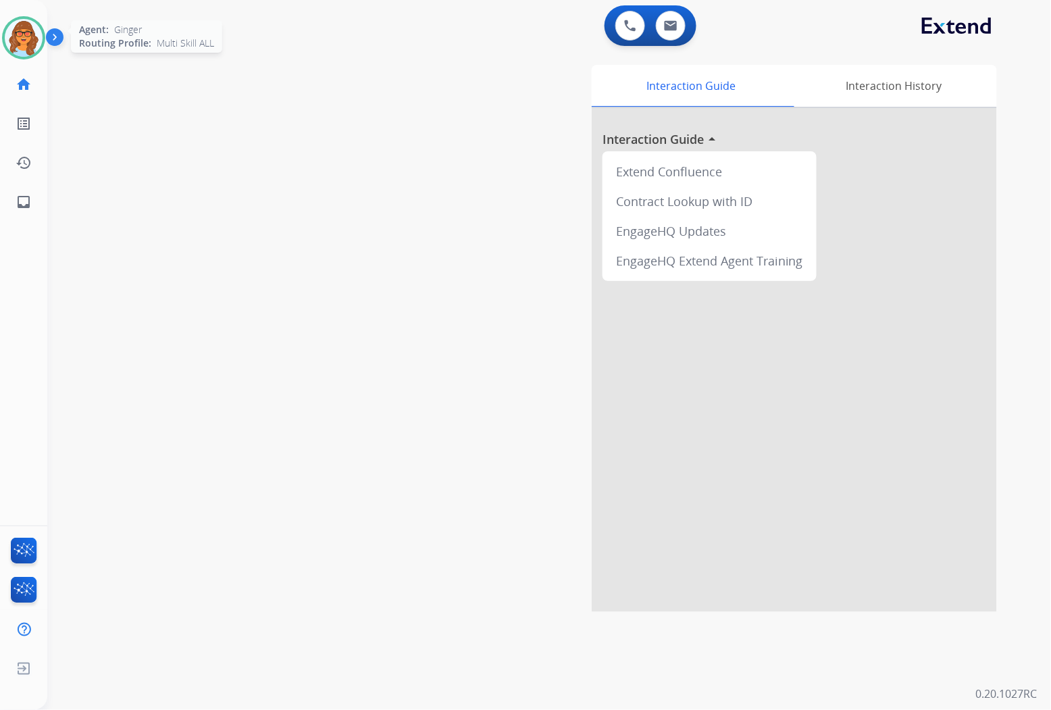
click at [37, 36] on img at bounding box center [24, 38] width 38 height 38
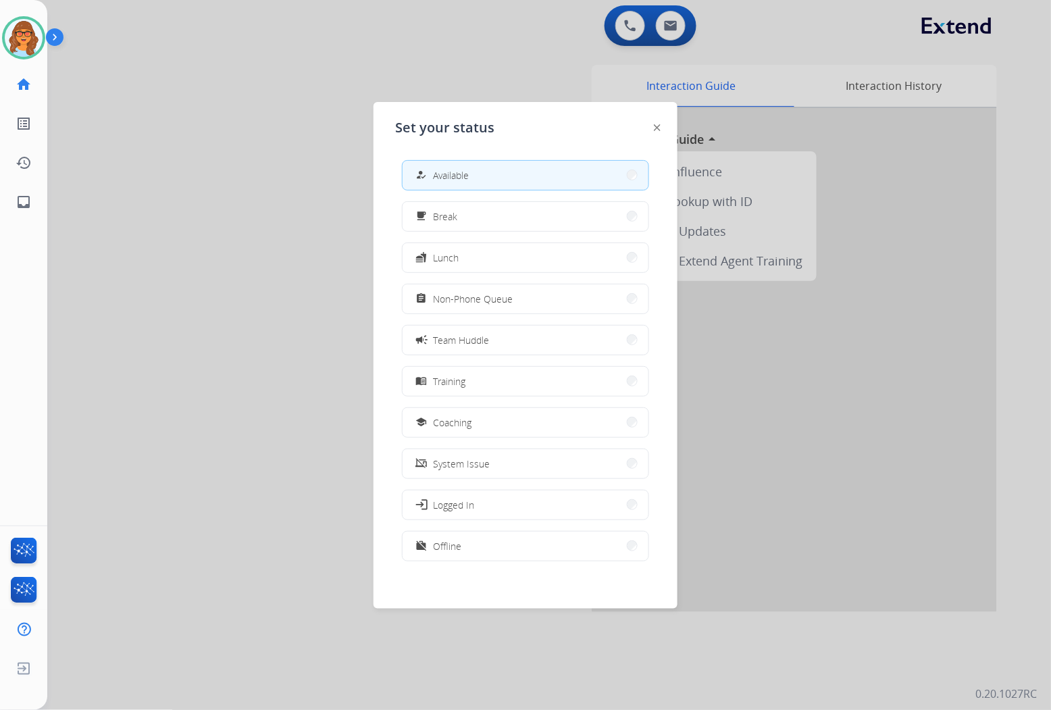
click at [259, 297] on div at bounding box center [525, 355] width 1051 height 710
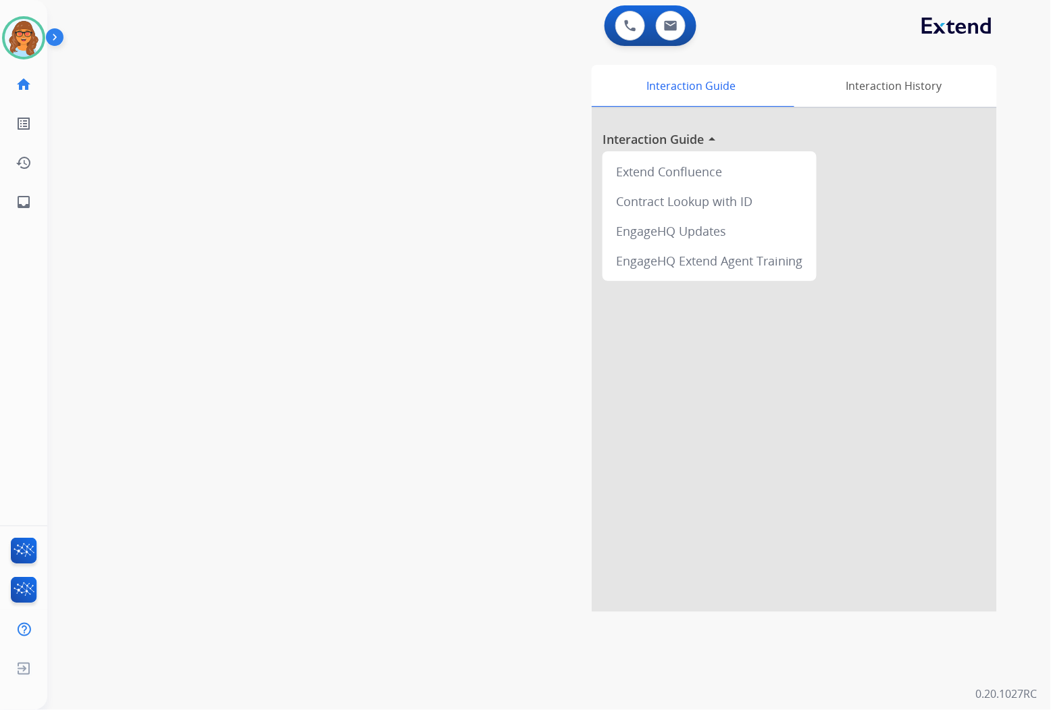
click at [172, 103] on div "swap_horiz Break voice bridge close_fullscreen Connect 3-Way Call merge_type Se…" at bounding box center [532, 330] width 971 height 563
click at [46, 36] on img at bounding box center [57, 40] width 23 height 26
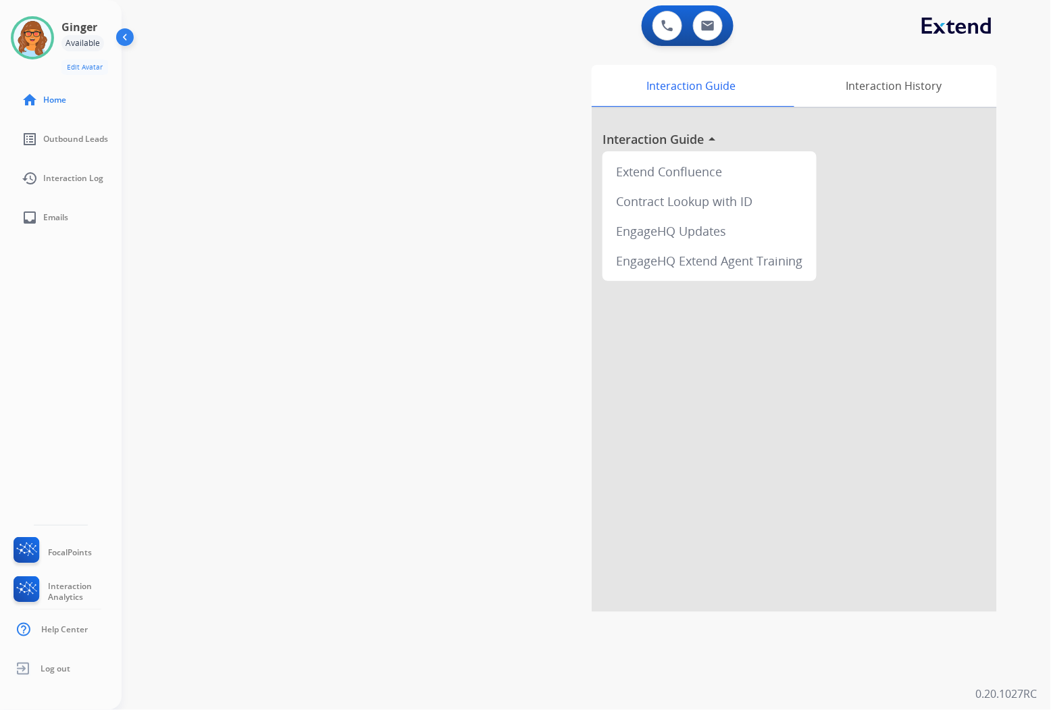
click at [132, 36] on img at bounding box center [126, 40] width 26 height 26
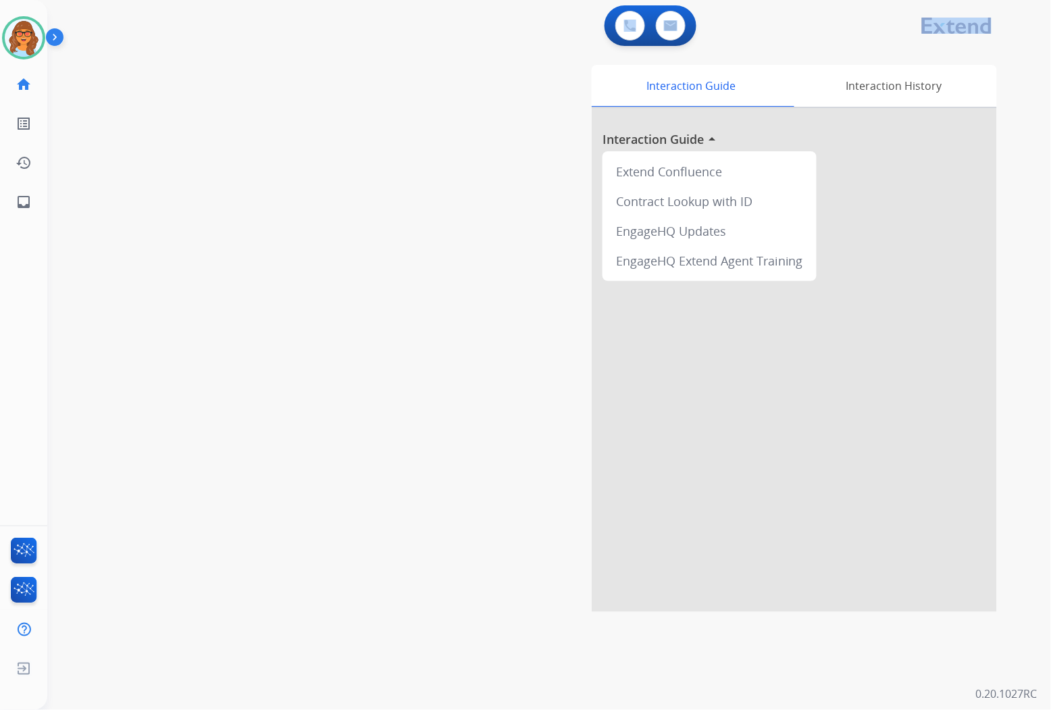
drag, startPoint x: 433, startPoint y: 48, endPoint x: 438, endPoint y: 65, distance: 18.2
click at [438, 65] on div "0 Voice Interactions 0 Email Interactions swap_horiz Break voice bridge close_f…" at bounding box center [548, 355] width 1003 height 710
click at [29, 30] on img at bounding box center [24, 38] width 38 height 38
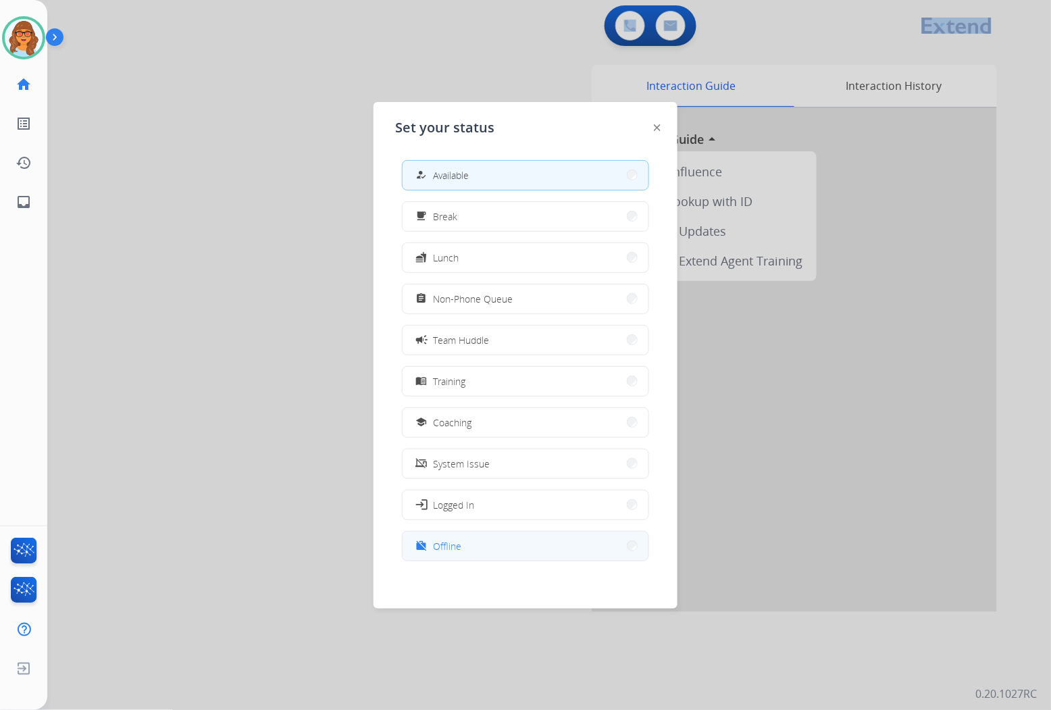
click at [474, 545] on button "work_off Offline" at bounding box center [525, 545] width 246 height 29
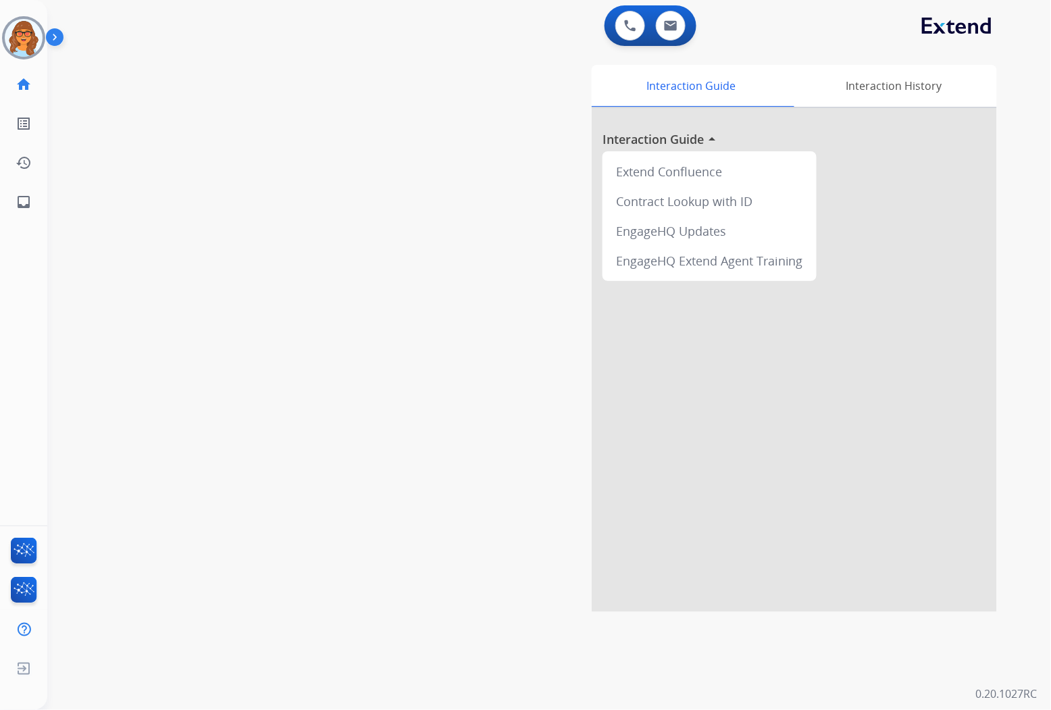
click at [458, 306] on div "Interaction Guide Interaction History Interaction Guide arrow_drop_up Extend Co…" at bounding box center [707, 338] width 580 height 547
